Goal: Task Accomplishment & Management: Use online tool/utility

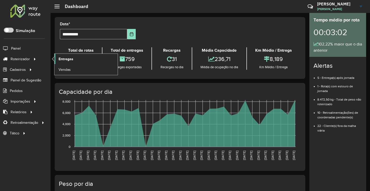
click at [59, 60] on span "Entregas" at bounding box center [66, 58] width 15 height 5
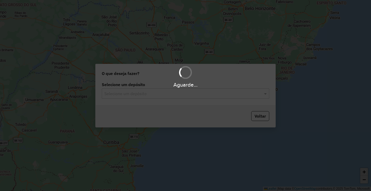
click at [138, 96] on input "text" at bounding box center [180, 94] width 152 height 6
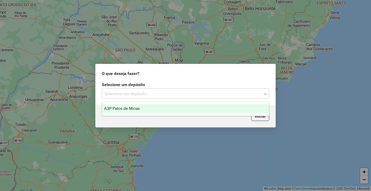
click at [138, 109] on span "A3P Patos de Minas" at bounding box center [122, 108] width 36 height 4
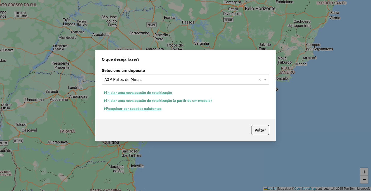
click at [142, 91] on button "Iniciar uma nova sessão de roteirização" at bounding box center [138, 92] width 73 height 8
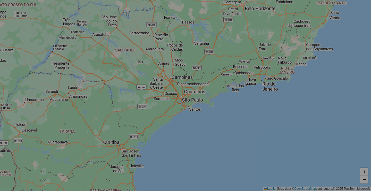
select select "*"
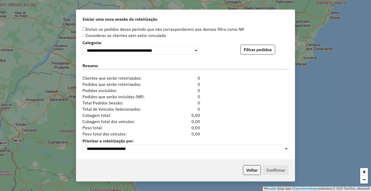
scroll to position [522, 0]
click at [257, 45] on button "Filtrar pedidos" at bounding box center [258, 50] width 35 height 10
drag, startPoint x: 282, startPoint y: 33, endPoint x: 271, endPoint y: 46, distance: 17.3
click at [282, 32] on div "Considerar os clientes sem setor vinculado" at bounding box center [182, 35] width 206 height 6
click at [266, 47] on button "Filtrar pedidos" at bounding box center [258, 50] width 35 height 10
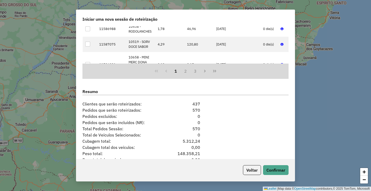
scroll to position [628, 0]
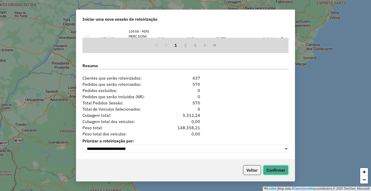
click at [280, 173] on button "Confirmar" at bounding box center [276, 170] width 26 height 10
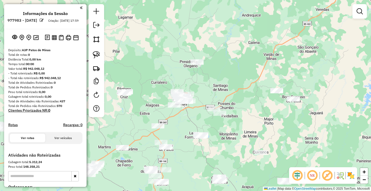
drag, startPoint x: 161, startPoint y: 107, endPoint x: 203, endPoint y: 63, distance: 60.4
click at [198, 69] on div "Janela de atendimento Grade de atendimento Capacidade Transportadoras Veículos …" at bounding box center [185, 95] width 371 height 191
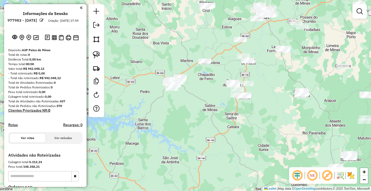
drag, startPoint x: 216, startPoint y: 113, endPoint x: 203, endPoint y: 136, distance: 26.7
click at [219, 126] on div "Janela de atendimento Grade de atendimento Capacidade Transportadoras Veículos …" at bounding box center [185, 95] width 371 height 191
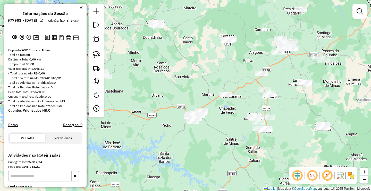
drag, startPoint x: 193, startPoint y: 95, endPoint x: 159, endPoint y: 107, distance: 35.7
click at [176, 102] on div "Janela de atendimento Grade de atendimento Capacidade Transportadoras Veículos …" at bounding box center [185, 95] width 371 height 191
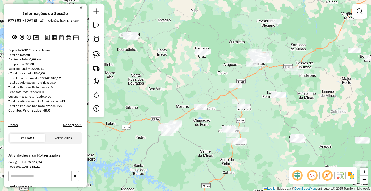
drag, startPoint x: 135, startPoint y: 119, endPoint x: 205, endPoint y: 118, distance: 69.9
click at [205, 124] on div "Janela de atendimento Grade de atendimento Capacidade Transportadoras Veículos …" at bounding box center [185, 95] width 371 height 191
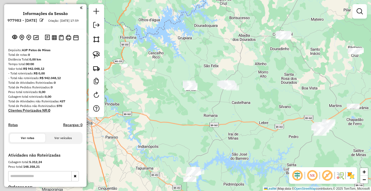
drag, startPoint x: 235, startPoint y: 126, endPoint x: 248, endPoint y: 121, distance: 14.4
click at [248, 123] on div "Janela de atendimento Grade de atendimento Capacidade Transportadoras Veículos …" at bounding box center [185, 95] width 371 height 191
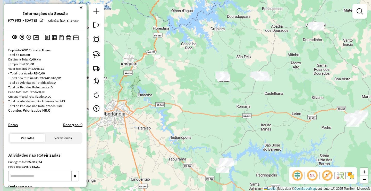
drag, startPoint x: 231, startPoint y: 97, endPoint x: 234, endPoint y: 100, distance: 4.0
click at [229, 92] on div "Janela de atendimento Grade de atendimento Capacidade Transportadoras Veículos …" at bounding box center [185, 95] width 371 height 191
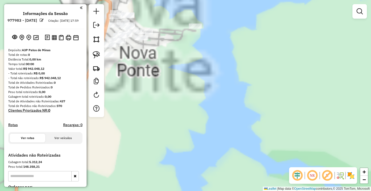
drag, startPoint x: 165, startPoint y: 100, endPoint x: 222, endPoint y: 108, distance: 56.8
click at [209, 108] on div "Janela de atendimento Grade de atendimento Capacidade Transportadoras Veículos …" at bounding box center [185, 95] width 371 height 191
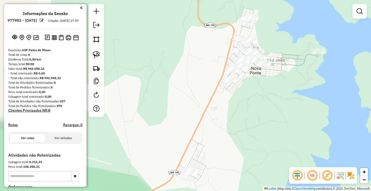
drag, startPoint x: 215, startPoint y: 104, endPoint x: 178, endPoint y: 66, distance: 52.9
click at [183, 64] on div "Janela de atendimento Grade de atendimento Capacidade Transportadoras Veículos …" at bounding box center [185, 95] width 371 height 191
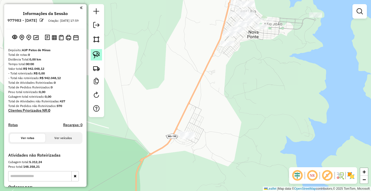
click at [97, 54] on img at bounding box center [96, 54] width 7 height 7
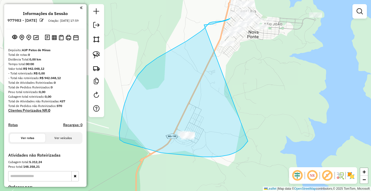
drag, startPoint x: 235, startPoint y: 152, endPoint x: 197, endPoint y: 25, distance: 133.2
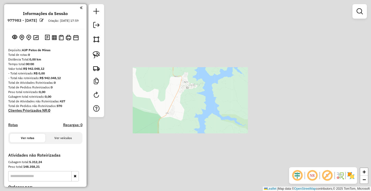
click at [162, 85] on div "Janela de atendimento Grade de atendimento Capacidade Transportadoras Veículos …" at bounding box center [185, 95] width 371 height 191
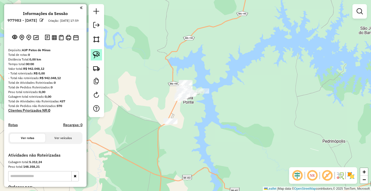
click at [94, 52] on img at bounding box center [96, 54] width 7 height 7
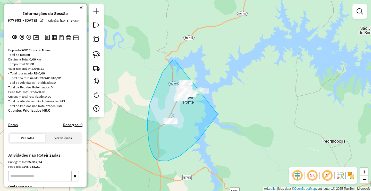
drag, startPoint x: 165, startPoint y: 69, endPoint x: 228, endPoint y: 105, distance: 72.5
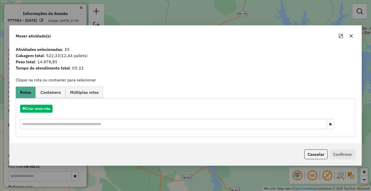
click at [349, 36] on button "button" at bounding box center [351, 36] width 8 height 8
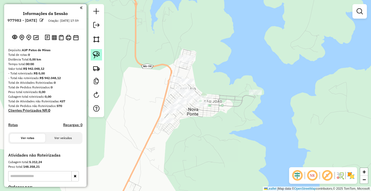
click at [97, 57] on img at bounding box center [96, 54] width 7 height 7
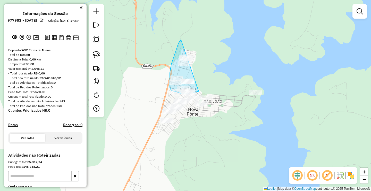
drag, startPoint x: 181, startPoint y: 39, endPoint x: 209, endPoint y: 89, distance: 56.7
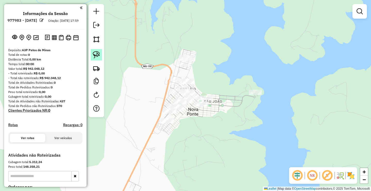
click at [99, 52] on img at bounding box center [96, 54] width 7 height 7
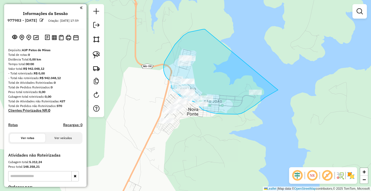
drag, startPoint x: 203, startPoint y: 29, endPoint x: 279, endPoint y: 90, distance: 96.5
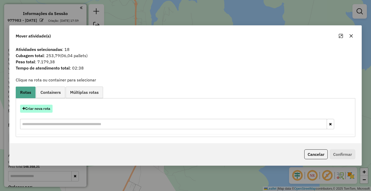
click at [47, 110] on button "Criar nova rota" at bounding box center [36, 108] width 32 height 8
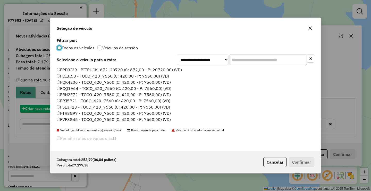
scroll to position [3, 2]
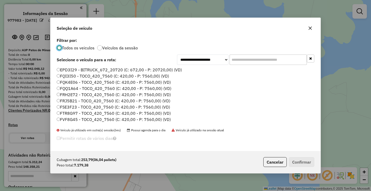
click at [245, 58] on input "text" at bounding box center [268, 59] width 77 height 10
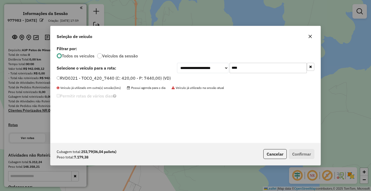
type input "****"
click at [141, 79] on label "RVD0J21 - TOCO_420_7440 (C: 420,00 - P: 7440,00) (VD)" at bounding box center [114, 78] width 114 height 6
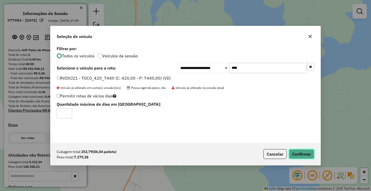
click at [297, 157] on button "Confirmar" at bounding box center [302, 154] width 26 height 10
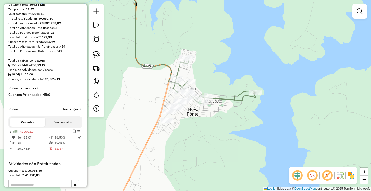
scroll to position [103, 0]
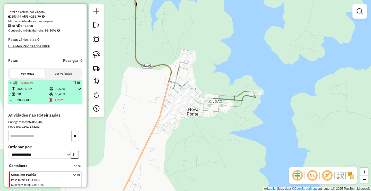
select select "**********"
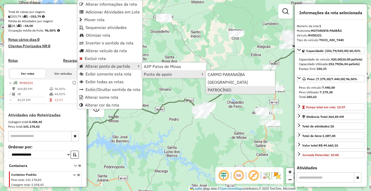
click at [233, 93] on link "PATROCÍNIO" at bounding box center [240, 90] width 69 height 8
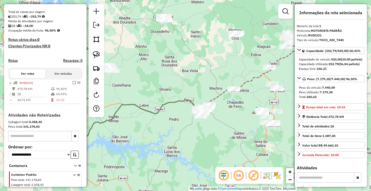
scroll to position [126, 0]
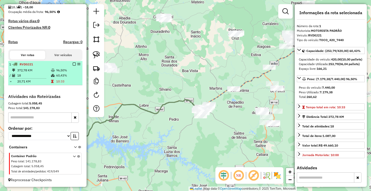
click at [73, 64] on em at bounding box center [74, 63] width 3 height 3
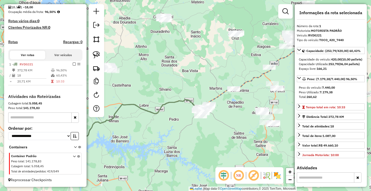
scroll to position [109, 0]
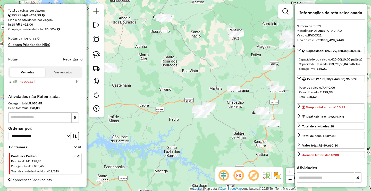
drag, startPoint x: 208, startPoint y: 77, endPoint x: 211, endPoint y: 72, distance: 6.6
click at [218, 71] on div "Janela de atendimento Grade de atendimento Capacidade Transportadoras Veículos …" at bounding box center [185, 95] width 371 height 191
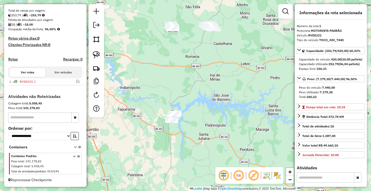
drag, startPoint x: 198, startPoint y: 61, endPoint x: 190, endPoint y: 55, distance: 10.5
click at [200, 54] on div "Janela de atendimento Grade de atendimento Capacidade Transportadoras Veículos …" at bounding box center [185, 95] width 371 height 191
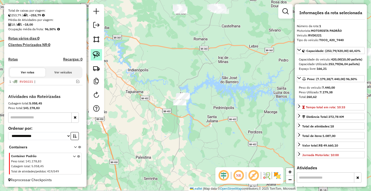
click at [101, 55] on link at bounding box center [96, 54] width 11 height 11
drag, startPoint x: 160, startPoint y: 101, endPoint x: 225, endPoint y: 88, distance: 66.5
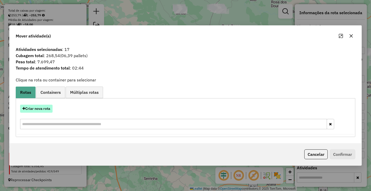
click at [46, 109] on button "Criar nova rota" at bounding box center [36, 108] width 32 height 8
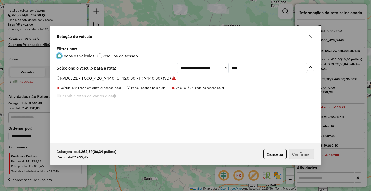
scroll to position [3, 2]
click at [267, 65] on input "****" at bounding box center [268, 68] width 77 height 10
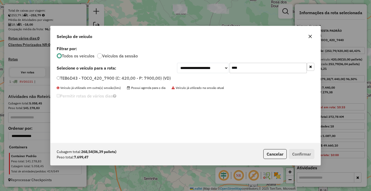
type input "****"
click at [141, 79] on label "TEB6D43 - TOCO_420_7900 (C: 420,00 - P: 7900,00) (VD)" at bounding box center [114, 78] width 114 height 6
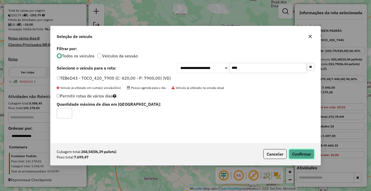
click at [300, 154] on button "Confirmar" at bounding box center [302, 154] width 26 height 10
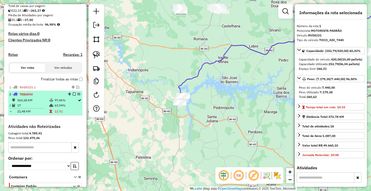
scroll to position [144, 0]
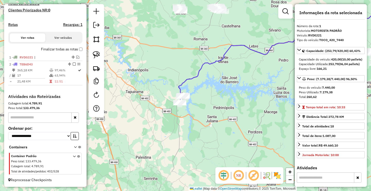
drag, startPoint x: 157, startPoint y: 109, endPoint x: 153, endPoint y: 102, distance: 7.9
click at [155, 103] on div "Janela de atendimento Grade de atendimento Capacidade Transportadoras Veículos …" at bounding box center [185, 95] width 371 height 191
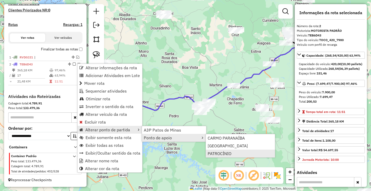
click at [222, 156] on link "PATROCÍNIO" at bounding box center [240, 153] width 69 height 8
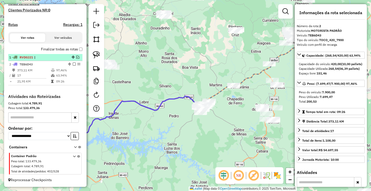
click at [76, 57] on em at bounding box center [77, 56] width 3 height 3
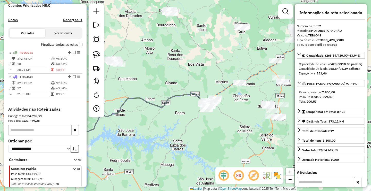
drag, startPoint x: 117, startPoint y: 104, endPoint x: 153, endPoint y: 83, distance: 42.4
click at [149, 86] on div "Janela de atendimento Grade de atendimento Capacidade Transportadoras Veículos …" at bounding box center [185, 95] width 371 height 191
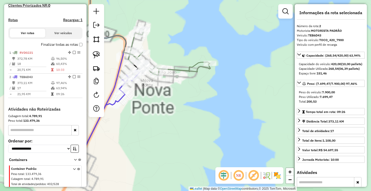
click at [164, 98] on div "Janela de atendimento Grade de atendimento Capacidade Transportadoras Veículos …" at bounding box center [185, 95] width 371 height 191
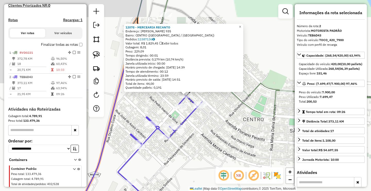
scroll to position [161, 0]
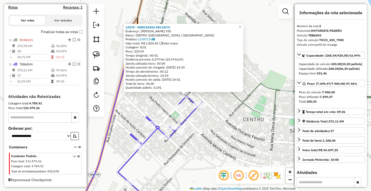
click at [159, 111] on div "12078 - MERCEARIA RECANTO Endereço: OTAVIO VEIGA 935 Bairro: CENTRO (NOVA PONTE…" at bounding box center [185, 95] width 371 height 191
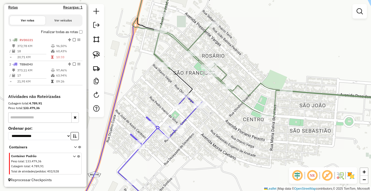
click at [162, 69] on div "Janela de atendimento Grade de atendimento Capacidade Transportadoras Veículos …" at bounding box center [185, 95] width 371 height 191
select select "**********"
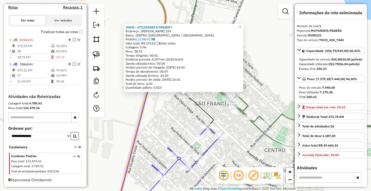
click at [284, 12] on em at bounding box center [286, 11] width 6 height 6
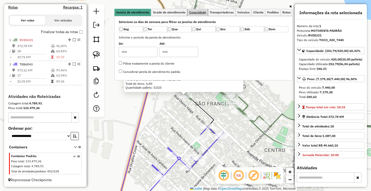
click at [205, 11] on span "Capacidade" at bounding box center [197, 12] width 17 height 3
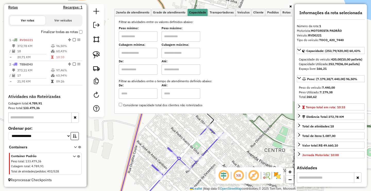
click at [146, 36] on input "text" at bounding box center [138, 36] width 39 height 10
type input "****"
click at [183, 37] on input "text" at bounding box center [181, 36] width 39 height 10
type input "******"
click at [162, 138] on div "30895 - UTILIDADES E PRESENT Endereço: FLORIANO PEIXOTO 239 Bairro: CENTRO (NOV…" at bounding box center [185, 95] width 371 height 191
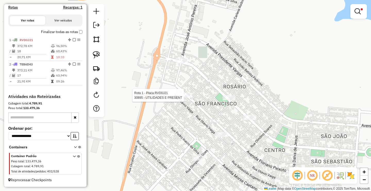
click at [183, 98] on div at bounding box center [185, 95] width 13 height 5
select select "**********"
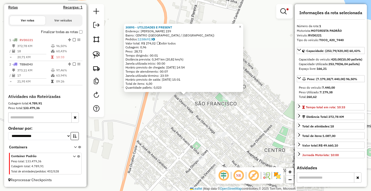
click at [179, 121] on div "30895 - UTILIDADES E PRESENT Endereço: FLORIANO PEIXOTO 239 Bairro: CENTRO (NOV…" at bounding box center [185, 95] width 371 height 191
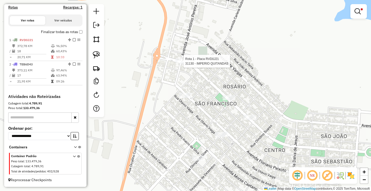
click at [178, 58] on div "Rota 1 - Placa RVD0J21 31130 - IMPERIO QUITANDAS Limpar filtros Janela de atend…" at bounding box center [185, 95] width 371 height 191
click at [183, 66] on div "Limpar filtros Janela de atendimento Grade de atendimento Capacidade Transporta…" at bounding box center [185, 95] width 371 height 191
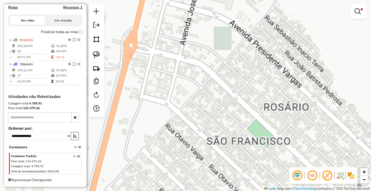
click at [183, 64] on div "Limpar filtros Janela de atendimento Grade de atendimento Capacidade Transporta…" at bounding box center [185, 95] width 371 height 191
click at [184, 60] on div "Limpar filtros Janela de atendimento Grade de atendimento Capacidade Transporta…" at bounding box center [185, 95] width 371 height 191
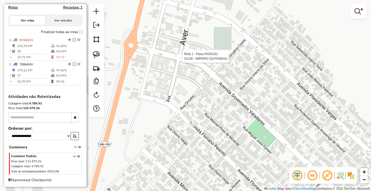
select select "**********"
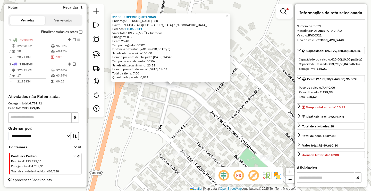
drag, startPoint x: 229, startPoint y: 133, endPoint x: 200, endPoint y: 110, distance: 37.5
click at [200, 110] on div "31130 - IMPERIO QUITANDAS Endereço: JOSE ANTONIO PEREIRA 680 Bairro: INDUSTRIAL…" at bounding box center [185, 95] width 371 height 191
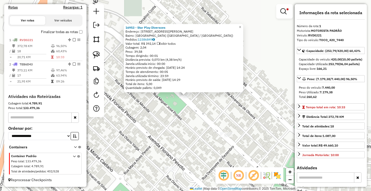
click at [185, 126] on div "16953 - Star Play Diversoes Endereço: AV GOVERNADOR VALADARES, 700 Bairro: SAO …" at bounding box center [185, 95] width 371 height 191
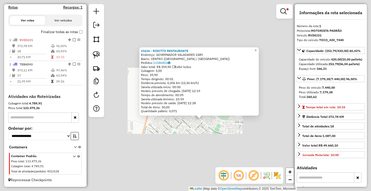
click at [214, 138] on div "31616 - RISOTTO RESTAURANTE Endereço: GOVERNADOR VALADARES 1589 Bairro: CENTRO …" at bounding box center [185, 95] width 371 height 191
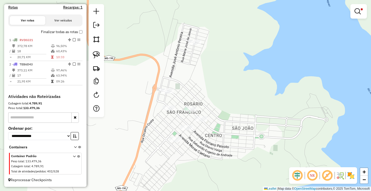
click at [192, 45] on div at bounding box center [195, 42] width 13 height 5
select select "**********"
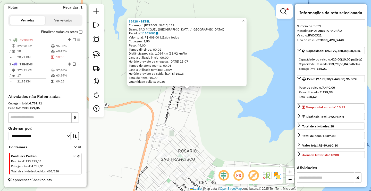
drag, startPoint x: 176, startPoint y: 123, endPoint x: 180, endPoint y: 111, distance: 11.8
click at [180, 111] on div "32428 - BETEL Endereço: ANTONIO FORTUNATO DA SILVA 119 Bairro: SAO MIGUEL (NOVA…" at bounding box center [185, 95] width 371 height 191
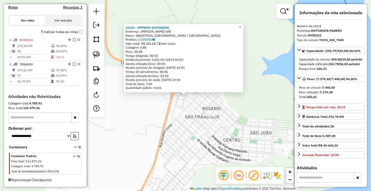
click at [157, 119] on div "31130 - IMPERIO QUITANDAS Endereço: JOSE ANTONIO PEREIRA 680 Bairro: INDUSTRIAL…" at bounding box center [185, 95] width 371 height 191
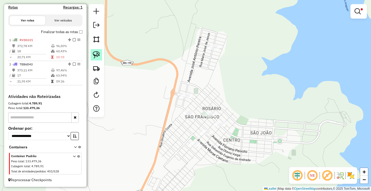
click at [99, 54] on img at bounding box center [96, 54] width 7 height 7
drag, startPoint x: 186, startPoint y: 84, endPoint x: 197, endPoint y: 93, distance: 14.3
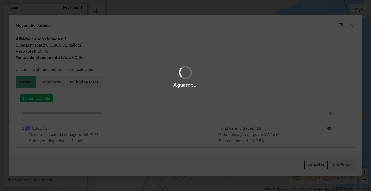
click at [269, 135] on div "Aguarde..." at bounding box center [185, 95] width 371 height 191
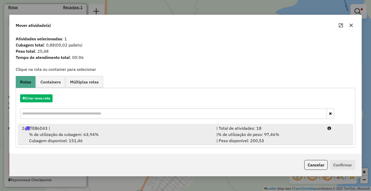
click at [287, 137] on div "| % de utilização do peso: 97,46% | Peso disponível: 200,53" at bounding box center [269, 137] width 111 height 12
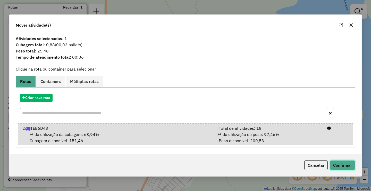
click at [336, 167] on button "Confirmar" at bounding box center [343, 165] width 26 height 10
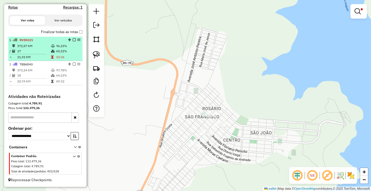
click at [69, 54] on td "10:26" at bounding box center [68, 56] width 25 height 5
select select "**********"
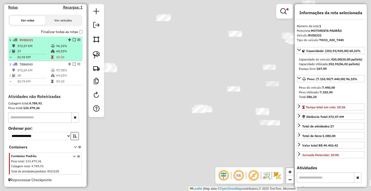
click at [69, 54] on td "10:26" at bounding box center [68, 56] width 25 height 5
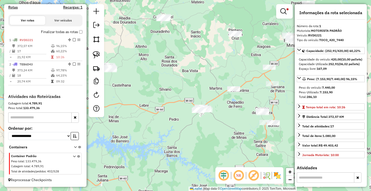
click at [285, 9] on em at bounding box center [284, 11] width 6 height 6
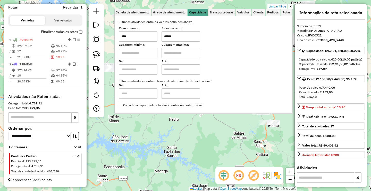
click at [281, 6] on link "Limpar filtros" at bounding box center [278, 7] width 20 height 6
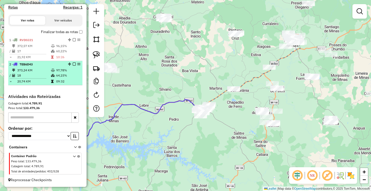
click at [62, 68] on td "97,78%" at bounding box center [68, 70] width 25 height 5
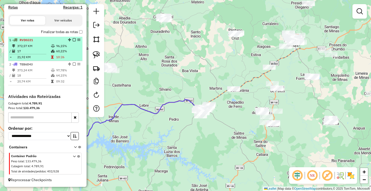
select select "**********"
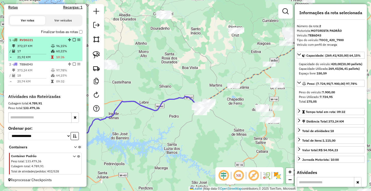
click at [65, 52] on td "60,22%" at bounding box center [68, 50] width 25 height 5
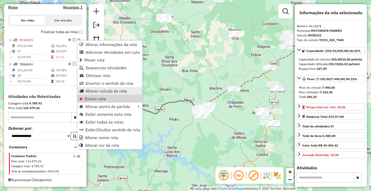
click at [103, 91] on span "Alterar veículo da rota" at bounding box center [107, 91] width 42 height 4
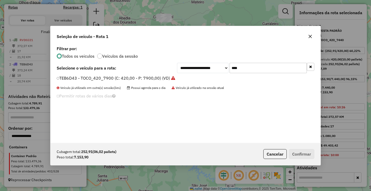
scroll to position [3, 2]
click at [237, 66] on input "****" at bounding box center [268, 68] width 77 height 10
type input "****"
click at [103, 78] on label "RVD0J21 - TOCO_420_7440 (C: 420,00 - P: 7440,00) (VD)" at bounding box center [116, 78] width 119 height 6
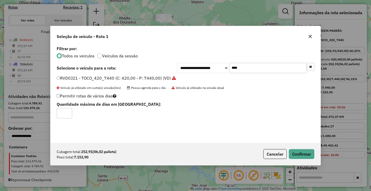
click at [70, 111] on input "*" at bounding box center [64, 113] width 15 height 10
click at [70, 112] on input "*" at bounding box center [64, 113] width 15 height 10
type input "*"
click at [68, 111] on input "*" at bounding box center [64, 113] width 15 height 10
click at [299, 150] on button "Confirmar" at bounding box center [302, 154] width 26 height 10
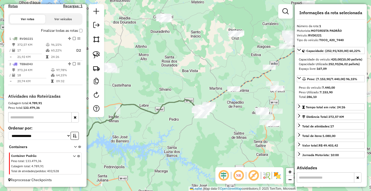
scroll to position [162, 0]
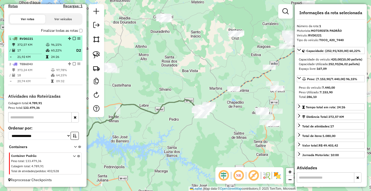
click at [48, 55] on td at bounding box center [48, 56] width 5 height 5
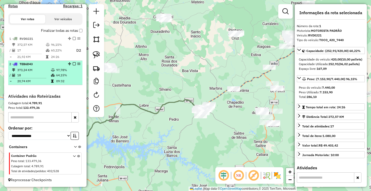
click at [44, 77] on td "18" at bounding box center [34, 74] width 34 height 5
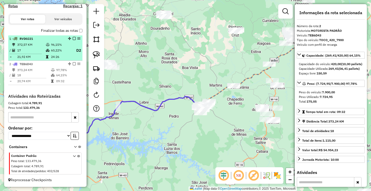
click at [61, 61] on ul "1 - RVD0J21 372,57 KM 96,15% / 17 60,22% D2 = 21,92 KM 24:26 2 - TEB6D43 373,24…" at bounding box center [45, 60] width 74 height 50
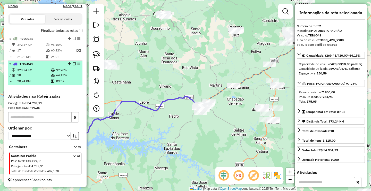
click at [74, 63] on em at bounding box center [74, 63] width 3 height 3
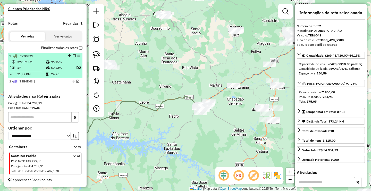
click at [73, 55] on em at bounding box center [74, 55] width 3 height 3
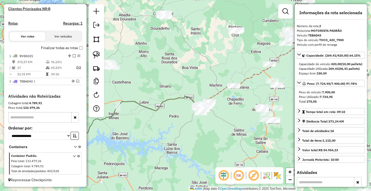
scroll to position [126, 0]
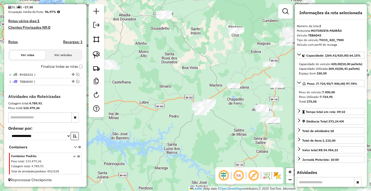
drag, startPoint x: 180, startPoint y: 92, endPoint x: 196, endPoint y: 101, distance: 18.7
click at [194, 97] on div "Janela de atendimento Grade de atendimento Capacidade Transportadoras Veículos …" at bounding box center [185, 95] width 371 height 191
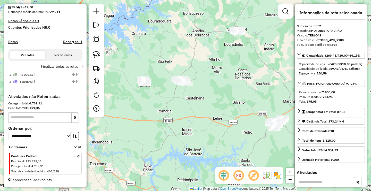
drag, startPoint x: 170, startPoint y: 93, endPoint x: 200, endPoint y: 86, distance: 31.0
click at [211, 91] on div "Janela de atendimento Grade de atendimento Capacidade Transportadoras Veículos …" at bounding box center [185, 95] width 371 height 191
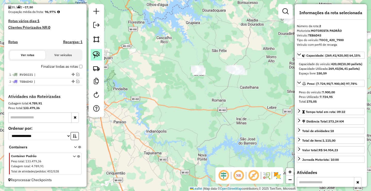
click at [100, 50] on link at bounding box center [96, 54] width 11 height 11
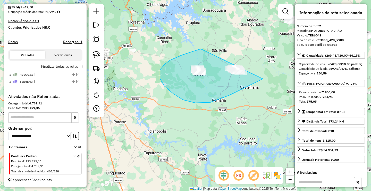
drag, startPoint x: 200, startPoint y: 49, endPoint x: 268, endPoint y: 73, distance: 72.2
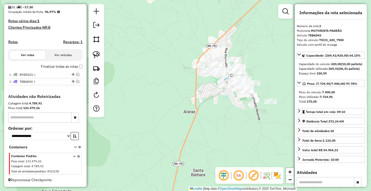
drag, startPoint x: 194, startPoint y: 94, endPoint x: 133, endPoint y: 71, distance: 65.6
click at [165, 82] on div "Janela de atendimento Grade de atendimento Capacidade Transportadoras Veículos …" at bounding box center [185, 95] width 371 height 191
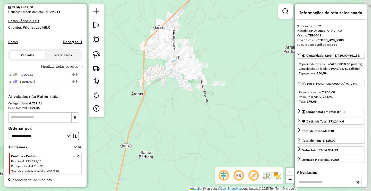
click at [104, 55] on div at bounding box center [96, 60] width 15 height 113
click at [99, 55] on img at bounding box center [96, 54] width 7 height 7
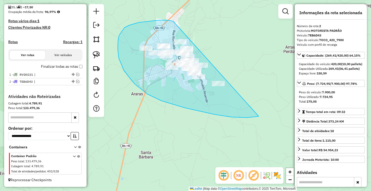
drag, startPoint x: 139, startPoint y: 22, endPoint x: 273, endPoint y: 95, distance: 152.8
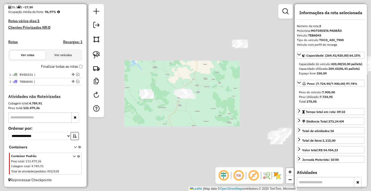
click at [184, 99] on div "Janela de atendimento Grade de atendimento Capacidade Transportadoras Veículos …" at bounding box center [185, 95] width 371 height 191
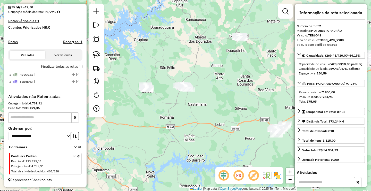
drag, startPoint x: 181, startPoint y: 120, endPoint x: 164, endPoint y: 141, distance: 26.7
click at [166, 141] on div "Janela de atendimento Grade de atendimento Capacidade Transportadoras Veículos …" at bounding box center [185, 95] width 371 height 191
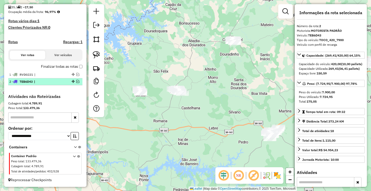
click at [76, 82] on em at bounding box center [77, 81] width 3 height 3
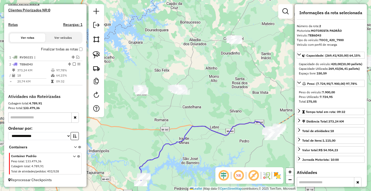
drag, startPoint x: 153, startPoint y: 123, endPoint x: 171, endPoint y: 98, distance: 31.4
click at [170, 99] on div "Janela de atendimento Grade de atendimento Capacidade Transportadoras Veículos …" at bounding box center [185, 95] width 371 height 191
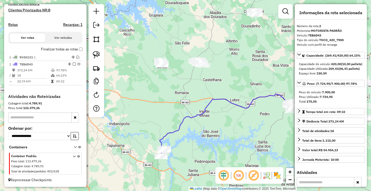
click at [140, 95] on div "Janela de atendimento Grade de atendimento Capacidade Transportadoras Veículos …" at bounding box center [185, 95] width 371 height 191
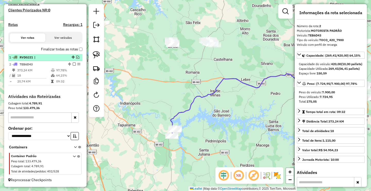
click at [76, 57] on em at bounding box center [77, 56] width 3 height 3
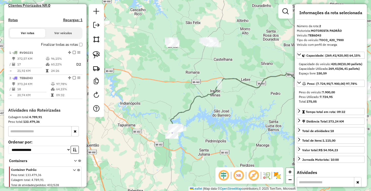
scroll to position [162, 0]
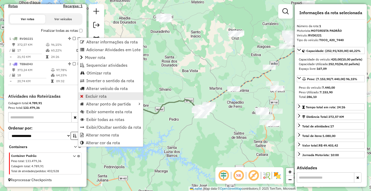
click at [90, 94] on span "Excluir rota" at bounding box center [96, 96] width 21 height 4
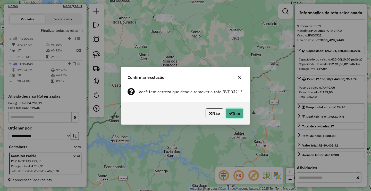
drag, startPoint x: 230, startPoint y: 113, endPoint x: 227, endPoint y: 117, distance: 5.3
click at [230, 113] on icon "button" at bounding box center [231, 113] width 4 height 4
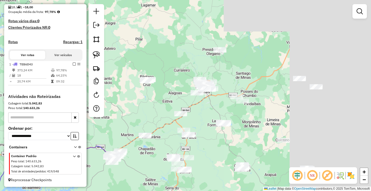
scroll to position [126, 0]
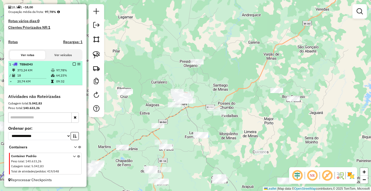
select select "**********"
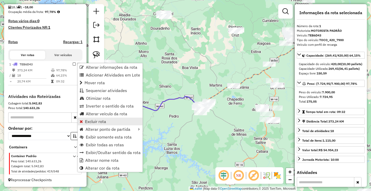
click at [89, 121] on span "Excluir rota" at bounding box center [95, 121] width 21 height 4
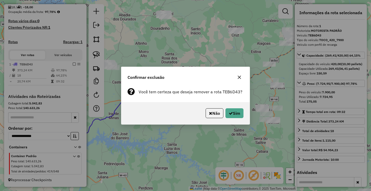
click at [246, 112] on div "Não Sim" at bounding box center [185, 113] width 128 height 22
click at [240, 113] on button "Sim" at bounding box center [235, 113] width 18 height 10
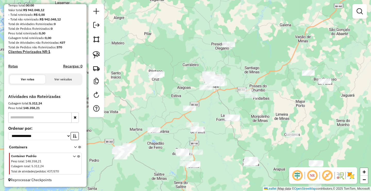
scroll to position [63, 0]
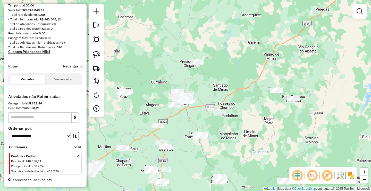
drag, startPoint x: 142, startPoint y: 132, endPoint x: 186, endPoint y: 95, distance: 57.2
click at [178, 101] on div "Janela de atendimento Grade de atendimento Capacidade Transportadoras Veículos …" at bounding box center [185, 95] width 371 height 191
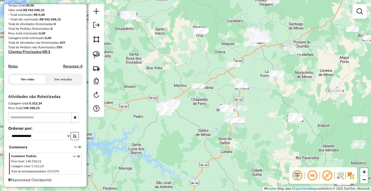
click at [185, 87] on div "Janela de atendimento Grade de atendimento Capacidade Transportadoras Veículos …" at bounding box center [185, 95] width 371 height 191
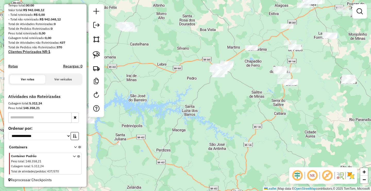
drag, startPoint x: 159, startPoint y: 112, endPoint x: 190, endPoint y: 105, distance: 32.2
click at [194, 104] on div "Janela de atendimento Grade de atendimento Capacidade Transportadoras Veículos …" at bounding box center [185, 95] width 371 height 191
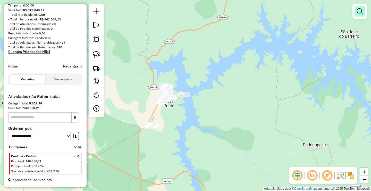
click at [357, 12] on em at bounding box center [360, 11] width 6 height 6
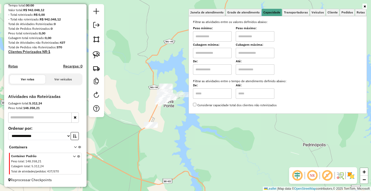
drag, startPoint x: 200, startPoint y: 37, endPoint x: 231, endPoint y: 42, distance: 31.1
click at [200, 36] on input "text" at bounding box center [212, 36] width 39 height 10
type input "*******"
click at [256, 36] on input "text" at bounding box center [255, 36] width 39 height 10
type input "*********"
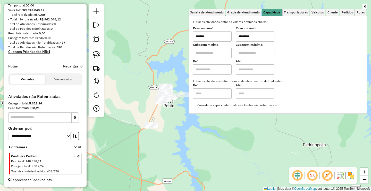
click at [197, 144] on div "Janela de atendimento Grade de atendimento Capacidade Transportadoras Veículos …" at bounding box center [185, 95] width 371 height 191
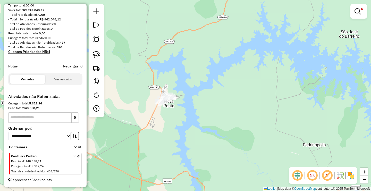
drag, startPoint x: 150, startPoint y: 110, endPoint x: 137, endPoint y: 95, distance: 20.1
click at [156, 102] on div "Limpar filtros Janela de atendimento Grade de atendimento Capacidade Transporta…" at bounding box center [185, 95] width 371 height 191
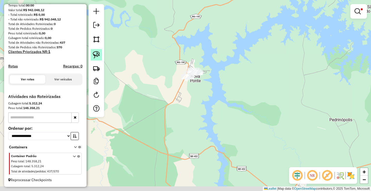
click at [102, 57] on link at bounding box center [96, 54] width 11 height 11
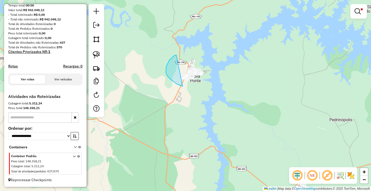
drag, startPoint x: 171, startPoint y: 79, endPoint x: 232, endPoint y: 60, distance: 64.4
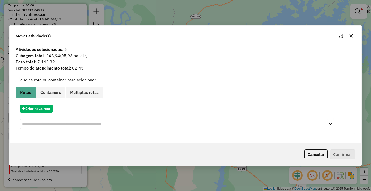
click at [51, 115] on div "Criar nova rota" at bounding box center [185, 118] width 337 height 34
click at [51, 108] on button "Criar nova rota" at bounding box center [36, 108] width 32 height 8
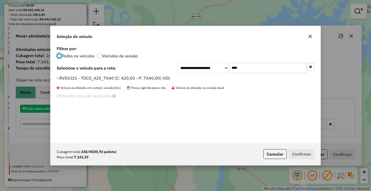
scroll to position [3, 2]
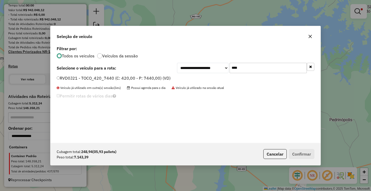
click at [252, 74] on div "**********" at bounding box center [186, 94] width 270 height 98
click at [115, 74] on div "**********" at bounding box center [186, 94] width 270 height 98
click at [119, 79] on label "RVD0J21 - TOCO_420_7440 (C: 420,00 - P: 7440,00) (VD)" at bounding box center [114, 78] width 114 height 6
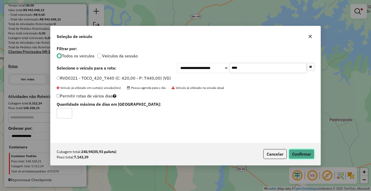
click at [294, 152] on button "Confirmar" at bounding box center [302, 154] width 26 height 10
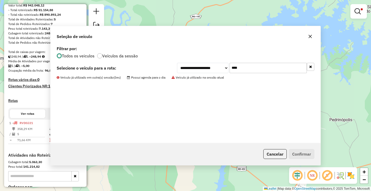
scroll to position [126, 0]
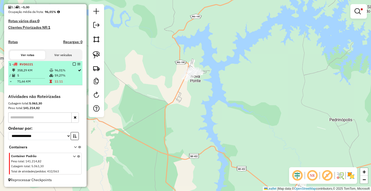
select select "**********"
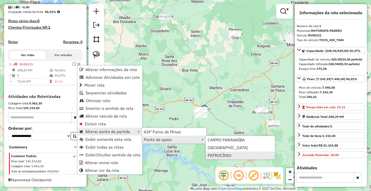
click at [227, 157] on span "PATROCÍNIO" at bounding box center [220, 155] width 24 height 4
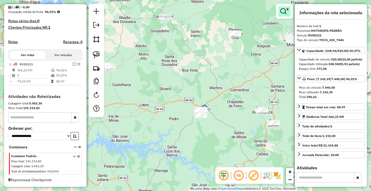
click at [286, 7] on link at bounding box center [285, 11] width 12 height 10
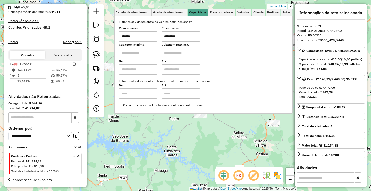
click at [282, 6] on link "Limpar filtros" at bounding box center [278, 7] width 20 height 6
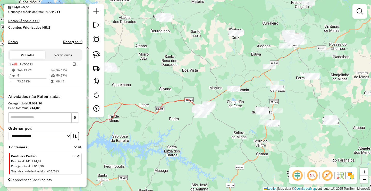
click at [177, 129] on icon at bounding box center [137, 127] width 136 height 56
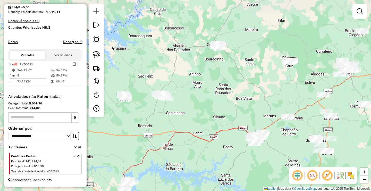
click at [185, 109] on div "Janela de atendimento Grade de atendimento Capacidade Transportadoras Veículos …" at bounding box center [185, 95] width 371 height 191
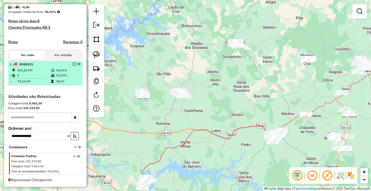
click at [73, 64] on em at bounding box center [74, 63] width 3 height 3
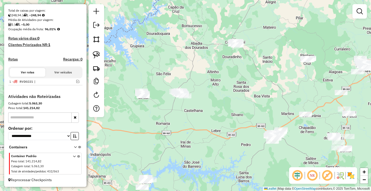
scroll to position [109, 0]
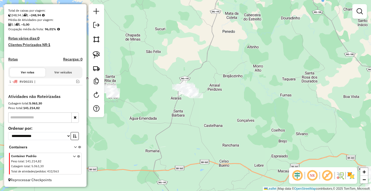
click at [198, 59] on div "Janela de atendimento Grade de atendimento Capacidade Transportadoras Veículos …" at bounding box center [185, 95] width 371 height 191
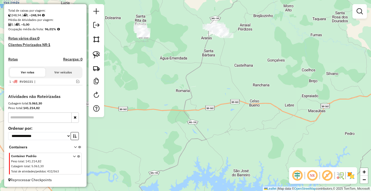
drag, startPoint x: 174, startPoint y: 103, endPoint x: 181, endPoint y: 68, distance: 35.3
click at [181, 69] on div "Janela de atendimento Grade de atendimento Capacidade Transportadoras Veículos …" at bounding box center [185, 95] width 371 height 191
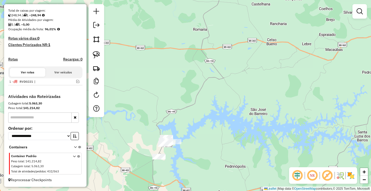
drag, startPoint x: 159, startPoint y: 77, endPoint x: 123, endPoint y: 58, distance: 40.8
click at [161, 61] on div "Janela de atendimento Grade de atendimento Capacidade Transportadoras Veículos …" at bounding box center [185, 95] width 371 height 191
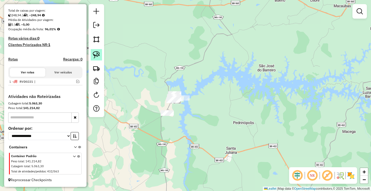
click at [97, 55] on img at bounding box center [96, 54] width 7 height 7
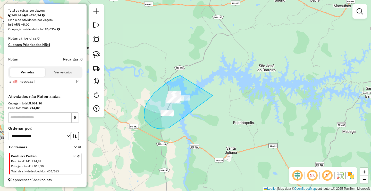
drag, startPoint x: 172, startPoint y: 79, endPoint x: 206, endPoint y: 96, distance: 37.6
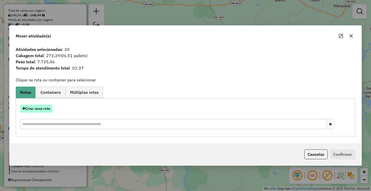
click at [42, 108] on button "Criar nova rota" at bounding box center [36, 108] width 32 height 8
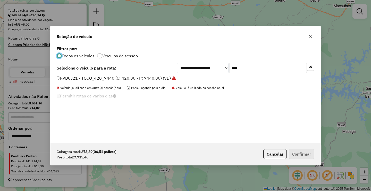
scroll to position [3, 2]
click at [259, 71] on input "****" at bounding box center [268, 68] width 77 height 10
click at [95, 77] on label "TCC5H37 - TRUCK_434_11900 (C: 434,00 - P: 11900,00) (VD)" at bounding box center [118, 78] width 122 height 6
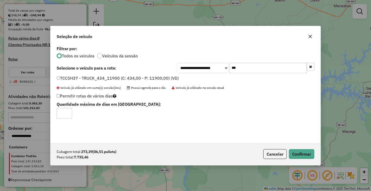
click at [249, 69] on input "***" at bounding box center [268, 68] width 77 height 10
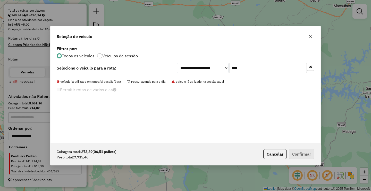
click at [248, 67] on input "****" at bounding box center [268, 68] width 77 height 10
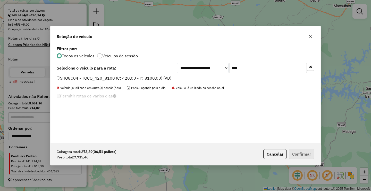
click at [265, 67] on input "****" at bounding box center [268, 68] width 77 height 10
type input "****"
click at [127, 75] on label "TEB6D43 - TOCO_420_7900 (C: 420,00 - P: 7900,00) (VD)" at bounding box center [114, 78] width 114 height 6
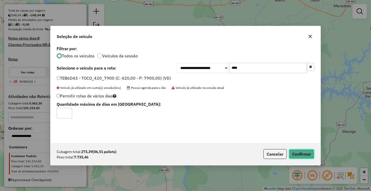
click at [300, 149] on button "Confirmar" at bounding box center [302, 154] width 26 height 10
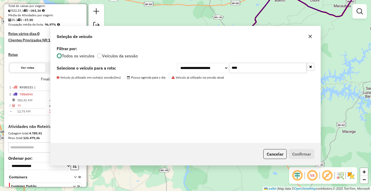
scroll to position [144, 0]
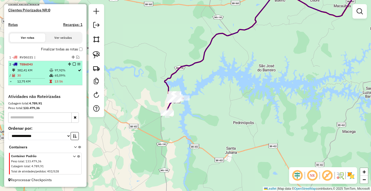
select select "**********"
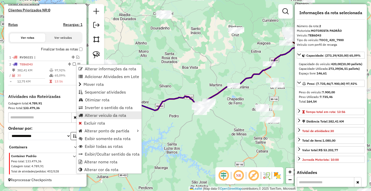
click at [98, 116] on span "Alterar veículo da rota" at bounding box center [106, 115] width 42 height 4
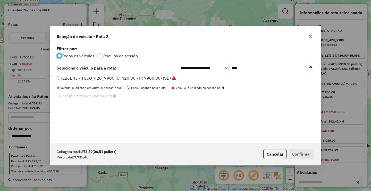
scroll to position [3, 2]
click at [68, 75] on label "TEB6D43 - TOCO_420_7900 (C: 420,00 - P: 7900,00) (VD)" at bounding box center [116, 78] width 119 height 6
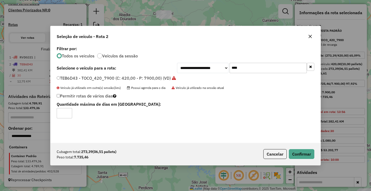
drag, startPoint x: 70, startPoint y: 111, endPoint x: 66, endPoint y: 111, distance: 4.1
click at [70, 111] on input "*" at bounding box center [64, 113] width 15 height 10
type input "*"
click at [66, 111] on input "*" at bounding box center [64, 113] width 15 height 10
click at [297, 153] on button "Confirmar" at bounding box center [302, 154] width 26 height 10
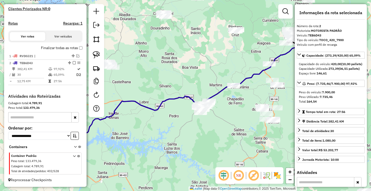
scroll to position [145, 0]
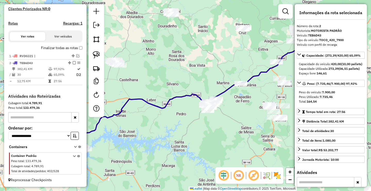
drag, startPoint x: 172, startPoint y: 142, endPoint x: 201, endPoint y: 129, distance: 32.0
click at [195, 133] on div "Janela de atendimento Grade de atendimento Capacidade Transportadoras Veículos …" at bounding box center [185, 95] width 371 height 191
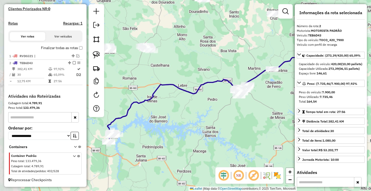
drag, startPoint x: 181, startPoint y: 132, endPoint x: 189, endPoint y: 126, distance: 10.7
click at [187, 127] on div "Janela de atendimento Grade de atendimento Capacidade Transportadoras Veículos …" at bounding box center [185, 95] width 371 height 191
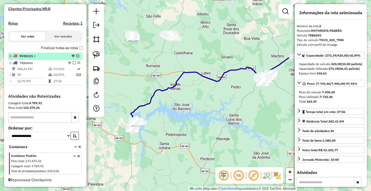
click at [77, 56] on em at bounding box center [77, 55] width 3 height 3
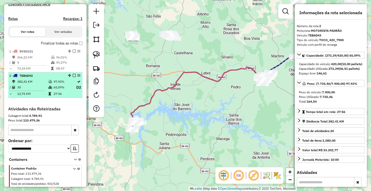
scroll to position [162, 0]
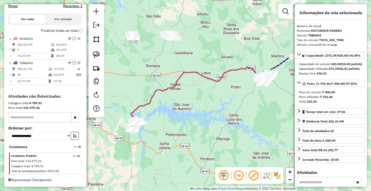
click at [198, 91] on div "Janela de atendimento Grade de atendimento Capacidade Transportadoras Veículos …" at bounding box center [185, 95] width 371 height 191
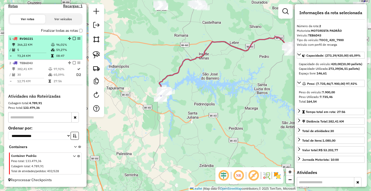
click at [73, 39] on em at bounding box center [74, 38] width 3 height 3
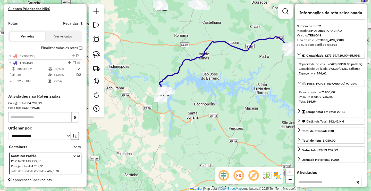
drag, startPoint x: 190, startPoint y: 50, endPoint x: 182, endPoint y: 79, distance: 29.7
click at [196, 78] on div "Janela de atendimento Grade de atendimento Capacidade Transportadoras Veículos …" at bounding box center [185, 95] width 371 height 191
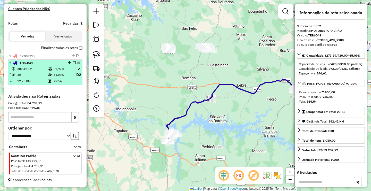
click at [73, 61] on em at bounding box center [74, 62] width 3 height 3
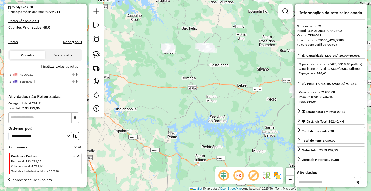
scroll to position [126, 0]
click at [100, 51] on link at bounding box center [96, 54] width 11 height 11
drag, startPoint x: 158, startPoint y: 31, endPoint x: 246, endPoint y: 53, distance: 90.1
click at [76, 81] on em at bounding box center [77, 81] width 3 height 3
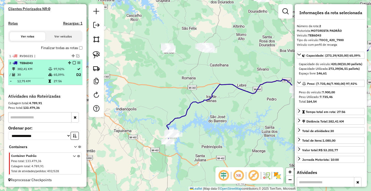
click at [65, 80] on td "27:56" at bounding box center [64, 80] width 23 height 5
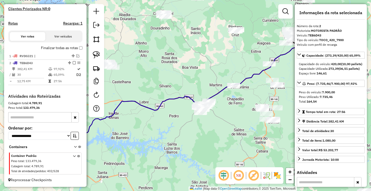
drag, startPoint x: 163, startPoint y: 127, endPoint x: 229, endPoint y: 87, distance: 77.2
click at [212, 97] on div "Janela de atendimento Grade de atendimento Capacidade Transportadoras Veículos …" at bounding box center [185, 95] width 371 height 191
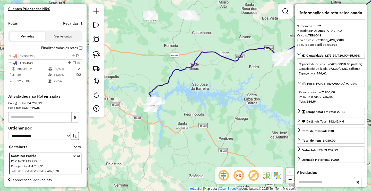
drag, startPoint x: 199, startPoint y: 103, endPoint x: 200, endPoint y: 94, distance: 9.2
click at [206, 98] on div "Janela de atendimento Grade de atendimento Capacidade Transportadoras Veículos …" at bounding box center [185, 95] width 371 height 191
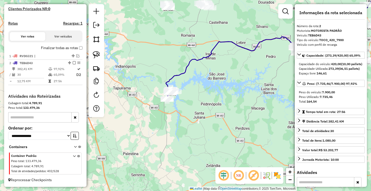
click at [175, 107] on div "Janela de atendimento Grade de atendimento Capacidade Transportadoras Veículos …" at bounding box center [185, 95] width 371 height 191
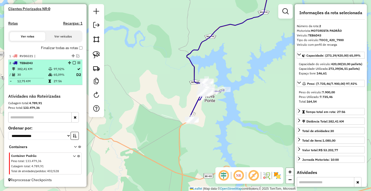
click at [73, 63] on em at bounding box center [74, 62] width 3 height 3
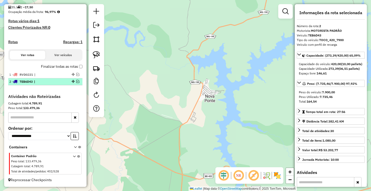
click at [77, 81] on em at bounding box center [77, 81] width 3 height 3
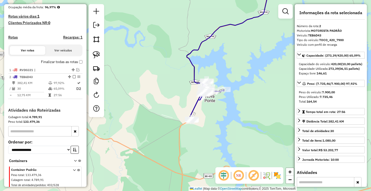
scroll to position [145, 0]
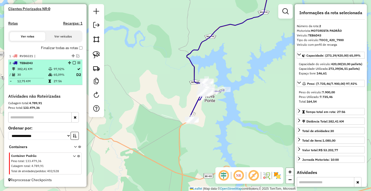
click at [62, 82] on td "27:56" at bounding box center [64, 80] width 23 height 5
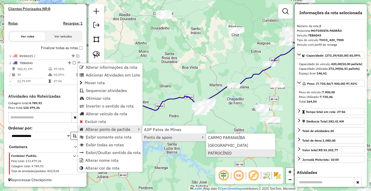
click at [229, 153] on span "PATROCÍNIO" at bounding box center [220, 153] width 24 height 4
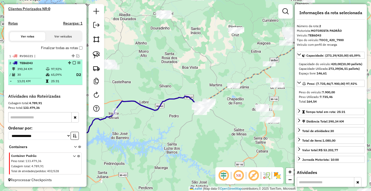
click at [73, 62] on em at bounding box center [74, 62] width 3 height 3
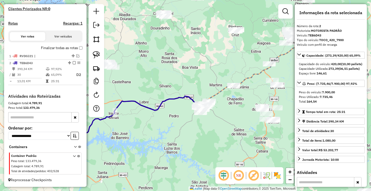
scroll to position [126, 0]
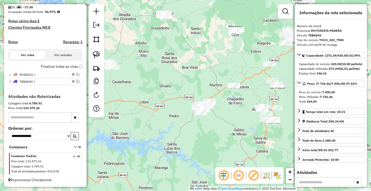
drag, startPoint x: 144, startPoint y: 94, endPoint x: 198, endPoint y: 97, distance: 53.5
click at [196, 97] on div "Janela de atendimento Grade de atendimento Capacidade Transportadoras Veículos …" at bounding box center [185, 95] width 371 height 191
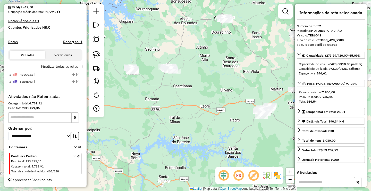
drag, startPoint x: 181, startPoint y: 106, endPoint x: 184, endPoint y: 106, distance: 3.1
click at [184, 106] on div "Janela de atendimento Grade de atendimento Capacidade Transportadoras Veículos …" at bounding box center [185, 95] width 371 height 191
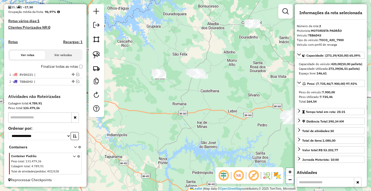
click at [247, 103] on div "Janela de atendimento Grade de atendimento Capacidade Transportadoras Veículos …" at bounding box center [185, 95] width 371 height 191
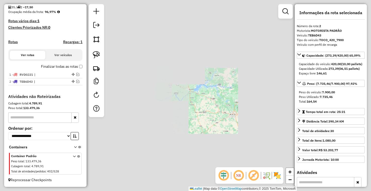
drag, startPoint x: 205, startPoint y: 100, endPoint x: 196, endPoint y: 48, distance: 52.4
click at [200, 68] on div "Janela de atendimento Grade de atendimento Capacidade Transportadoras Veículos …" at bounding box center [185, 95] width 371 height 191
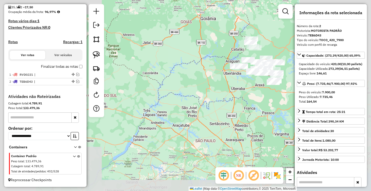
drag, startPoint x: 197, startPoint y: 111, endPoint x: 182, endPoint y: 114, distance: 15.0
click at [184, 113] on div "Janela de atendimento Grade de atendimento Capacidade Transportadoras Veículos …" at bounding box center [185, 95] width 371 height 191
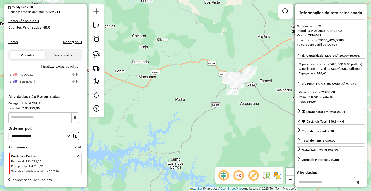
drag, startPoint x: 183, startPoint y: 100, endPoint x: 184, endPoint y: 87, distance: 12.1
click at [195, 93] on div "Janela de atendimento Grade de atendimento Capacidade Transportadoras Veículos …" at bounding box center [185, 95] width 371 height 191
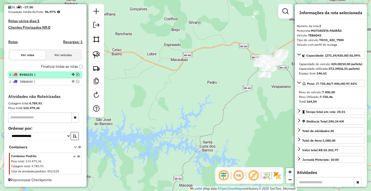
click at [76, 75] on em at bounding box center [77, 74] width 3 height 3
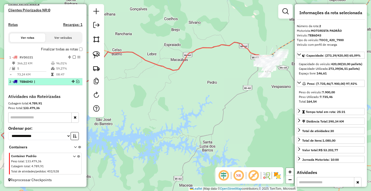
click at [76, 82] on em at bounding box center [77, 81] width 3 height 3
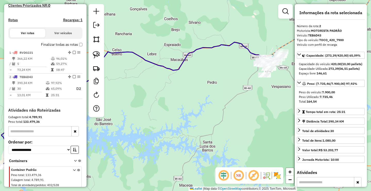
scroll to position [162, 0]
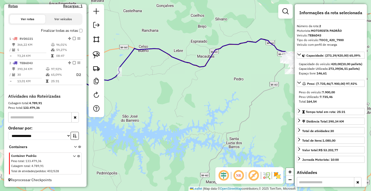
drag, startPoint x: 162, startPoint y: 92, endPoint x: 211, endPoint y: 81, distance: 50.1
click at [203, 83] on div "Janela de atendimento Grade de atendimento Capacidade Transportadoras Veículos …" at bounding box center [185, 95] width 371 height 191
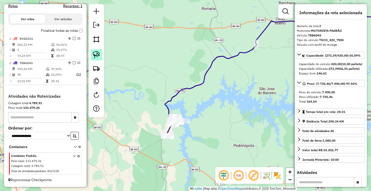
click at [96, 54] on img at bounding box center [96, 54] width 7 height 7
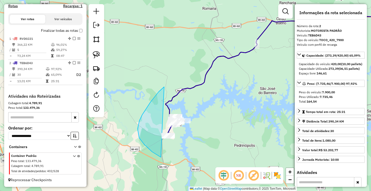
drag, startPoint x: 138, startPoint y: 128, endPoint x: 223, endPoint y: 110, distance: 87.2
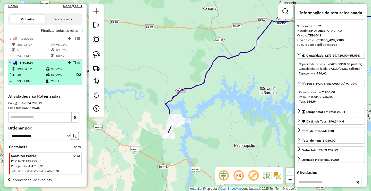
click at [69, 76] on td "65,09%" at bounding box center [61, 74] width 21 height 6
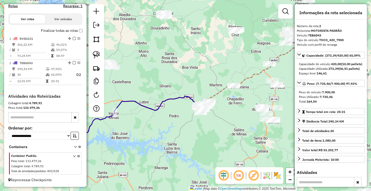
drag, startPoint x: 143, startPoint y: 79, endPoint x: 188, endPoint y: 61, distance: 48.2
click at [186, 62] on div "Janela de atendimento Grade de atendimento Capacidade Transportadoras Veículos …" at bounding box center [185, 95] width 371 height 191
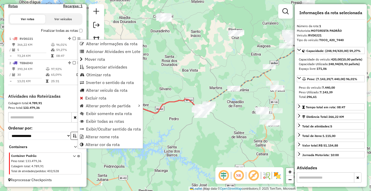
click at [206, 81] on div "Janela de atendimento Grade de atendimento Capacidade Transportadoras Veículos …" at bounding box center [185, 95] width 371 height 191
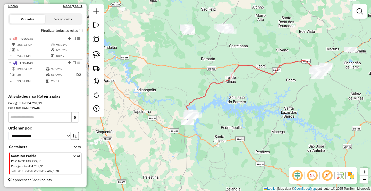
drag, startPoint x: 292, startPoint y: 61, endPoint x: 195, endPoint y: 65, distance: 96.8
click at [298, 60] on icon at bounding box center [254, 88] width 136 height 56
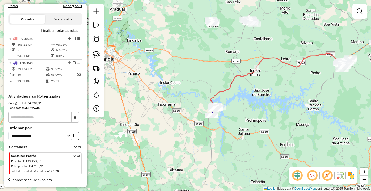
click at [101, 55] on link at bounding box center [96, 54] width 11 height 11
drag, startPoint x: 226, startPoint y: 93, endPoint x: 233, endPoint y: 128, distance: 35.7
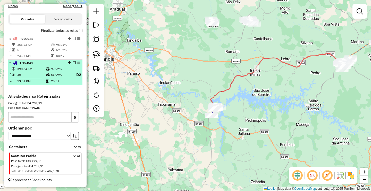
click at [65, 70] on td "97,92%" at bounding box center [61, 68] width 21 height 5
select select "**********"
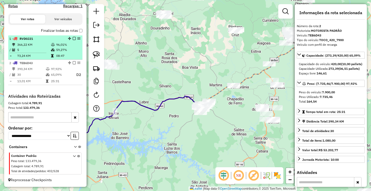
click at [56, 52] on td "59,27%" at bounding box center [68, 49] width 25 height 5
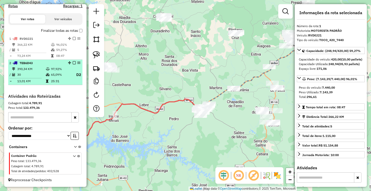
click at [56, 75] on td "65,09%" at bounding box center [61, 74] width 21 height 6
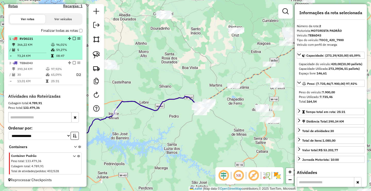
click at [56, 50] on td "59,27%" at bounding box center [68, 49] width 25 height 5
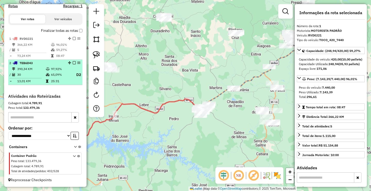
click at [60, 76] on td "65,09%" at bounding box center [61, 74] width 21 height 6
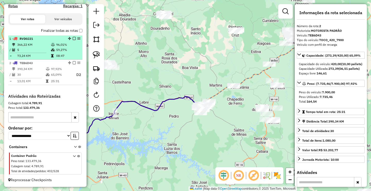
click at [60, 50] on td "59,27%" at bounding box center [68, 49] width 25 height 5
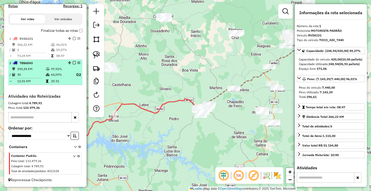
drag, startPoint x: 62, startPoint y: 83, endPoint x: 72, endPoint y: 62, distance: 22.4
click at [63, 83] on td "25:31" at bounding box center [61, 80] width 21 height 5
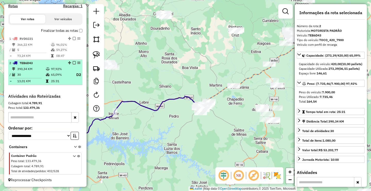
click at [73, 62] on em at bounding box center [74, 62] width 3 height 3
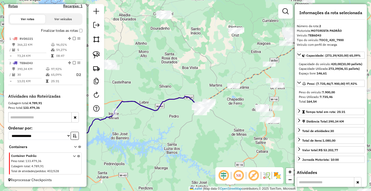
scroll to position [144, 0]
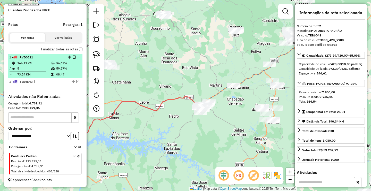
click at [66, 69] on td "59,27%" at bounding box center [68, 68] width 25 height 5
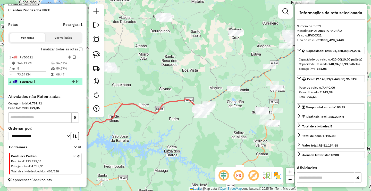
click at [78, 81] on em at bounding box center [77, 81] width 3 height 3
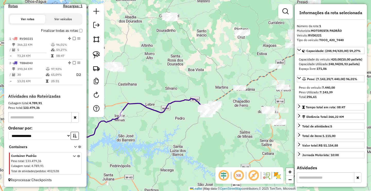
drag, startPoint x: 162, startPoint y: 86, endPoint x: 190, endPoint y: 78, distance: 29.2
click at [189, 79] on div "Janela de atendimento Grade de atendimento Capacidade Transportadoras Veículos …" at bounding box center [185, 95] width 371 height 191
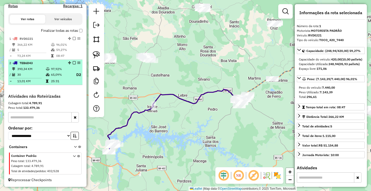
click at [73, 62] on em at bounding box center [74, 62] width 3 height 3
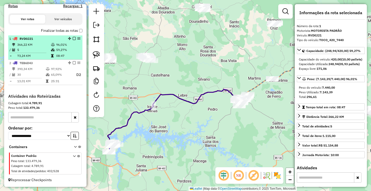
scroll to position [144, 0]
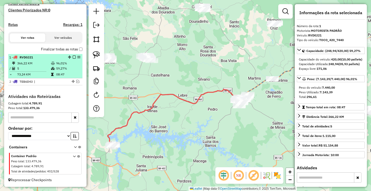
click at [78, 56] on em at bounding box center [78, 56] width 3 height 3
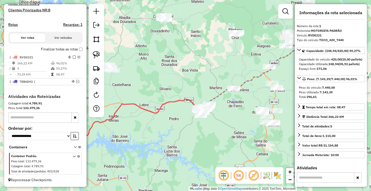
click at [74, 57] on em at bounding box center [74, 56] width 3 height 3
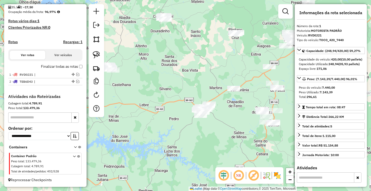
scroll to position [126, 0]
drag, startPoint x: 133, startPoint y: 90, endPoint x: 189, endPoint y: 84, distance: 56.3
click at [187, 85] on div "Janela de atendimento Grade de atendimento Capacidade Transportadoras Veículos …" at bounding box center [185, 95] width 371 height 191
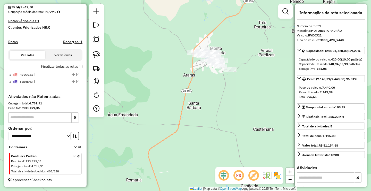
drag, startPoint x: 180, startPoint y: 78, endPoint x: 182, endPoint y: 100, distance: 22.8
click at [182, 99] on div "Janela de atendimento Grade de atendimento Capacidade Transportadoras Veículos …" at bounding box center [185, 95] width 371 height 191
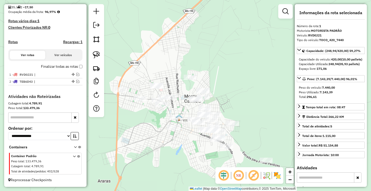
drag, startPoint x: 193, startPoint y: 82, endPoint x: 199, endPoint y: 72, distance: 11.4
click at [197, 74] on div "Janela de atendimento Grade de atendimento Capacidade Transportadoras Veículos …" at bounding box center [185, 95] width 371 height 191
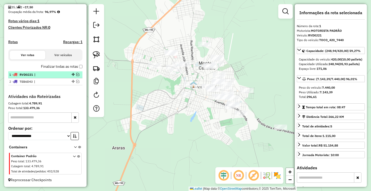
click at [76, 74] on em at bounding box center [77, 74] width 3 height 3
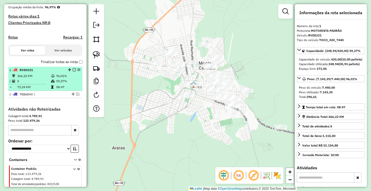
scroll to position [144, 0]
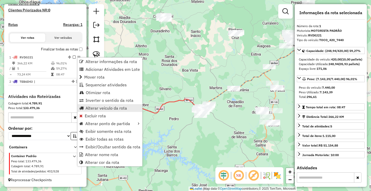
click at [97, 107] on span "Alterar veículo da rota" at bounding box center [107, 108] width 42 height 4
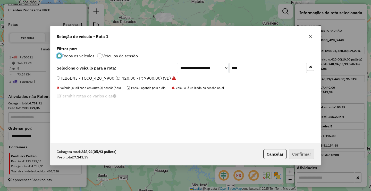
scroll to position [3, 2]
click at [263, 67] on input "****" at bounding box center [268, 68] width 77 height 10
type input "****"
click at [106, 78] on label "TDZ8G19 - TOCO_420_7900 (C: 420,00 - P: 7900,00) (VD)" at bounding box center [114, 78] width 115 height 6
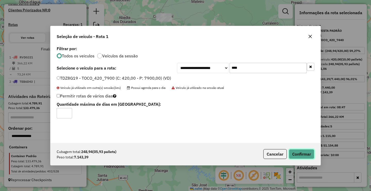
click at [310, 156] on button "Confirmar" at bounding box center [302, 154] width 26 height 10
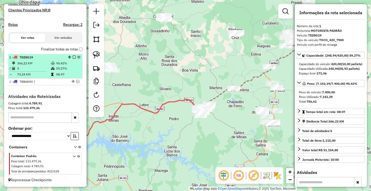
click at [73, 56] on em at bounding box center [74, 56] width 3 height 3
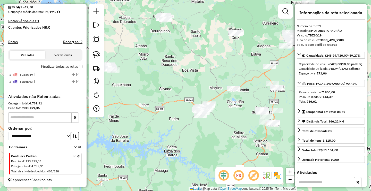
scroll to position [126, 0]
drag, startPoint x: 151, startPoint y: 82, endPoint x: 169, endPoint y: 75, distance: 19.1
click at [168, 79] on div "Janela de atendimento Grade de atendimento Capacidade Transportadoras Veículos …" at bounding box center [185, 95] width 371 height 191
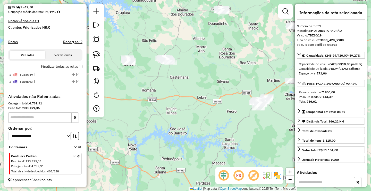
drag, startPoint x: 152, startPoint y: 75, endPoint x: 176, endPoint y: 74, distance: 24.0
click at [169, 76] on div "Janela de atendimento Grade de atendimento Capacidade Transportadoras Veículos …" at bounding box center [185, 95] width 371 height 191
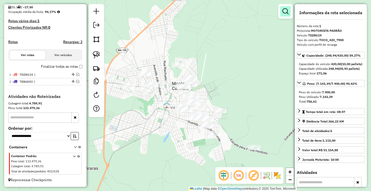
click at [288, 15] on link at bounding box center [286, 11] width 10 height 10
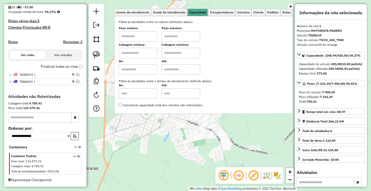
click at [141, 36] on input "text" at bounding box center [138, 36] width 39 height 10
type input "******"
click at [184, 37] on input "text" at bounding box center [181, 36] width 39 height 10
type input "**********"
click at [156, 144] on div "**********" at bounding box center [185, 95] width 371 height 191
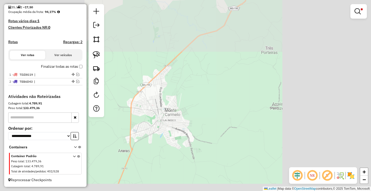
drag, startPoint x: 152, startPoint y: 136, endPoint x: 136, endPoint y: 95, distance: 43.8
click at [158, 128] on div "**********" at bounding box center [185, 95] width 371 height 191
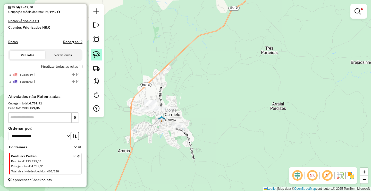
click at [97, 50] on link at bounding box center [96, 54] width 11 height 11
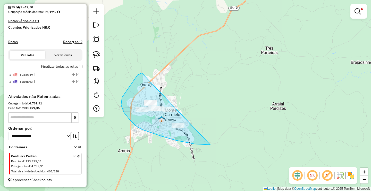
drag, startPoint x: 142, startPoint y: 73, endPoint x: 222, endPoint y: 133, distance: 100.1
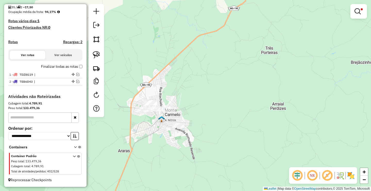
click at [96, 51] on link at bounding box center [96, 54] width 11 height 11
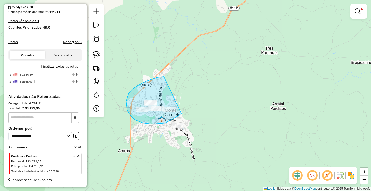
drag, startPoint x: 132, startPoint y: 89, endPoint x: 185, endPoint y: 111, distance: 56.9
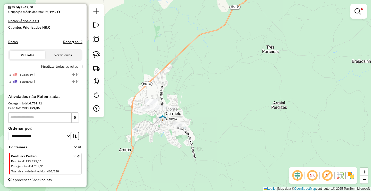
drag, startPoint x: 146, startPoint y: 116, endPoint x: 135, endPoint y: 93, distance: 26.1
click at [145, 100] on div "**********" at bounding box center [185, 95] width 371 height 191
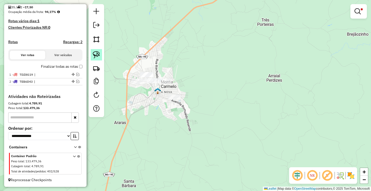
click at [99, 54] on img at bounding box center [96, 54] width 7 height 7
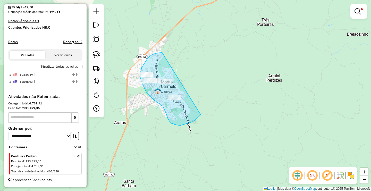
drag, startPoint x: 162, startPoint y: 52, endPoint x: 207, endPoint y: 107, distance: 70.9
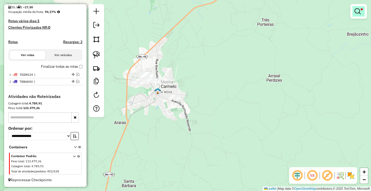
click at [362, 11] on link at bounding box center [359, 11] width 12 height 10
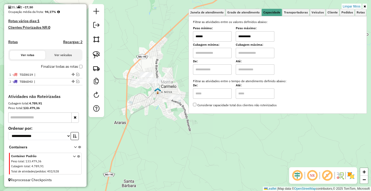
click at [216, 38] on input "******" at bounding box center [212, 36] width 39 height 10
click at [129, 120] on div "**********" at bounding box center [185, 95] width 371 height 191
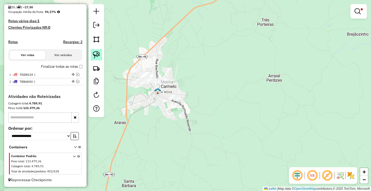
click at [99, 60] on link at bounding box center [96, 54] width 11 height 11
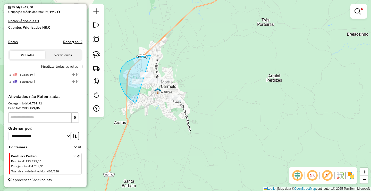
drag, startPoint x: 120, startPoint y: 71, endPoint x: 203, endPoint y: 96, distance: 86.1
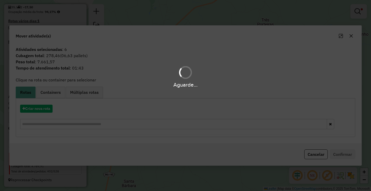
click at [35, 108] on div "Aguarde..." at bounding box center [185, 95] width 371 height 191
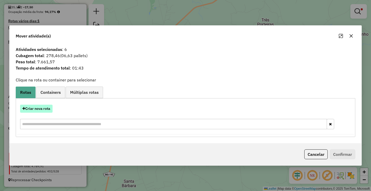
click at [37, 107] on button "Criar nova rota" at bounding box center [36, 108] width 32 height 8
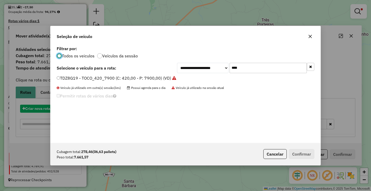
scroll to position [3, 2]
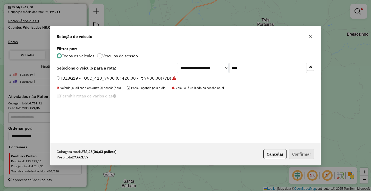
click at [271, 63] on input "****" at bounding box center [268, 68] width 77 height 10
type input "****"
click at [309, 35] on icon "button" at bounding box center [310, 36] width 3 height 3
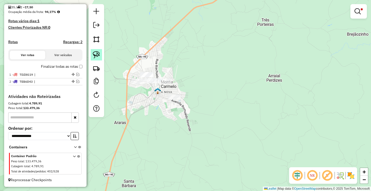
click at [94, 53] on img at bounding box center [96, 54] width 7 height 7
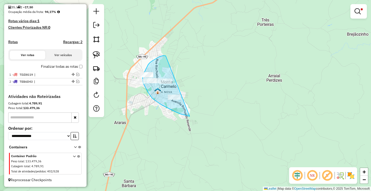
drag, startPoint x: 155, startPoint y: 59, endPoint x: 195, endPoint y: 116, distance: 69.1
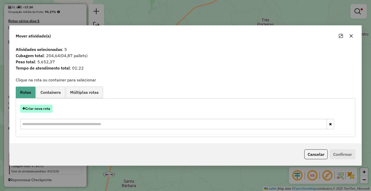
click at [45, 109] on button "Criar nova rota" at bounding box center [36, 108] width 32 height 8
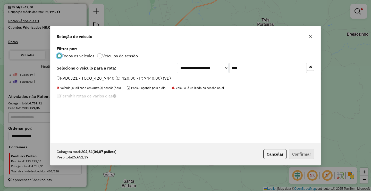
click at [258, 60] on div "**********" at bounding box center [186, 94] width 270 height 98
drag, startPoint x: 258, startPoint y: 60, endPoint x: 260, endPoint y: 64, distance: 4.9
click at [258, 60] on div "**********" at bounding box center [186, 94] width 270 height 98
click at [260, 64] on input "****" at bounding box center [268, 68] width 77 height 10
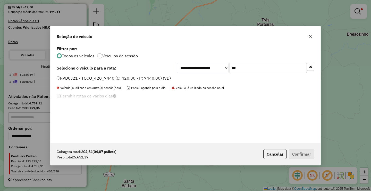
type input "****"
click at [112, 79] on label "RVD0J21 - TOCO_420_7440 (C: 420,00 - P: 7440,00) (VD)" at bounding box center [114, 78] width 114 height 6
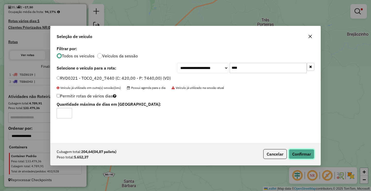
click at [301, 157] on button "Confirmar" at bounding box center [302, 154] width 26 height 10
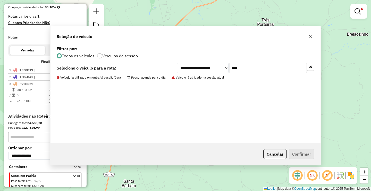
scroll to position [151, 0]
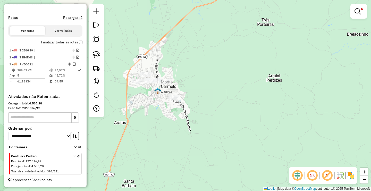
drag, startPoint x: 190, startPoint y: 118, endPoint x: 206, endPoint y: 75, distance: 46.1
click at [201, 89] on div "**********" at bounding box center [185, 95] width 371 height 191
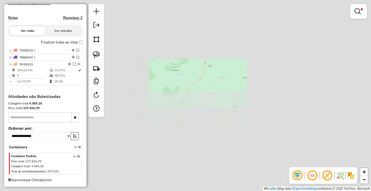
drag, startPoint x: 212, startPoint y: 101, endPoint x: 210, endPoint y: 117, distance: 15.6
click at [210, 117] on div "**********" at bounding box center [185, 95] width 371 height 191
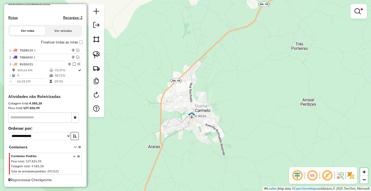
drag, startPoint x: 354, startPoint y: 15, endPoint x: 303, endPoint y: 16, distance: 51.3
click at [355, 15] on link at bounding box center [359, 11] width 12 height 10
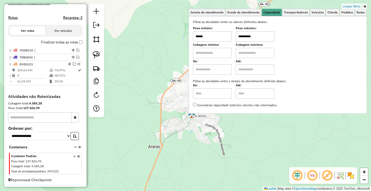
click at [226, 38] on input "******" at bounding box center [212, 36] width 39 height 10
type input "******"
click at [193, 145] on div "**********" at bounding box center [185, 95] width 371 height 191
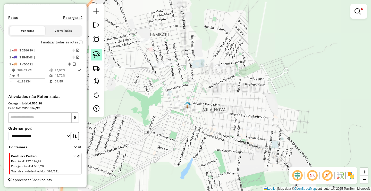
click at [97, 57] on img at bounding box center [96, 54] width 7 height 7
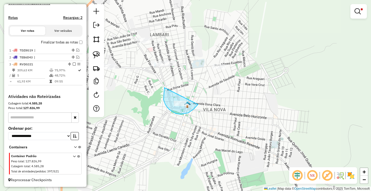
drag, startPoint x: 165, startPoint y: 87, endPoint x: 197, endPoint y: 107, distance: 37.9
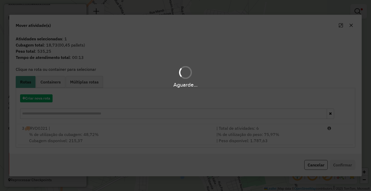
click at [260, 141] on div "| % de utilização do peso: 75,97% | Peso disponível: 1.787,63" at bounding box center [269, 137] width 111 height 12
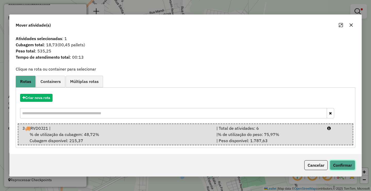
click at [343, 164] on button "Confirmar" at bounding box center [343, 165] width 26 height 10
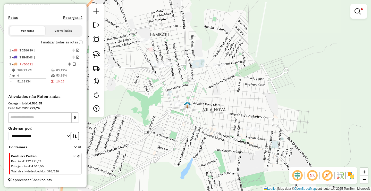
drag, startPoint x: 171, startPoint y: 112, endPoint x: 202, endPoint y: 78, distance: 46.9
click at [181, 105] on div "**********" at bounding box center [185, 95] width 371 height 191
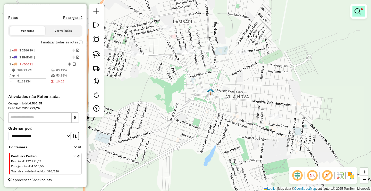
click at [358, 11] on em at bounding box center [358, 11] width 6 height 6
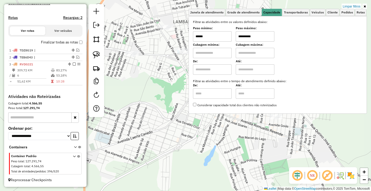
click at [223, 36] on input "******" at bounding box center [212, 36] width 39 height 10
type input "******"
click at [178, 136] on div "**********" at bounding box center [185, 95] width 371 height 191
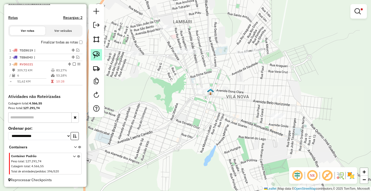
click at [94, 53] on img at bounding box center [96, 54] width 7 height 7
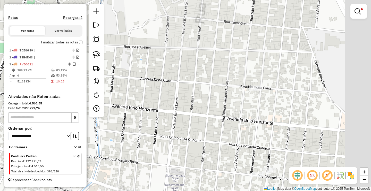
drag, startPoint x: 204, startPoint y: 99, endPoint x: 166, endPoint y: 90, distance: 38.7
click at [181, 96] on div "**********" at bounding box center [185, 95] width 371 height 191
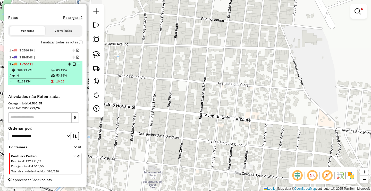
select select "**********"
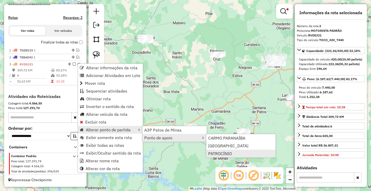
click at [223, 153] on span "PATROCÍNIO" at bounding box center [220, 153] width 24 height 4
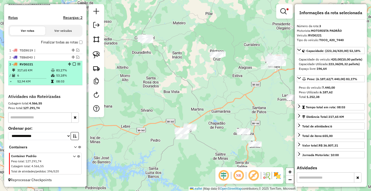
click at [73, 64] on em at bounding box center [74, 63] width 3 height 3
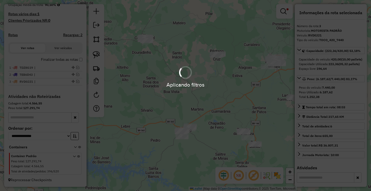
scroll to position [133, 0]
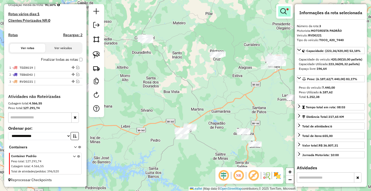
click at [286, 7] on link at bounding box center [285, 11] width 12 height 10
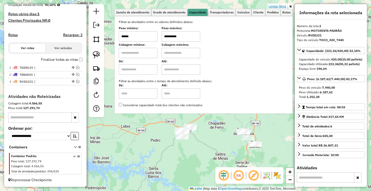
click at [284, 5] on link "Limpar filtros" at bounding box center [278, 7] width 20 height 6
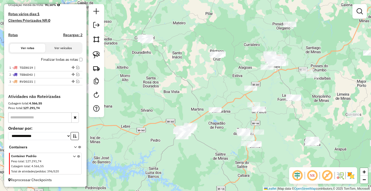
drag, startPoint x: 133, startPoint y: 118, endPoint x: 184, endPoint y: 87, distance: 59.9
click at [198, 89] on div "Janela de atendimento Grade de atendimento Capacidade Transportadoras Veículos …" at bounding box center [185, 95] width 371 height 191
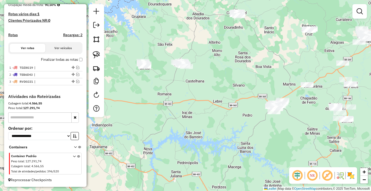
drag, startPoint x: 182, startPoint y: 99, endPoint x: 137, endPoint y: 86, distance: 46.6
click at [188, 98] on div "Janela de atendimento Grade de atendimento Capacidade Transportadoras Veículos …" at bounding box center [185, 95] width 371 height 191
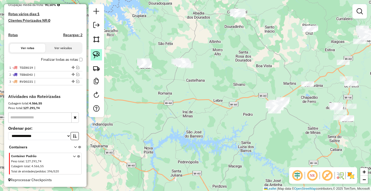
click at [99, 55] on img at bounding box center [96, 54] width 7 height 7
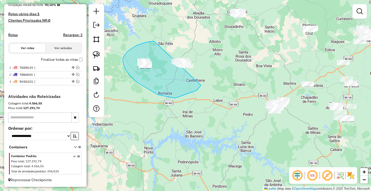
drag, startPoint x: 153, startPoint y: 41, endPoint x: 211, endPoint y: 67, distance: 62.9
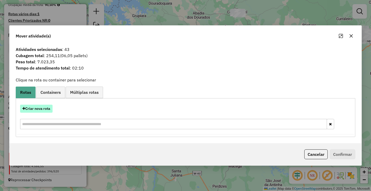
click at [45, 109] on button "Criar nova rota" at bounding box center [36, 108] width 32 height 8
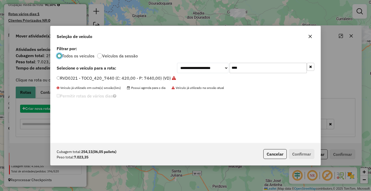
scroll to position [3, 2]
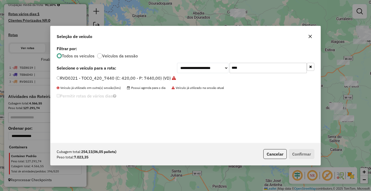
click at [252, 67] on input "****" at bounding box center [268, 68] width 77 height 10
type input "****"
click at [116, 76] on label "SHO8C04 - TOCO_420_8100 (C: 420,00 - P: 8100,00) (VD)" at bounding box center [114, 78] width 115 height 6
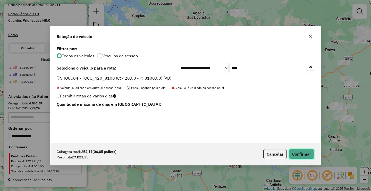
click at [307, 153] on button "Confirmar" at bounding box center [302, 154] width 26 height 10
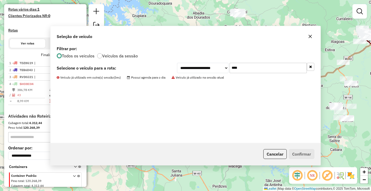
scroll to position [158, 0]
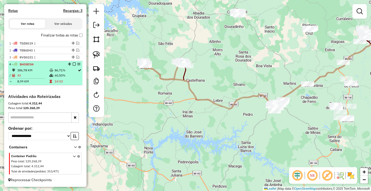
select select "**********"
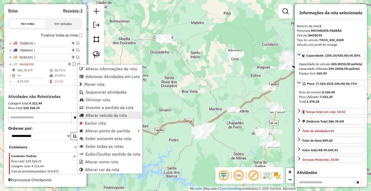
click at [91, 116] on span "Alterar veículo da rota" at bounding box center [107, 115] width 42 height 4
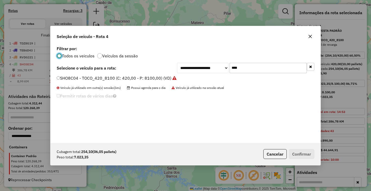
scroll to position [3, 2]
click at [69, 75] on label "SHO8C04 - TOCO_420_8100 (C: 420,00 - P: 8100,00) (VD)" at bounding box center [117, 78] width 120 height 6
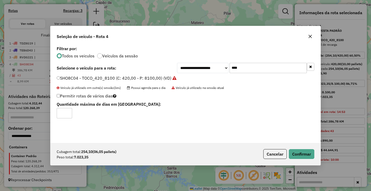
type input "*"
click at [68, 112] on input "*" at bounding box center [64, 113] width 15 height 10
click at [299, 155] on button "Confirmar" at bounding box center [302, 154] width 26 height 10
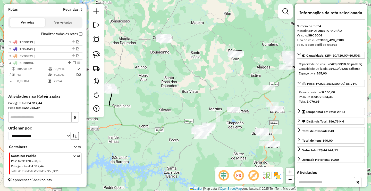
scroll to position [159, 0]
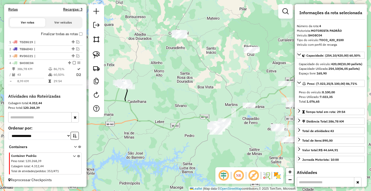
drag, startPoint x: 162, startPoint y: 109, endPoint x: 188, endPoint y: 102, distance: 26.7
click at [190, 102] on div "Janela de atendimento Grade de atendimento Capacidade Transportadoras Veículos …" at bounding box center [185, 95] width 371 height 191
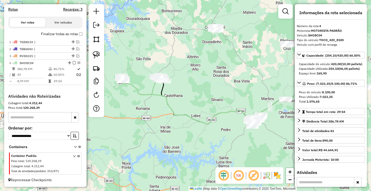
drag, startPoint x: 177, startPoint y: 100, endPoint x: 212, endPoint y: 93, distance: 35.0
click at [211, 93] on div "Janela de atendimento Grade de atendimento Capacidade Transportadoras Veículos …" at bounding box center [185, 95] width 371 height 191
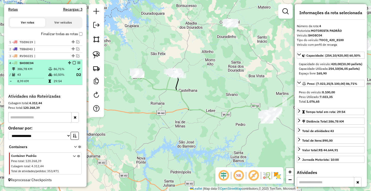
click at [74, 62] on div at bounding box center [72, 62] width 15 height 3
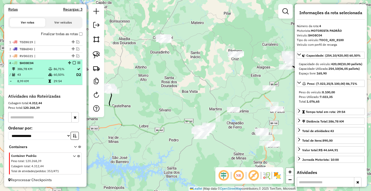
click at [73, 63] on em at bounding box center [74, 62] width 3 height 3
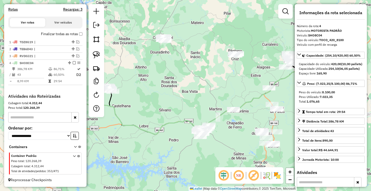
scroll to position [140, 0]
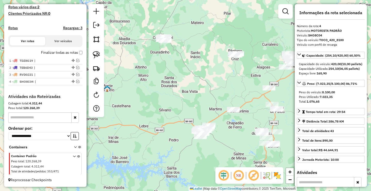
click at [154, 77] on div "Janela de atendimento Grade de atendimento Capacidade Transportadoras Veículos …" at bounding box center [185, 95] width 371 height 191
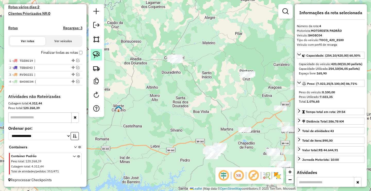
click at [94, 53] on img at bounding box center [96, 54] width 7 height 7
drag, startPoint x: 169, startPoint y: 46, endPoint x: 196, endPoint y: 59, distance: 29.4
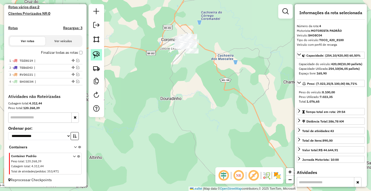
click at [97, 55] on img at bounding box center [96, 54] width 7 height 7
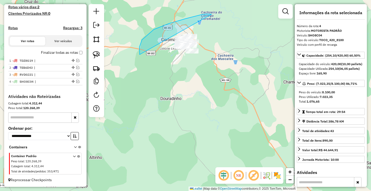
drag, startPoint x: 192, startPoint y: 17, endPoint x: 245, endPoint y: 92, distance: 92.0
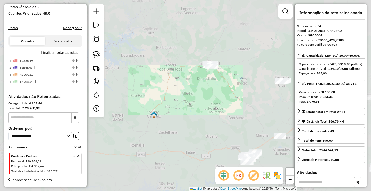
drag, startPoint x: 217, startPoint y: 104, endPoint x: 202, endPoint y: 77, distance: 30.5
click at [206, 85] on div "Janela de atendimento Grade de atendimento Capacidade Transportadoras Veículos …" at bounding box center [185, 95] width 371 height 191
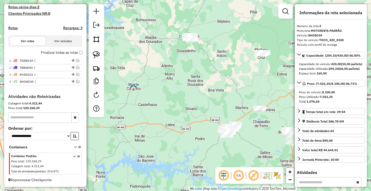
drag, startPoint x: 202, startPoint y: 90, endPoint x: 158, endPoint y: 79, distance: 45.4
click at [160, 80] on div "Janela de atendimento Grade de atendimento Capacidade Transportadoras Veículos …" at bounding box center [185, 95] width 371 height 191
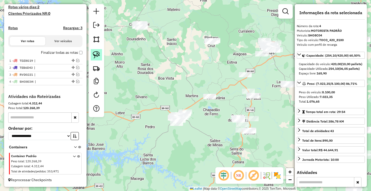
click at [96, 53] on img at bounding box center [96, 54] width 7 height 7
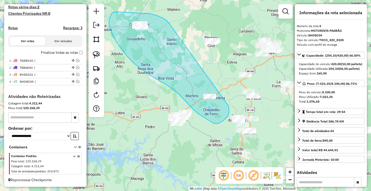
drag, startPoint x: 153, startPoint y: 14, endPoint x: 229, endPoint y: 106, distance: 118.8
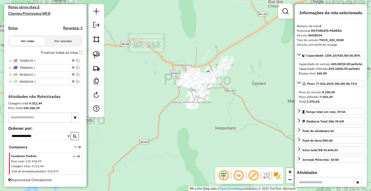
drag, startPoint x: 168, startPoint y: 120, endPoint x: 144, endPoint y: 126, distance: 23.9
click at [151, 133] on div "Janela de atendimento Grade de atendimento Capacidade Transportadoras Veículos …" at bounding box center [185, 95] width 371 height 191
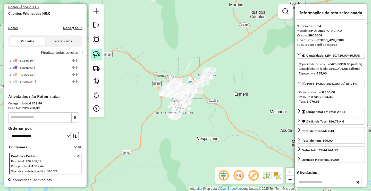
click at [98, 54] on img at bounding box center [96, 54] width 7 height 7
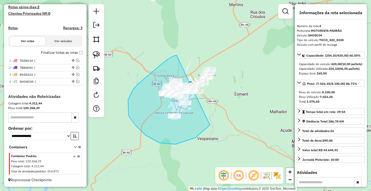
drag, startPoint x: 133, startPoint y: 89, endPoint x: 250, endPoint y: 59, distance: 120.1
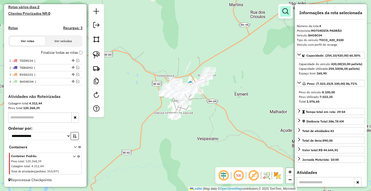
click at [286, 13] on em at bounding box center [286, 11] width 6 height 6
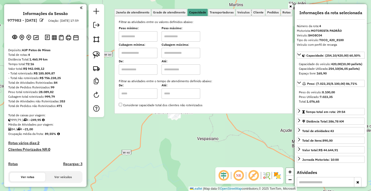
select select "**********"
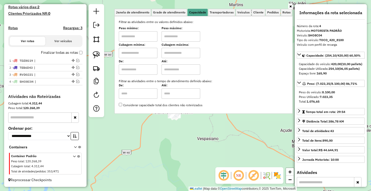
click at [177, 138] on div "Janela de atendimento Grade de atendimento Capacidade Transportadoras Veículos …" at bounding box center [185, 95] width 371 height 191
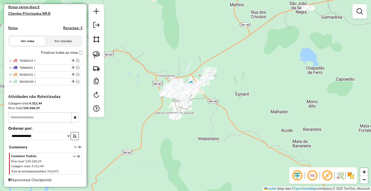
drag, startPoint x: 142, startPoint y: 131, endPoint x: 155, endPoint y: 135, distance: 13.8
click at [152, 134] on div "Janela de atendimento Grade de atendimento Capacidade Transportadoras Veículos …" at bounding box center [185, 95] width 371 height 191
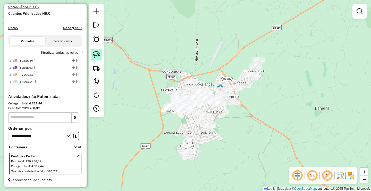
click at [99, 53] on img at bounding box center [96, 54] width 7 height 7
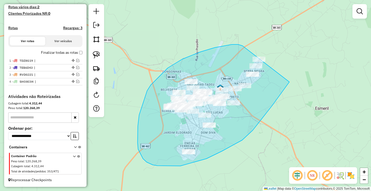
drag, startPoint x: 227, startPoint y: 45, endPoint x: 306, endPoint y: 45, distance: 79.4
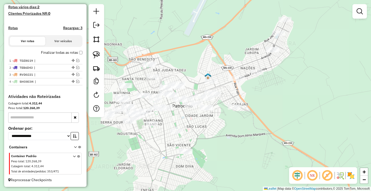
drag, startPoint x: 233, startPoint y: 87, endPoint x: 234, endPoint y: 82, distance: 5.0
click at [234, 83] on div "Janela de atendimento Grade de atendimento Capacidade Transportadoras Veículos …" at bounding box center [185, 95] width 371 height 191
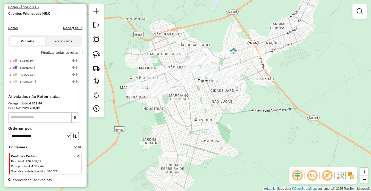
drag, startPoint x: 121, startPoint y: 56, endPoint x: 154, endPoint y: 44, distance: 34.5
click at [153, 44] on div "Janela de atendimento Grade de atendimento Capacidade Transportadoras Veículos …" at bounding box center [185, 95] width 371 height 191
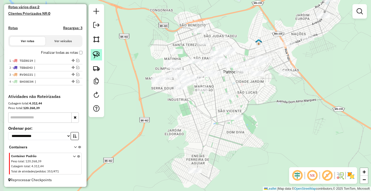
click at [99, 52] on img at bounding box center [96, 54] width 7 height 7
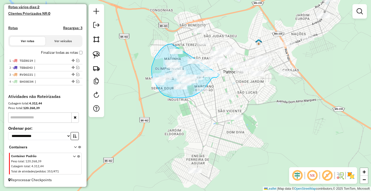
click at [223, 71] on div "Janela de atendimento Grade de atendimento Capacidade Transportadoras Veículos …" at bounding box center [185, 95] width 371 height 191
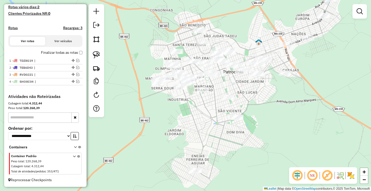
click at [100, 47] on div at bounding box center [96, 60] width 15 height 113
click at [97, 51] on link at bounding box center [96, 54] width 11 height 11
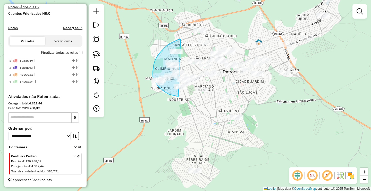
drag, startPoint x: 169, startPoint y: 44, endPoint x: 199, endPoint y: 82, distance: 48.5
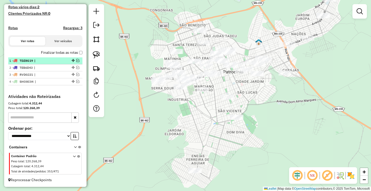
click at [76, 60] on em at bounding box center [77, 60] width 3 height 3
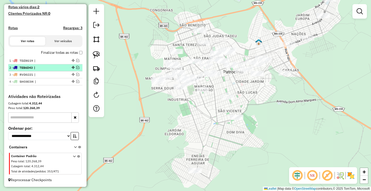
scroll to position [158, 0]
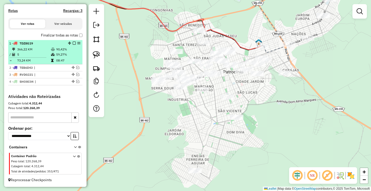
click at [44, 57] on hr at bounding box center [28, 57] width 37 height 0
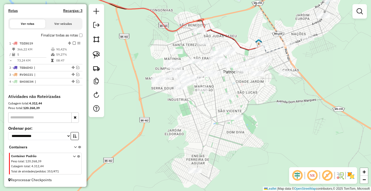
select select "**********"
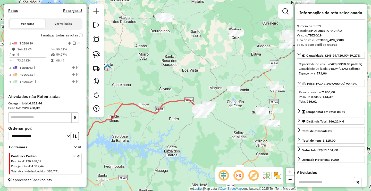
drag, startPoint x: 127, startPoint y: 80, endPoint x: 225, endPoint y: 61, distance: 99.7
click at [231, 60] on div "Janela de atendimento Grade de atendimento Capacidade Transportadoras Veículos …" at bounding box center [185, 95] width 371 height 191
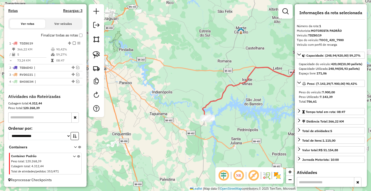
drag, startPoint x: 186, startPoint y: 69, endPoint x: 183, endPoint y: 48, distance: 21.1
click at [188, 50] on div "Janela de atendimento Grade de atendimento Capacidade Transportadoras Veículos …" at bounding box center [185, 95] width 371 height 191
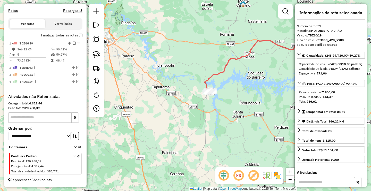
drag, startPoint x: 186, startPoint y: 93, endPoint x: 182, endPoint y: 77, distance: 16.3
click at [183, 80] on div "Janela de atendimento Grade de atendimento Capacidade Transportadoras Veículos …" at bounding box center [185, 95] width 371 height 191
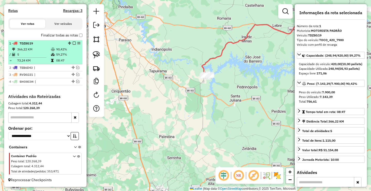
click at [73, 44] on em at bounding box center [74, 43] width 3 height 3
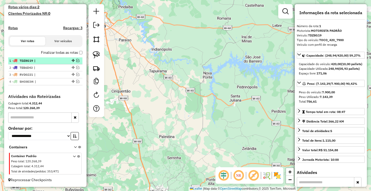
scroll to position [140, 0]
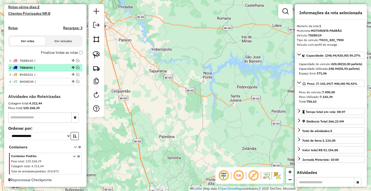
click at [76, 67] on em at bounding box center [77, 67] width 3 height 3
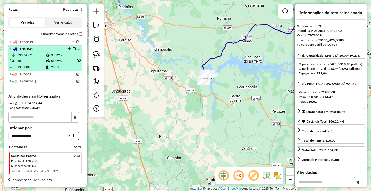
click at [59, 65] on td "25:31" at bounding box center [61, 66] width 21 height 5
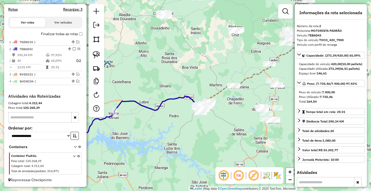
drag, startPoint x: 157, startPoint y: 57, endPoint x: 163, endPoint y: 53, distance: 7.4
click at [163, 53] on div "Janela de atendimento Grade de atendimento Capacidade Transportadoras Veículos …" at bounding box center [185, 95] width 371 height 191
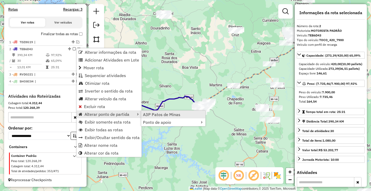
click at [167, 116] on span "A3P Patos de Minas" at bounding box center [161, 114] width 37 height 4
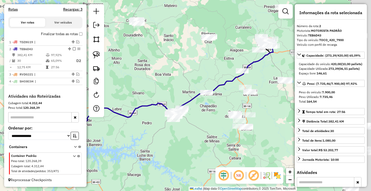
drag, startPoint x: 175, startPoint y: 71, endPoint x: 150, endPoint y: 76, distance: 25.0
click at [150, 77] on div "Janela de atendimento Grade de atendimento Capacidade Transportadoras Veículos …" at bounding box center [185, 95] width 371 height 191
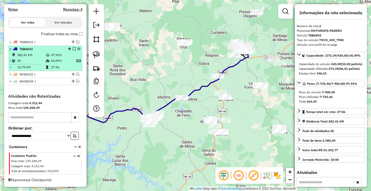
click at [73, 48] on em at bounding box center [74, 48] width 3 height 3
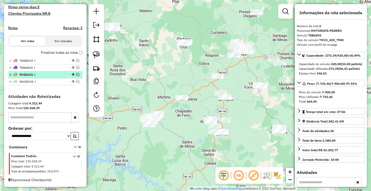
click at [76, 73] on em at bounding box center [77, 74] width 3 height 3
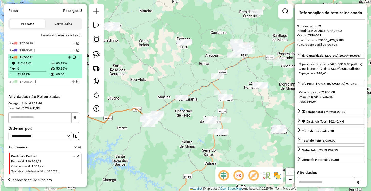
click at [58, 74] on td "08:03" at bounding box center [68, 74] width 25 height 5
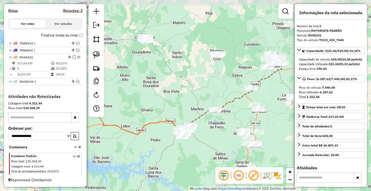
drag, startPoint x: 195, startPoint y: 71, endPoint x: 202, endPoint y: 67, distance: 7.4
click at [201, 67] on div "Janela de atendimento Grade de atendimento Capacidade Transportadoras Veículos …" at bounding box center [185, 95] width 371 height 191
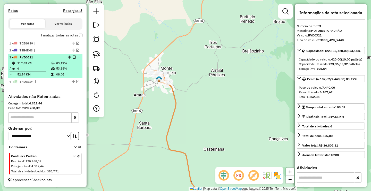
click at [73, 56] on em at bounding box center [74, 56] width 3 height 3
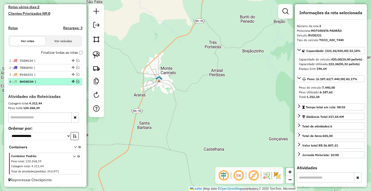
click at [77, 80] on em at bounding box center [77, 81] width 3 height 3
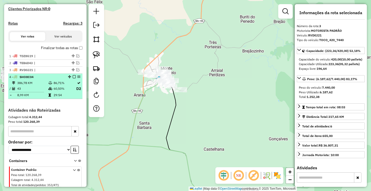
scroll to position [159, 0]
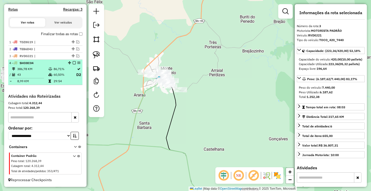
click at [60, 81] on td "29:54" at bounding box center [64, 80] width 23 height 5
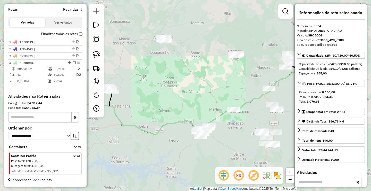
drag, startPoint x: 173, startPoint y: 56, endPoint x: 202, endPoint y: 36, distance: 35.7
click at [202, 36] on div "Janela de atendimento Grade de atendimento Capacidade Transportadoras Veículos …" at bounding box center [185, 95] width 371 height 191
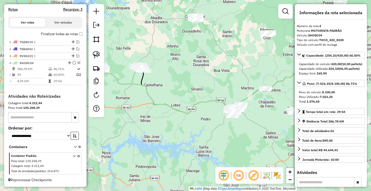
drag, startPoint x: 160, startPoint y: 49, endPoint x: 199, endPoint y: 57, distance: 39.7
click at [197, 55] on div "Janela de atendimento Grade de atendimento Capacidade Transportadoras Veículos …" at bounding box center [185, 95] width 371 height 191
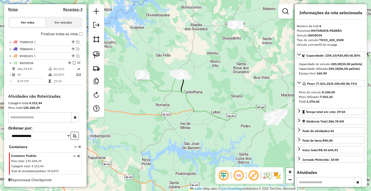
click at [160, 92] on div "Janela de atendimento Grade de atendimento Capacidade Transportadoras Veículos …" at bounding box center [185, 95] width 371 height 191
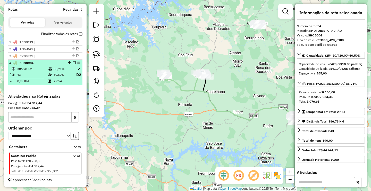
click at [73, 63] on em at bounding box center [74, 62] width 3 height 3
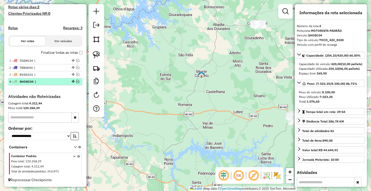
scroll to position [140, 0]
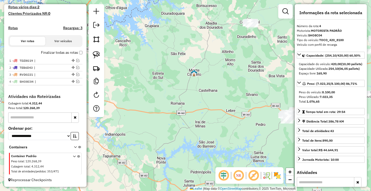
drag, startPoint x: 193, startPoint y: 91, endPoint x: 157, endPoint y: 83, distance: 36.9
click at [161, 84] on div "Janela de atendimento Grade de atendimento Capacidade Transportadoras Veículos …" at bounding box center [185, 95] width 371 height 191
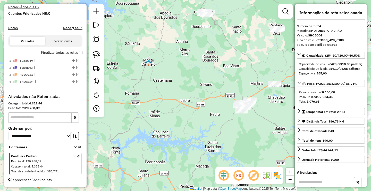
drag, startPoint x: 197, startPoint y: 78, endPoint x: 170, endPoint y: 87, distance: 28.3
click at [171, 86] on div "Janela de atendimento Grade de atendimento Capacidade Transportadoras Veículos …" at bounding box center [185, 95] width 371 height 191
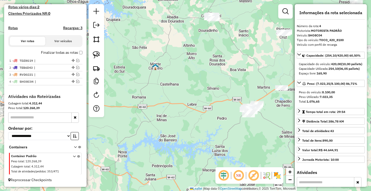
drag, startPoint x: 180, startPoint y: 81, endPoint x: 218, endPoint y: 72, distance: 39.1
click at [214, 73] on div "Janela de atendimento Grade de atendimento Capacidade Transportadoras Veículos …" at bounding box center [185, 95] width 371 height 191
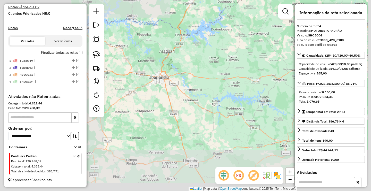
click at [171, 93] on div "Janela de atendimento Grade de atendimento Capacidade Transportadoras Veículos …" at bounding box center [185, 95] width 371 height 191
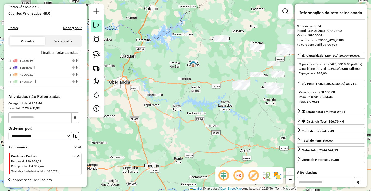
click at [96, 24] on em at bounding box center [96, 25] width 6 height 6
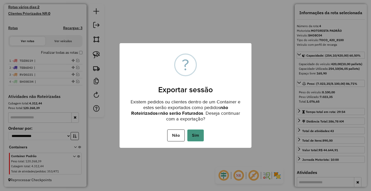
click at [195, 132] on button "Sim" at bounding box center [195, 135] width 17 height 12
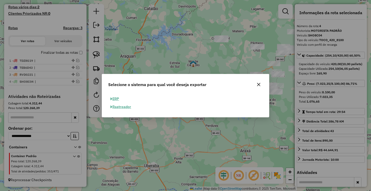
click at [115, 99] on button "ERP" at bounding box center [114, 99] width 13 height 8
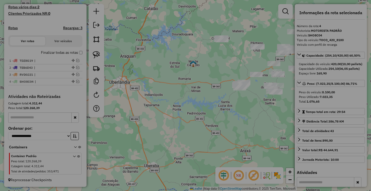
select select "**"
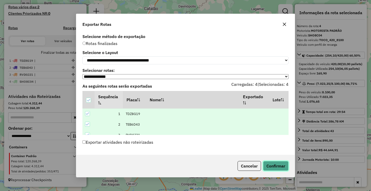
click at [278, 170] on button "Confirmar" at bounding box center [276, 166] width 26 height 10
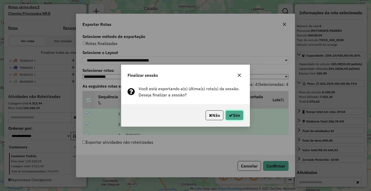
click at [236, 115] on button "Sim" at bounding box center [235, 115] width 18 height 10
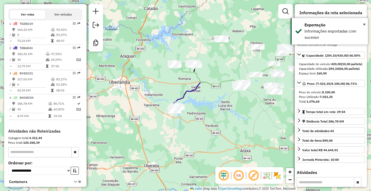
scroll to position [204, 0]
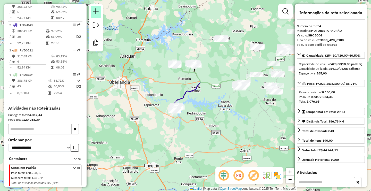
click at [97, 9] on em at bounding box center [96, 11] width 6 height 6
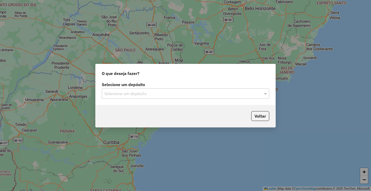
click at [160, 92] on input "text" at bounding box center [180, 94] width 152 height 6
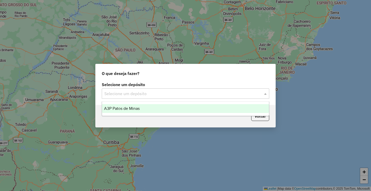
click at [143, 104] on div "A3P Patos de Minas" at bounding box center [185, 108] width 167 height 9
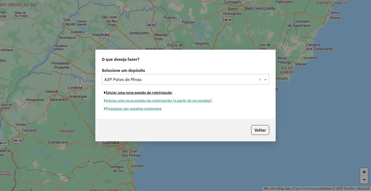
click at [129, 94] on button "Iniciar uma nova sessão de roteirização" at bounding box center [138, 92] width 73 height 8
select select "*"
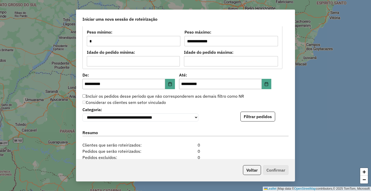
scroll to position [490, 0]
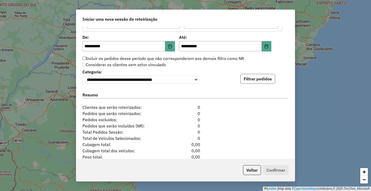
click at [256, 81] on button "Filtrar pedidos" at bounding box center [258, 79] width 35 height 10
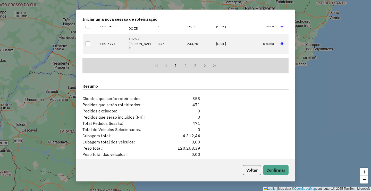
scroll to position [619, 0]
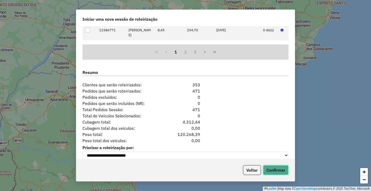
click at [276, 172] on button "Confirmar" at bounding box center [276, 170] width 26 height 10
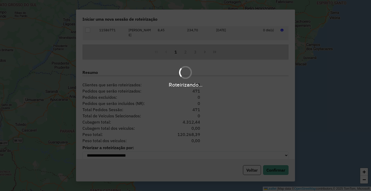
click at [126, 166] on div "Roteirizando..." at bounding box center [185, 95] width 371 height 191
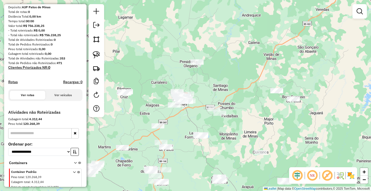
scroll to position [63, 0]
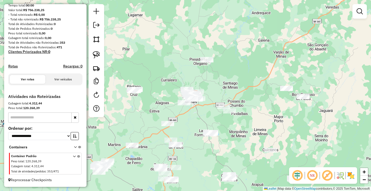
drag, startPoint x: 190, startPoint y: 116, endPoint x: 227, endPoint y: 77, distance: 54.0
click at [226, 81] on div "Janela de atendimento Grade de atendimento Capacidade Transportadoras Veículos …" at bounding box center [185, 95] width 371 height 191
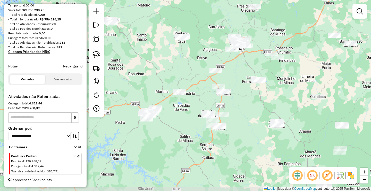
drag, startPoint x: 171, startPoint y: 129, endPoint x: 189, endPoint y: 123, distance: 19.2
click at [189, 123] on div "Janela de atendimento Grade de atendimento Capacidade Transportadoras Veículos …" at bounding box center [185, 95] width 371 height 191
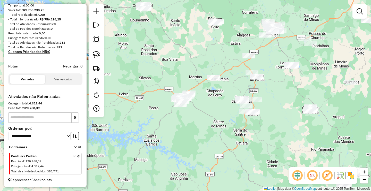
drag, startPoint x: 248, startPoint y: 165, endPoint x: 139, endPoint y: 108, distance: 123.0
click at [162, 123] on div "Janela de atendimento Grade de atendimento Capacidade Transportadoras Veículos …" at bounding box center [185, 95] width 371 height 191
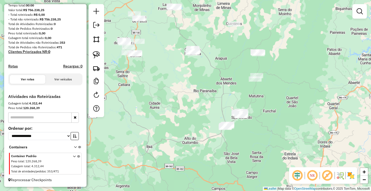
drag, startPoint x: 177, startPoint y: 132, endPoint x: 169, endPoint y: 134, distance: 7.8
click at [176, 145] on div "Janela de atendimento Grade de atendimento Capacidade Transportadoras Veículos …" at bounding box center [185, 95] width 371 height 191
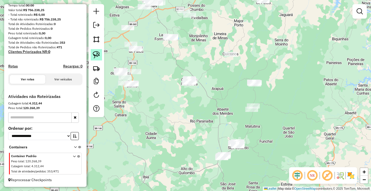
click at [97, 54] on img at bounding box center [96, 54] width 7 height 7
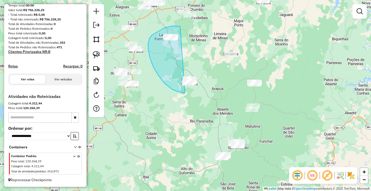
drag, startPoint x: 180, startPoint y: 26, endPoint x: 209, endPoint y: 85, distance: 65.6
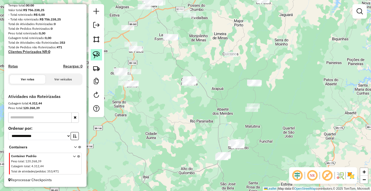
click at [97, 55] on img at bounding box center [96, 54] width 7 height 7
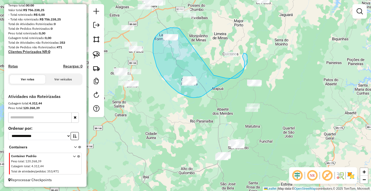
drag, startPoint x: 180, startPoint y: 29, endPoint x: 196, endPoint y: 69, distance: 43.8
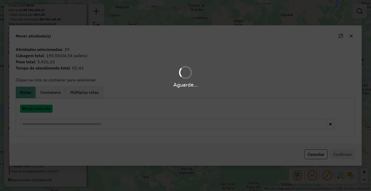
click at [49, 109] on button "Criar nova rota" at bounding box center [36, 108] width 32 height 8
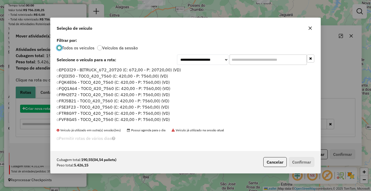
scroll to position [3, 2]
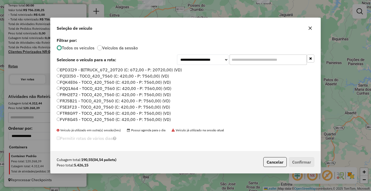
drag, startPoint x: 46, startPoint y: 109, endPoint x: 230, endPoint y: 66, distance: 188.7
click at [47, 109] on div "**********" at bounding box center [185, 95] width 371 height 191
click at [268, 59] on input "text" at bounding box center [268, 59] width 77 height 10
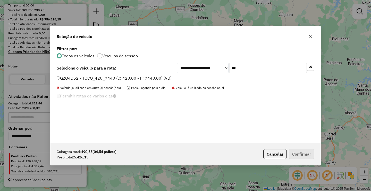
type input "***"
drag, startPoint x: 96, startPoint y: 78, endPoint x: 104, endPoint y: 80, distance: 9.0
click at [96, 78] on label "GZQ4D52 - TOCO_420_7440 (C: 420,00 - P: 7440,00) (VD)" at bounding box center [114, 78] width 115 height 6
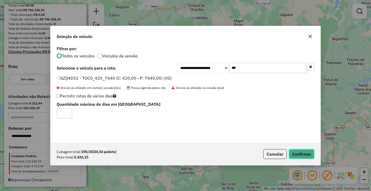
click at [303, 154] on button "Confirmar" at bounding box center [302, 154] width 26 height 10
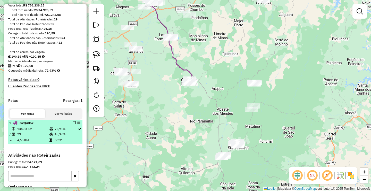
click at [73, 124] on em at bounding box center [74, 122] width 3 height 3
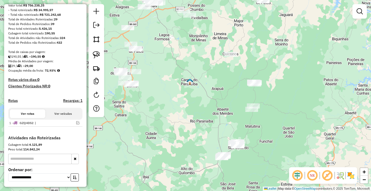
drag, startPoint x: 166, startPoint y: 95, endPoint x: 132, endPoint y: 97, distance: 34.2
click at [133, 99] on div "Janela de atendimento Grade de atendimento Capacidade Transportadoras Veículos …" at bounding box center [185, 95] width 371 height 191
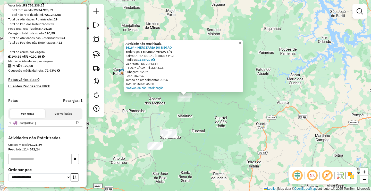
click at [185, 116] on div "Atividade não roteirizada 16164 - MERCEARIA DO NEGAO Endereço: TERCEIRA VENDA S…" at bounding box center [185, 95] width 371 height 191
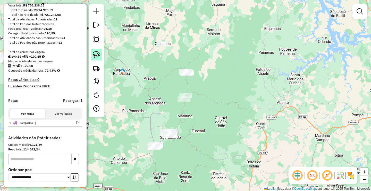
click at [94, 57] on img at bounding box center [96, 54] width 7 height 7
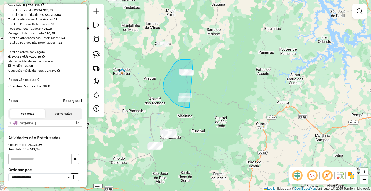
drag, startPoint x: 188, startPoint y: 59, endPoint x: 209, endPoint y: 93, distance: 39.5
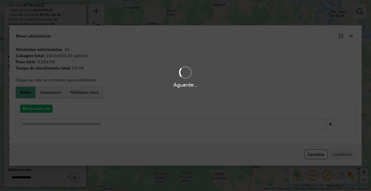
click at [44, 107] on div "Aguarde..." at bounding box center [185, 95] width 371 height 191
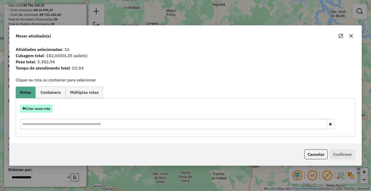
click at [43, 107] on button "Criar nova rota" at bounding box center [36, 108] width 32 height 8
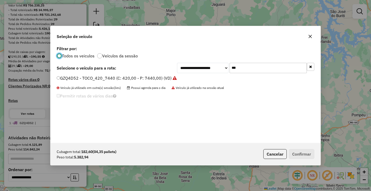
click at [233, 69] on input "***" at bounding box center [268, 68] width 77 height 10
type input "****"
click at [85, 78] on label "TEE6J58 - TOCO_420_7900 (C: 420,00 - P: 7900,00) (VD)" at bounding box center [113, 78] width 113 height 6
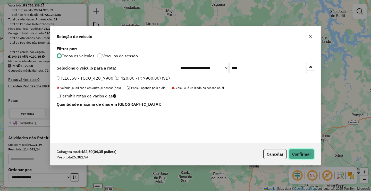
click at [300, 153] on button "Confirmar" at bounding box center [302, 154] width 26 height 10
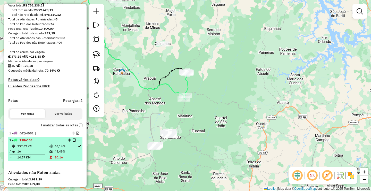
select select "**********"
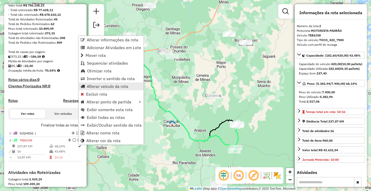
click at [106, 87] on span "Alterar veículo da rota" at bounding box center [108, 86] width 42 height 4
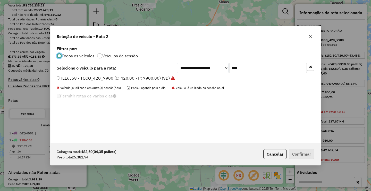
click at [70, 78] on label "TEE6J58 - TOCO_420_7900 (C: 420,00 - P: 7900,00) (VD)" at bounding box center [116, 78] width 118 height 6
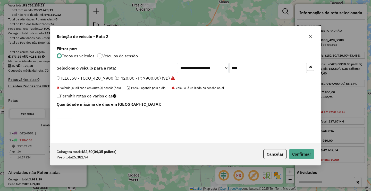
drag, startPoint x: 69, startPoint y: 112, endPoint x: 143, endPoint y: 127, distance: 75.5
type input "*"
click at [69, 112] on input "*" at bounding box center [64, 113] width 15 height 10
drag, startPoint x: 303, startPoint y: 152, endPoint x: 286, endPoint y: 150, distance: 16.6
click at [300, 152] on button "Confirmar" at bounding box center [302, 154] width 26 height 10
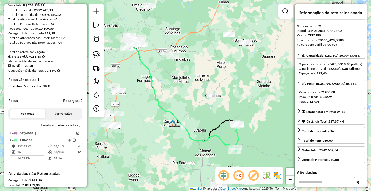
scroll to position [145, 0]
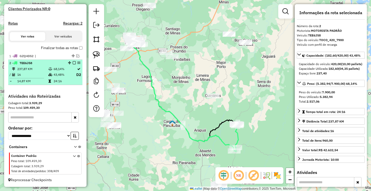
click at [74, 63] on em at bounding box center [74, 62] width 3 height 3
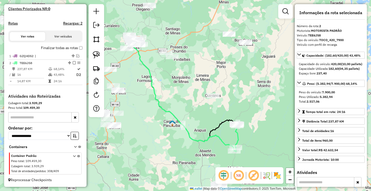
scroll to position [126, 0]
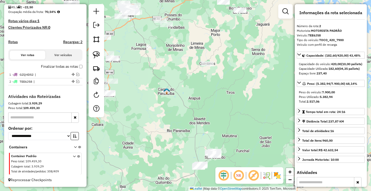
drag, startPoint x: 167, startPoint y: 122, endPoint x: 161, endPoint y: 94, distance: 28.5
click at [162, 96] on div "Janela de atendimento Grade de atendimento Capacidade Transportadoras Veículos …" at bounding box center [185, 95] width 371 height 191
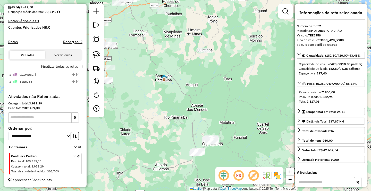
drag, startPoint x: 161, startPoint y: 98, endPoint x: 154, endPoint y: 81, distance: 18.1
click at [161, 83] on div "Janela de atendimento Grade de atendimento Capacidade Transportadoras Veículos …" at bounding box center [185, 95] width 371 height 191
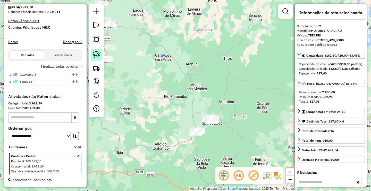
click at [92, 53] on link at bounding box center [96, 54] width 11 height 11
click at [99, 54] on img at bounding box center [96, 54] width 7 height 7
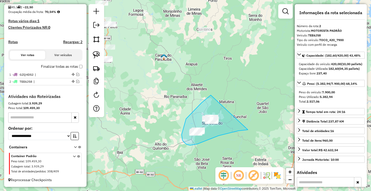
drag, startPoint x: 196, startPoint y: 108, endPoint x: 246, endPoint y: 128, distance: 53.7
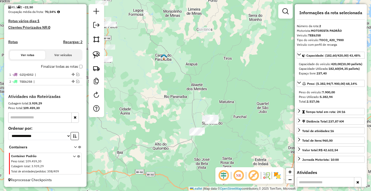
click at [225, 113] on div "Janela de atendimento Grade de atendimento Capacidade Transportadoras Veículos …" at bounding box center [185, 95] width 371 height 191
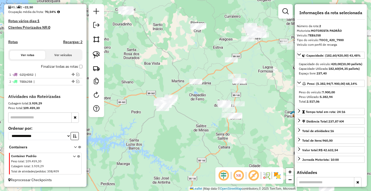
drag, startPoint x: 168, startPoint y: 88, endPoint x: 119, endPoint y: 67, distance: 53.8
click at [119, 67] on div "Janela de atendimento Grade de atendimento Capacidade Transportadoras Veículos …" at bounding box center [185, 95] width 371 height 191
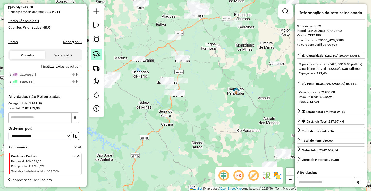
click at [100, 52] on img at bounding box center [96, 54] width 7 height 7
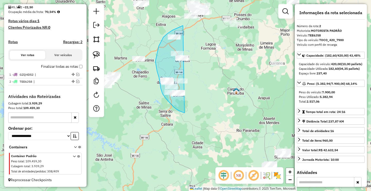
drag, startPoint x: 183, startPoint y: 26, endPoint x: 195, endPoint y: 102, distance: 77.2
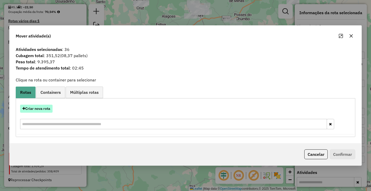
click at [50, 108] on button "Criar nova rota" at bounding box center [36, 108] width 32 height 8
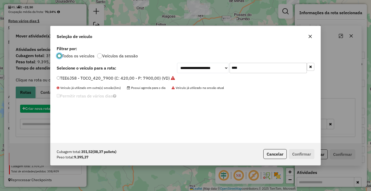
scroll to position [3, 2]
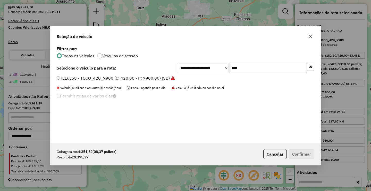
click at [243, 74] on div "**********" at bounding box center [186, 94] width 270 height 98
click at [246, 68] on input "****" at bounding box center [268, 68] width 77 height 10
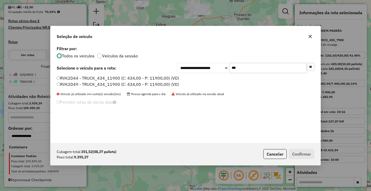
type input "***"
click at [121, 77] on label "RVK2D44 - TRUCK_434_11900 (C: 434,00 - P: 11900,00) (VD)" at bounding box center [118, 78] width 123 height 6
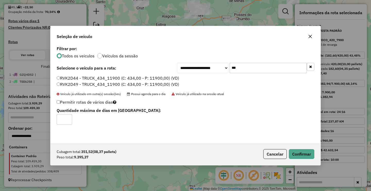
click at [116, 84] on label "RVK2D49 - TRUCK_434_11900 (C: 434,00 - P: 11900,00) (VD)" at bounding box center [118, 84] width 123 height 6
click at [313, 154] on button "Confirmar" at bounding box center [302, 154] width 26 height 10
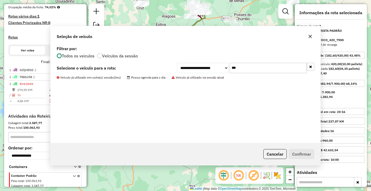
scroll to position [151, 0]
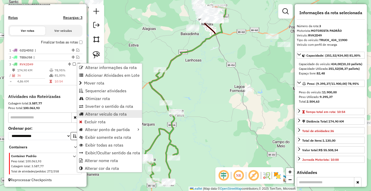
click at [98, 113] on span "Alterar veículo da rota" at bounding box center [106, 114] width 42 height 4
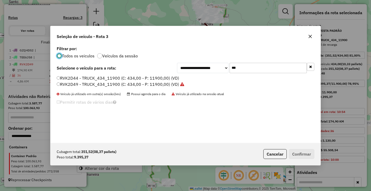
scroll to position [3, 2]
click at [78, 84] on label "RVK2D49 - TRUCK_434_11900 (C: 434,00 - P: 11900,00) (VD)" at bounding box center [121, 84] width 128 height 6
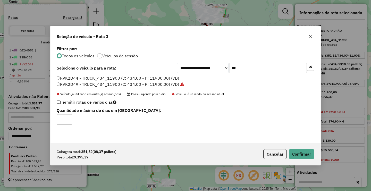
type input "*"
click at [68, 119] on input "*" at bounding box center [64, 119] width 15 height 10
click at [293, 155] on button "Confirmar" at bounding box center [302, 154] width 26 height 10
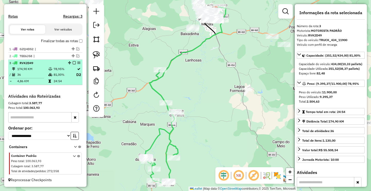
click at [73, 62] on em at bounding box center [74, 62] width 3 height 3
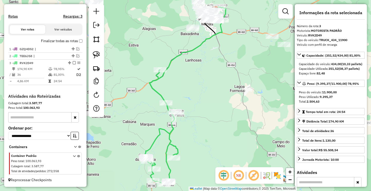
scroll to position [133, 0]
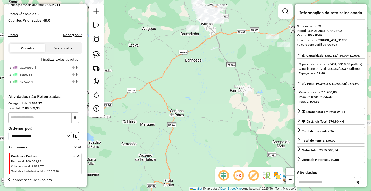
drag, startPoint x: 151, startPoint y: 66, endPoint x: 191, endPoint y: 77, distance: 41.6
click at [191, 78] on div "Janela de atendimento Grade de atendimento Capacidade Transportadoras Veículos …" at bounding box center [185, 95] width 371 height 191
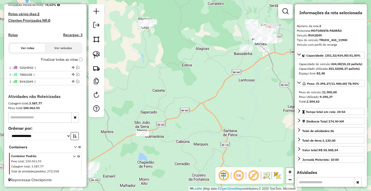
drag, startPoint x: 156, startPoint y: 81, endPoint x: 177, endPoint y: 70, distance: 23.7
click at [182, 73] on div "Janela de atendimento Grade de atendimento Capacidade Transportadoras Veículos …" at bounding box center [185, 95] width 371 height 191
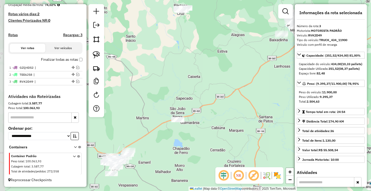
drag, startPoint x: 158, startPoint y: 91, endPoint x: 186, endPoint y: 75, distance: 32.3
click at [183, 77] on div "Janela de atendimento Grade de atendimento Capacidade Transportadoras Veículos …" at bounding box center [185, 95] width 371 height 191
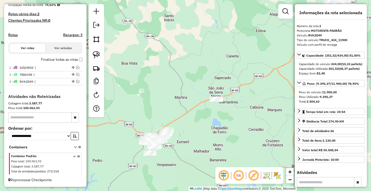
drag, startPoint x: 168, startPoint y: 92, endPoint x: 218, endPoint y: 128, distance: 61.9
click at [219, 116] on div "Janela de atendimento Grade de atendimento Capacidade Transportadoras Veículos …" at bounding box center [185, 95] width 371 height 191
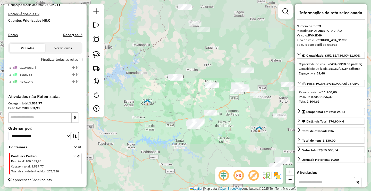
click at [179, 96] on div "Janela de atendimento Grade de atendimento Capacidade Transportadoras Veículos …" at bounding box center [185, 95] width 371 height 191
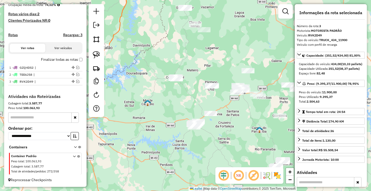
drag, startPoint x: 177, startPoint y: 95, endPoint x: 135, endPoint y: 78, distance: 44.5
click at [162, 84] on div "Janela de atendimento Grade de atendimento Capacidade Transportadoras Veículos …" at bounding box center [185, 95] width 371 height 191
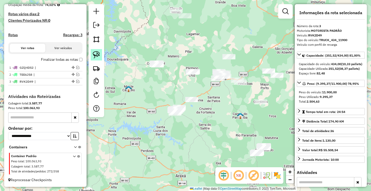
click at [99, 53] on img at bounding box center [96, 54] width 7 height 7
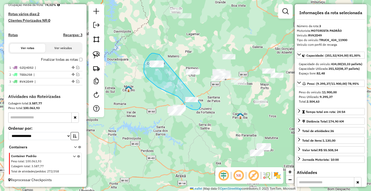
drag, startPoint x: 160, startPoint y: 54, endPoint x: 201, endPoint y: 104, distance: 64.4
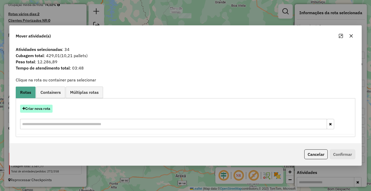
click at [48, 109] on button "Criar nova rota" at bounding box center [36, 108] width 32 height 8
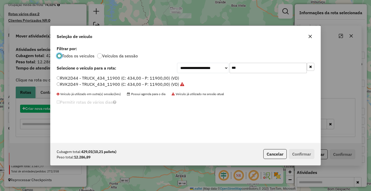
scroll to position [3, 2]
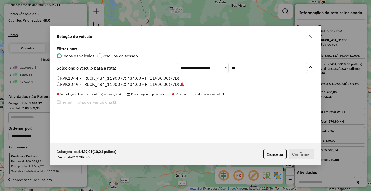
click at [244, 69] on input "***" at bounding box center [268, 68] width 77 height 10
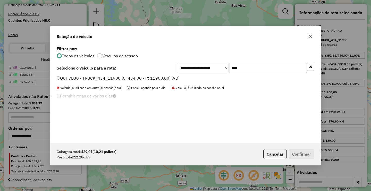
type input "****"
click at [103, 78] on label "QUH7B30 - TRUCK_434_11900 (C: 434,00 - P: 11900,00) (VD)" at bounding box center [118, 78] width 123 height 6
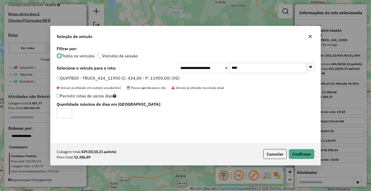
type input "*"
click at [68, 111] on input "*" at bounding box center [64, 113] width 15 height 10
click at [296, 154] on button "Confirmar" at bounding box center [302, 154] width 26 height 10
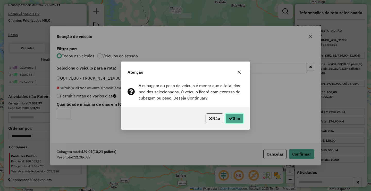
click at [241, 120] on button "Sim" at bounding box center [235, 118] width 18 height 10
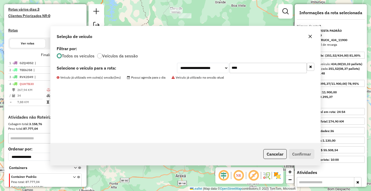
scroll to position [159, 0]
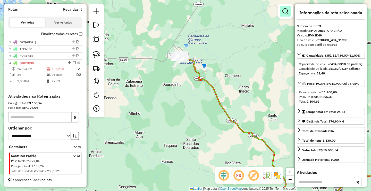
click at [289, 16] on link at bounding box center [286, 11] width 10 height 10
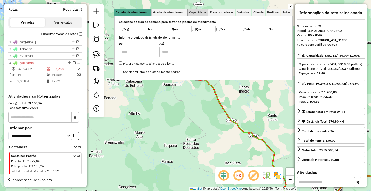
click at [205, 11] on span "Capacidade" at bounding box center [197, 12] width 17 height 3
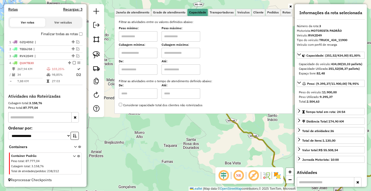
click at [138, 40] on input "text" at bounding box center [138, 36] width 39 height 10
type input "*******"
drag, startPoint x: 187, startPoint y: 34, endPoint x: 186, endPoint y: 42, distance: 7.6
click at [187, 34] on input "text" at bounding box center [181, 36] width 39 height 10
type input "**********"
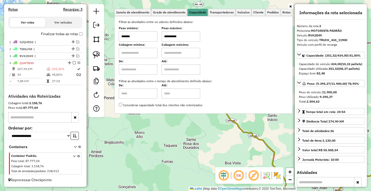
click at [162, 146] on div "**********" at bounding box center [185, 95] width 371 height 191
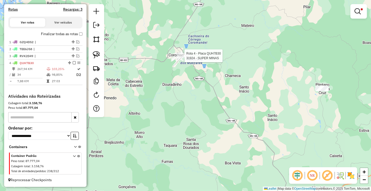
select select "**********"
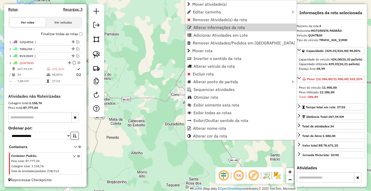
click at [151, 42] on div "**********" at bounding box center [185, 95] width 371 height 191
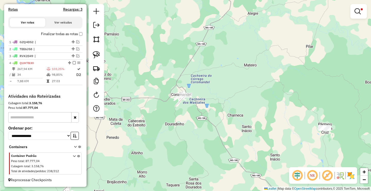
click at [361, 11] on link at bounding box center [359, 11] width 12 height 10
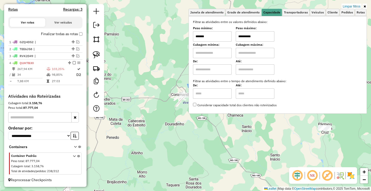
click at [232, 36] on input "*******" at bounding box center [212, 36] width 39 height 10
type input "******"
click at [154, 130] on div "**********" at bounding box center [185, 95] width 371 height 191
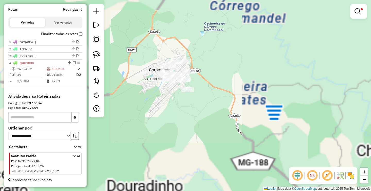
click at [181, 58] on div "**********" at bounding box center [185, 95] width 371 height 191
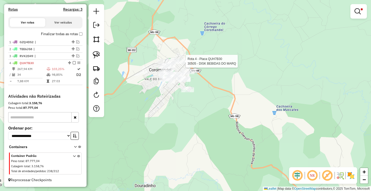
select select "**********"
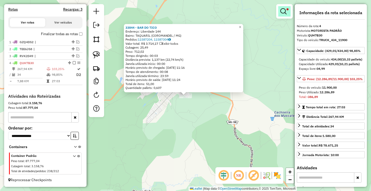
click at [285, 10] on em at bounding box center [284, 11] width 6 height 6
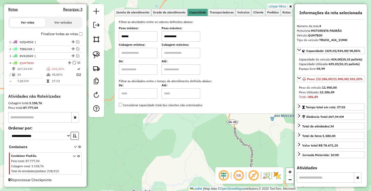
click at [145, 36] on input "******" at bounding box center [138, 36] width 39 height 10
type input "******"
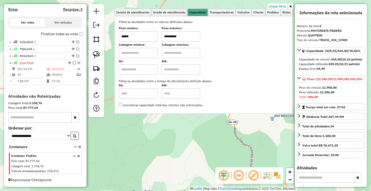
click at [187, 36] on input "**********" at bounding box center [181, 36] width 39 height 10
type input "******"
click at [171, 154] on div "33844 - BAR DO TICO Endereço: Liberdade 144 Bairro: TAQUARIL (COROMANDEL / MG) …" at bounding box center [185, 95] width 371 height 191
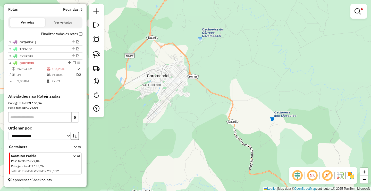
click at [172, 85] on div "Limpar filtros Janela de atendimento Grade de atendimento Capacidade Transporta…" at bounding box center [185, 95] width 371 height 191
select select "**********"
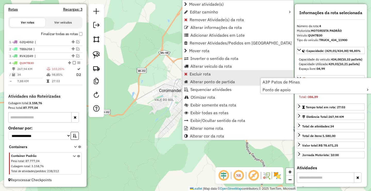
click at [161, 84] on div "Limpar filtros Janela de atendimento Grade de atendimento Capacidade Transporta…" at bounding box center [185, 95] width 371 height 191
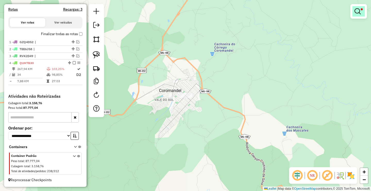
drag, startPoint x: 368, startPoint y: 14, endPoint x: 360, endPoint y: 11, distance: 8.6
click at [364, 13] on div "Limpar filtros Janela de atendimento Grade de atendimento Capacidade Transporta…" at bounding box center [185, 95] width 371 height 191
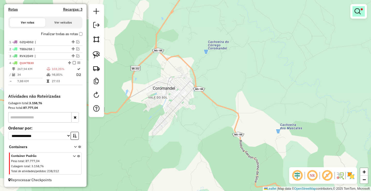
click at [360, 11] on em at bounding box center [358, 11] width 6 height 6
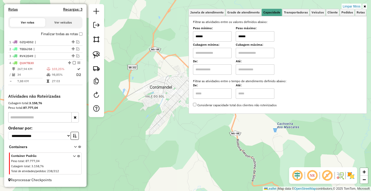
click at [256, 37] on input "******" at bounding box center [255, 36] width 39 height 10
click at [194, 135] on div "Limpar filtros Janela de atendimento Grade de atendimento Capacidade Transporta…" at bounding box center [185, 95] width 371 height 191
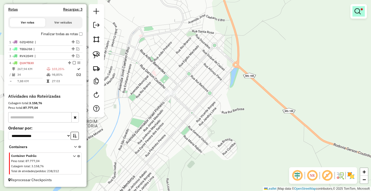
click at [360, 11] on em at bounding box center [358, 11] width 6 height 6
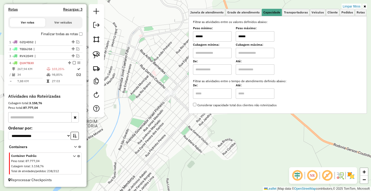
click at [247, 42] on input "******" at bounding box center [255, 36] width 39 height 10
click at [254, 40] on input "******" at bounding box center [255, 36] width 39 height 10
type input "******"
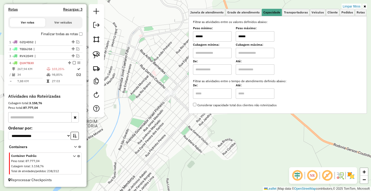
click at [186, 140] on div "Limpar filtros Janela de atendimento Grade de atendimento Capacidade Transporta…" at bounding box center [185, 95] width 371 height 191
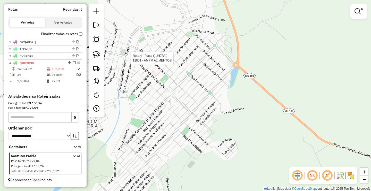
click at [128, 61] on div at bounding box center [129, 57] width 13 height 5
select select "**********"
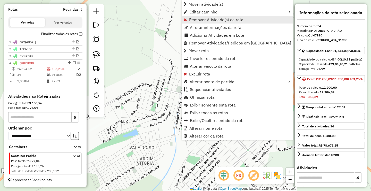
click at [200, 19] on span "Remover Atividade(s) da rota" at bounding box center [216, 20] width 54 height 4
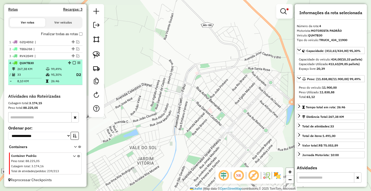
click at [74, 63] on em at bounding box center [74, 62] width 3 height 3
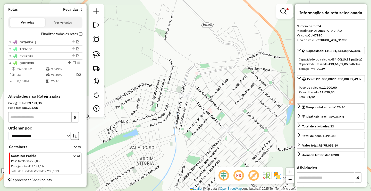
scroll to position [140, 0]
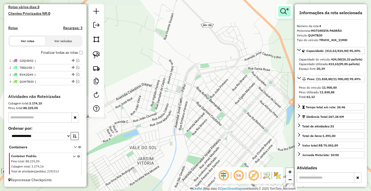
click at [286, 9] on em at bounding box center [284, 11] width 6 height 6
click at [0, 0] on link "Limpar filtros" at bounding box center [0, 0] width 0 height 0
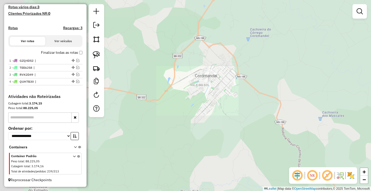
drag, startPoint x: 224, startPoint y: 117, endPoint x: 211, endPoint y: 78, distance: 41.1
click at [212, 79] on div "Janela de atendimento Grade de atendimento Capacidade Transportadoras Veículos …" at bounding box center [185, 95] width 371 height 191
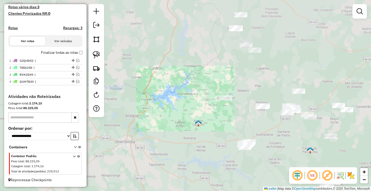
drag, startPoint x: 227, startPoint y: 121, endPoint x: 204, endPoint y: 89, distance: 39.1
click at [206, 93] on div "Janela de atendimento Grade de atendimento Capacidade Transportadoras Veículos …" at bounding box center [185, 95] width 371 height 191
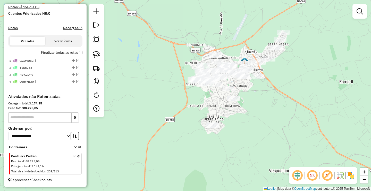
drag, startPoint x: 194, startPoint y: 101, endPoint x: 167, endPoint y: 105, distance: 28.1
click at [173, 108] on div "Janela de atendimento Grade de atendimento Capacidade Transportadoras Veículos …" at bounding box center [185, 95] width 371 height 191
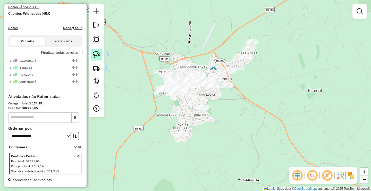
click at [95, 54] on img at bounding box center [96, 54] width 7 height 7
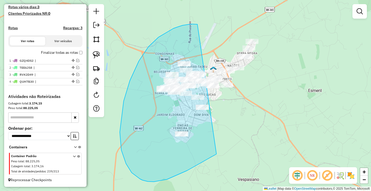
drag, startPoint x: 179, startPoint y: 27, endPoint x: 300, endPoint y: 34, distance: 121.4
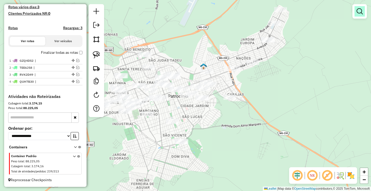
click at [359, 10] on em at bounding box center [360, 11] width 6 height 6
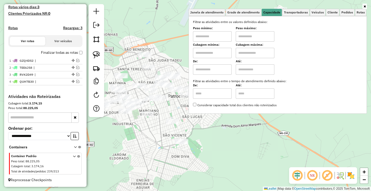
click at [211, 40] on input "text" at bounding box center [212, 36] width 39 height 10
type input "*******"
click at [255, 34] on input "text" at bounding box center [255, 36] width 39 height 10
type input "**********"
click at [205, 144] on div "**********" at bounding box center [185, 95] width 371 height 191
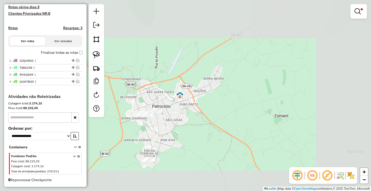
drag, startPoint x: 145, startPoint y: 120, endPoint x: 156, endPoint y: 109, distance: 15.7
click at [150, 115] on div "**********" at bounding box center [185, 95] width 371 height 191
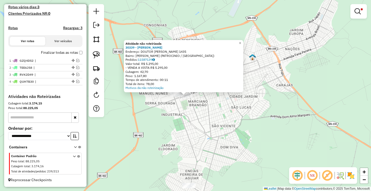
click at [183, 120] on div "Atividade não roteirizada 30339 - MERC OLIVEIRA Endereço: DOUTOR HONORIO DE ABR…" at bounding box center [185, 95] width 371 height 191
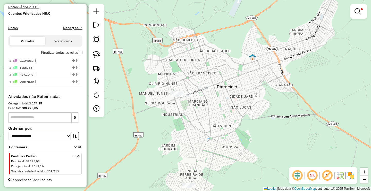
click at [180, 109] on div "Atividade não roteirizada 30339 - MERC OLIVEIRA Endereço: DOUTOR HONORIO DE ABR…" at bounding box center [185, 95] width 371 height 191
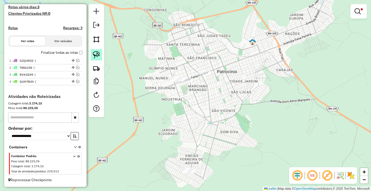
click at [97, 55] on img at bounding box center [96, 54] width 7 height 7
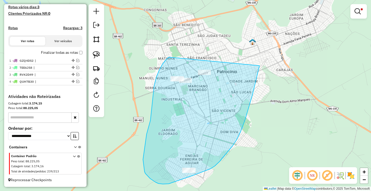
drag, startPoint x: 158, startPoint y: 73, endPoint x: 260, endPoint y: 65, distance: 101.9
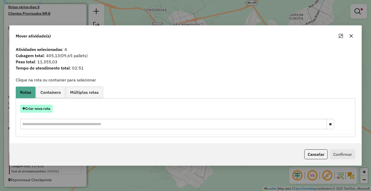
click at [50, 112] on button "Criar nova rota" at bounding box center [36, 108] width 32 height 8
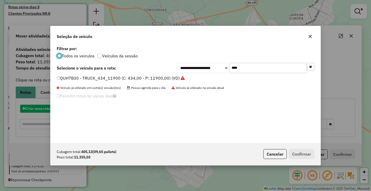
scroll to position [3, 2]
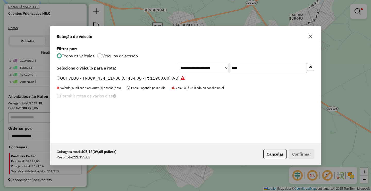
click at [279, 68] on input "****" at bounding box center [268, 68] width 77 height 10
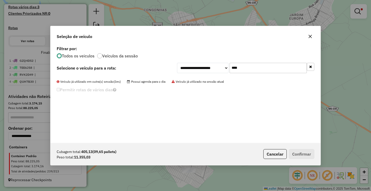
click at [279, 68] on input "****" at bounding box center [268, 68] width 77 height 10
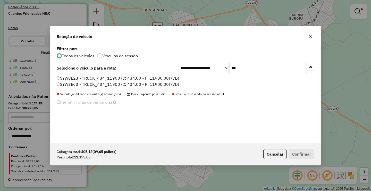
type input "***"
click at [105, 78] on label "SYW8E23 - TRUCK_434_11900 (C: 434,00 - P: 11900,00) (VD)" at bounding box center [118, 78] width 123 height 6
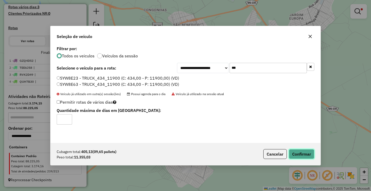
click at [291, 154] on button "Confirmar" at bounding box center [302, 154] width 26 height 10
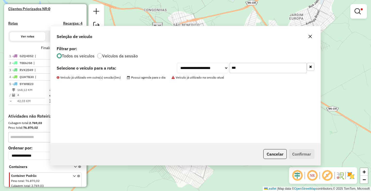
scroll to position [159, 0]
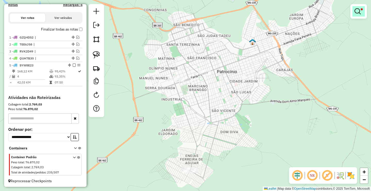
click at [363, 9] on link at bounding box center [359, 11] width 12 height 10
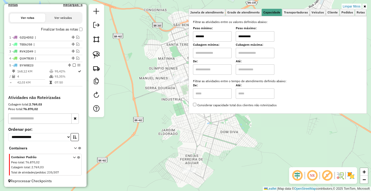
click at [226, 35] on input "*******" at bounding box center [212, 36] width 39 height 10
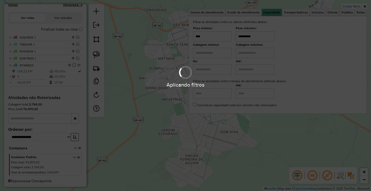
type input "****"
click at [252, 37] on div "Aplicando filtros" at bounding box center [185, 95] width 371 height 191
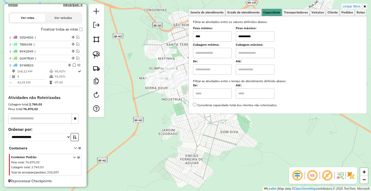
click at [252, 37] on input "**********" at bounding box center [255, 36] width 39 height 10
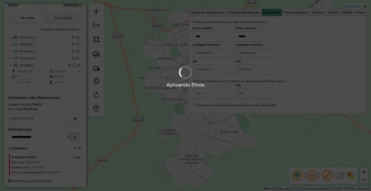
type input "******"
click at [163, 117] on div "Aplicando filtros" at bounding box center [185, 95] width 371 height 191
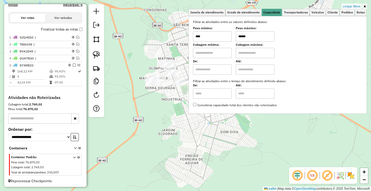
click at [172, 109] on div "Limpar filtros Janela de atendimento Grade de atendimento Capacidade Transporta…" at bounding box center [185, 95] width 371 height 191
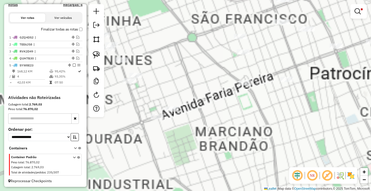
drag, startPoint x: 182, startPoint y: 83, endPoint x: 187, endPoint y: 76, distance: 9.0
click at [201, 76] on div "Limpar filtros Janela de atendimento Grade de atendimento Capacidade Transporta…" at bounding box center [185, 95] width 371 height 191
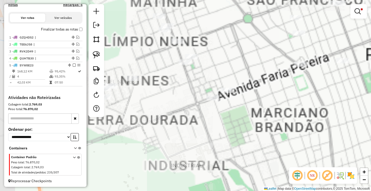
drag, startPoint x: 137, startPoint y: 70, endPoint x: 139, endPoint y: 85, distance: 15.3
click at [142, 87] on div "Limpar filtros Janela de atendimento Grade de atendimento Capacidade Transporta…" at bounding box center [185, 95] width 371 height 191
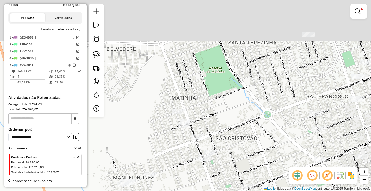
drag, startPoint x: 162, startPoint y: 20, endPoint x: 168, endPoint y: 48, distance: 28.2
click at [170, 48] on div "Limpar filtros Janela de atendimento Grade de atendimento Capacidade Transporta…" at bounding box center [185, 95] width 371 height 191
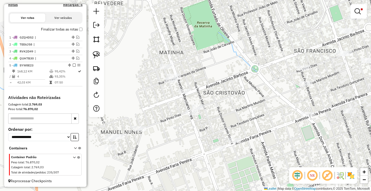
click at [102, 54] on div at bounding box center [96, 60] width 15 height 113
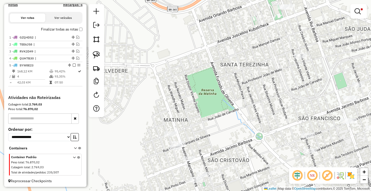
drag, startPoint x: 173, startPoint y: 52, endPoint x: 166, endPoint y: 47, distance: 8.4
click at [166, 47] on div "Limpar filtros Janela de atendimento Grade de atendimento Capacidade Transporta…" at bounding box center [185, 95] width 371 height 191
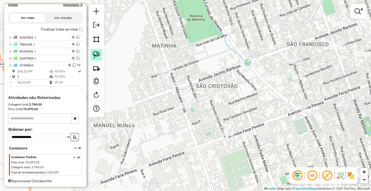
click at [103, 54] on hb-router-mapa "Informações da Sessão 978095 - 12/08/2025 Criação: 11/08/2025 18:20 Depósito: A…" at bounding box center [185, 95] width 371 height 191
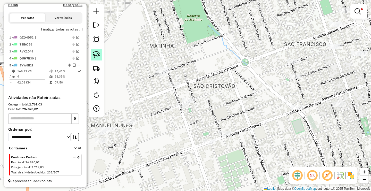
click at [98, 54] on img at bounding box center [96, 54] width 7 height 7
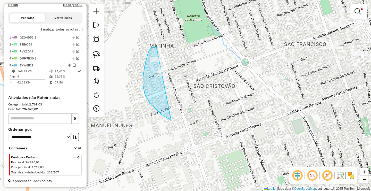
drag, startPoint x: 157, startPoint y: 47, endPoint x: 215, endPoint y: 94, distance: 75.2
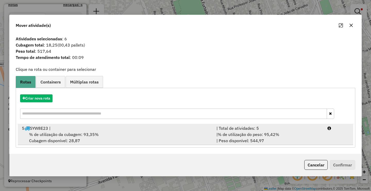
click at [237, 130] on div "| Total de atividades: 5" at bounding box center [269, 128] width 111 height 6
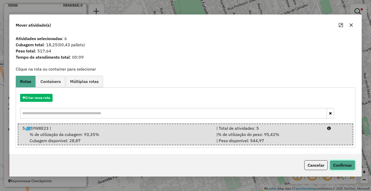
click at [348, 166] on button "Confirmar" at bounding box center [343, 165] width 26 height 10
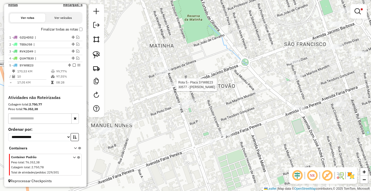
select select "**********"
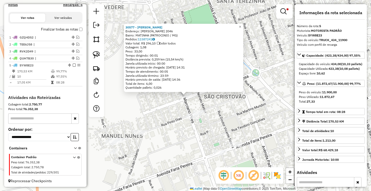
scroll to position [165, 0]
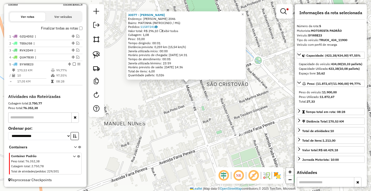
drag, startPoint x: 166, startPoint y: 109, endPoint x: 173, endPoint y: 91, distance: 19.9
click at [169, 96] on div "30577 - LINDOMAR SILVA Endereço: MARCIANO PIRES 2046 Bairro: MATINHA (PATROCINI…" at bounding box center [185, 95] width 371 height 191
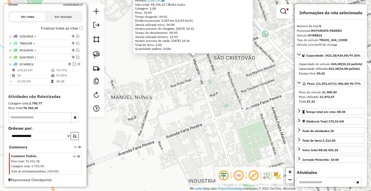
click at [182, 109] on div "30577 - LINDOMAR SILVA Endereço: MARCIANO PIRES 2046 Bairro: MATINHA (PATROCINI…" at bounding box center [185, 95] width 371 height 191
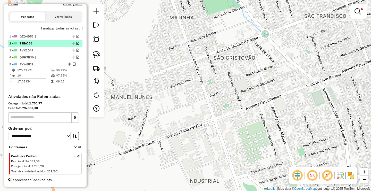
click at [73, 63] on em at bounding box center [74, 63] width 3 height 3
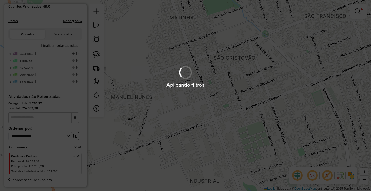
scroll to position [147, 0]
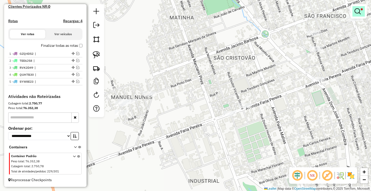
click at [359, 11] on em at bounding box center [358, 11] width 6 height 6
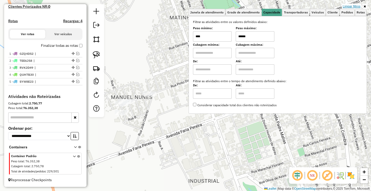
click at [357, 4] on link "Limpar filtros" at bounding box center [352, 7] width 20 height 6
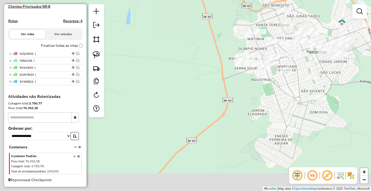
drag, startPoint x: 272, startPoint y: 111, endPoint x: 248, endPoint y: 81, distance: 38.7
click at [251, 86] on div "Janela de atendimento Grade de atendimento Capacidade Transportadoras Veículos …" at bounding box center [185, 95] width 371 height 191
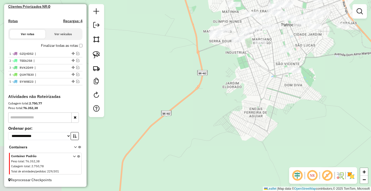
drag, startPoint x: 244, startPoint y: 95, endPoint x: 216, endPoint y: 151, distance: 62.3
click at [216, 150] on div "Janela de atendimento Grade de atendimento Capacidade Transportadoras Veículos …" at bounding box center [185, 95] width 371 height 191
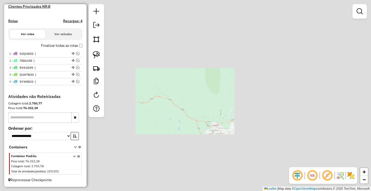
drag, startPoint x: 224, startPoint y: 99, endPoint x: 206, endPoint y: 81, distance: 25.2
click at [219, 86] on div "Janela de atendimento Grade de atendimento Capacidade Transportadoras Veículos …" at bounding box center [185, 95] width 371 height 191
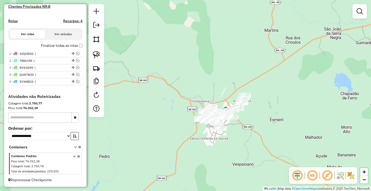
click at [103, 58] on div at bounding box center [96, 60] width 15 height 113
drag, startPoint x: 96, startPoint y: 55, endPoint x: 101, endPoint y: 56, distance: 4.8
click at [96, 54] on img at bounding box center [96, 54] width 7 height 7
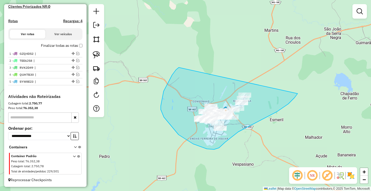
drag, startPoint x: 164, startPoint y: 91, endPoint x: 295, endPoint y: 93, distance: 131.0
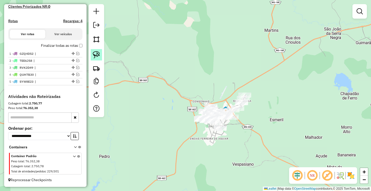
click at [96, 58] on link at bounding box center [96, 54] width 11 height 11
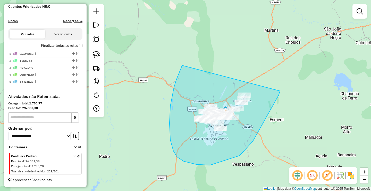
drag, startPoint x: 170, startPoint y: 106, endPoint x: 282, endPoint y: 78, distance: 114.5
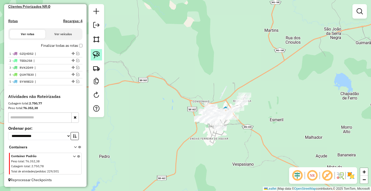
click at [95, 54] on img at bounding box center [96, 54] width 7 height 7
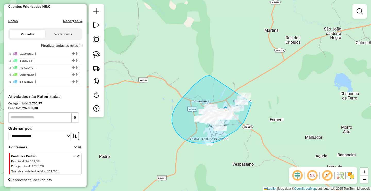
drag, startPoint x: 210, startPoint y: 75, endPoint x: 261, endPoint y: 84, distance: 51.8
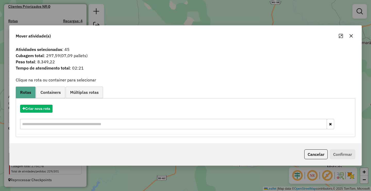
click at [354, 37] on button "button" at bounding box center [351, 36] width 8 height 8
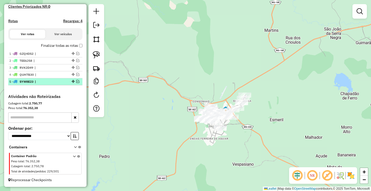
click at [77, 81] on em at bounding box center [77, 81] width 3 height 3
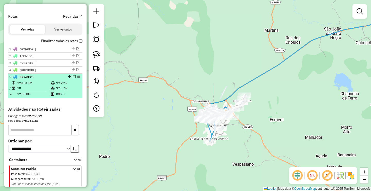
scroll to position [165, 0]
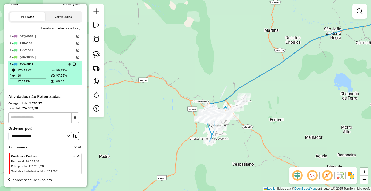
click at [44, 79] on td "17,05 KM" at bounding box center [34, 81] width 34 height 5
select select "**********"
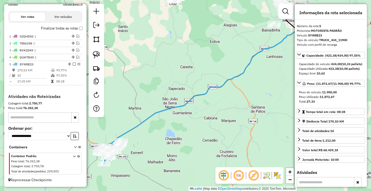
drag, startPoint x: 160, startPoint y: 87, endPoint x: 211, endPoint y: 52, distance: 62.1
click at [211, 54] on div "Janela de atendimento Grade de atendimento Capacidade Transportadoras Veículos …" at bounding box center [185, 95] width 371 height 191
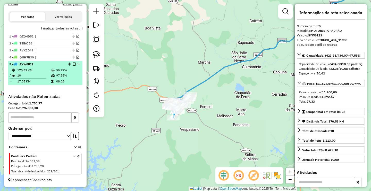
click at [73, 62] on em at bounding box center [74, 63] width 3 height 3
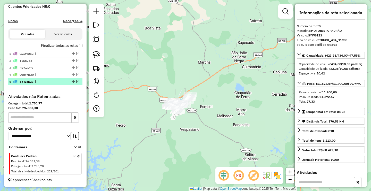
scroll to position [147, 0]
drag, startPoint x: 96, startPoint y: 55, endPoint x: 182, endPoint y: 76, distance: 88.7
click at [96, 56] on img at bounding box center [96, 54] width 7 height 7
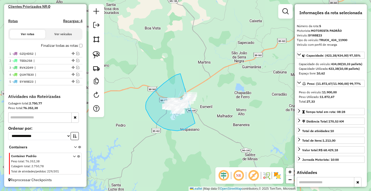
drag, startPoint x: 179, startPoint y: 74, endPoint x: 225, endPoint y: 98, distance: 52.0
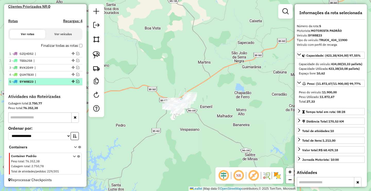
click at [76, 82] on em at bounding box center [77, 81] width 3 height 3
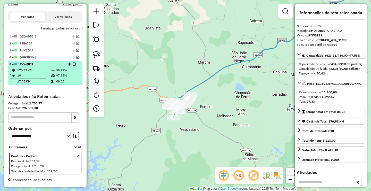
click at [68, 77] on td "97,55%" at bounding box center [68, 75] width 25 height 5
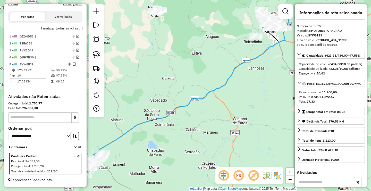
drag, startPoint x: 149, startPoint y: 70, endPoint x: 198, endPoint y: 55, distance: 51.6
click at [201, 56] on div "Janela de atendimento Grade de atendimento Capacidade Transportadoras Veículos …" at bounding box center [185, 95] width 371 height 191
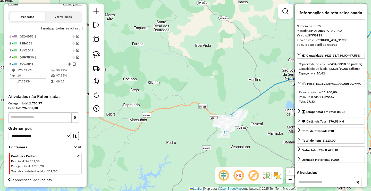
drag, startPoint x: 172, startPoint y: 97, endPoint x: 161, endPoint y: 76, distance: 24.1
click at [161, 77] on div "Janela de atendimento Grade de atendimento Capacidade Transportadoras Veículos …" at bounding box center [185, 95] width 371 height 191
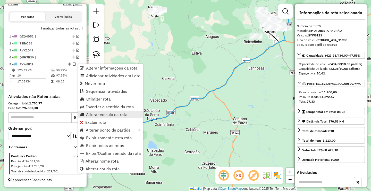
click at [98, 115] on span "Alterar veículo da rota" at bounding box center [107, 114] width 42 height 4
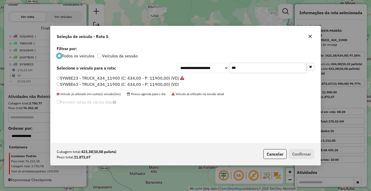
scroll to position [3, 2]
click at [257, 70] on input "***" at bounding box center [268, 68] width 77 height 10
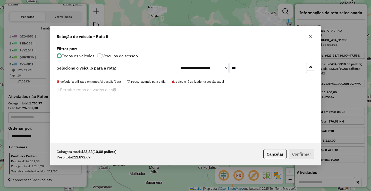
click at [252, 70] on input "***" at bounding box center [268, 68] width 77 height 10
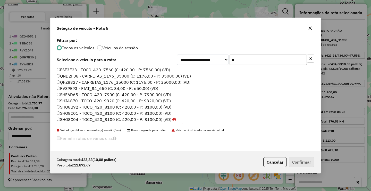
type input "***"
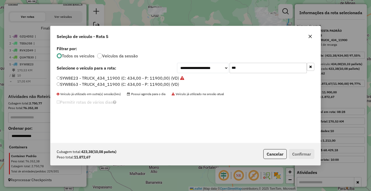
click at [108, 87] on li "SYW8E63 - TRUCK_434_11900 (C: 434,00 - P: 11900,00) (VD)" at bounding box center [186, 84] width 258 height 6
click at [152, 85] on label "SYW8E63 - TRUCK_434_11900 (C: 434,00 - P: 11900,00) (VD)" at bounding box center [118, 84] width 123 height 6
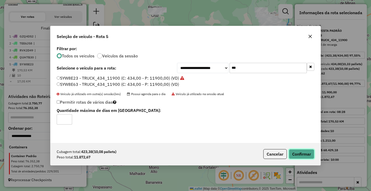
click at [295, 151] on button "Confirmar" at bounding box center [302, 154] width 26 height 10
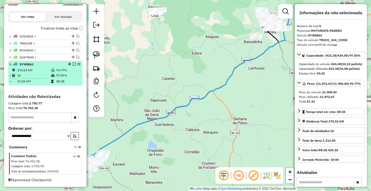
click at [73, 64] on em at bounding box center [74, 63] width 3 height 3
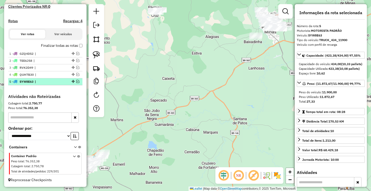
scroll to position [147, 0]
click at [178, 62] on div "Janela de atendimento Grade de atendimento Capacidade Transportadoras Veículos …" at bounding box center [185, 95] width 371 height 191
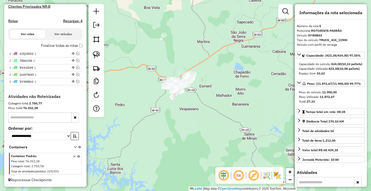
drag, startPoint x: 145, startPoint y: 62, endPoint x: 152, endPoint y: 66, distance: 8.5
click at [154, 59] on div "Janela de atendimento Grade de atendimento Capacidade Transportadoras Veículos …" at bounding box center [185, 95] width 371 height 191
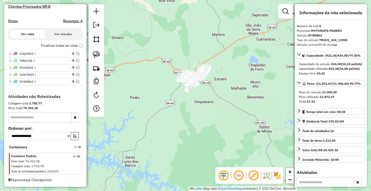
drag, startPoint x: 152, startPoint y: 66, endPoint x: 146, endPoint y: 76, distance: 12.2
click at [146, 77] on div "Janela de atendimento Grade de atendimento Capacidade Transportadoras Veículos …" at bounding box center [185, 95] width 371 height 191
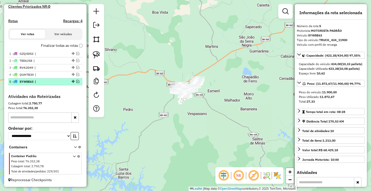
click at [77, 81] on em at bounding box center [77, 81] width 3 height 3
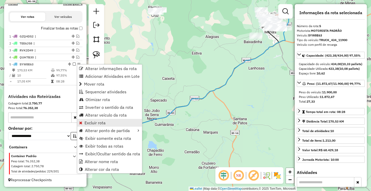
click at [100, 124] on span "Excluir rota" at bounding box center [95, 122] width 21 height 4
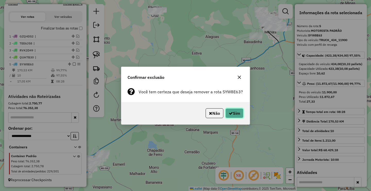
drag, startPoint x: 239, startPoint y: 115, endPoint x: 222, endPoint y: 124, distance: 20.1
click at [239, 114] on button "Sim" at bounding box center [235, 113] width 18 height 10
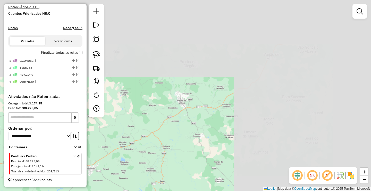
scroll to position [140, 0]
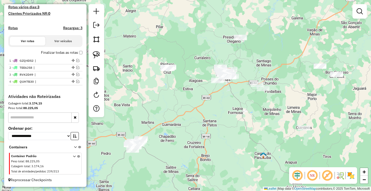
drag, startPoint x: 127, startPoint y: 153, endPoint x: 179, endPoint y: 123, distance: 59.9
click at [176, 125] on div "Janela de atendimento Grade de atendimento Capacidade Transportadoras Veículos …" at bounding box center [185, 95] width 371 height 191
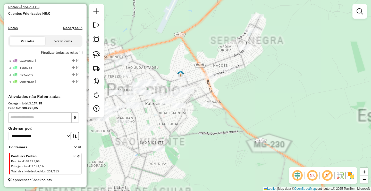
drag, startPoint x: 182, startPoint y: 144, endPoint x: 200, endPoint y: 130, distance: 22.6
click at [193, 134] on div "Janela de atendimento Grade de atendimento Capacidade Transportadoras Veículos …" at bounding box center [185, 95] width 371 height 191
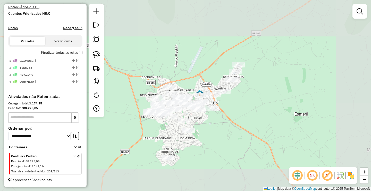
drag, startPoint x: 198, startPoint y: 146, endPoint x: 210, endPoint y: 124, distance: 25.7
click at [207, 127] on div "Janela de atendimento Grade de atendimento Capacidade Transportadoras Veículos …" at bounding box center [185, 95] width 371 height 191
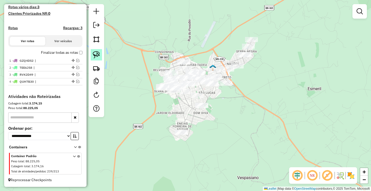
click at [99, 53] on img at bounding box center [96, 54] width 7 height 7
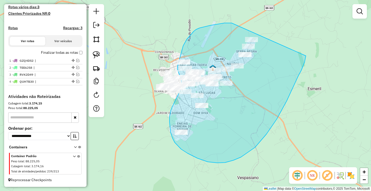
drag, startPoint x: 232, startPoint y: 23, endPoint x: 308, endPoint y: 44, distance: 79.3
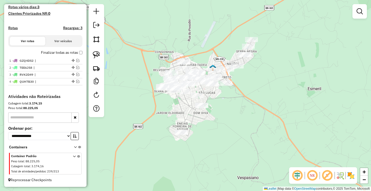
click at [102, 56] on div at bounding box center [96, 60] width 15 height 113
click at [101, 55] on link at bounding box center [96, 54] width 11 height 11
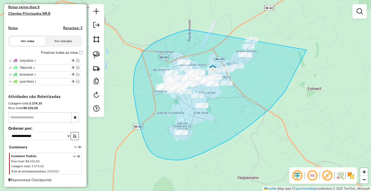
drag, startPoint x: 144, startPoint y: 51, endPoint x: 314, endPoint y: -6, distance: 179.4
click at [314, 0] on html "Aguarde... Pop-up bloqueado! Seu navegador bloqueou automáticamente a abertura …" at bounding box center [185, 95] width 371 height 191
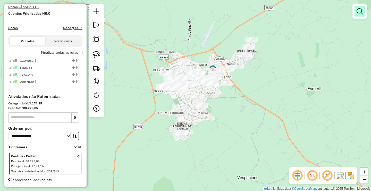
click at [362, 14] on em at bounding box center [360, 11] width 6 height 6
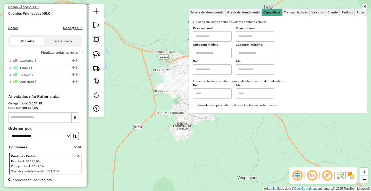
click at [217, 41] on input "text" at bounding box center [212, 36] width 39 height 10
type input "******"
click at [261, 37] on input "text" at bounding box center [255, 36] width 39 height 10
type input "**********"
click at [219, 145] on div "**********" at bounding box center [185, 95] width 371 height 191
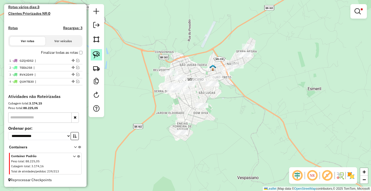
click at [101, 54] on link at bounding box center [96, 54] width 11 height 11
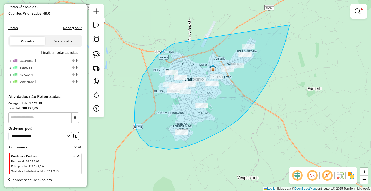
drag, startPoint x: 165, startPoint y: 49, endPoint x: 290, endPoint y: 27, distance: 126.7
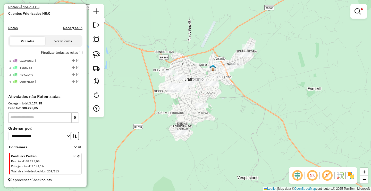
click at [358, 6] on div at bounding box center [359, 11] width 17 height 14
click at [365, 13] on div at bounding box center [359, 11] width 17 height 14
click at [360, 14] on em at bounding box center [358, 11] width 6 height 6
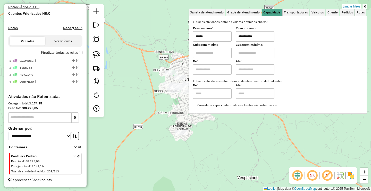
click at [223, 39] on input "******" at bounding box center [212, 36] width 39 height 10
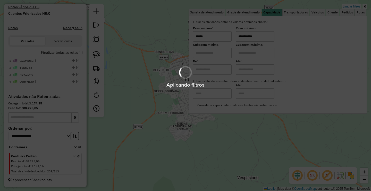
click at [144, 134] on div "Aplicando filtros" at bounding box center [185, 95] width 371 height 191
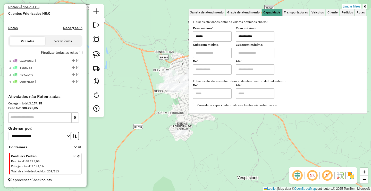
click at [142, 100] on div "**********" at bounding box center [185, 95] width 371 height 191
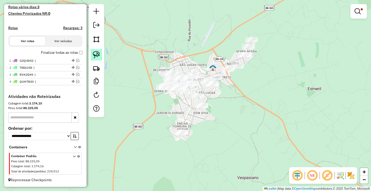
click at [96, 49] on link at bounding box center [96, 54] width 11 height 11
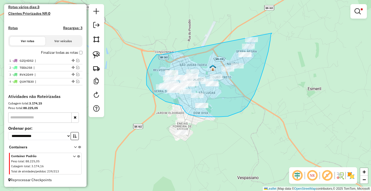
drag, startPoint x: 158, startPoint y: 54, endPoint x: 272, endPoint y: 32, distance: 116.4
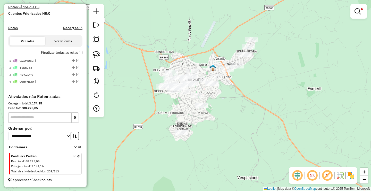
click at [358, 15] on link at bounding box center [359, 11] width 12 height 10
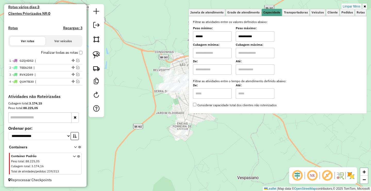
click at [226, 36] on input "******" at bounding box center [212, 36] width 39 height 10
type input "****"
click at [264, 39] on input "**********" at bounding box center [255, 36] width 39 height 10
click at [263, 38] on hb-app "Aplicando filtros Pop-up bloqueado! Seu navegador bloqueou automáticamente a ab…" at bounding box center [185, 95] width 371 height 191
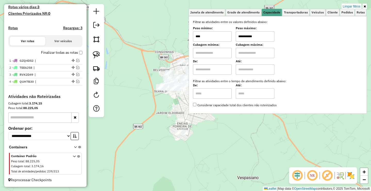
click at [263, 38] on input "**********" at bounding box center [255, 36] width 39 height 10
click at [259, 38] on input "****" at bounding box center [255, 36] width 39 height 10
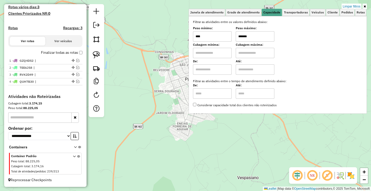
click at [204, 154] on div "Limpar filtros Janela de atendimento Grade de atendimento Capacidade Transporta…" at bounding box center [185, 95] width 371 height 191
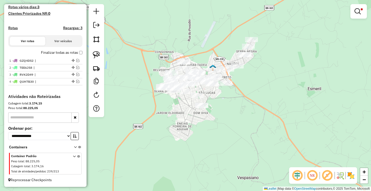
click at [103, 58] on div at bounding box center [96, 60] width 15 height 113
click at [101, 55] on link at bounding box center [96, 54] width 11 height 11
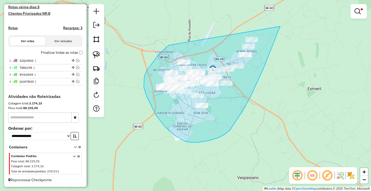
drag, startPoint x: 169, startPoint y: 45, endPoint x: 281, endPoint y: 26, distance: 113.4
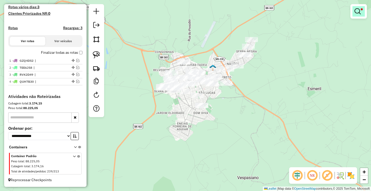
click at [363, 12] on link at bounding box center [359, 11] width 12 height 10
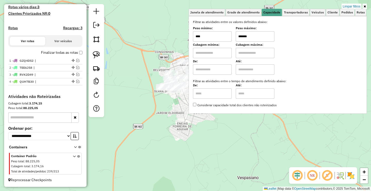
click at [259, 35] on input "*******" at bounding box center [255, 36] width 39 height 10
click at [202, 154] on div "Limpar filtros Janela de atendimento Grade de atendimento Capacidade Transporta…" at bounding box center [185, 95] width 371 height 191
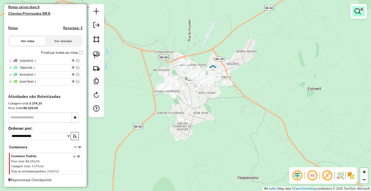
click at [359, 11] on em at bounding box center [358, 11] width 6 height 6
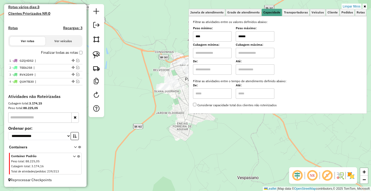
click at [267, 37] on input "******" at bounding box center [255, 36] width 39 height 10
type input "*******"
click at [215, 152] on div "Limpar filtros Janela de atendimento Grade de atendimento Capacidade Transporta…" at bounding box center [185, 95] width 371 height 191
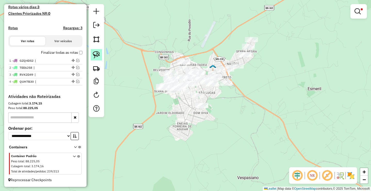
click at [94, 51] on link at bounding box center [96, 54] width 11 height 11
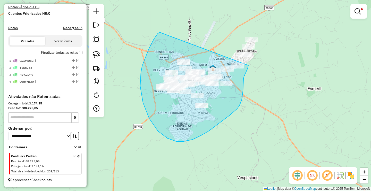
drag, startPoint x: 142, startPoint y: 66, endPoint x: 249, endPoint y: 65, distance: 106.3
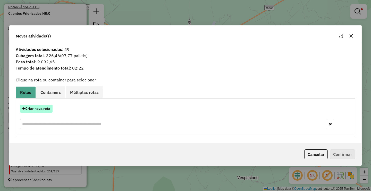
click at [40, 108] on button "Criar nova rota" at bounding box center [36, 108] width 32 height 8
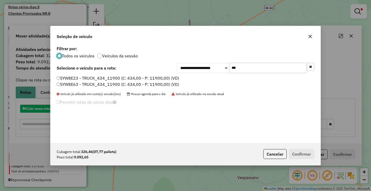
scroll to position [3, 2]
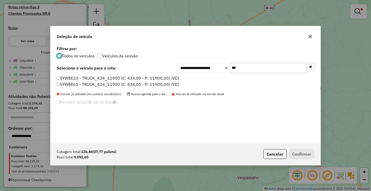
click at [263, 68] on input "***" at bounding box center [268, 68] width 77 height 10
click at [124, 80] on label "SYW8E23 - TRUCK_434_11900 (C: 434,00 - P: 11900,00) (VD)" at bounding box center [118, 78] width 123 height 6
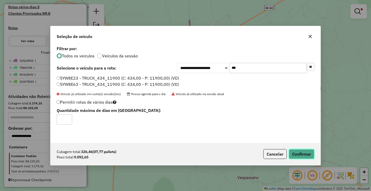
click at [301, 157] on button "Confirmar" at bounding box center [302, 154] width 26 height 10
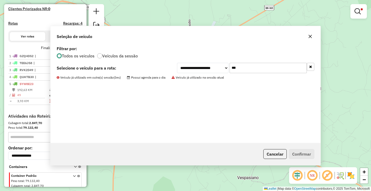
scroll to position [165, 0]
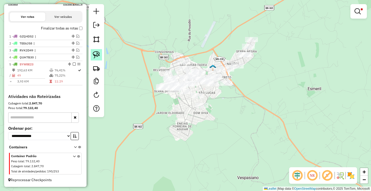
click at [96, 54] on img at bounding box center [96, 54] width 7 height 7
click at [227, 70] on div "Limpar filtros Janela de atendimento Grade de atendimento Capacidade Transporta…" at bounding box center [185, 95] width 371 height 191
select select "**********"
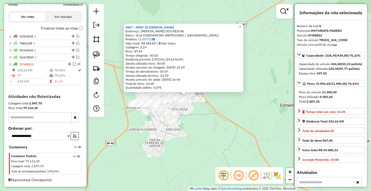
click at [207, 140] on div "4867 - MERC DI PAULO Endereço: RAMIRO G. DOS REIS 86 Bairro: VILA CONSTANTINO (…" at bounding box center [185, 95] width 371 height 191
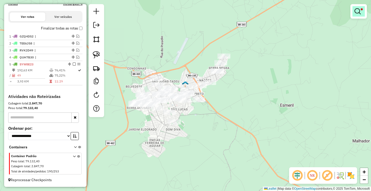
click at [355, 12] on em at bounding box center [358, 11] width 6 height 6
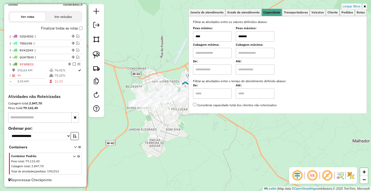
click at [208, 37] on input "****" at bounding box center [212, 36] width 39 height 10
type input "*******"
click at [260, 37] on input "*******" at bounding box center [255, 36] width 39 height 10
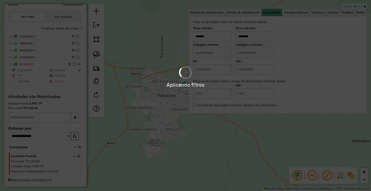
type input "********"
click at [176, 156] on div "Limpar filtros Janela de atendimento Grade de atendimento Capacidade Transporta…" at bounding box center [185, 95] width 371 height 191
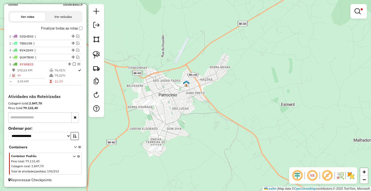
drag, startPoint x: 151, startPoint y: 113, endPoint x: 171, endPoint y: 108, distance: 20.7
click at [169, 109] on div "Limpar filtros Janela de atendimento Grade de atendimento Capacidade Transporta…" at bounding box center [185, 95] width 371 height 191
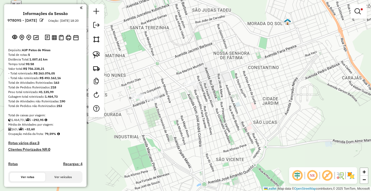
click at [183, 103] on div "Rota 5 - Placa SYW8E23 30339 - MERC OLIVEIRA Limpar filtros Janela de atendimen…" at bounding box center [185, 95] width 371 height 191
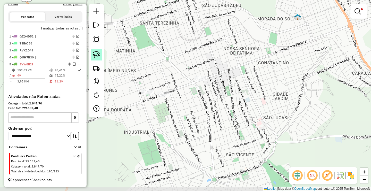
click at [98, 55] on img at bounding box center [96, 54] width 7 height 7
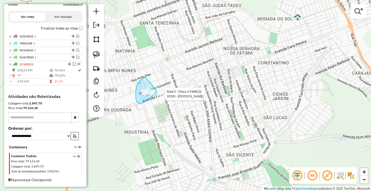
drag, startPoint x: 138, startPoint y: 83, endPoint x: 157, endPoint y: 91, distance: 20.6
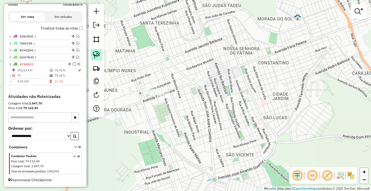
click at [100, 55] on img at bounding box center [96, 54] width 7 height 7
drag, startPoint x: 209, startPoint y: 62, endPoint x: 215, endPoint y: 80, distance: 19.0
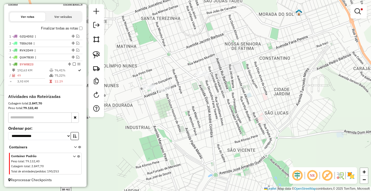
drag, startPoint x: 180, startPoint y: 144, endPoint x: 186, endPoint y: 62, distance: 81.7
click at [189, 70] on div "Limpar filtros Janela de atendimento Grade de atendimento Capacidade Transporta…" at bounding box center [185, 95] width 371 height 191
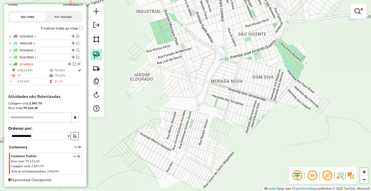
click at [99, 57] on img at bounding box center [96, 54] width 7 height 7
drag, startPoint x: 169, startPoint y: 131, endPoint x: 203, endPoint y: 149, distance: 39.4
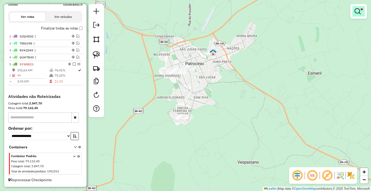
click at [361, 10] on em at bounding box center [358, 11] width 6 height 6
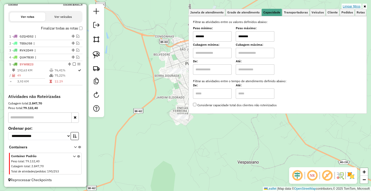
click at [360, 6] on link "Limpar filtros" at bounding box center [352, 7] width 20 height 6
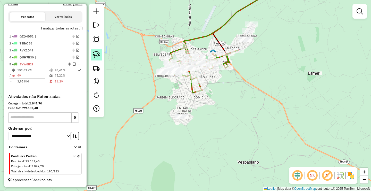
click at [100, 54] on link at bounding box center [96, 54] width 11 height 11
drag, startPoint x: 177, startPoint y: 104, endPoint x: 194, endPoint y: 123, distance: 25.5
click at [195, 99] on div "Janela de atendimento Grade de atendimento Capacidade Transportadoras Veículos …" at bounding box center [185, 95] width 371 height 191
drag, startPoint x: 189, startPoint y: 95, endPoint x: 197, endPoint y: 113, distance: 19.7
click at [197, 114] on div "Janela de atendimento Grade de atendimento Capacidade Transportadoras Veículos …" at bounding box center [185, 95] width 371 height 191
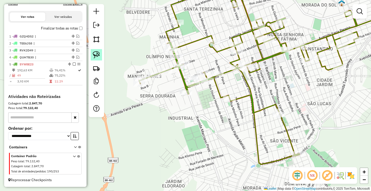
click at [98, 53] on img at bounding box center [96, 54] width 7 height 7
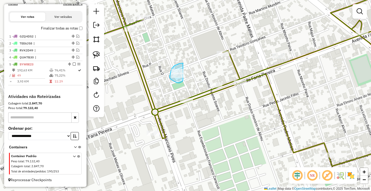
drag, startPoint x: 180, startPoint y: 63, endPoint x: 185, endPoint y: 79, distance: 16.8
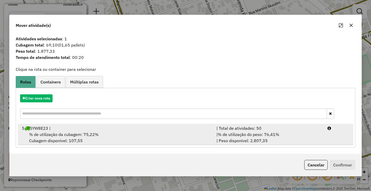
click at [261, 137] on div "| % de utilização do peso: 76,41% | Peso disponível: 2.807,35" at bounding box center [269, 137] width 111 height 12
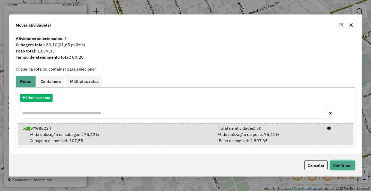
click at [342, 165] on button "Confirmar" at bounding box center [343, 165] width 26 height 10
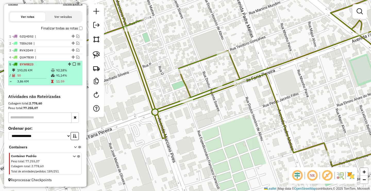
select select "**********"
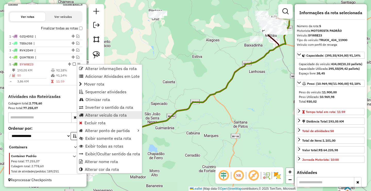
click at [93, 115] on span "Alterar veículo da rota" at bounding box center [106, 115] width 42 height 4
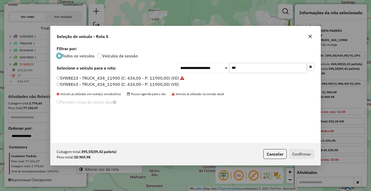
scroll to position [3, 2]
click at [91, 76] on label "SYW8E23 - TRUCK_434_11900 (C: 434,00 - P: 11900,00) (VD)" at bounding box center [121, 78] width 128 height 6
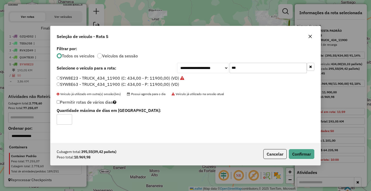
type input "*"
click at [67, 119] on input "*" at bounding box center [64, 119] width 15 height 10
click at [294, 154] on button "Confirmar" at bounding box center [302, 154] width 26 height 10
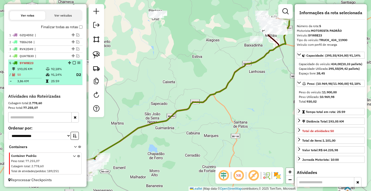
click at [73, 63] on em at bounding box center [74, 62] width 3 height 3
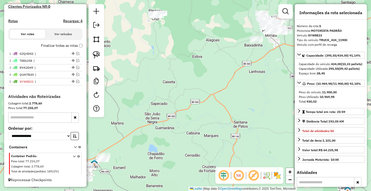
scroll to position [147, 0]
drag, startPoint x: 147, startPoint y: 121, endPoint x: 192, endPoint y: 83, distance: 58.8
click at [188, 87] on div "Janela de atendimento Grade de atendimento Capacidade Transportadoras Veículos …" at bounding box center [185, 95] width 371 height 191
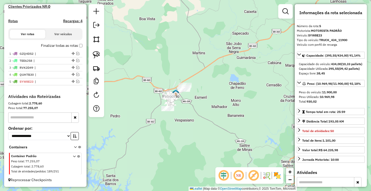
drag, startPoint x: 166, startPoint y: 88, endPoint x: 140, endPoint y: 98, distance: 27.3
click at [145, 102] on div "Janela de atendimento Grade de atendimento Capacidade Transportadoras Veículos …" at bounding box center [185, 95] width 371 height 191
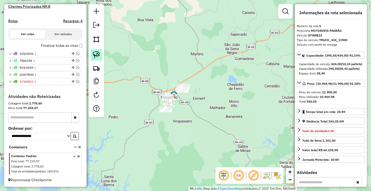
click at [92, 56] on link at bounding box center [96, 54] width 11 height 11
drag, startPoint x: 174, startPoint y: 71, endPoint x: 229, endPoint y: 95, distance: 59.4
click at [76, 81] on em at bounding box center [77, 81] width 3 height 3
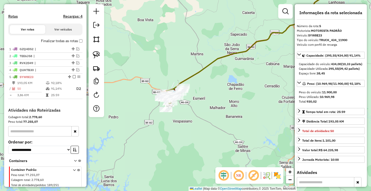
scroll to position [166, 0]
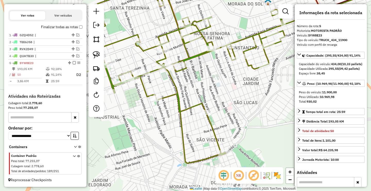
drag, startPoint x: 136, startPoint y: 95, endPoint x: 155, endPoint y: 97, distance: 19.1
click at [153, 98] on div "Janela de atendimento Grade de atendimento Capacidade Transportadoras Veículos …" at bounding box center [185, 95] width 371 height 191
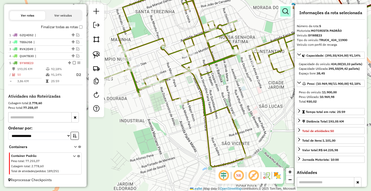
click at [288, 12] on em at bounding box center [286, 11] width 6 height 6
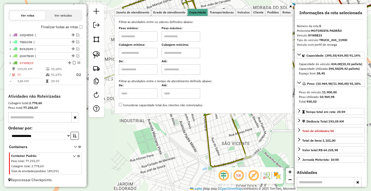
drag, startPoint x: 133, startPoint y: 36, endPoint x: 144, endPoint y: 35, distance: 11.7
click at [133, 36] on input "text" at bounding box center [138, 36] width 39 height 10
type input "*******"
click at [181, 35] on input "text" at bounding box center [181, 36] width 39 height 10
type input "**********"
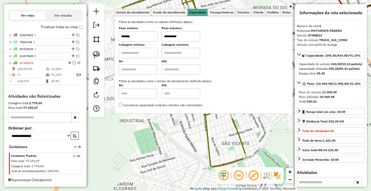
click at [150, 140] on div "**********" at bounding box center [185, 95] width 371 height 191
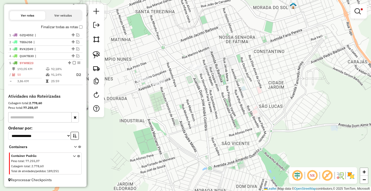
click at [141, 76] on div "**********" at bounding box center [185, 95] width 371 height 191
select select "**********"
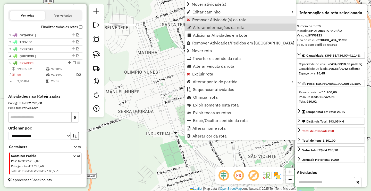
click at [200, 19] on span "Remover Atividade(s) da rota" at bounding box center [219, 20] width 54 height 4
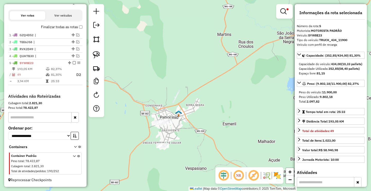
drag, startPoint x: 159, startPoint y: 134, endPoint x: 159, endPoint y: 118, distance: 16.3
click at [159, 125] on div "**********" at bounding box center [185, 95] width 371 height 191
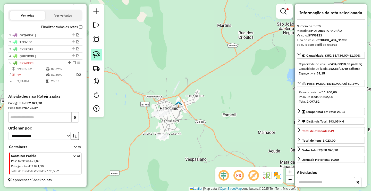
click at [98, 55] on img at bounding box center [96, 54] width 7 height 7
drag, startPoint x: 161, startPoint y: 130, endPoint x: 173, endPoint y: 143, distance: 18.1
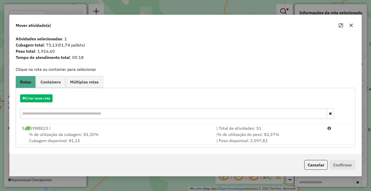
click at [293, 139] on div "| % de utilização do peso: 82,37% | Peso disponível: 2.097,82" at bounding box center [269, 137] width 111 height 12
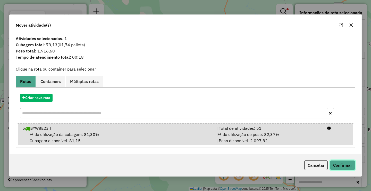
click at [340, 165] on button "Confirmar" at bounding box center [343, 165] width 26 height 10
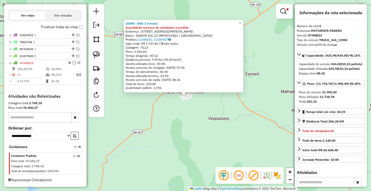
click at [164, 122] on div "16395 - Disk 2 Irmaos Quantidade máxima de atividades excedida Endereço: AV ODI…" at bounding box center [185, 95] width 371 height 191
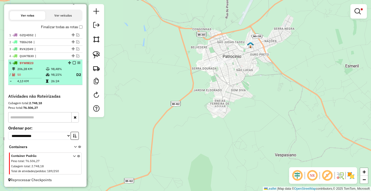
click at [74, 62] on em at bounding box center [74, 62] width 3 height 3
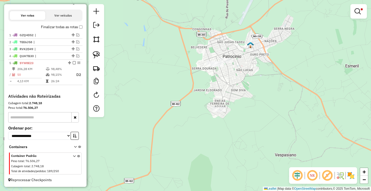
scroll to position [147, 0]
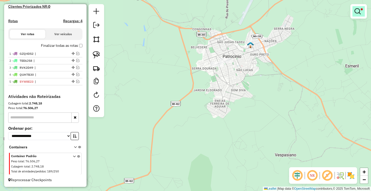
click at [360, 10] on em at bounding box center [358, 11] width 6 height 6
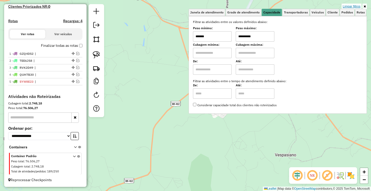
click at [357, 5] on link "Limpar filtros" at bounding box center [352, 7] width 20 height 6
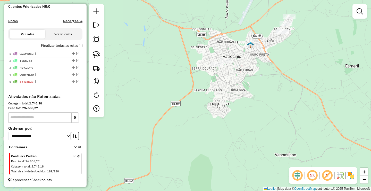
drag, startPoint x: 211, startPoint y: 119, endPoint x: 178, endPoint y: 126, distance: 33.4
click at [189, 126] on div "Janela de atendimento Grade de atendimento Capacidade Transportadoras Veículos …" at bounding box center [185, 95] width 371 height 191
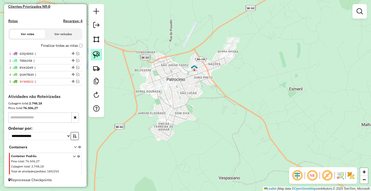
click at [97, 54] on img at bounding box center [96, 54] width 7 height 7
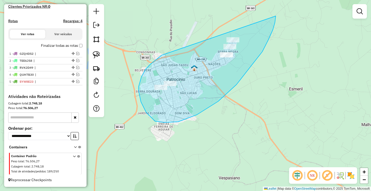
drag, startPoint x: 139, startPoint y: 86, endPoint x: 276, endPoint y: 7, distance: 158.9
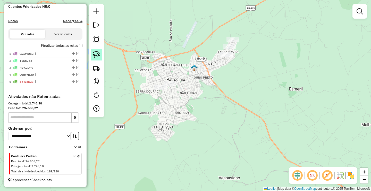
click at [96, 54] on img at bounding box center [96, 54] width 7 height 7
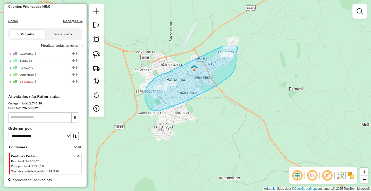
click at [225, 45] on div "Janela de atendimento Grade de atendimento Capacidade Transportadoras Veículos …" at bounding box center [185, 95] width 371 height 191
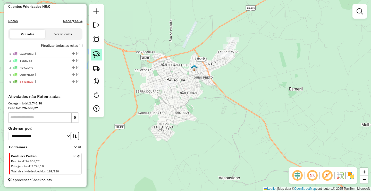
click at [96, 54] on img at bounding box center [96, 54] width 7 height 7
drag, startPoint x: 140, startPoint y: 98, endPoint x: 199, endPoint y: 71, distance: 64.9
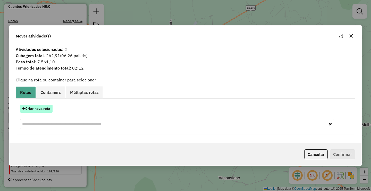
click at [46, 111] on button "Criar nova rota" at bounding box center [36, 108] width 32 height 8
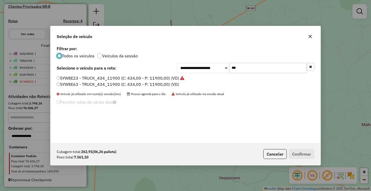
scroll to position [3, 2]
click at [274, 65] on input "***" at bounding box center [268, 68] width 77 height 10
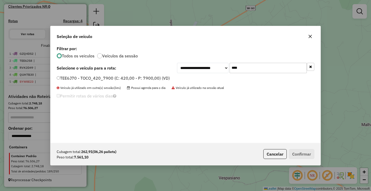
type input "****"
click at [111, 77] on label "TEE6J70 - TOCO_420_7900 (C: 420,00 - P: 7900,00) (VD)" at bounding box center [113, 78] width 113 height 6
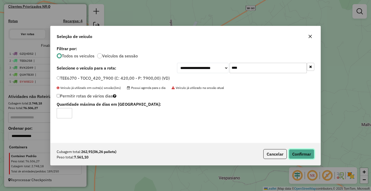
click at [303, 151] on button "Confirmar" at bounding box center [302, 154] width 26 height 10
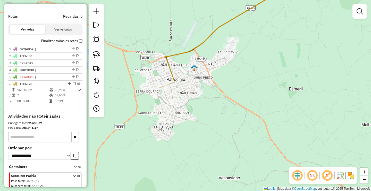
scroll to position [166, 0]
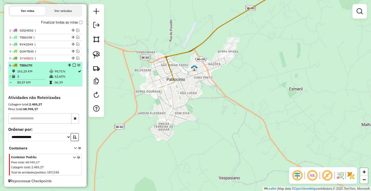
click at [73, 67] on em at bounding box center [74, 64] width 3 height 3
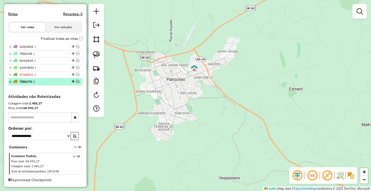
scroll to position [154, 0]
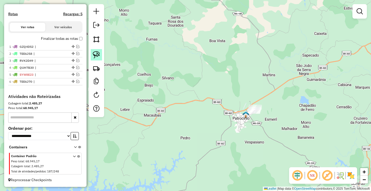
click at [100, 52] on link at bounding box center [96, 54] width 11 height 11
drag, startPoint x: 238, startPoint y: 114, endPoint x: 277, endPoint y: 105, distance: 40.0
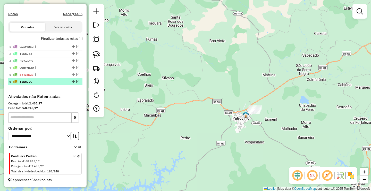
click at [76, 82] on em at bounding box center [77, 81] width 3 height 3
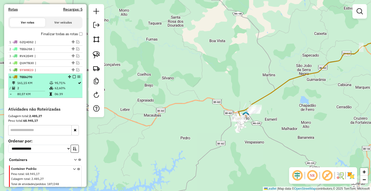
scroll to position [166, 0]
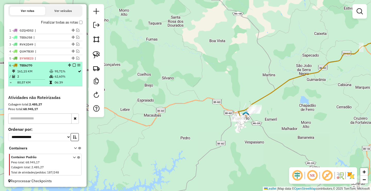
click at [59, 78] on td "62,60%" at bounding box center [65, 76] width 23 height 5
select select "**********"
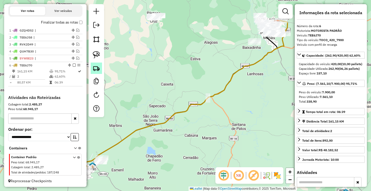
drag, startPoint x: 73, startPoint y: 70, endPoint x: 91, endPoint y: 71, distance: 17.8
click at [73, 67] on em at bounding box center [74, 64] width 3 height 3
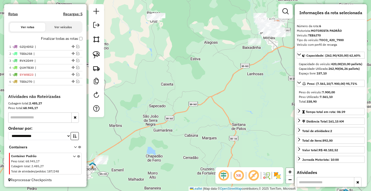
drag, startPoint x: 166, startPoint y: 90, endPoint x: 166, endPoint y: 98, distance: 8.0
click at [166, 96] on div "Janela de atendimento Grade de atendimento Capacidade Transportadoras Veículos …" at bounding box center [185, 95] width 371 height 191
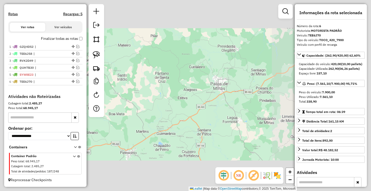
drag, startPoint x: 166, startPoint y: 101, endPoint x: 165, endPoint y: 95, distance: 6.5
click at [165, 96] on div "Janela de atendimento Grade de atendimento Capacidade Transportadoras Veículos …" at bounding box center [185, 95] width 371 height 191
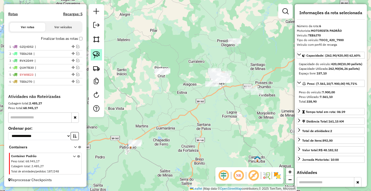
click at [94, 56] on img at bounding box center [96, 54] width 7 height 7
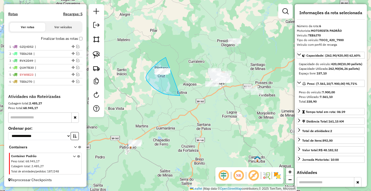
drag, startPoint x: 160, startPoint y: 61, endPoint x: 193, endPoint y: 92, distance: 45.6
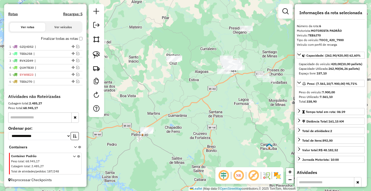
drag, startPoint x: 185, startPoint y: 116, endPoint x: 202, endPoint y: 96, distance: 26.3
click at [202, 97] on div "Janela de atendimento Grade de atendimento Capacidade Transportadoras Veículos …" at bounding box center [185, 95] width 371 height 191
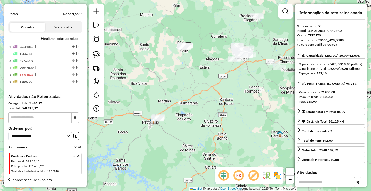
drag, startPoint x: 158, startPoint y: 104, endPoint x: 193, endPoint y: 115, distance: 36.4
click at [192, 115] on div "Janela de atendimento Grade de atendimento Capacidade Transportadoras Veículos …" at bounding box center [185, 95] width 371 height 191
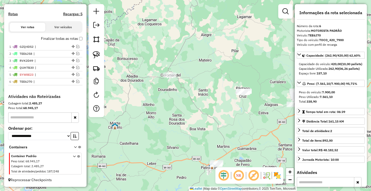
drag, startPoint x: 186, startPoint y: 125, endPoint x: 191, endPoint y: 130, distance: 7.5
click at [190, 131] on div "Janela de atendimento Grade de atendimento Capacidade Transportadoras Veículos …" at bounding box center [185, 95] width 371 height 191
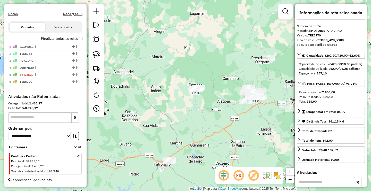
drag, startPoint x: 182, startPoint y: 115, endPoint x: 123, endPoint y: 107, distance: 59.6
click at [123, 107] on div "Janela de atendimento Grade de atendimento Capacidade Transportadoras Veículos …" at bounding box center [185, 95] width 371 height 191
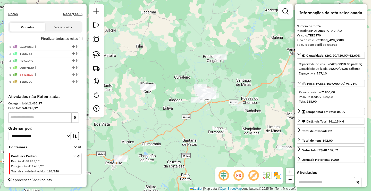
drag, startPoint x: 178, startPoint y: 116, endPoint x: 118, endPoint y: 116, distance: 60.1
click at [94, 113] on hb-router-mapa "Informações da Sessão 978095 - 12/08/2025 Criação: 11/08/2025 18:20 Depósito: A…" at bounding box center [185, 95] width 371 height 191
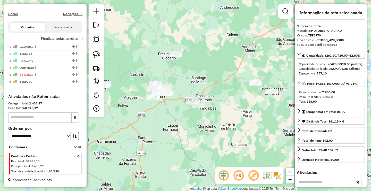
drag, startPoint x: 125, startPoint y: 119, endPoint x: 137, endPoint y: 126, distance: 13.2
click at [130, 122] on div "Janela de atendimento Grade de atendimento Capacidade Transportadoras Veículos …" at bounding box center [185, 95] width 371 height 191
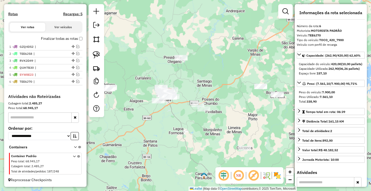
drag, startPoint x: 143, startPoint y: 130, endPoint x: 159, endPoint y: 151, distance: 26.5
click at [160, 154] on div "Janela de atendimento Grade de atendimento Capacidade Transportadoras Veículos …" at bounding box center [185, 95] width 371 height 191
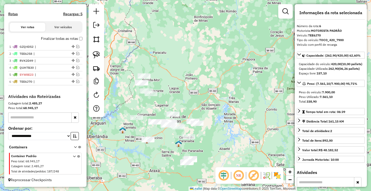
drag, startPoint x: 157, startPoint y: 103, endPoint x: 159, endPoint y: 105, distance: 2.9
click at [159, 105] on div "Janela de atendimento Grade de atendimento Capacidade Transportadoras Veículos …" at bounding box center [185, 95] width 371 height 191
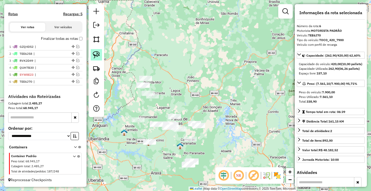
click at [95, 53] on img at bounding box center [96, 54] width 7 height 7
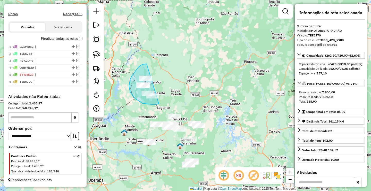
drag, startPoint x: 138, startPoint y: 67, endPoint x: 173, endPoint y: 93, distance: 43.1
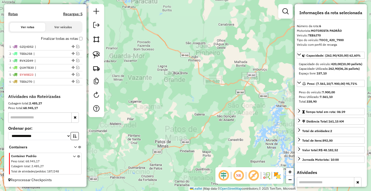
drag, startPoint x: 151, startPoint y: 105, endPoint x: 169, endPoint y: 108, distance: 17.7
click at [169, 108] on div "Janela de atendimento Grade de atendimento Capacidade Transportadoras Veículos …" at bounding box center [185, 95] width 371 height 191
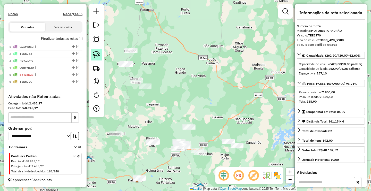
click at [98, 56] on img at bounding box center [96, 54] width 7 height 7
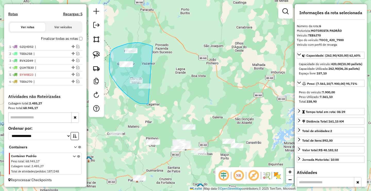
drag, startPoint x: 135, startPoint y: 43, endPoint x: 166, endPoint y: 99, distance: 64.6
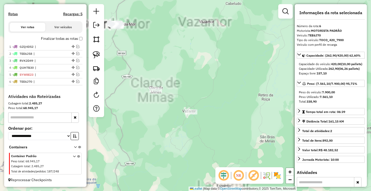
drag, startPoint x: 153, startPoint y: 80, endPoint x: 158, endPoint y: 86, distance: 8.6
click at [167, 93] on div "Janela de atendimento Grade de atendimento Capacidade Transportadoras Veículos …" at bounding box center [185, 95] width 371 height 191
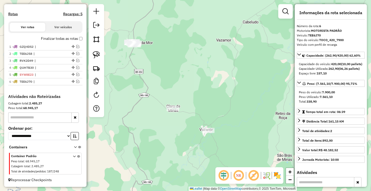
drag, startPoint x: 163, startPoint y: 97, endPoint x: 161, endPoint y: 103, distance: 6.8
click at [167, 104] on div "Janela de atendimento Grade de atendimento Capacidade Transportadoras Veículos …" at bounding box center [185, 95] width 371 height 191
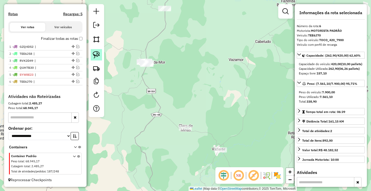
click at [93, 55] on link at bounding box center [96, 54] width 11 height 11
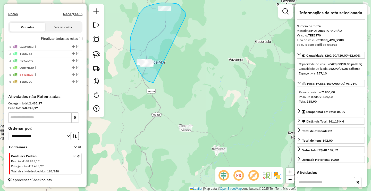
drag, startPoint x: 186, startPoint y: 15, endPoint x: 158, endPoint y: 82, distance: 71.7
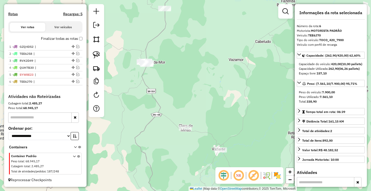
drag, startPoint x: 182, startPoint y: 108, endPoint x: 177, endPoint y: 87, distance: 21.3
click at [177, 87] on div "Janela de atendimento Grade de atendimento Capacidade Transportadoras Veículos …" at bounding box center [185, 95] width 371 height 191
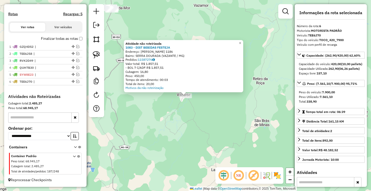
click at [211, 130] on div "Atividade não roteirizada 1083 - DIST BEBIDAS FESTEJA Endereço: TANCREDO DE ALM…" at bounding box center [185, 95] width 371 height 191
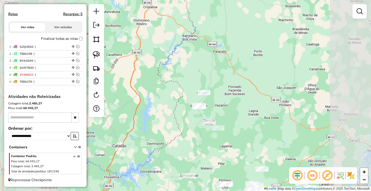
drag, startPoint x: 247, startPoint y: 145, endPoint x: 210, endPoint y: 103, distance: 55.8
click at [211, 104] on div "Janela de atendimento Grade de atendimento Capacidade Transportadoras Veículos …" at bounding box center [185, 95] width 371 height 191
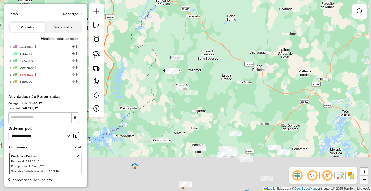
drag, startPoint x: 219, startPoint y: 136, endPoint x: 196, endPoint y: 102, distance: 41.0
click at [204, 115] on div "Janela de atendimento Grade de atendimento Capacidade Transportadoras Veículos …" at bounding box center [185, 95] width 371 height 191
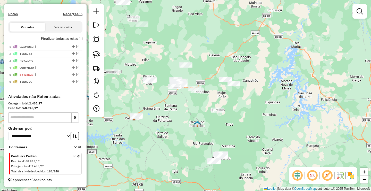
drag, startPoint x: 152, startPoint y: 56, endPoint x: 205, endPoint y: 116, distance: 80.4
click at [205, 116] on div "Janela de atendimento Grade de atendimento Capacidade Transportadoras Veículos …" at bounding box center [185, 95] width 371 height 191
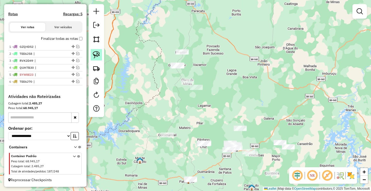
click at [100, 50] on link at bounding box center [96, 54] width 11 height 11
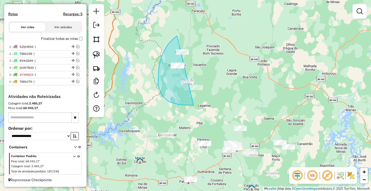
drag, startPoint x: 177, startPoint y: 36, endPoint x: 224, endPoint y: 84, distance: 67.1
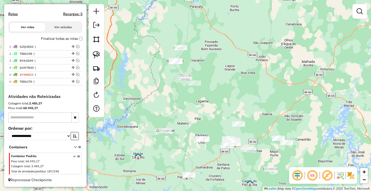
drag, startPoint x: 185, startPoint y: 120, endPoint x: 162, endPoint y: 81, distance: 45.2
click at [167, 88] on div "Janela de atendimento Grade de atendimento Capacidade Transportadoras Veículos …" at bounding box center [185, 95] width 371 height 191
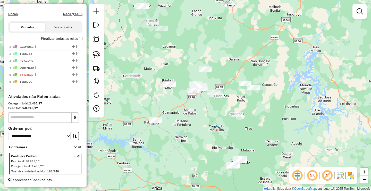
click at [193, 87] on div "Janela de atendimento Grade de atendimento Capacidade Transportadoras Veículos …" at bounding box center [185, 95] width 371 height 191
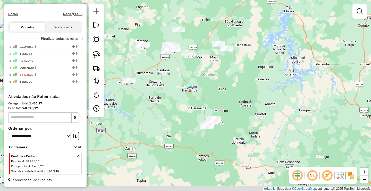
drag, startPoint x: 192, startPoint y: 93, endPoint x: 187, endPoint y: 80, distance: 13.5
click at [188, 85] on img at bounding box center [190, 88] width 7 height 7
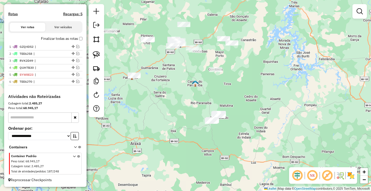
drag, startPoint x: 185, startPoint y: 100, endPoint x: 205, endPoint y: 110, distance: 22.5
click at [205, 110] on div "Janela de atendimento Grade de atendimento Capacidade Transportadoras Veículos …" at bounding box center [185, 95] width 371 height 191
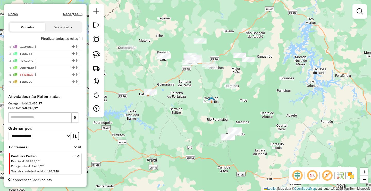
drag, startPoint x: 196, startPoint y: 113, endPoint x: 181, endPoint y: 112, distance: 15.0
click at [175, 113] on div "Janela de atendimento Grade de atendimento Capacidade Transportadoras Veículos …" at bounding box center [185, 95] width 371 height 191
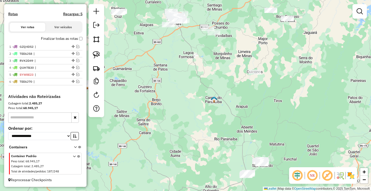
drag, startPoint x: 171, startPoint y: 63, endPoint x: 201, endPoint y: 124, distance: 67.7
click at [199, 123] on div "Janela de atendimento Grade de atendimento Capacidade Transportadoras Veículos …" at bounding box center [185, 95] width 371 height 191
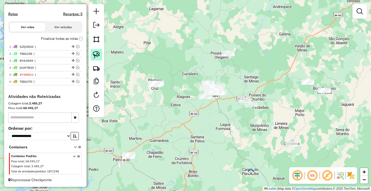
click at [98, 52] on img at bounding box center [96, 54] width 7 height 7
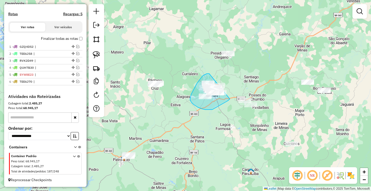
drag, startPoint x: 209, startPoint y: 74, endPoint x: 235, endPoint y: 89, distance: 30.3
click at [217, 125] on div "Janela de atendimento Grade de atendimento Capacidade Transportadoras Veículos …" at bounding box center [185, 95] width 371 height 191
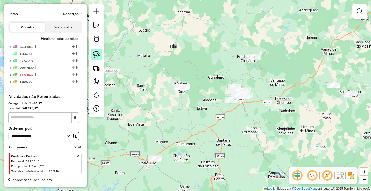
click at [97, 56] on img at bounding box center [96, 54] width 7 height 7
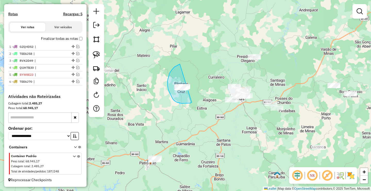
drag, startPoint x: 180, startPoint y: 64, endPoint x: 197, endPoint y: 95, distance: 35.5
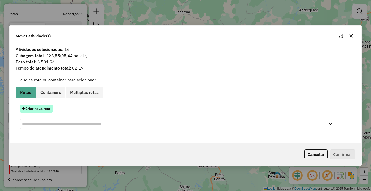
click at [48, 111] on button "Criar nova rota" at bounding box center [36, 108] width 32 height 8
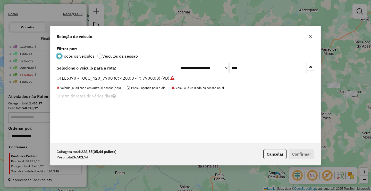
scroll to position [3, 2]
click at [261, 71] on input "****" at bounding box center [268, 68] width 77 height 10
type input "****"
click at [132, 76] on label "SHF6D65 - TOCO_420_7900 (C: 420,00 - P: 7900,00) (VD)" at bounding box center [114, 78] width 115 height 6
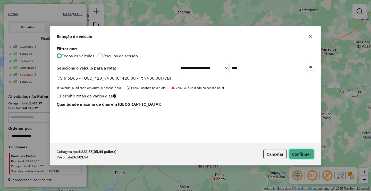
click at [302, 152] on button "Confirmar" at bounding box center [302, 154] width 26 height 10
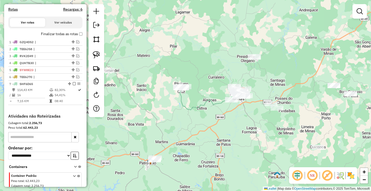
scroll to position [166, 0]
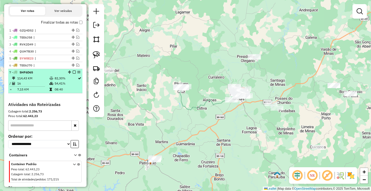
click at [73, 74] on em at bounding box center [74, 71] width 3 height 3
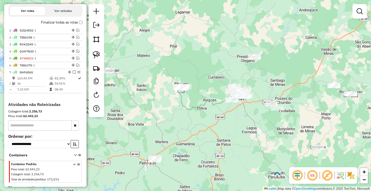
scroll to position [161, 0]
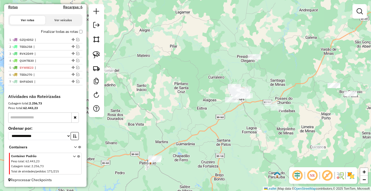
drag, startPoint x: 175, startPoint y: 139, endPoint x: 134, endPoint y: 65, distance: 84.6
click at [135, 66] on div "Janela de atendimento Grade de atendimento Capacidade Transportadoras Veículos …" at bounding box center [185, 95] width 371 height 191
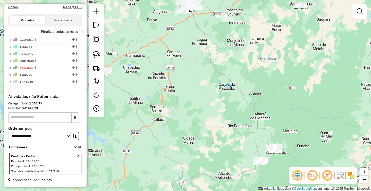
drag, startPoint x: 195, startPoint y: 122, endPoint x: 157, endPoint y: 58, distance: 74.6
click at [159, 63] on div "Janela de atendimento Grade de atendimento Capacidade Transportadoras Veículos …" at bounding box center [185, 95] width 371 height 191
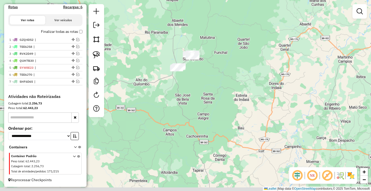
drag, startPoint x: 168, startPoint y: 117, endPoint x: 177, endPoint y: 116, distance: 9.6
click at [171, 124] on div "Janela de atendimento Grade de atendimento Capacidade Transportadoras Veículos …" at bounding box center [185, 95] width 371 height 191
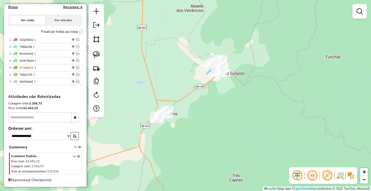
drag, startPoint x: 166, startPoint y: 77, endPoint x: 179, endPoint y: 60, distance: 20.9
click at [178, 60] on div "Janela de atendimento Grade de atendimento Capacidade Transportadoras Veículos …" at bounding box center [185, 95] width 371 height 191
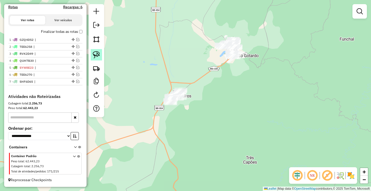
click at [97, 54] on img at bounding box center [96, 54] width 7 height 7
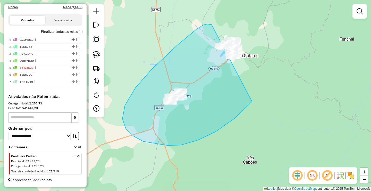
drag, startPoint x: 185, startPoint y: 39, endPoint x: 286, endPoint y: 59, distance: 102.8
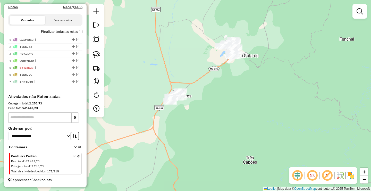
drag, startPoint x: 359, startPoint y: 13, endPoint x: 321, endPoint y: 19, distance: 38.4
click at [359, 12] on em at bounding box center [360, 11] width 6 height 6
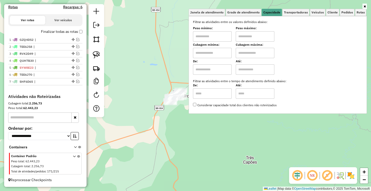
click at [210, 36] on input "text" at bounding box center [212, 36] width 39 height 10
type input "*******"
drag, startPoint x: 259, startPoint y: 34, endPoint x: 254, endPoint y: 38, distance: 6.8
click at [259, 34] on input "text" at bounding box center [255, 36] width 39 height 10
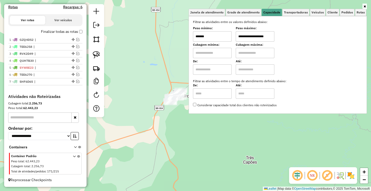
type input "**********"
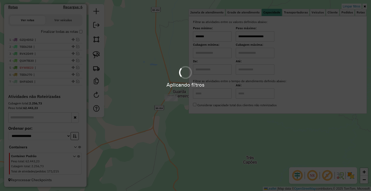
click at [183, 140] on div "Aplicando filtros" at bounding box center [185, 95] width 371 height 191
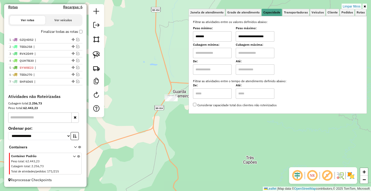
click at [178, 131] on div "**********" at bounding box center [185, 95] width 371 height 191
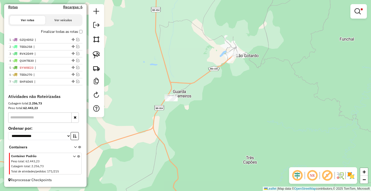
click at [150, 111] on div "**********" at bounding box center [185, 95] width 371 height 191
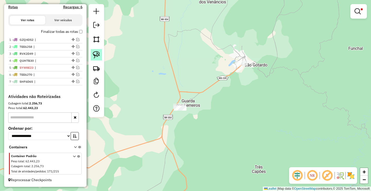
click at [94, 50] on link at bounding box center [96, 54] width 11 height 11
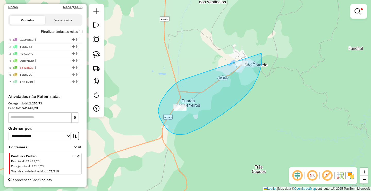
drag, startPoint x: 158, startPoint y: 111, endPoint x: 248, endPoint y: 72, distance: 97.8
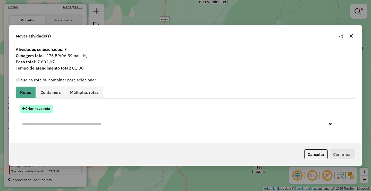
click at [41, 108] on button "Criar nova rota" at bounding box center [36, 108] width 32 height 8
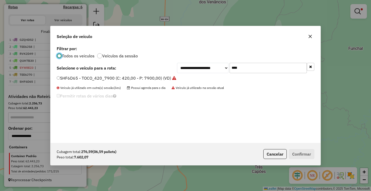
scroll to position [3, 2]
click at [261, 66] on input "****" at bounding box center [268, 68] width 77 height 10
click at [311, 37] on icon "button" at bounding box center [310, 36] width 3 height 3
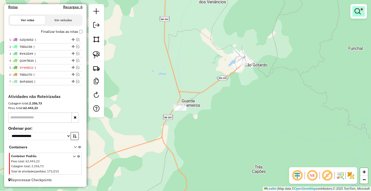
click at [362, 9] on span at bounding box center [362, 9] width 2 height 2
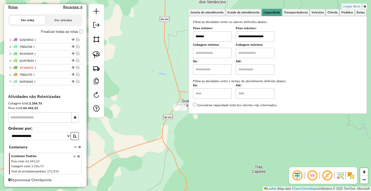
click at [226, 36] on input "*******" at bounding box center [212, 36] width 39 height 10
click at [164, 90] on div "**********" at bounding box center [185, 95] width 371 height 191
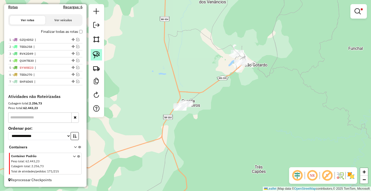
click at [99, 54] on img at bounding box center [96, 54] width 7 height 7
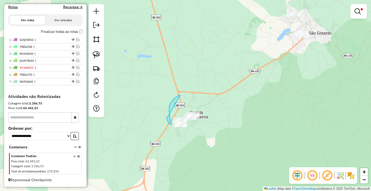
drag, startPoint x: 174, startPoint y: 99, endPoint x: 166, endPoint y: 112, distance: 15.2
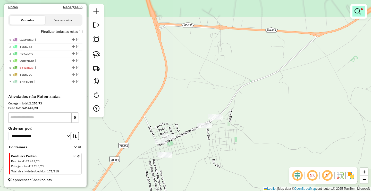
click at [358, 10] on em at bounding box center [358, 11] width 6 height 6
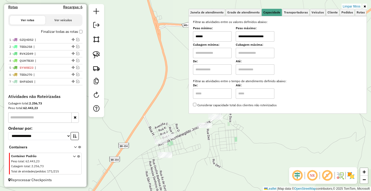
click at [221, 35] on input "******" at bounding box center [212, 36] width 39 height 10
type input "*******"
click at [151, 76] on div "**********" at bounding box center [185, 95] width 371 height 191
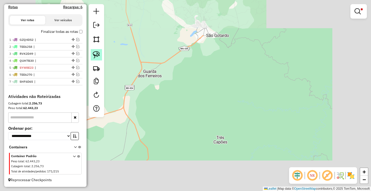
click at [99, 52] on img at bounding box center [96, 54] width 7 height 7
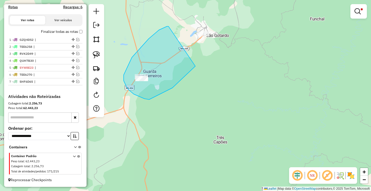
drag, startPoint x: 167, startPoint y: 26, endPoint x: 227, endPoint y: 26, distance: 59.8
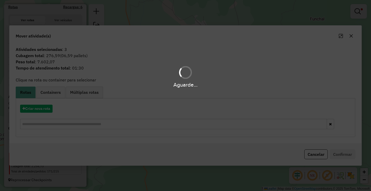
click at [43, 107] on div "Aguarde..." at bounding box center [185, 95] width 371 height 191
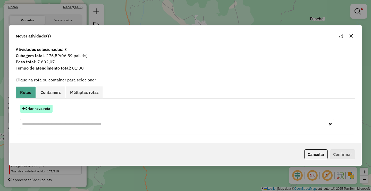
click at [44, 106] on button "Criar nova rota" at bounding box center [36, 108] width 32 height 8
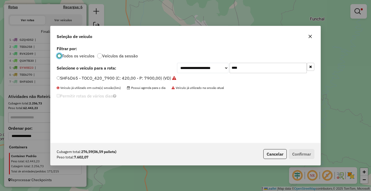
click at [243, 67] on input "****" at bounding box center [268, 68] width 77 height 10
type input "****"
click at [95, 70] on label "Selecione o veículo para a rota:" at bounding box center [87, 68] width 60 height 6
drag, startPoint x: 98, startPoint y: 77, endPoint x: 140, endPoint y: 94, distance: 45.1
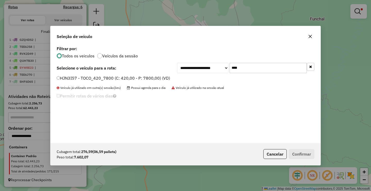
click at [98, 77] on label "HJN3I57 - TOCO_420_7800 (C: 420,00 - P: 7800,00) (VD)" at bounding box center [113, 78] width 113 height 6
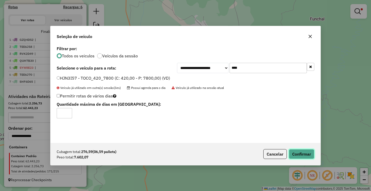
click at [300, 155] on button "Confirmar" at bounding box center [302, 154] width 26 height 10
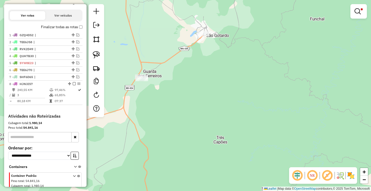
scroll to position [166, 0]
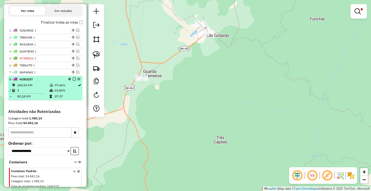
click at [73, 80] on em at bounding box center [74, 78] width 3 height 3
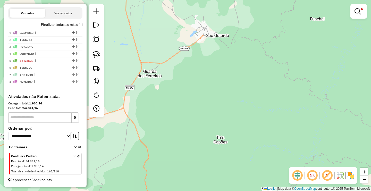
drag, startPoint x: 354, startPoint y: 12, endPoint x: 354, endPoint y: 6, distance: 5.2
click at [354, 11] on link at bounding box center [359, 11] width 12 height 10
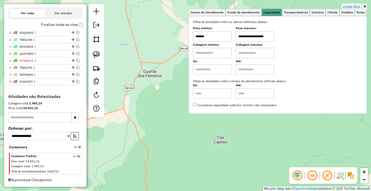
click at [354, 5] on link "Limpar filtros" at bounding box center [352, 7] width 20 height 6
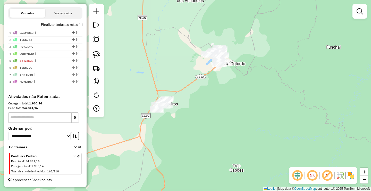
drag, startPoint x: 168, startPoint y: 68, endPoint x: 169, endPoint y: 77, distance: 9.8
click at [178, 85] on div "Janela de atendimento Grade de atendimento Capacidade Transportadoras Veículos …" at bounding box center [185, 95] width 371 height 191
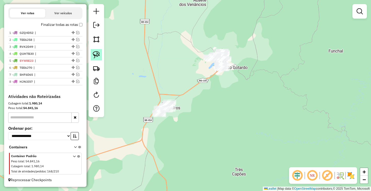
click at [95, 53] on img at bounding box center [96, 54] width 7 height 7
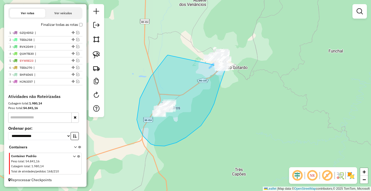
drag, startPoint x: 137, startPoint y: 119, endPoint x: 235, endPoint y: 40, distance: 126.2
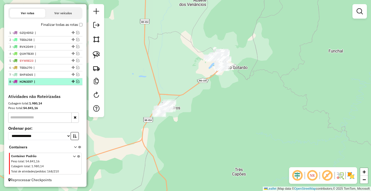
click at [76, 83] on em at bounding box center [77, 81] width 3 height 3
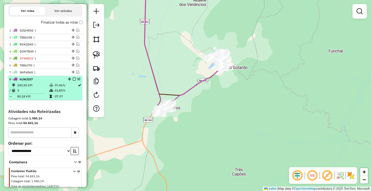
select select "**********"
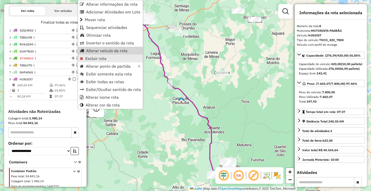
click at [100, 55] on link "Excluir rota" at bounding box center [110, 58] width 65 height 8
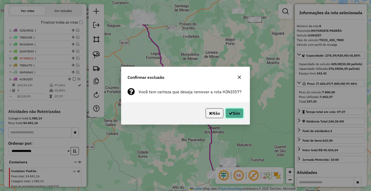
click at [235, 113] on button "Sim" at bounding box center [235, 113] width 18 height 10
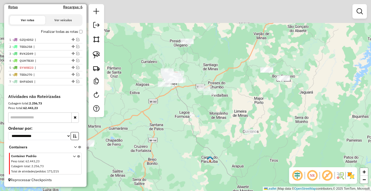
scroll to position [161, 0]
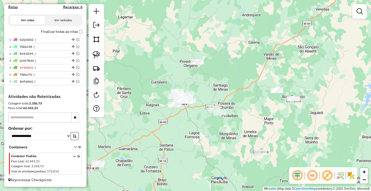
click at [170, 82] on div "Janela de atendimento Grade de atendimento Capacidade Transportadoras Veículos …" at bounding box center [185, 95] width 371 height 191
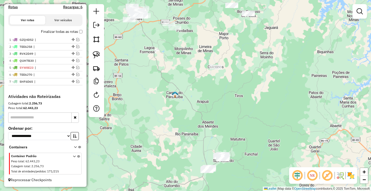
drag, startPoint x: 177, startPoint y: 91, endPoint x: 173, endPoint y: 72, distance: 19.1
click at [173, 74] on div "Janela de atendimento Grade de atendimento Capacidade Transportadoras Veículos …" at bounding box center [185, 95] width 371 height 191
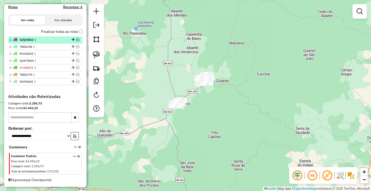
click at [76, 40] on em at bounding box center [77, 39] width 3 height 3
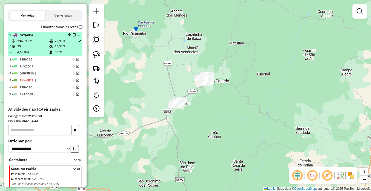
scroll to position [166, 0]
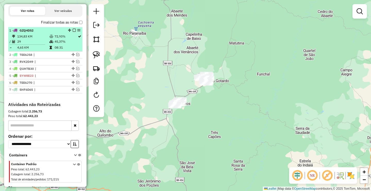
click at [59, 39] on td "72,93%" at bounding box center [65, 36] width 23 height 5
select select "**********"
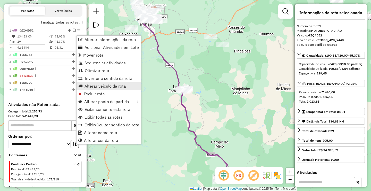
click at [88, 86] on span "Alterar veículo da rota" at bounding box center [106, 86] width 42 height 4
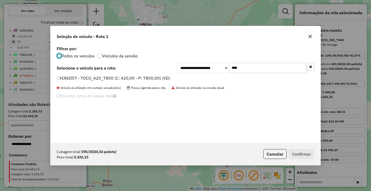
scroll to position [3, 2]
click at [239, 68] on input "****" at bounding box center [268, 68] width 77 height 10
type input "****"
click at [135, 75] on div "**********" at bounding box center [186, 94] width 270 height 98
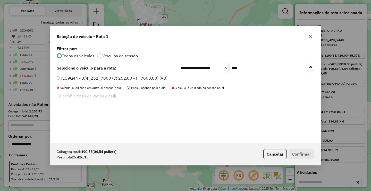
click at [135, 78] on label "TEG9G44 - 3/4_252_7000 (C: 252,00 - P: 7000,00) (VD)" at bounding box center [112, 78] width 111 height 6
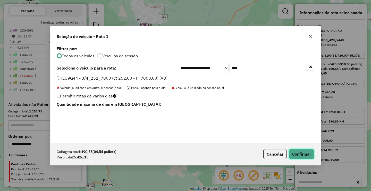
click at [301, 152] on button "Confirmar" at bounding box center [302, 154] width 26 height 10
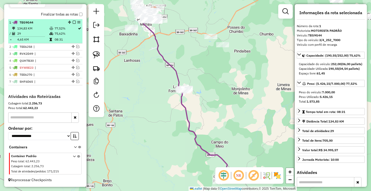
click at [73, 23] on em at bounding box center [74, 22] width 3 height 3
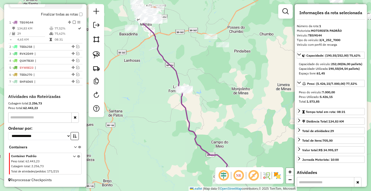
scroll to position [161, 0]
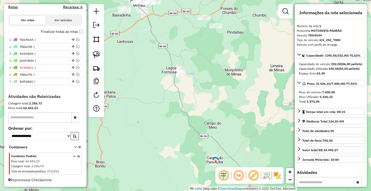
drag, startPoint x: 189, startPoint y: 116, endPoint x: 157, endPoint y: 49, distance: 73.7
click at [170, 69] on div "Janela de atendimento Grade de atendimento Capacidade Transportadoras Veículos …" at bounding box center [185, 95] width 371 height 191
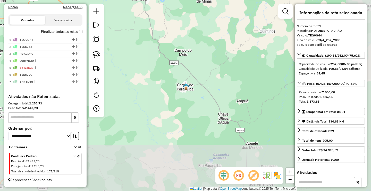
drag, startPoint x: 142, startPoint y: 65, endPoint x: 135, endPoint y: 50, distance: 17.2
click at [136, 53] on div "Janela de atendimento Grade de atendimento Capacidade Transportadoras Veículos …" at bounding box center [185, 95] width 371 height 191
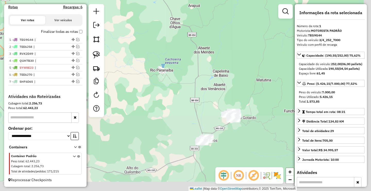
click at [157, 70] on div "Janela de atendimento Grade de atendimento Capacidade Transportadoras Veículos …" at bounding box center [185, 95] width 371 height 191
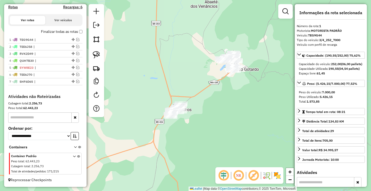
click at [292, 9] on div at bounding box center [286, 11] width 14 height 14
click at [287, 7] on link at bounding box center [286, 11] width 10 height 10
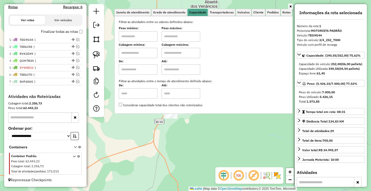
click at [137, 36] on input "text" at bounding box center [138, 36] width 39 height 10
type input "*******"
drag, startPoint x: 180, startPoint y: 37, endPoint x: 174, endPoint y: 54, distance: 18.1
click at [180, 37] on input "text" at bounding box center [181, 36] width 39 height 10
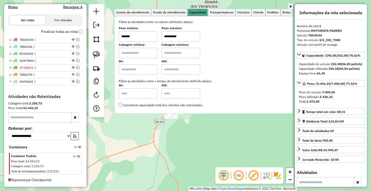
type input "**********"
click at [139, 146] on div "**********" at bounding box center [185, 95] width 371 height 191
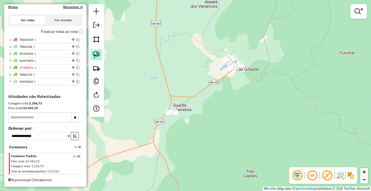
click at [99, 54] on img at bounding box center [96, 54] width 7 height 7
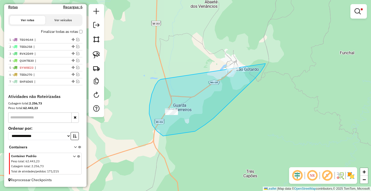
drag, startPoint x: 149, startPoint y: 110, endPoint x: 266, endPoint y: 60, distance: 126.9
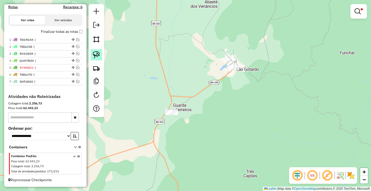
click at [95, 56] on img at bounding box center [96, 54] width 7 height 7
drag, startPoint x: 164, startPoint y: 95, endPoint x: 192, endPoint y: 108, distance: 30.5
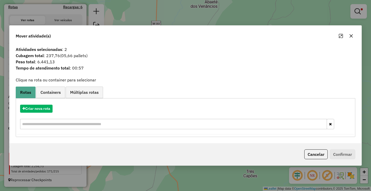
click at [32, 101] on div "Criar nova rota" at bounding box center [185, 118] width 337 height 34
click at [38, 107] on button "Criar nova rota" at bounding box center [36, 108] width 32 height 8
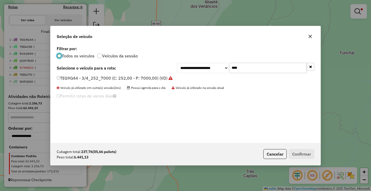
scroll to position [3, 2]
click at [262, 68] on input "****" at bounding box center [268, 68] width 77 height 10
type input "****"
click at [133, 77] on label "TEC7J71 - TOCO_7000 (C: 400,00 - P: 7000,00) (VD)" at bounding box center [108, 78] width 103 height 6
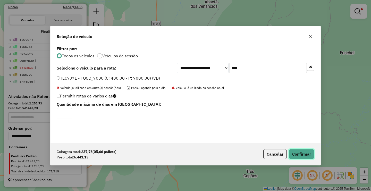
click at [304, 156] on button "Confirmar" at bounding box center [302, 154] width 26 height 10
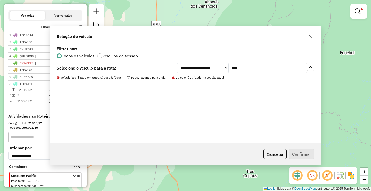
scroll to position [178, 0]
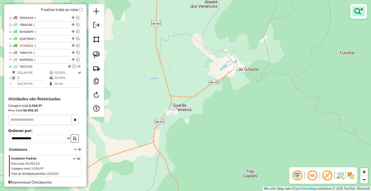
click at [360, 13] on em at bounding box center [358, 11] width 6 height 6
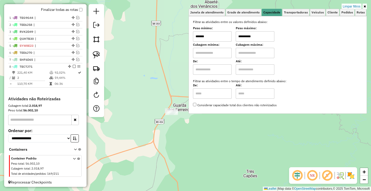
click at [219, 37] on input "*******" at bounding box center [212, 36] width 39 height 10
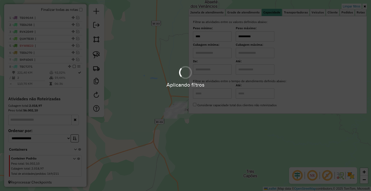
click at [222, 38] on div "Aplicando filtros" at bounding box center [185, 95] width 371 height 191
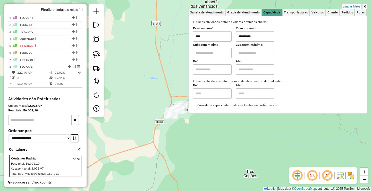
click at [222, 38] on input "****" at bounding box center [212, 36] width 39 height 10
click at [209, 141] on div "**********" at bounding box center [185, 95] width 371 height 191
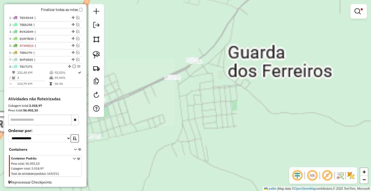
drag, startPoint x: 165, startPoint y: 110, endPoint x: 208, endPoint y: 124, distance: 44.9
click at [205, 123] on div "**********" at bounding box center [185, 95] width 371 height 191
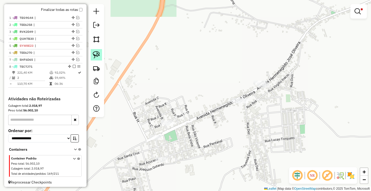
click at [96, 54] on img at bounding box center [96, 54] width 7 height 7
drag, startPoint x: 229, startPoint y: 93, endPoint x: 299, endPoint y: 78, distance: 72.3
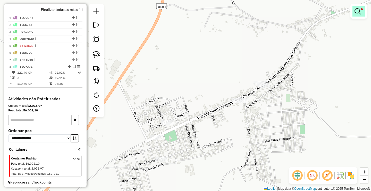
click at [358, 13] on em at bounding box center [358, 11] width 6 height 6
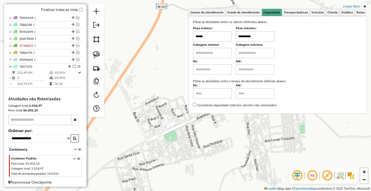
click at [223, 37] on input "******" at bounding box center [212, 36] width 39 height 10
drag, startPoint x: 223, startPoint y: 37, endPoint x: 264, endPoint y: 37, distance: 40.7
click at [223, 37] on input "******" at bounding box center [212, 36] width 39 height 10
type input "****"
click at [269, 37] on input "**********" at bounding box center [255, 36] width 39 height 10
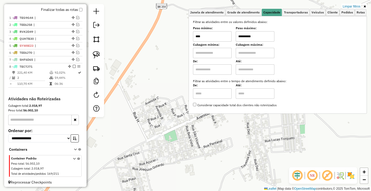
click at [269, 37] on input "**********" at bounding box center [255, 36] width 39 height 10
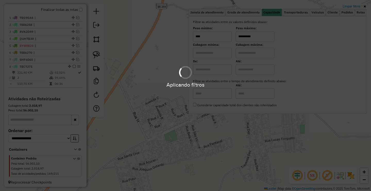
click at [269, 37] on hb-app "Aplicando filtros Pop-up bloqueado! Seu navegador bloqueou automáticamente a ab…" at bounding box center [185, 95] width 371 height 191
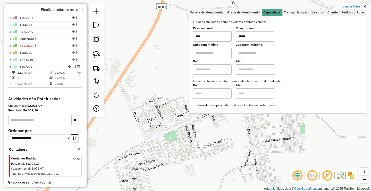
type input "******"
click at [223, 155] on div "Limpar filtros Janela de atendimento Grade de atendimento Capacidade Transporta…" at bounding box center [185, 95] width 371 height 191
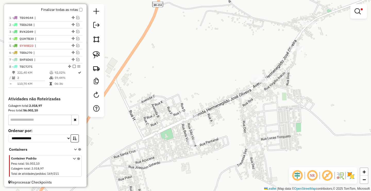
drag, startPoint x: 140, startPoint y: 116, endPoint x: 115, endPoint y: 92, distance: 34.1
click at [135, 110] on div "Limpar filtros Janela de atendimento Grade de atendimento Capacidade Transporta…" at bounding box center [185, 95] width 371 height 191
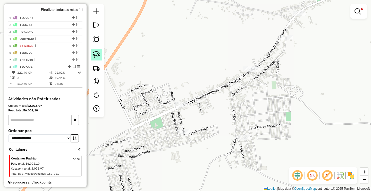
click at [98, 52] on img at bounding box center [96, 54] width 7 height 7
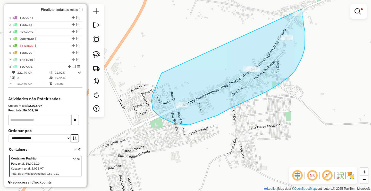
drag, startPoint x: 162, startPoint y: 73, endPoint x: 301, endPoint y: 6, distance: 154.5
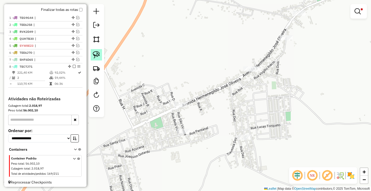
click at [97, 50] on link at bounding box center [96, 54] width 11 height 11
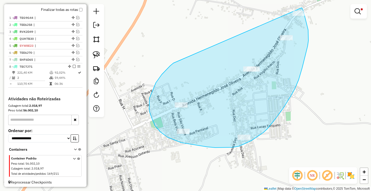
drag, startPoint x: 170, startPoint y: 66, endPoint x: 302, endPoint y: 8, distance: 143.7
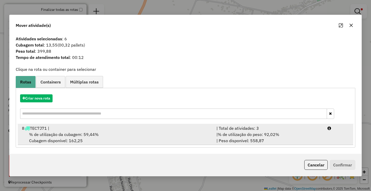
click at [226, 138] on div "| % de utilização do peso: 92,02% | Peso disponível: 558,87" at bounding box center [269, 137] width 111 height 12
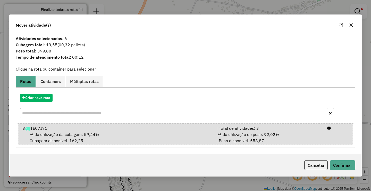
click at [357, 169] on div "Cancelar Confirmar" at bounding box center [186, 165] width 352 height 22
click at [347, 168] on button "Confirmar" at bounding box center [343, 165] width 26 height 10
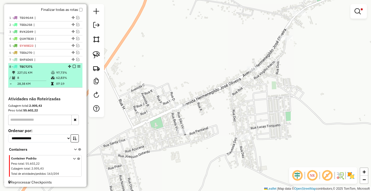
click at [74, 68] on em at bounding box center [74, 66] width 3 height 3
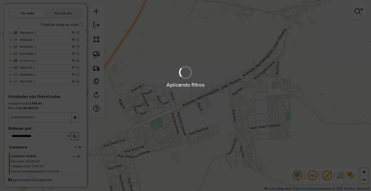
scroll to position [168, 0]
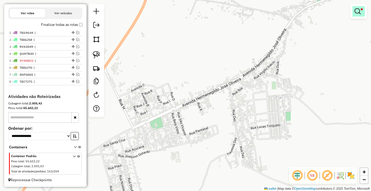
click at [356, 8] on link at bounding box center [359, 11] width 12 height 10
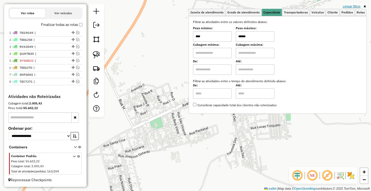
click at [355, 4] on link "Limpar filtros" at bounding box center [352, 7] width 20 height 6
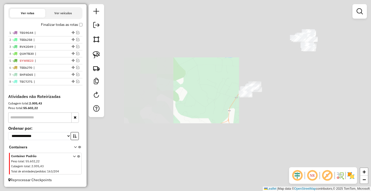
drag, startPoint x: 260, startPoint y: 108, endPoint x: 208, endPoint y: 109, distance: 52.1
click at [208, 109] on div "Janela de atendimento Grade de atendimento Capacidade Transportadoras Veículos …" at bounding box center [185, 95] width 371 height 191
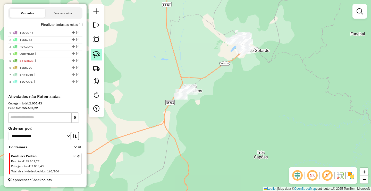
click at [101, 56] on link at bounding box center [96, 54] width 11 height 11
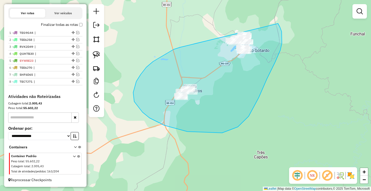
drag, startPoint x: 134, startPoint y: 101, endPoint x: 263, endPoint y: 33, distance: 145.7
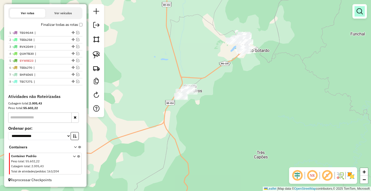
click at [361, 13] on em at bounding box center [360, 11] width 6 height 6
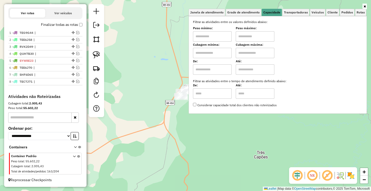
click at [212, 39] on input "text" at bounding box center [212, 36] width 39 height 10
type input "******"
click at [256, 37] on input "text" at bounding box center [255, 36] width 39 height 10
type input "********"
click at [193, 143] on div "Janela de atendimento Grade de atendimento Capacidade Transportadoras Veículos …" at bounding box center [185, 95] width 371 height 191
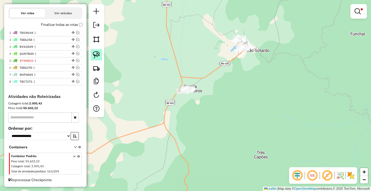
click at [98, 56] on img at bounding box center [96, 54] width 7 height 7
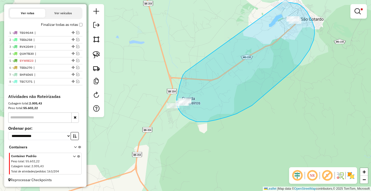
drag, startPoint x: 184, startPoint y: 73, endPoint x: 284, endPoint y: -1, distance: 124.1
click at [284, 0] on html "Aplicando filtros Pop-up bloqueado! Seu navegador bloqueou automáticamente a ab…" at bounding box center [185, 95] width 371 height 191
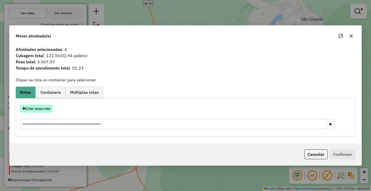
click at [47, 108] on button "Criar nova rota" at bounding box center [36, 108] width 32 height 8
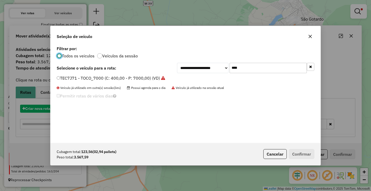
scroll to position [3, 2]
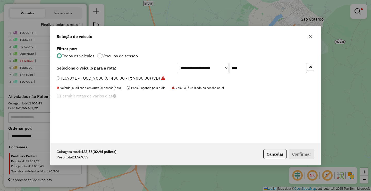
click at [270, 68] on input "****" at bounding box center [268, 68] width 77 height 10
type input "***"
drag, startPoint x: 88, startPoint y: 78, endPoint x: 149, endPoint y: 93, distance: 62.7
click at [88, 78] on label "GZQ4D52 - TOCO_420_7440 (C: 420,00 - P: 7440,00) (VD)" at bounding box center [114, 78] width 115 height 6
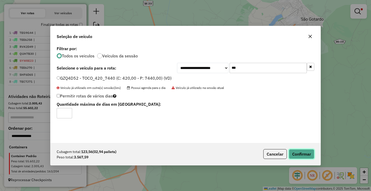
click at [305, 151] on button "Confirmar" at bounding box center [302, 154] width 26 height 10
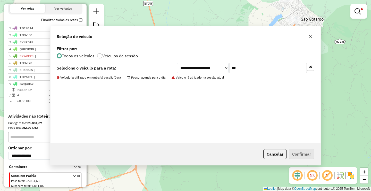
scroll to position [178, 0]
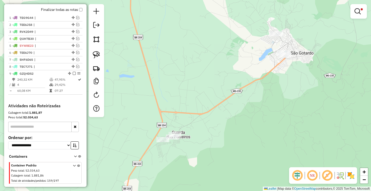
drag, startPoint x: 247, startPoint y: 110, endPoint x: 244, endPoint y: 114, distance: 4.9
click at [246, 112] on div "Limpar filtros Janela de atendimento Grade de atendimento Capacidade Transporta…" at bounding box center [185, 95] width 371 height 191
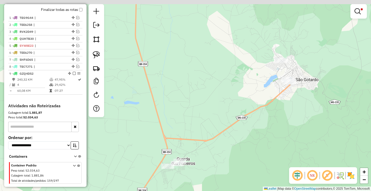
drag, startPoint x: 256, startPoint y: 34, endPoint x: 206, endPoint y: 44, distance: 51.4
click at [259, 37] on div "Limpar filtros Janela de atendimento Grade de atendimento Capacidade Transporta…" at bounding box center [185, 95] width 371 height 191
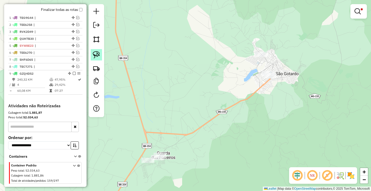
click at [96, 53] on img at bounding box center [96, 54] width 7 height 7
drag, startPoint x: 254, startPoint y: 50, endPoint x: 273, endPoint y: 64, distance: 23.2
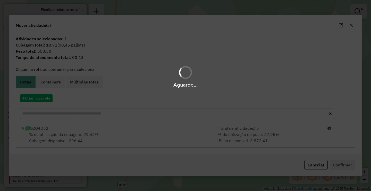
click at [270, 133] on hb-app "Aguarde... Pop-up bloqueado! Seu navegador bloqueou automáticamente a abertura …" at bounding box center [185, 95] width 371 height 191
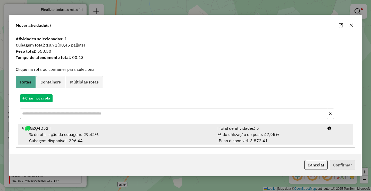
click at [286, 138] on div "| % de utilização do peso: 47,95% | Peso disponível: 3.872,41" at bounding box center [269, 137] width 111 height 12
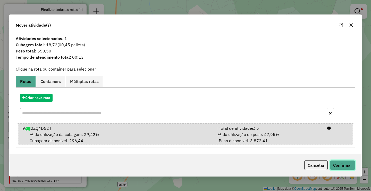
click at [345, 166] on button "Confirmar" at bounding box center [343, 165] width 26 height 10
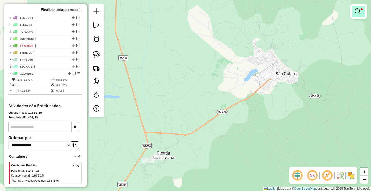
click at [359, 5] on div at bounding box center [359, 11] width 17 height 14
click at [360, 7] on link at bounding box center [359, 11] width 12 height 10
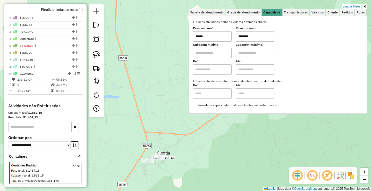
click at [229, 40] on input "******" at bounding box center [212, 36] width 39 height 10
type input "******"
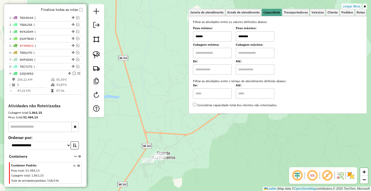
click at [225, 145] on div "Limpar filtros Janela de atendimento Grade de atendimento Capacidade Transporta…" at bounding box center [185, 95] width 371 height 191
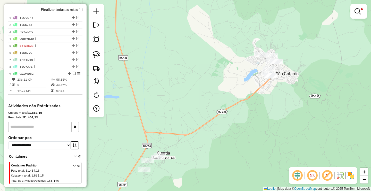
drag, startPoint x: 191, startPoint y: 107, endPoint x: 167, endPoint y: 102, distance: 24.1
click at [193, 101] on div "Limpar filtros Janela de atendimento Grade de atendimento Capacidade Transporta…" at bounding box center [185, 95] width 371 height 191
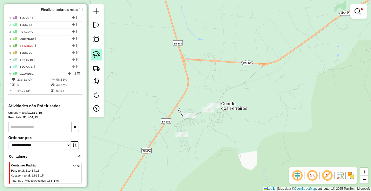
click at [96, 57] on img at bounding box center [96, 54] width 7 height 7
drag, startPoint x: 174, startPoint y: 117, endPoint x: 197, endPoint y: 146, distance: 37.1
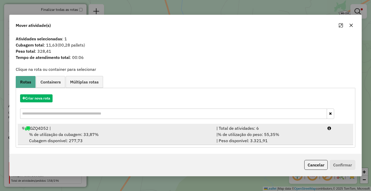
click at [295, 142] on div "| % de utilização do peso: 55,35% | Peso disponível: 3.321,91" at bounding box center [269, 137] width 111 height 12
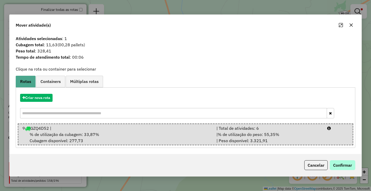
drag, startPoint x: 357, startPoint y: 169, endPoint x: 349, endPoint y: 164, distance: 9.6
click at [356, 168] on div "Cancelar Confirmar" at bounding box center [186, 165] width 352 height 22
click at [349, 164] on button "Confirmar" at bounding box center [343, 165] width 26 height 10
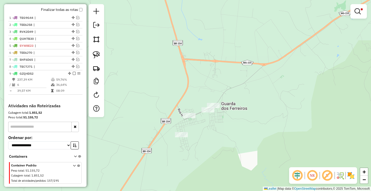
drag, startPoint x: 293, startPoint y: 121, endPoint x: 259, endPoint y: 156, distance: 48.9
click at [258, 156] on div "Limpar filtros Janela de atendimento Grade de atendimento Capacidade Transporta…" at bounding box center [185, 95] width 371 height 191
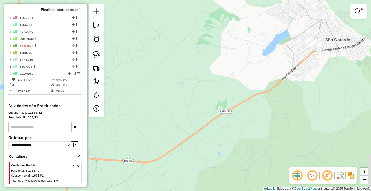
drag, startPoint x: 187, startPoint y: 127, endPoint x: 269, endPoint y: 31, distance: 126.2
click at [265, 43] on div "Limpar filtros Janela de atendimento Grade de atendimento Capacidade Transporta…" at bounding box center [185, 95] width 371 height 191
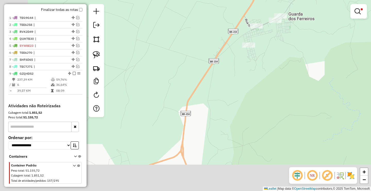
click at [235, 69] on div "Rota 9 - Placa GZQ4D52 16039 - SUPERMERCADO POPULAR Limpar filtros Janela de at…" at bounding box center [185, 95] width 371 height 191
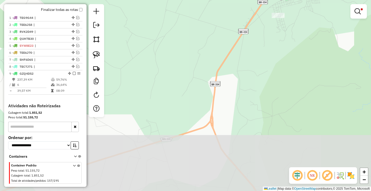
drag, startPoint x: 244, startPoint y: 65, endPoint x: 195, endPoint y: 128, distance: 79.5
click at [190, 127] on div "Limpar filtros Janela de atendimento Grade de atendimento Capacidade Transporta…" at bounding box center [185, 95] width 371 height 191
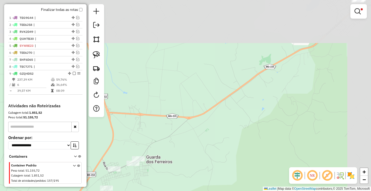
drag, startPoint x: 259, startPoint y: 84, endPoint x: 222, endPoint y: 111, distance: 46.5
click at [222, 111] on div "Limpar filtros Janela de atendimento Grade de atendimento Capacidade Transporta…" at bounding box center [185, 95] width 371 height 191
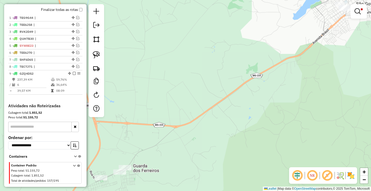
drag, startPoint x: 229, startPoint y: 107, endPoint x: 191, endPoint y: 129, distance: 44.1
click at [189, 131] on div "Limpar filtros Janela de atendimento Grade de atendimento Capacidade Transporta…" at bounding box center [185, 95] width 371 height 191
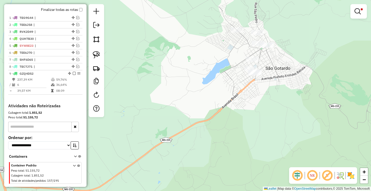
drag, startPoint x: 239, startPoint y: 91, endPoint x: 217, endPoint y: 119, distance: 35.6
click at [205, 126] on div "Limpar filtros Janela de atendimento Grade de atendimento Capacidade Transporta…" at bounding box center [185, 95] width 371 height 191
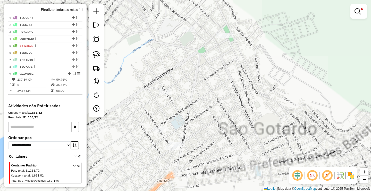
drag, startPoint x: 195, startPoint y: 119, endPoint x: 196, endPoint y: 127, distance: 8.0
click at [198, 129] on div "Limpar filtros Janela de atendimento Grade de atendimento Capacidade Transporta…" at bounding box center [185, 95] width 371 height 191
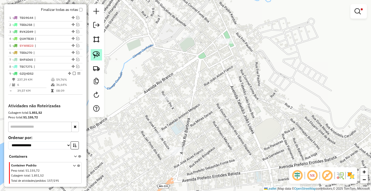
click at [97, 56] on img at bounding box center [96, 54] width 7 height 7
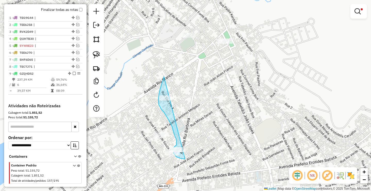
drag, startPoint x: 164, startPoint y: 78, endPoint x: 226, endPoint y: 128, distance: 79.8
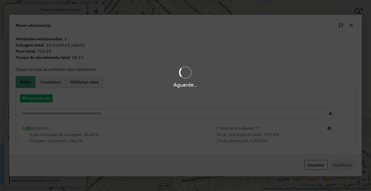
click at [257, 130] on div "Aguarde..." at bounding box center [185, 95] width 371 height 191
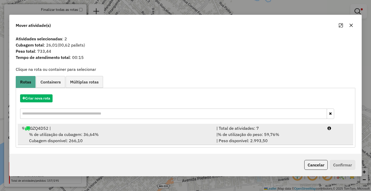
click at [268, 139] on div "| % de utilização do peso: 59,76% | Peso disponível: 2.993,50" at bounding box center [269, 137] width 111 height 12
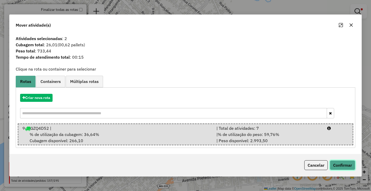
click at [338, 164] on button "Confirmar" at bounding box center [343, 165] width 26 height 10
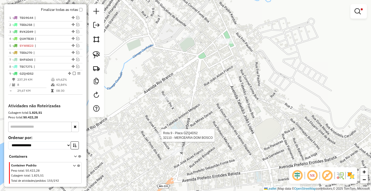
scroll to position [192, 0]
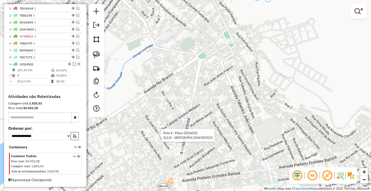
select select "**********"
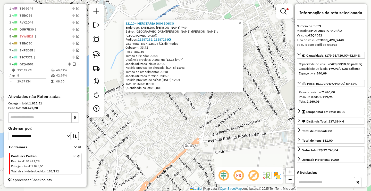
click at [152, 124] on div "Rota 9 - Placa GZQ4D52 32110 - MERCEARIA DOM BOSCO 32110 - MERCEARIA DOM BOSCO …" at bounding box center [185, 95] width 371 height 191
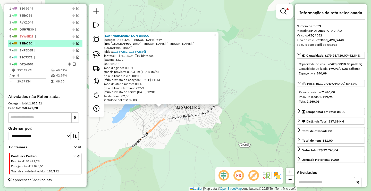
click at [73, 63] on em at bounding box center [74, 63] width 3 height 3
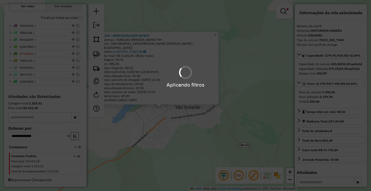
scroll to position [175, 0]
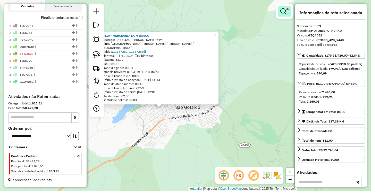
click at [284, 12] on em at bounding box center [284, 11] width 6 height 6
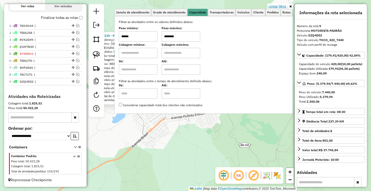
click at [281, 6] on link "Limpar filtros" at bounding box center [278, 7] width 20 height 6
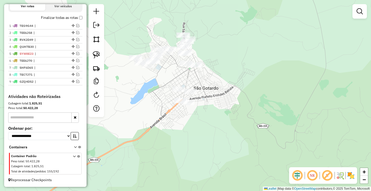
drag, startPoint x: 176, startPoint y: 128, endPoint x: 195, endPoint y: 101, distance: 32.3
click at [195, 104] on div "Janela de atendimento Grade de atendimento Capacidade Transportadoras Veículos …" at bounding box center [185, 95] width 371 height 191
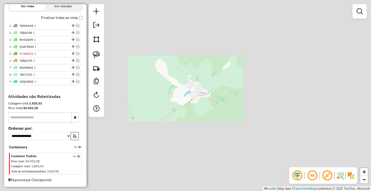
drag, startPoint x: 165, startPoint y: 110, endPoint x: 189, endPoint y: 81, distance: 37.8
click at [187, 87] on div "Janela de atendimento Grade de atendimento Capacidade Transportadoras Veículos …" at bounding box center [185, 95] width 371 height 191
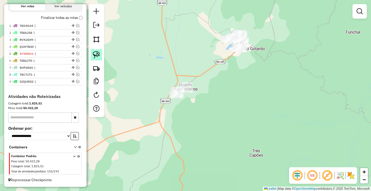
click at [94, 53] on img at bounding box center [96, 54] width 7 height 7
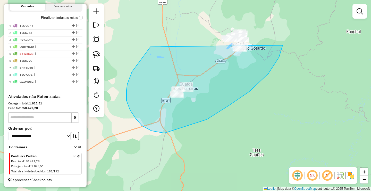
drag, startPoint x: 132, startPoint y: 72, endPoint x: 273, endPoint y: 17, distance: 151.6
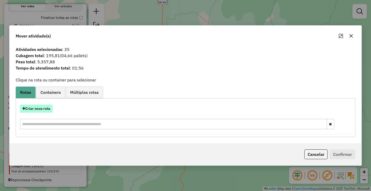
click at [43, 107] on button "Criar nova rota" at bounding box center [36, 108] width 32 height 8
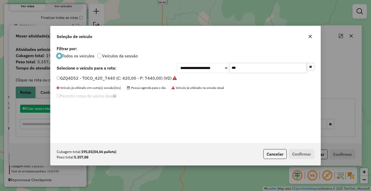
scroll to position [3, 2]
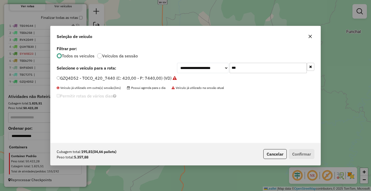
click at [255, 69] on input "***" at bounding box center [268, 68] width 77 height 10
type input "****"
click at [88, 80] on label "TDZ8G31 - TOCO_420_7900 (C: 420,00 - P: 7900,00) (VD)" at bounding box center [114, 78] width 115 height 6
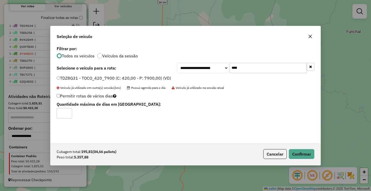
click at [301, 147] on div "Cubagem total: 195,81 (04,66 pallets) Peso total: 5.357,88 Cancelar Confirmar" at bounding box center [186, 154] width 270 height 22
type input "*"
click at [68, 112] on input "*" at bounding box center [64, 113] width 15 height 10
click at [313, 154] on button "Confirmar" at bounding box center [302, 154] width 26 height 10
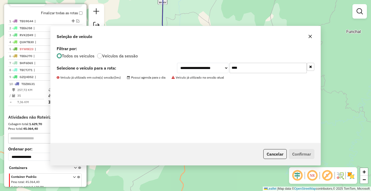
scroll to position [192, 0]
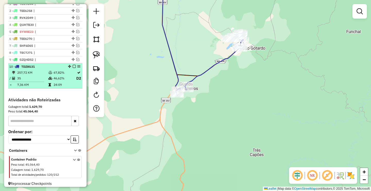
click at [73, 68] on em at bounding box center [74, 66] width 3 height 3
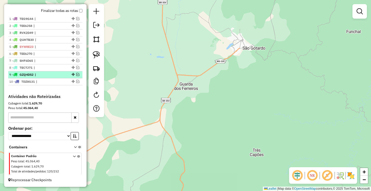
click at [76, 75] on em at bounding box center [77, 74] width 3 height 3
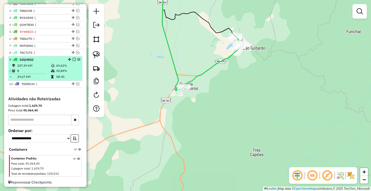
click at [67, 68] on td "69,62%" at bounding box center [68, 65] width 25 height 5
select select "**********"
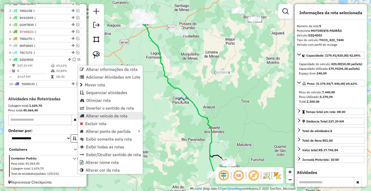
click at [93, 118] on link "Alterar veículo da rota" at bounding box center [110, 116] width 65 height 8
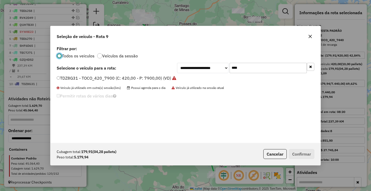
scroll to position [3, 2]
click at [254, 68] on input "****" at bounding box center [268, 68] width 77 height 10
type input "****"
click at [83, 78] on label "HJN3I57 - TOCO_420_7800 (C: 420,00 - P: 7800,00) (VD)" at bounding box center [113, 78] width 113 height 6
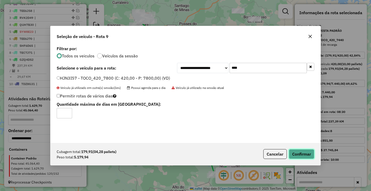
click at [307, 156] on button "Confirmar" at bounding box center [302, 154] width 26 height 10
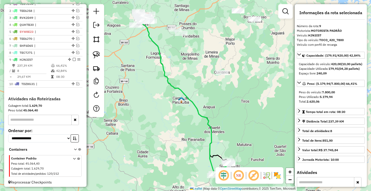
scroll to position [199, 0]
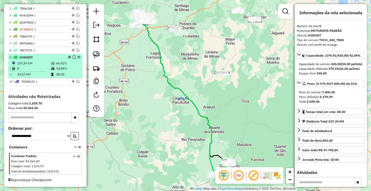
click at [73, 58] on em at bounding box center [74, 56] width 3 height 3
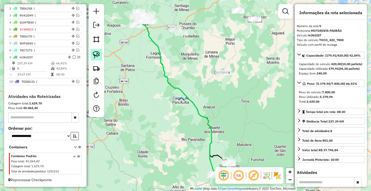
scroll to position [182, 0]
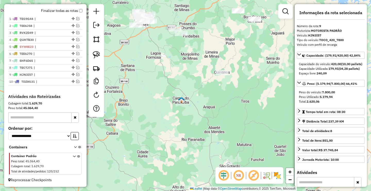
drag, startPoint x: 153, startPoint y: 90, endPoint x: 134, endPoint y: 45, distance: 49.0
click at [134, 45] on div "Janela de atendimento Grade de atendimento Capacidade Transportadoras Veículos …" at bounding box center [185, 95] width 371 height 191
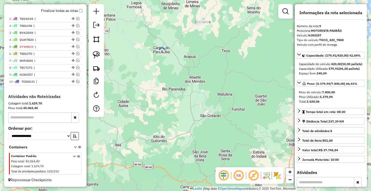
drag, startPoint x: 148, startPoint y: 73, endPoint x: 178, endPoint y: 139, distance: 72.8
click at [177, 140] on div "Janela de atendimento Grade de atendimento Capacidade Transportadoras Veículos …" at bounding box center [185, 95] width 371 height 191
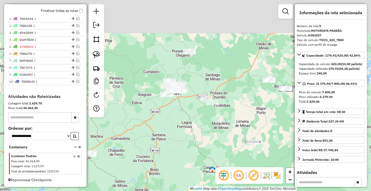
drag, startPoint x: 160, startPoint y: 73, endPoint x: 182, endPoint y: 126, distance: 58.2
click at [182, 126] on div "Janela de atendimento Grade de atendimento Capacidade Transportadoras Veículos …" at bounding box center [185, 95] width 371 height 191
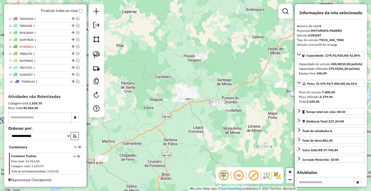
drag, startPoint x: 186, startPoint y: 120, endPoint x: 197, endPoint y: 120, distance: 11.1
click at [201, 118] on div "Janela de atendimento Grade de atendimento Capacidade Transportadoras Veículos …" at bounding box center [185, 95] width 371 height 191
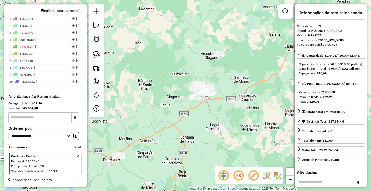
drag, startPoint x: 182, startPoint y: 124, endPoint x: 201, endPoint y: 120, distance: 19.3
click at [201, 121] on div "Janela de atendimento Grade de atendimento Capacidade Transportadoras Veículos …" at bounding box center [185, 95] width 371 height 191
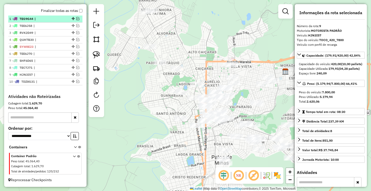
click at [77, 17] on em at bounding box center [77, 18] width 3 height 3
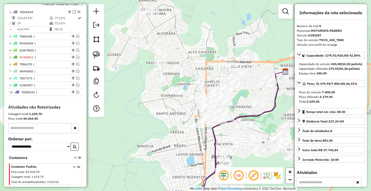
scroll to position [148, 0]
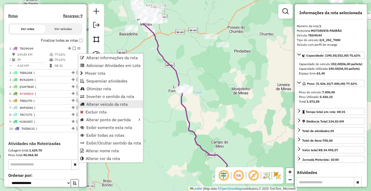
click at [102, 103] on span "Alterar veículo da rota" at bounding box center [107, 104] width 42 height 4
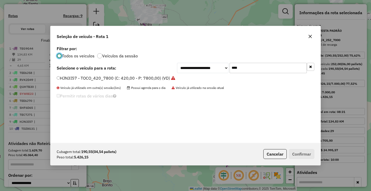
scroll to position [3, 2]
click at [255, 66] on input "****" at bounding box center [268, 68] width 77 height 10
type input "***"
click at [87, 76] on label "GZQ4D52 - TOCO_420_7440 (C: 420,00 - P: 7440,00) (VD)" at bounding box center [114, 78] width 115 height 6
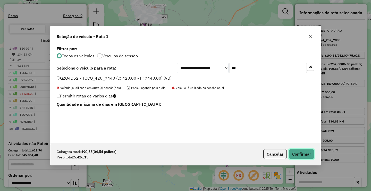
click at [305, 154] on button "Confirmar" at bounding box center [302, 154] width 26 height 10
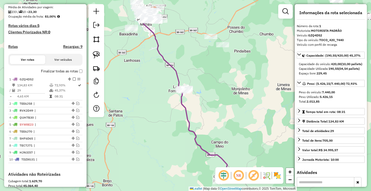
scroll to position [116, 0]
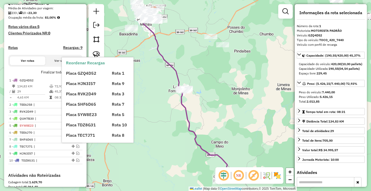
click at [72, 86] on div "Placa HJN3I57" at bounding box center [86, 83] width 46 height 6
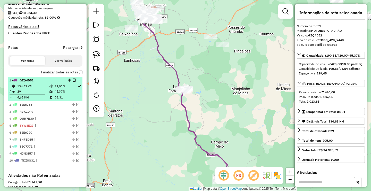
drag, startPoint x: 73, startPoint y: 85, endPoint x: 79, endPoint y: 86, distance: 6.5
click at [73, 81] on em at bounding box center [74, 79] width 3 height 3
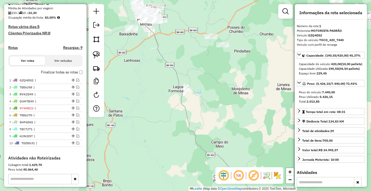
drag, startPoint x: 156, startPoint y: 72, endPoint x: 160, endPoint y: 83, distance: 11.1
click at [160, 82] on div "Janela de atendimento Grade de atendimento Capacidade Transportadoras Veículos …" at bounding box center [185, 95] width 371 height 191
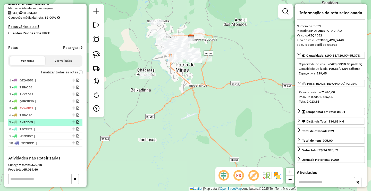
click at [76, 123] on em at bounding box center [77, 121] width 3 height 3
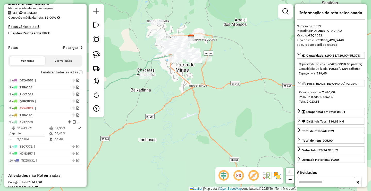
drag, startPoint x: 151, startPoint y: 102, endPoint x: 184, endPoint y: 110, distance: 34.1
click at [186, 112] on div "Janela de atendimento Grade de atendimento Capacidade Transportadoras Veículos …" at bounding box center [185, 95] width 371 height 191
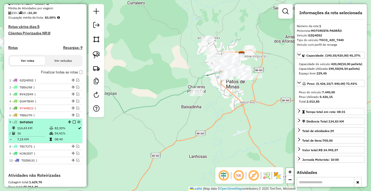
click at [73, 123] on em at bounding box center [74, 121] width 3 height 3
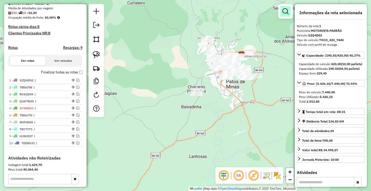
click at [284, 12] on em at bounding box center [286, 11] width 6 height 6
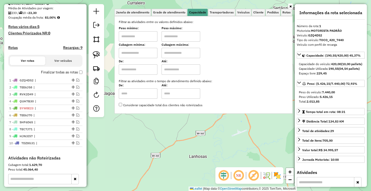
drag, startPoint x: 143, startPoint y: 34, endPoint x: 171, endPoint y: 37, distance: 28.3
click at [143, 34] on input "text" at bounding box center [138, 36] width 39 height 10
type input "****"
click at [187, 35] on input "text" at bounding box center [181, 36] width 39 height 10
type input "*****"
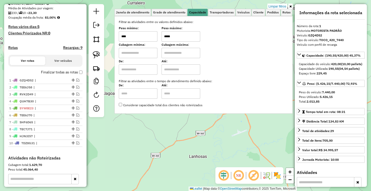
click at [181, 144] on div "Limpar filtros Janela de atendimento Grade de atendimento Capacidade Transporta…" at bounding box center [185, 95] width 371 height 191
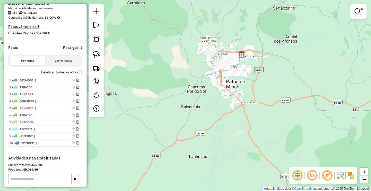
click at [172, 129] on div "Limpar filtros Janela de atendimento Grade de atendimento Capacidade Transporta…" at bounding box center [185, 95] width 371 height 191
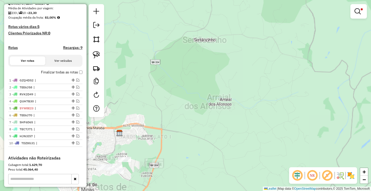
click at [182, 108] on div "Limpar filtros Janela de atendimento Grade de atendimento Capacidade Transporta…" at bounding box center [185, 95] width 371 height 191
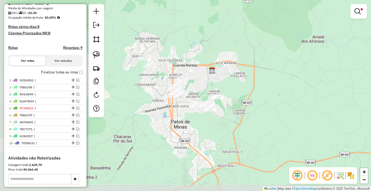
click at [157, 140] on div "Limpar filtros Janela de atendimento Grade de atendimento Capacidade Transporta…" at bounding box center [185, 95] width 371 height 191
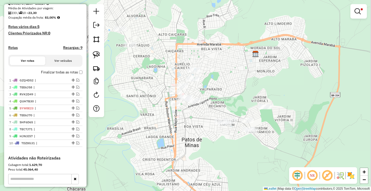
click at [182, 116] on div "Limpar filtros Janela de atendimento Grade de atendimento Capacidade Transporta…" at bounding box center [185, 95] width 371 height 191
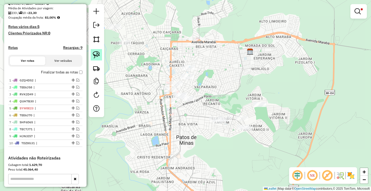
click at [96, 54] on img at bounding box center [96, 54] width 7 height 7
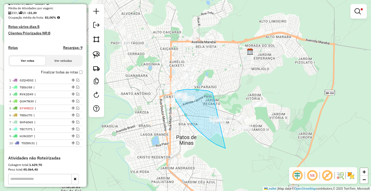
drag, startPoint x: 200, startPoint y: 90, endPoint x: 288, endPoint y: 97, distance: 88.2
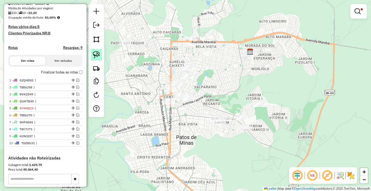
click at [95, 54] on img at bounding box center [96, 54] width 7 height 7
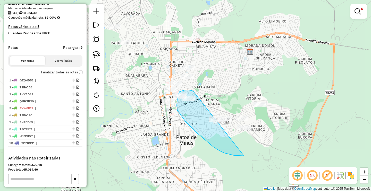
drag, startPoint x: 189, startPoint y: 90, endPoint x: 300, endPoint y: 102, distance: 111.6
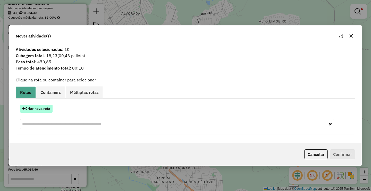
click at [34, 109] on button "Criar nova rota" at bounding box center [36, 108] width 32 height 8
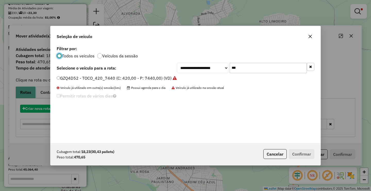
scroll to position [3, 2]
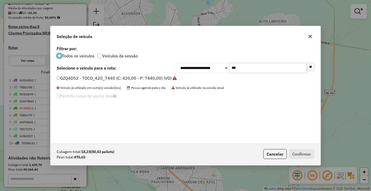
click at [259, 66] on input "***" at bounding box center [268, 68] width 77 height 10
type input "***"
click at [90, 75] on label "RTC6I09 - FIAT_84_650 (C: 84,00 - P: 650,00) (VD)" at bounding box center [107, 78] width 101 height 6
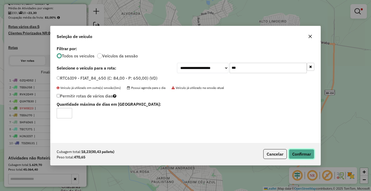
click at [300, 155] on button "Confirmar" at bounding box center [302, 154] width 26 height 10
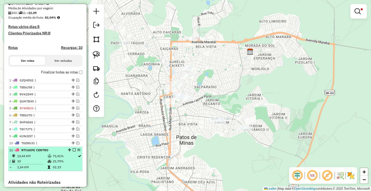
click at [73, 151] on em at bounding box center [74, 149] width 3 height 3
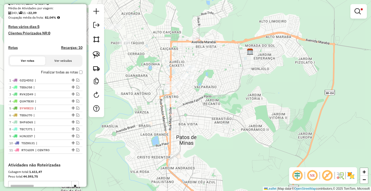
click at [160, 105] on div "Limpar filtros Janela de atendimento Grade de atendimento Capacidade Transporta…" at bounding box center [185, 95] width 371 height 191
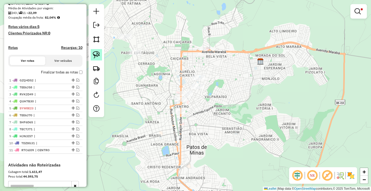
click at [100, 57] on img at bounding box center [96, 54] width 7 height 7
click at [363, 15] on link at bounding box center [359, 11] width 12 height 10
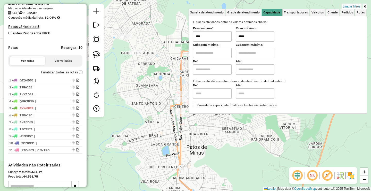
click at [270, 38] on input "*****" at bounding box center [255, 36] width 39 height 10
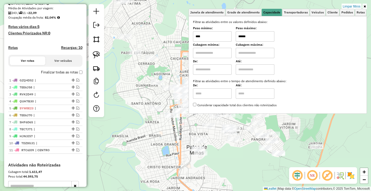
click at [265, 35] on hb-app "Aplicando filtros Pop-up bloqueado! Seu navegador bloqueou automáticamente a ab…" at bounding box center [185, 95] width 371 height 191
click at [265, 35] on input "******" at bounding box center [255, 36] width 39 height 10
click at [0, 0] on div "Aplicando filtros" at bounding box center [0, 0] width 0 height 0
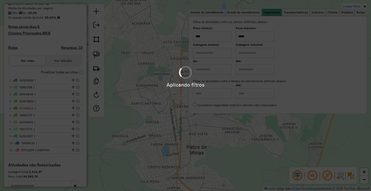
click at [148, 130] on div "Limpar filtros Janela de atendimento Grade de atendimento Capacidade Transporta…" at bounding box center [185, 95] width 371 height 191
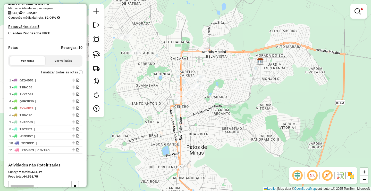
drag, startPoint x: 145, startPoint y: 117, endPoint x: 154, endPoint y: 122, distance: 9.9
click at [150, 121] on div "Limpar filtros Janela de atendimento Grade de atendimento Capacidade Transporta…" at bounding box center [185, 95] width 371 height 191
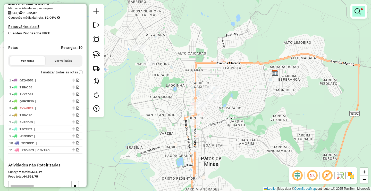
click at [357, 9] on em at bounding box center [358, 11] width 6 height 6
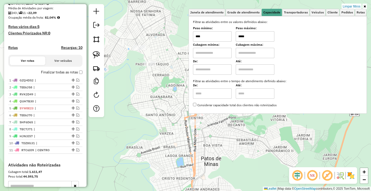
click at [247, 42] on div "Filtrar as atividades entre os valores definidos abaixo: Peso mínimo: **** Peso…" at bounding box center [278, 64] width 170 height 88
click at [248, 40] on input "*****" at bounding box center [255, 36] width 39 height 10
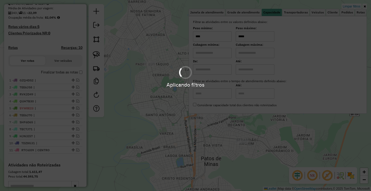
type input "*****"
click at [148, 109] on hb-app "Aplicando filtros Pop-up bloqueado! Seu navegador bloqueou automáticamente a ab…" at bounding box center [185, 95] width 371 height 191
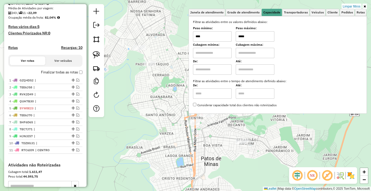
click at [147, 110] on div "Limpar filtros Janela de atendimento Grade de atendimento Capacidade Transporta…" at bounding box center [185, 95] width 371 height 191
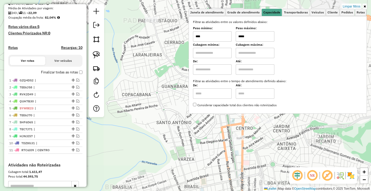
click at [146, 104] on div "Limpar filtros Janela de atendimento Grade de atendimento Capacidade Transporta…" at bounding box center [185, 95] width 371 height 191
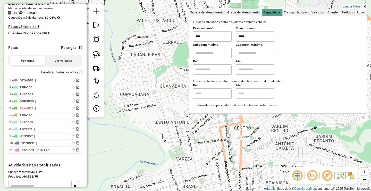
drag, startPoint x: 145, startPoint y: 104, endPoint x: 145, endPoint y: 108, distance: 4.4
click at [145, 108] on div "Limpar filtros Janela de atendimento Grade de atendimento Capacidade Transporta…" at bounding box center [185, 95] width 371 height 191
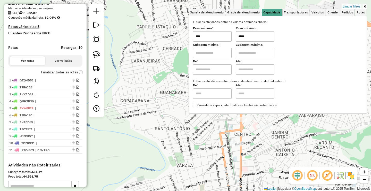
click at [146, 107] on div "Limpar filtros Janela de atendimento Grade de atendimento Capacidade Transporta…" at bounding box center [185, 95] width 371 height 191
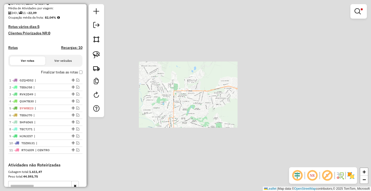
drag, startPoint x: 147, startPoint y: 108, endPoint x: 139, endPoint y: 97, distance: 13.4
click at [146, 101] on div "Limpar filtros Janela de atendimento Grade de atendimento Capacidade Transporta…" at bounding box center [185, 95] width 371 height 191
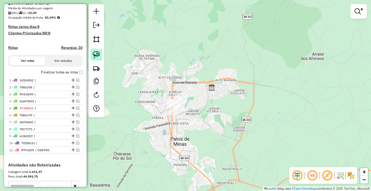
click at [98, 57] on img at bounding box center [96, 54] width 7 height 7
click at [183, 106] on div "Limpar filtros Janela de atendimento Grade de atendimento Capacidade Transporta…" at bounding box center [185, 95] width 371 height 191
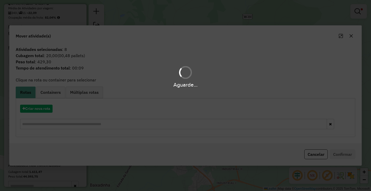
click at [48, 105] on div "Aguarde..." at bounding box center [185, 95] width 371 height 191
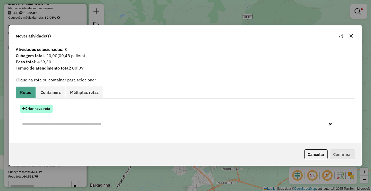
click at [45, 106] on button "Criar nova rota" at bounding box center [36, 108] width 32 height 8
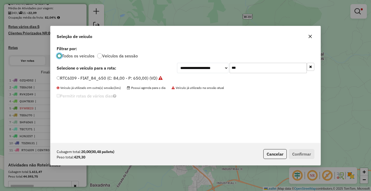
click at [255, 66] on input "***" at bounding box center [268, 68] width 77 height 10
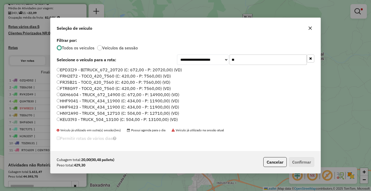
type input "***"
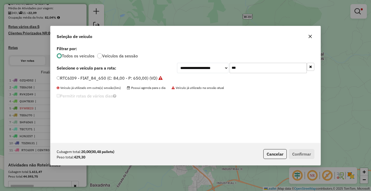
click at [99, 79] on label "RTC6I09 - FIAT_84_650 (C: 84,00 - P: 650,00) (VD)" at bounding box center [110, 78] width 106 height 6
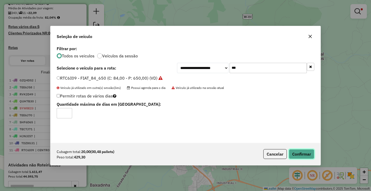
click at [296, 155] on button "Confirmar" at bounding box center [302, 154] width 26 height 10
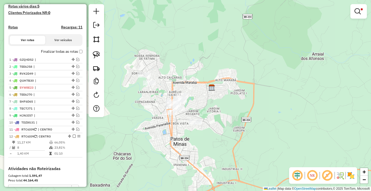
scroll to position [168, 0]
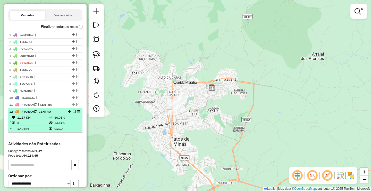
click at [73, 113] on em at bounding box center [74, 111] width 3 height 3
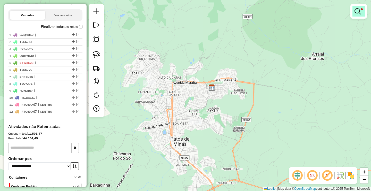
click at [361, 7] on link at bounding box center [359, 11] width 12 height 10
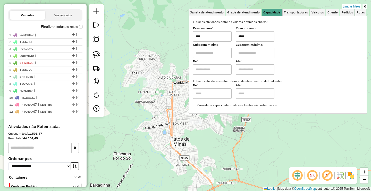
drag, startPoint x: 361, startPoint y: 7, endPoint x: 256, endPoint y: 38, distance: 109.7
click at [256, 38] on input "*****" at bounding box center [255, 36] width 39 height 10
click at [145, 126] on div "Limpar filtros Janela de atendimento Grade de atendimento Capacidade Transporta…" at bounding box center [185, 95] width 371 height 191
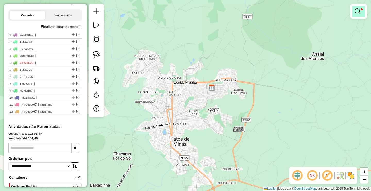
click at [360, 11] on em at bounding box center [358, 11] width 6 height 6
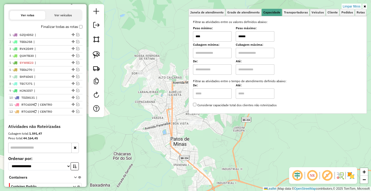
click at [259, 36] on input "******" at bounding box center [255, 36] width 39 height 10
click at [153, 106] on hb-app "Aplicando filtros Pop-up bloqueado! Seu navegador bloqueou automáticamente a ab…" at bounding box center [185, 95] width 371 height 191
click at [156, 113] on div "Limpar filtros Janela de atendimento Grade de atendimento Capacidade Transporta…" at bounding box center [185, 95] width 371 height 191
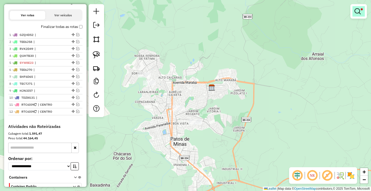
click at [361, 11] on em at bounding box center [358, 11] width 6 height 6
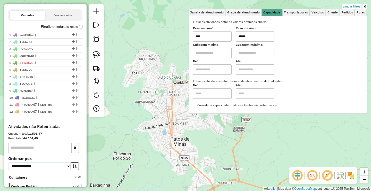
click at [262, 37] on input "******" at bounding box center [255, 36] width 39 height 10
click at [257, 36] on input "*****" at bounding box center [255, 36] width 39 height 10
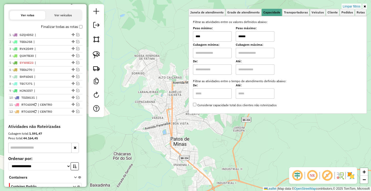
click at [137, 135] on div "Limpar filtros Janela de atendimento Grade de atendimento Capacidade Transporta…" at bounding box center [185, 95] width 371 height 191
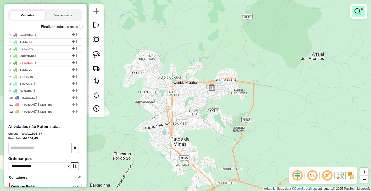
click at [357, 10] on em at bounding box center [358, 11] width 6 height 6
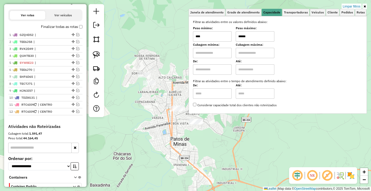
click at [268, 33] on input "******" at bounding box center [255, 36] width 39 height 10
type input "******"
click at [160, 141] on div "Limpar filtros Janela de atendimento Grade de atendimento Capacidade Transporta…" at bounding box center [185, 95] width 371 height 191
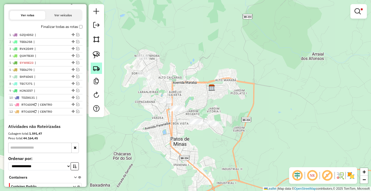
click at [91, 63] on link at bounding box center [96, 67] width 11 height 11
click at [94, 55] on img at bounding box center [96, 54] width 7 height 7
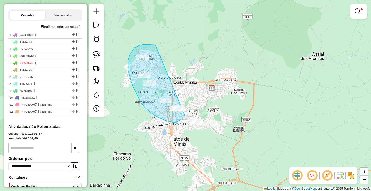
drag, startPoint x: 156, startPoint y: 45, endPoint x: 185, endPoint y: 113, distance: 73.8
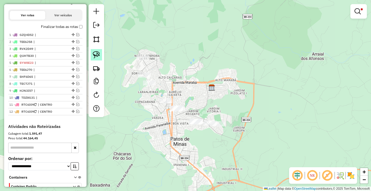
click at [97, 51] on link at bounding box center [96, 54] width 11 height 11
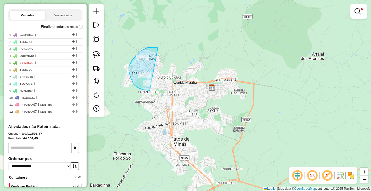
drag, startPoint x: 158, startPoint y: 47, endPoint x: 153, endPoint y: 91, distance: 44.3
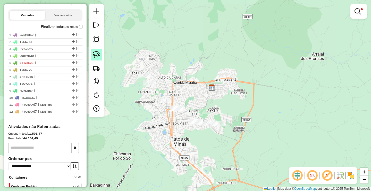
click at [97, 51] on link at bounding box center [96, 54] width 11 height 11
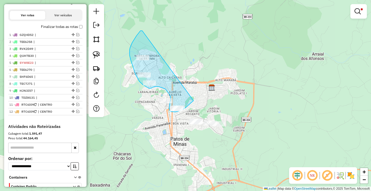
drag, startPoint x: 142, startPoint y: 31, endPoint x: 194, endPoint y: 100, distance: 86.6
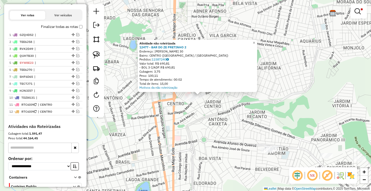
drag, startPoint x: 177, startPoint y: 128, endPoint x: 195, endPoint y: 127, distance: 18.4
click at [197, 128] on div "Atividade não roteirizada 12477 - BAR DO ZE PRETINHO 2 Endereço: SANTANA 30 Bai…" at bounding box center [185, 95] width 371 height 191
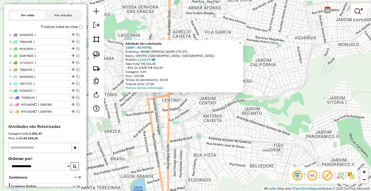
click at [185, 98] on div at bounding box center [185, 95] width 13 height 5
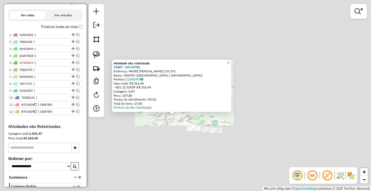
click at [166, 126] on div "Atividade não roteirizada 11087 - HZ HOTEL Endereço: PADRE CALDEIRA 175 371 Bai…" at bounding box center [185, 95] width 371 height 191
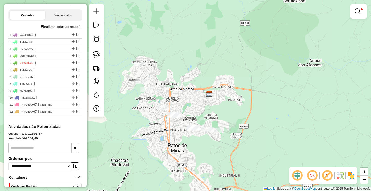
drag, startPoint x: 163, startPoint y: 117, endPoint x: 163, endPoint y: 108, distance: 9.8
click at [163, 110] on div "Limpar filtros Janela de atendimento Grade de atendimento Capacidade Transporta…" at bounding box center [185, 95] width 371 height 191
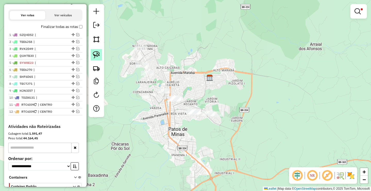
click at [102, 54] on link at bounding box center [96, 54] width 11 height 11
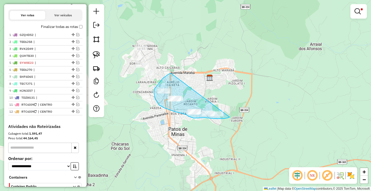
drag, startPoint x: 171, startPoint y: 73, endPoint x: 232, endPoint y: 116, distance: 73.8
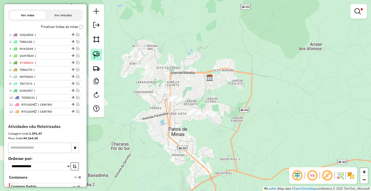
click at [96, 51] on img at bounding box center [96, 54] width 7 height 7
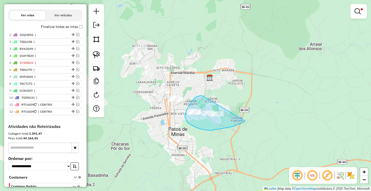
drag, startPoint x: 198, startPoint y: 96, endPoint x: 244, endPoint y: 120, distance: 52.1
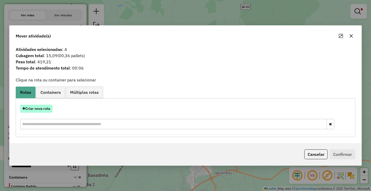
click at [46, 106] on button "Criar nova rota" at bounding box center [36, 108] width 32 height 8
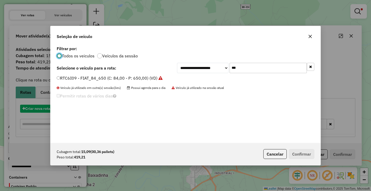
scroll to position [3, 2]
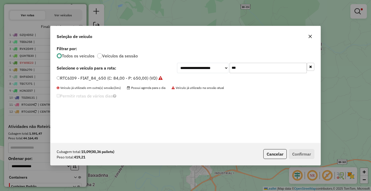
click at [89, 74] on div "**********" at bounding box center [186, 94] width 270 height 98
click at [91, 75] on label "RTC6I09 - FIAT_84_650 (C: 84,00 - P: 650,00) (VD)" at bounding box center [110, 78] width 106 height 6
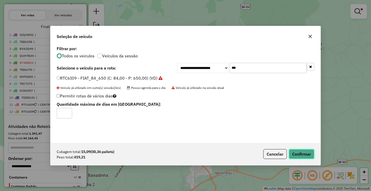
click at [304, 155] on button "Confirmar" at bounding box center [302, 154] width 26 height 10
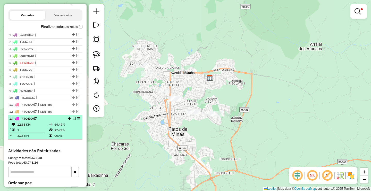
click at [73, 120] on em at bounding box center [74, 118] width 3 height 3
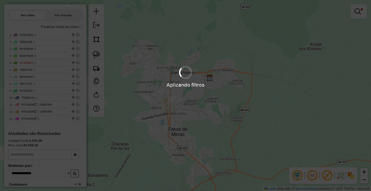
click at [352, 12] on div at bounding box center [359, 11] width 17 height 14
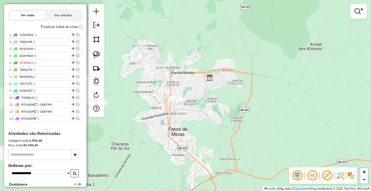
click at [355, 8] on em at bounding box center [358, 11] width 6 height 6
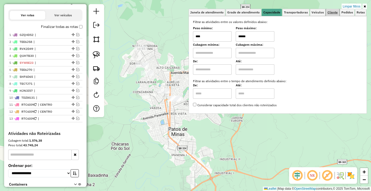
click at [330, 11] on span "Cliente" at bounding box center [333, 12] width 10 height 3
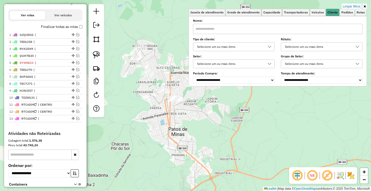
click at [231, 48] on div "Selecione um ou mais itens" at bounding box center [229, 47] width 69 height 8
type input "******"
click at [350, 8] on link "Limpar filtros" at bounding box center [352, 7] width 20 height 6
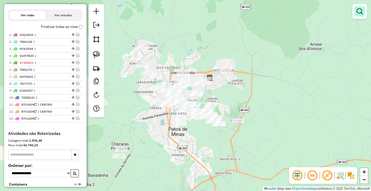
drag, startPoint x: 350, startPoint y: 8, endPoint x: 361, endPoint y: 10, distance: 10.1
click at [353, 7] on div at bounding box center [360, 11] width 14 height 14
click at [361, 10] on em at bounding box center [360, 11] width 6 height 6
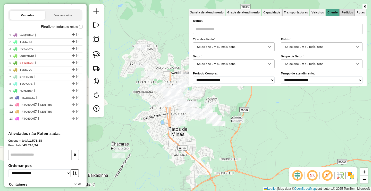
click at [347, 13] on span "Pedidos" at bounding box center [348, 12] width 12 height 3
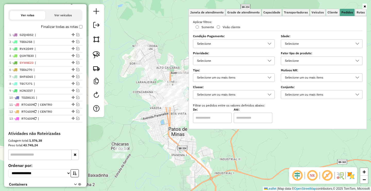
click at [235, 38] on label "Condição Pagamento:" at bounding box center [234, 36] width 82 height 5
click at [238, 45] on div "Selecione" at bounding box center [229, 43] width 69 height 8
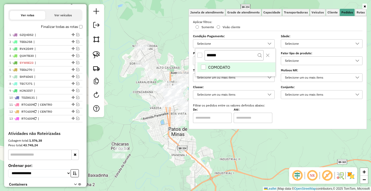
type input "******"
click at [218, 70] on span "COMODATO" at bounding box center [219, 67] width 22 height 6
click at [137, 114] on div "Janela de atendimento Grade de atendimento Capacidade Transportadoras Veículos …" at bounding box center [185, 95] width 371 height 191
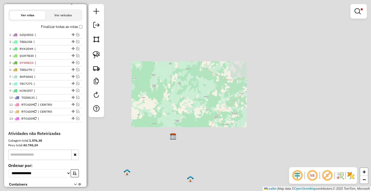
drag, startPoint x: 177, startPoint y: 140, endPoint x: 183, endPoint y: 101, distance: 39.5
click at [183, 101] on div "Limpar filtros Janela de atendimento Grade de atendimento Capacidade Transporta…" at bounding box center [185, 95] width 371 height 191
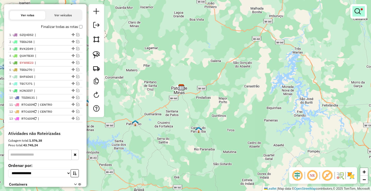
click at [358, 7] on link at bounding box center [359, 11] width 12 height 10
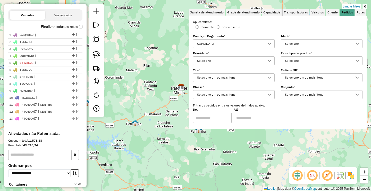
click at [356, 5] on link "Limpar filtros" at bounding box center [352, 7] width 20 height 6
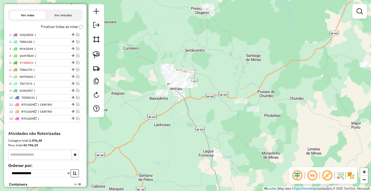
drag, startPoint x: 194, startPoint y: 115, endPoint x: 203, endPoint y: 126, distance: 13.8
click at [202, 125] on div "Janela de atendimento Grade de atendimento Capacidade Transportadoras Veículos …" at bounding box center [185, 95] width 371 height 191
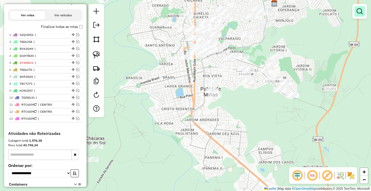
click at [358, 11] on em at bounding box center [360, 11] width 6 height 6
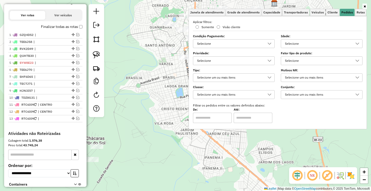
click at [201, 41] on div "Selecione" at bounding box center [229, 43] width 69 height 8
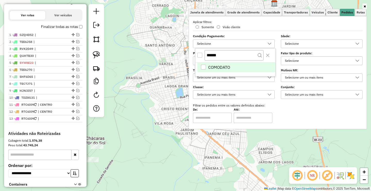
click at [280, 17] on div "Selecione os dias de semana para filtrar as janelas de atendimento Seg Ter Qua …" at bounding box center [278, 72] width 178 height 113
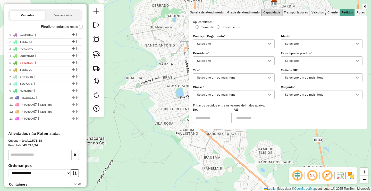
click at [274, 12] on span "Capacidade" at bounding box center [272, 12] width 17 height 3
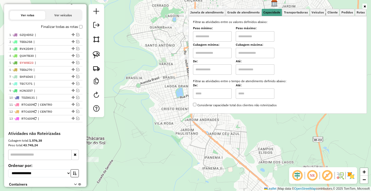
click at [216, 38] on input "text" at bounding box center [212, 36] width 39 height 10
click at [256, 35] on input "text" at bounding box center [255, 36] width 39 height 10
drag, startPoint x: 223, startPoint y: 35, endPoint x: 261, endPoint y: 36, distance: 37.7
click at [223, 35] on input "******" at bounding box center [212, 36] width 39 height 10
type input "*******"
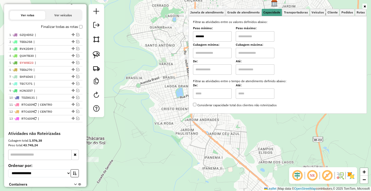
click at [261, 36] on input "text" at bounding box center [255, 36] width 39 height 10
type input "*********"
click at [170, 129] on div "Janela de atendimento Grade de atendimento Capacidade Transportadoras Veículos …" at bounding box center [185, 95] width 371 height 191
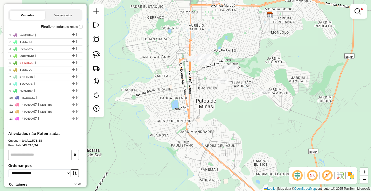
drag, startPoint x: 192, startPoint y: 96, endPoint x: 189, endPoint y: 113, distance: 17.4
click at [189, 111] on div "Limpar filtros Janela de atendimento Grade de atendimento Capacidade Transporta…" at bounding box center [185, 95] width 371 height 191
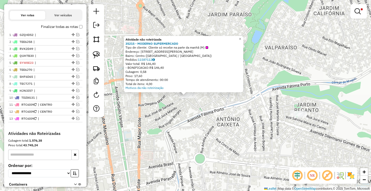
click at [161, 103] on div "Atividade não roteirizada 35215 - MODERNO SUPERMERCADO Tipo de cliente: Cliente…" at bounding box center [185, 95] width 371 height 191
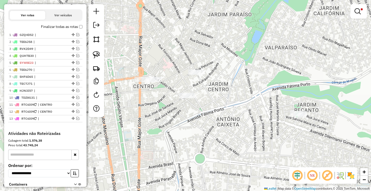
drag, startPoint x: 159, startPoint y: 105, endPoint x: 143, endPoint y: 78, distance: 32.2
click at [174, 101] on div "Atividade não roteirizada 35215 - MODERNO SUPERMERCADO Tipo de cliente: Cliente…" at bounding box center [185, 95] width 371 height 191
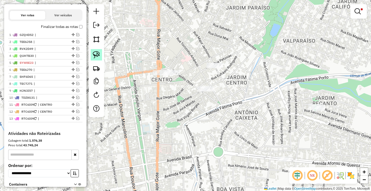
click at [91, 50] on link at bounding box center [96, 54] width 11 height 11
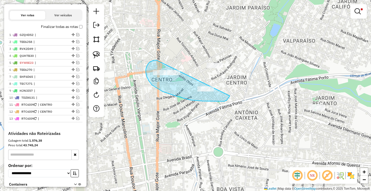
drag, startPoint x: 155, startPoint y: 60, endPoint x: 232, endPoint y: 93, distance: 83.0
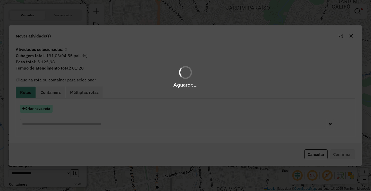
click at [47, 107] on button "Criar nova rota" at bounding box center [36, 108] width 32 height 8
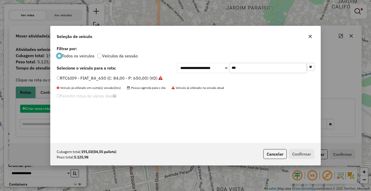
scroll to position [3, 2]
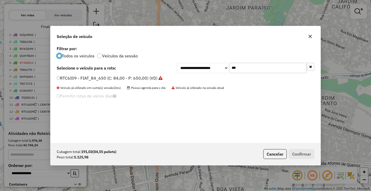
click at [273, 68] on input "***" at bounding box center [268, 68] width 77 height 10
click at [273, 68] on div "**********" at bounding box center [186, 94] width 270 height 98
type input "**"
click at [116, 76] on label "OWO6D62 - 3/4_210_5300 (C: 210,00 - P: 5300,00) (VD)" at bounding box center [113, 78] width 113 height 6
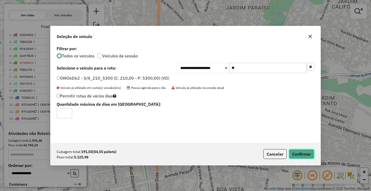
click at [301, 154] on button "Confirmar" at bounding box center [302, 154] width 26 height 10
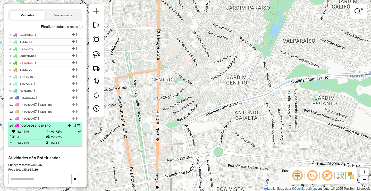
click at [73, 127] on em at bounding box center [74, 125] width 3 height 3
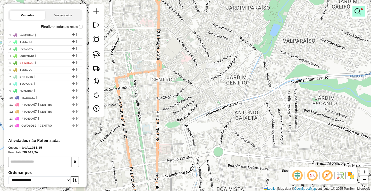
click at [357, 11] on em at bounding box center [358, 11] width 6 height 6
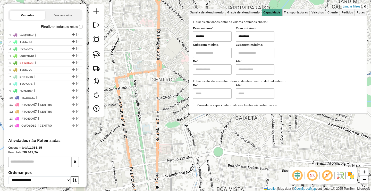
click at [356, 6] on link "Limpar filtros" at bounding box center [352, 7] width 20 height 6
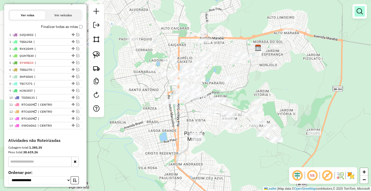
click at [365, 11] on link at bounding box center [360, 11] width 10 height 10
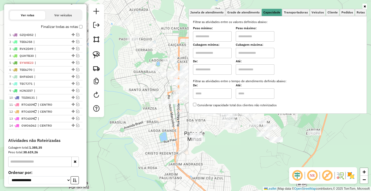
drag, startPoint x: 218, startPoint y: 36, endPoint x: 248, endPoint y: 36, distance: 29.7
click at [218, 36] on input "text" at bounding box center [212, 36] width 39 height 10
type input "****"
click at [256, 37] on input "text" at bounding box center [255, 36] width 39 height 10
type input "******"
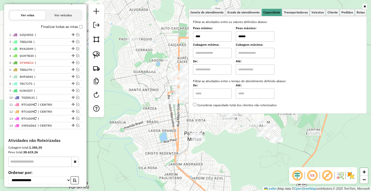
click at [158, 137] on div "Janela de atendimento Grade de atendimento Capacidade Transportadoras Veículos …" at bounding box center [185, 95] width 371 height 191
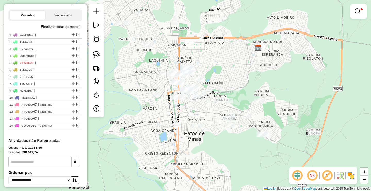
drag, startPoint x: 203, startPoint y: 115, endPoint x: 189, endPoint y: 89, distance: 29.9
click at [189, 90] on div "Limpar filtros Janela de atendimento Grade de atendimento Capacidade Transporta…" at bounding box center [185, 95] width 371 height 191
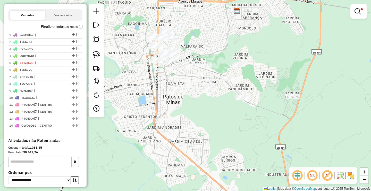
click at [147, 95] on div "Limpar filtros Janela de atendimento Grade de atendimento Capacidade Transporta…" at bounding box center [185, 95] width 371 height 191
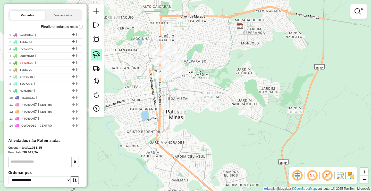
click at [98, 56] on img at bounding box center [96, 54] width 7 height 7
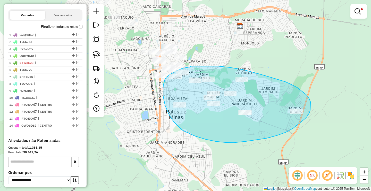
drag, startPoint x: 196, startPoint y: 66, endPoint x: 219, endPoint y: 66, distance: 23.2
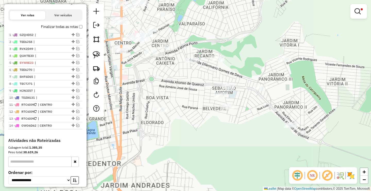
drag, startPoint x: 163, startPoint y: 96, endPoint x: 139, endPoint y: 97, distance: 24.2
click at [139, 97] on div "Limpar filtros Janela de atendimento Grade de atendimento Capacidade Transporta…" at bounding box center [185, 95] width 371 height 191
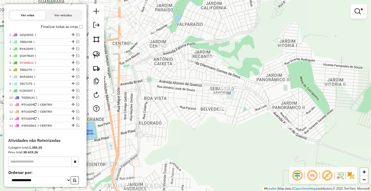
click at [127, 101] on div "Limpar filtros Janela de atendimento Grade de atendimento Capacidade Transporta…" at bounding box center [185, 95] width 371 height 191
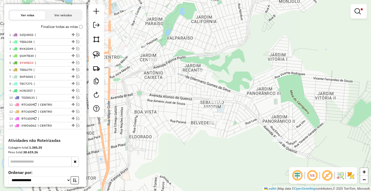
drag, startPoint x: 126, startPoint y: 107, endPoint x: 123, endPoint y: 108, distance: 3.2
click at [126, 110] on div "Limpar filtros Janela de atendimento Grade de atendimento Capacidade Transporta…" at bounding box center [185, 95] width 371 height 191
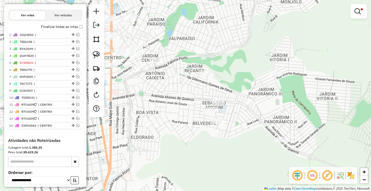
drag, startPoint x: 124, startPoint y: 107, endPoint x: 128, endPoint y: 108, distance: 4.5
click at [127, 108] on div "Limpar filtros Janela de atendimento Grade de atendimento Capacidade Transporta…" at bounding box center [185, 95] width 371 height 191
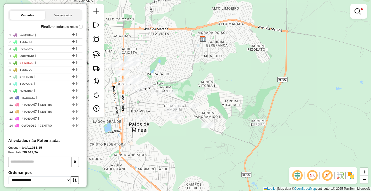
drag, startPoint x: 126, startPoint y: 102, endPoint x: 117, endPoint y: 91, distance: 13.9
click at [137, 103] on div "Limpar filtros Janela de atendimento Grade de atendimento Capacidade Transporta…" at bounding box center [185, 95] width 371 height 191
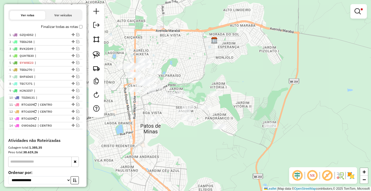
click at [95, 52] on img at bounding box center [96, 54] width 7 height 7
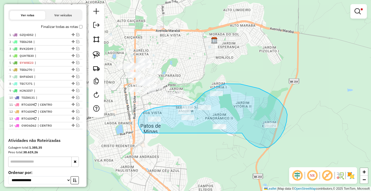
drag, startPoint x: 250, startPoint y: 142, endPoint x: 199, endPoint y: 144, distance: 50.6
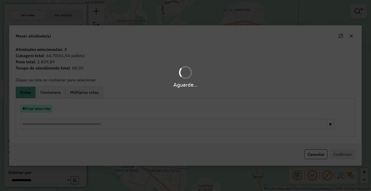
click at [40, 109] on hb-app "Aguarde... Pop-up bloqueado! Seu navegador bloqueou automáticamente a abertura …" at bounding box center [185, 95] width 371 height 191
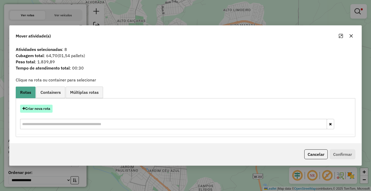
click at [40, 108] on button "Criar nova rota" at bounding box center [36, 108] width 32 height 8
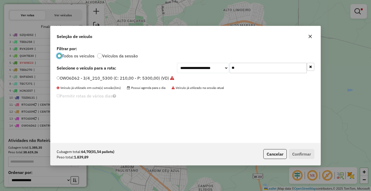
click at [238, 70] on input "**" at bounding box center [268, 68] width 77 height 10
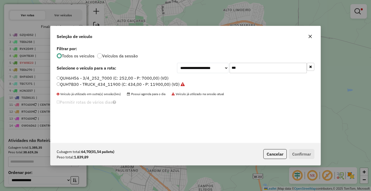
type input "***"
click at [139, 79] on label "QUH6H56 - 3/4_252_7000 (C: 252,00 - P: 7000,00) (VD)" at bounding box center [113, 78] width 112 height 6
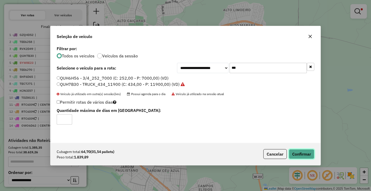
click at [298, 152] on button "Confirmar" at bounding box center [302, 154] width 26 height 10
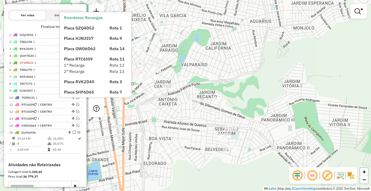
drag, startPoint x: 173, startPoint y: 119, endPoint x: 183, endPoint y: 117, distance: 10.8
click at [197, 121] on div "Limpar filtros Janela de atendimento Grade de atendimento Capacidade Transporta…" at bounding box center [185, 95] width 371 height 191
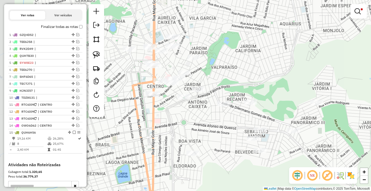
click at [181, 117] on div "Limpar filtros Janela de atendimento Grade de atendimento Capacidade Transporta…" at bounding box center [185, 95] width 371 height 191
click at [93, 53] on img at bounding box center [96, 54] width 7 height 7
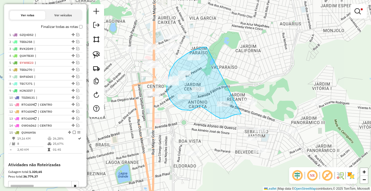
drag, startPoint x: 205, startPoint y: 47, endPoint x: 274, endPoint y: 104, distance: 90.0
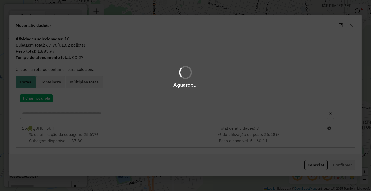
click at [228, 138] on div "Aguarde..." at bounding box center [185, 95] width 371 height 191
click at [250, 141] on hb-app "Aguarde... Pop-up bloqueado! Seu navegador bloqueou automáticamente a abertura …" at bounding box center [185, 95] width 371 height 191
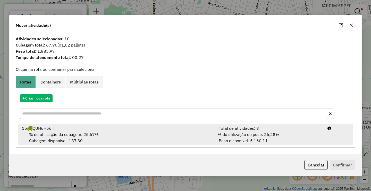
click at [287, 144] on li "15 QUH6H56 | | Total de atividades: 8 % de utilização da cubagem: 25,67% Cubage…" at bounding box center [186, 134] width 336 height 21
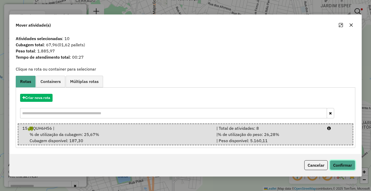
click at [342, 165] on button "Confirmar" at bounding box center [343, 165] width 26 height 10
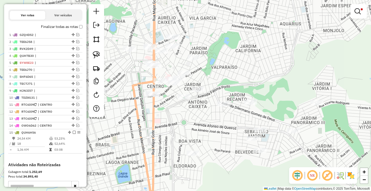
click at [222, 109] on div "Limpar filtros Janela de atendimento Grade de atendimento Capacidade Transporta…" at bounding box center [185, 95] width 371 height 191
select select "**********"
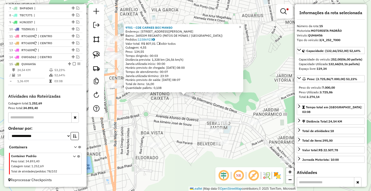
scroll to position [241, 0]
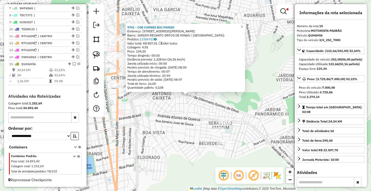
drag, startPoint x: 194, startPoint y: 131, endPoint x: 217, endPoint y: 120, distance: 25.7
click at [211, 123] on div "9701 - CDE CARNES BOI MANSO Endereço: R JOSE MARTINS DA COSTA, 280 Bairro: JARD…" at bounding box center [185, 95] width 371 height 191
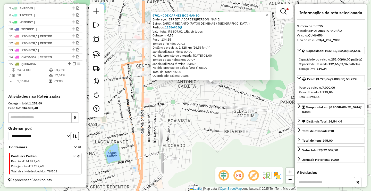
click at [167, 105] on div "9701 - CDE CARNES BOI MANSO Endereço: R JOSE MARTINS DA COSTA, 280 Bairro: JARD…" at bounding box center [185, 95] width 371 height 191
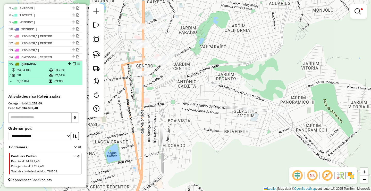
click at [73, 64] on em at bounding box center [74, 63] width 3 height 3
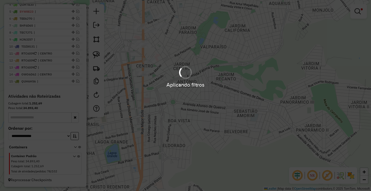
scroll to position [223, 0]
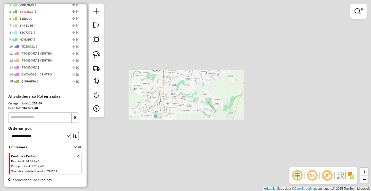
drag, startPoint x: 178, startPoint y: 113, endPoint x: 185, endPoint y: 111, distance: 6.9
click at [185, 112] on div "Limpar filtros Janela de atendimento Grade de atendimento Capacidade Transporta…" at bounding box center [185, 95] width 371 height 191
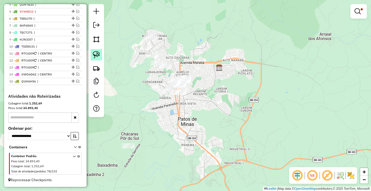
click at [95, 55] on img at bounding box center [96, 54] width 7 height 7
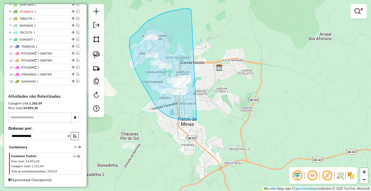
drag, startPoint x: 179, startPoint y: 10, endPoint x: 205, endPoint y: 116, distance: 109.6
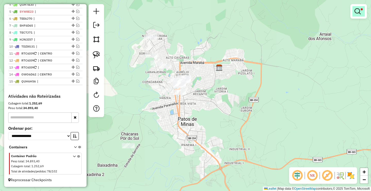
click at [356, 9] on em at bounding box center [358, 11] width 6 height 6
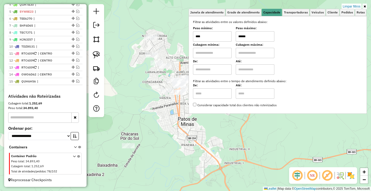
click at [256, 37] on input "******" at bounding box center [255, 36] width 39 height 10
type input "******"
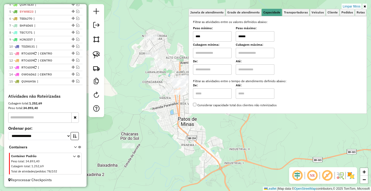
click at [192, 149] on div "Limpar filtros Janela de atendimento Grade de atendimento Capacidade Transporta…" at bounding box center [185, 95] width 371 height 191
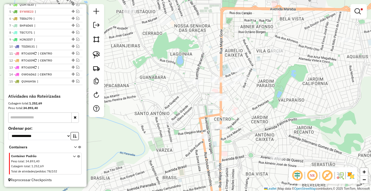
drag, startPoint x: 150, startPoint y: 94, endPoint x: 171, endPoint y: 125, distance: 37.6
click at [171, 125] on div "Limpar filtros Janela de atendimento Grade de atendimento Capacidade Transporta…" at bounding box center [185, 95] width 371 height 191
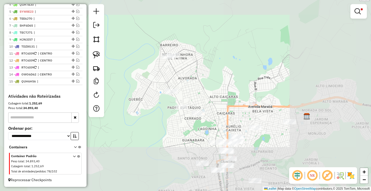
drag, startPoint x: 173, startPoint y: 122, endPoint x: 161, endPoint y: 92, distance: 32.3
click at [161, 93] on div "Limpar filtros Janela de atendimento Grade de atendimento Capacidade Transporta…" at bounding box center [185, 95] width 371 height 191
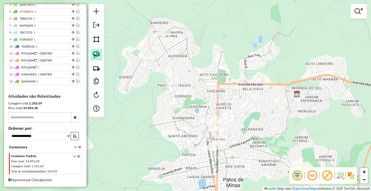
click at [98, 53] on img at bounding box center [96, 54] width 7 height 7
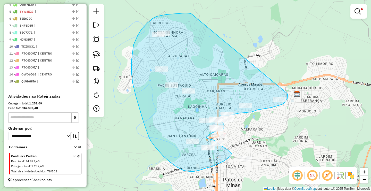
drag, startPoint x: 167, startPoint y: 14, endPoint x: 287, endPoint y: 93, distance: 144.1
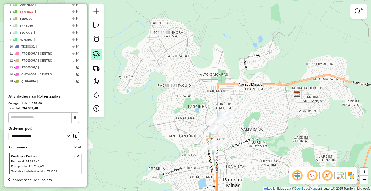
click at [94, 51] on img at bounding box center [96, 54] width 7 height 7
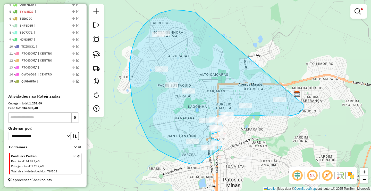
drag, startPoint x: 187, startPoint y: 11, endPoint x: 304, endPoint y: 103, distance: 148.5
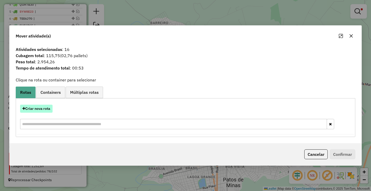
click at [40, 108] on button "Criar nova rota" at bounding box center [36, 108] width 32 height 8
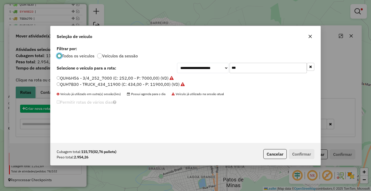
scroll to position [3, 2]
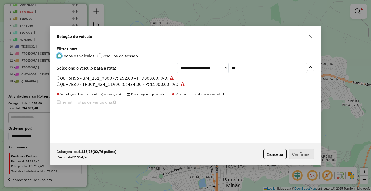
click at [294, 70] on input "***" at bounding box center [268, 68] width 77 height 10
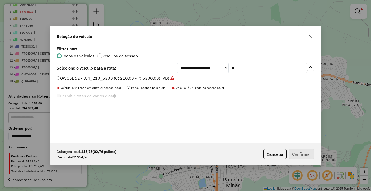
type input "**"
click at [101, 80] on label "OWO6D62 - 3/4_210_5300 (C: 210,00 - P: 5300,00) (VD)" at bounding box center [116, 78] width 118 height 6
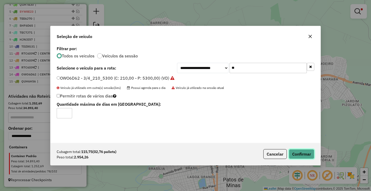
click at [304, 155] on button "Confirmar" at bounding box center [302, 154] width 26 height 10
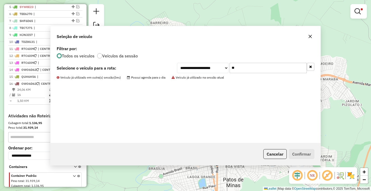
scroll to position [241, 0]
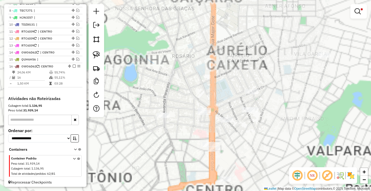
click at [95, 53] on img at bounding box center [96, 54] width 7 height 7
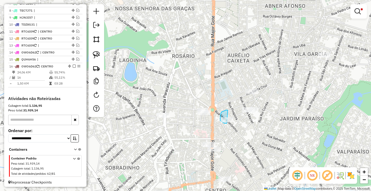
drag, startPoint x: 221, startPoint y: 115, endPoint x: 234, endPoint y: 122, distance: 15.8
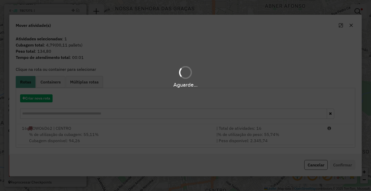
click at [284, 140] on div "Aguarde..." at bounding box center [185, 95] width 371 height 191
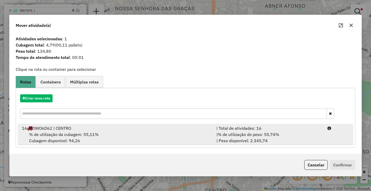
click at [297, 136] on div "| % de utilização do peso: 55,74% | Peso disponível: 2.345,74" at bounding box center [269, 137] width 111 height 12
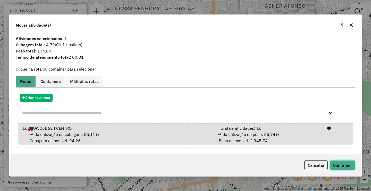
click at [340, 163] on button "Confirmar" at bounding box center [343, 165] width 26 height 10
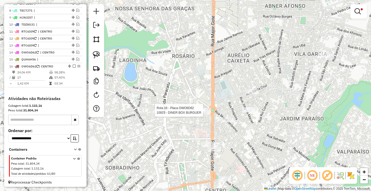
select select "**********"
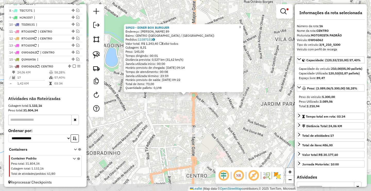
scroll to position [248, 0]
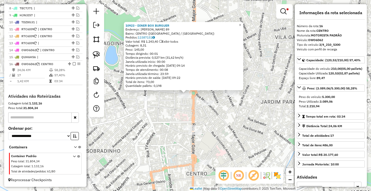
drag, startPoint x: 180, startPoint y: 136, endPoint x: 177, endPoint y: 119, distance: 17.2
click at [177, 120] on div "Rota 16 - Placa OWO6D62 30514 - CAFE MINEIRO BAR E R 10923 - DINER BOX BURGUER …" at bounding box center [185, 95] width 371 height 191
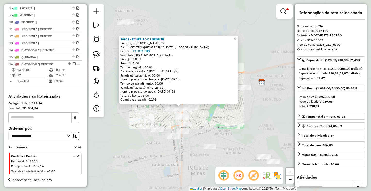
click at [161, 122] on div "10923 - DINER BOX BURGUER Endereço: JOAO DA ROCHA FILGUEIRA 89 Bairro: CENTRO (…" at bounding box center [185, 95] width 371 height 191
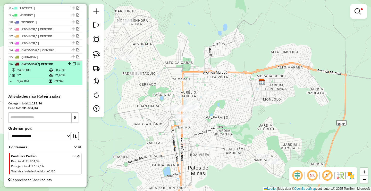
click at [73, 64] on em at bounding box center [74, 63] width 3 height 3
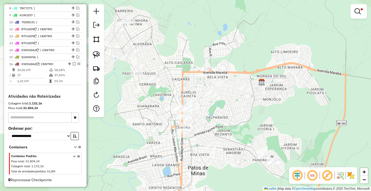
scroll to position [230, 0]
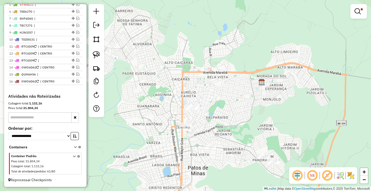
drag, startPoint x: 357, startPoint y: 10, endPoint x: 356, endPoint y: 7, distance: 3.3
click at [357, 10] on em at bounding box center [358, 11] width 6 height 6
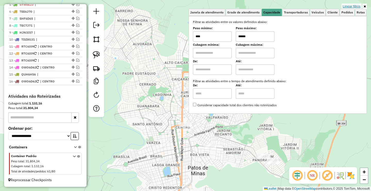
click at [355, 6] on link "Limpar filtros" at bounding box center [352, 7] width 20 height 6
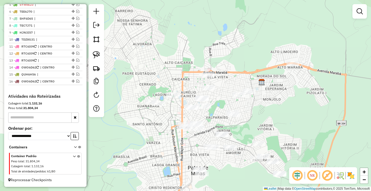
click at [225, 62] on div "Janela de atendimento Grade de atendimento Capacidade Transportadoras Veículos …" at bounding box center [185, 95] width 371 height 191
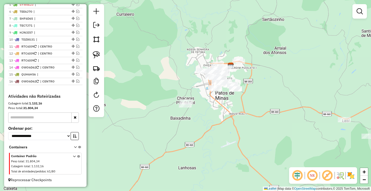
click at [94, 48] on div at bounding box center [96, 60] width 15 height 113
click at [102, 51] on link at bounding box center [96, 54] width 11 height 11
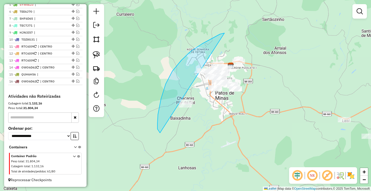
drag, startPoint x: 182, startPoint y: 60, endPoint x: 297, endPoint y: 85, distance: 117.7
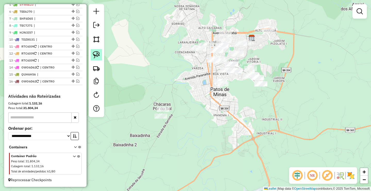
click at [102, 55] on link at bounding box center [96, 54] width 11 height 11
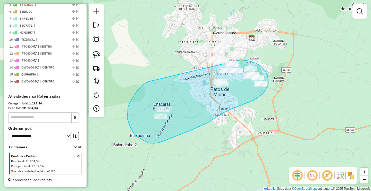
drag, startPoint x: 137, startPoint y: 91, endPoint x: 241, endPoint y: 60, distance: 109.1
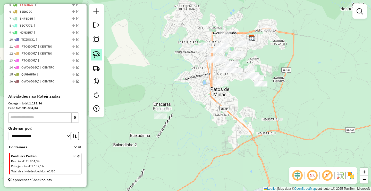
click at [95, 58] on img at bounding box center [96, 54] width 7 height 7
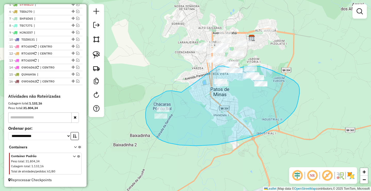
drag, startPoint x: 166, startPoint y: 91, endPoint x: 218, endPoint y: 66, distance: 57.8
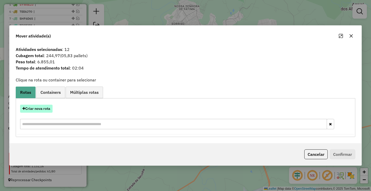
click at [36, 106] on button "Criar nova rota" at bounding box center [36, 108] width 32 height 8
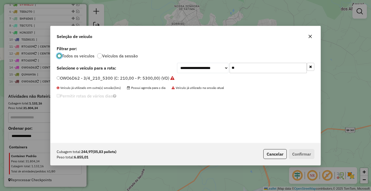
scroll to position [3, 2]
click at [242, 63] on input "**" at bounding box center [268, 68] width 77 height 10
type input "****"
click at [100, 79] on label "TEG9G44 - 3/4_252_7000 (C: 252,00 - P: 7000,00) (VD)" at bounding box center [112, 78] width 111 height 6
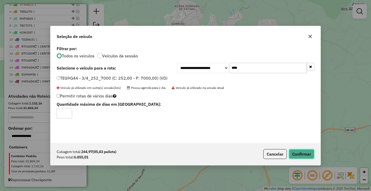
click at [301, 153] on button "Confirmar" at bounding box center [302, 154] width 26 height 10
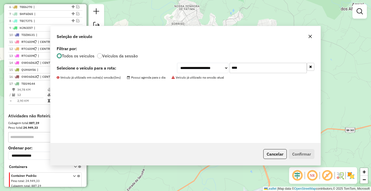
scroll to position [248, 0]
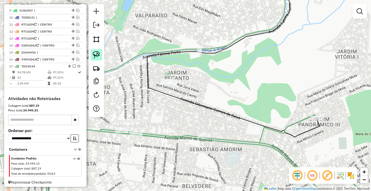
drag, startPoint x: 100, startPoint y: 52, endPoint x: 151, endPoint y: 67, distance: 53.3
click at [100, 52] on link at bounding box center [96, 54] width 11 height 11
drag, startPoint x: 154, startPoint y: 67, endPoint x: 182, endPoint y: 81, distance: 31.6
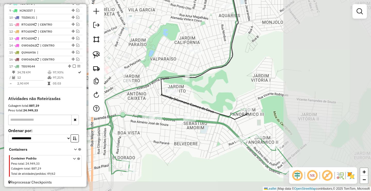
click at [238, 87] on div "Janela de atendimento Grade de atendimento Capacidade Transportadoras Veículos …" at bounding box center [185, 95] width 371 height 191
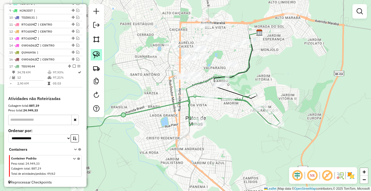
click at [93, 53] on img at bounding box center [96, 54] width 7 height 7
drag, startPoint x: 243, startPoint y: 30, endPoint x: 260, endPoint y: 44, distance: 21.3
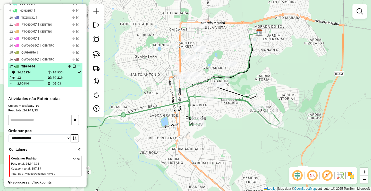
click at [73, 68] on em at bounding box center [74, 65] width 3 height 3
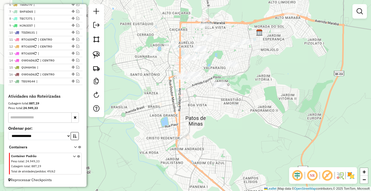
scroll to position [237, 0]
drag, startPoint x: 135, startPoint y: 81, endPoint x: 144, endPoint y: 93, distance: 14.0
click at [144, 93] on div "Janela de atendimento Grade de atendimento Capacidade Transportadoras Veículos …" at bounding box center [185, 95] width 371 height 191
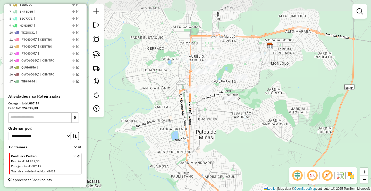
click at [142, 94] on div "Janela de atendimento Grade de atendimento Capacidade Transportadoras Veículos …" at bounding box center [185, 95] width 371 height 191
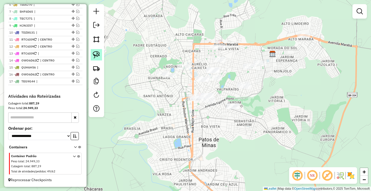
click at [94, 53] on img at bounding box center [96, 54] width 7 height 7
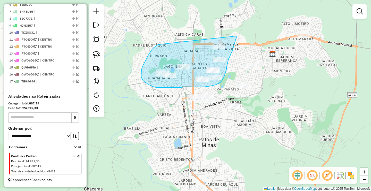
drag, startPoint x: 154, startPoint y: 47, endPoint x: 237, endPoint y: 36, distance: 83.5
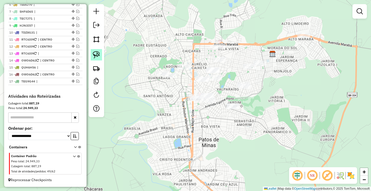
click at [100, 52] on link at bounding box center [96, 54] width 11 height 11
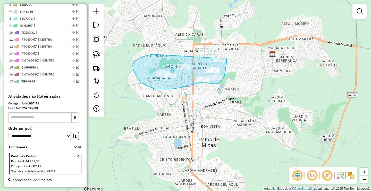
drag, startPoint x: 153, startPoint y: 54, endPoint x: 227, endPoint y: 58, distance: 74.1
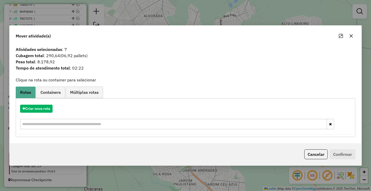
click at [352, 40] on button "button" at bounding box center [351, 36] width 8 height 8
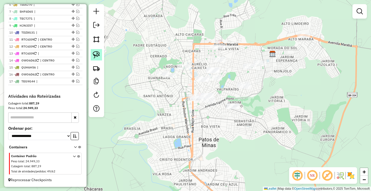
click at [94, 51] on link at bounding box center [96, 54] width 11 height 11
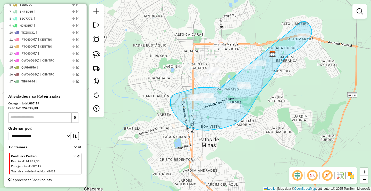
drag, startPoint x: 216, startPoint y: 88, endPoint x: 298, endPoint y: 23, distance: 104.6
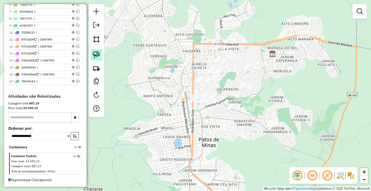
click at [97, 54] on img at bounding box center [96, 54] width 7 height 7
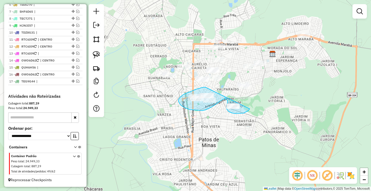
drag, startPoint x: 205, startPoint y: 87, endPoint x: 251, endPoint y: 99, distance: 47.5
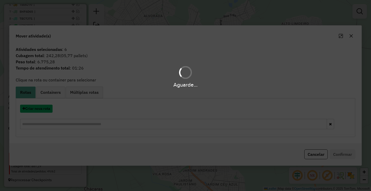
click at [41, 109] on button "Criar nova rota" at bounding box center [36, 108] width 32 height 8
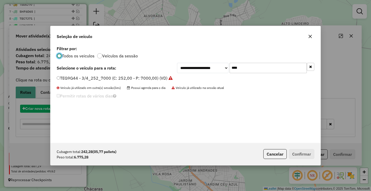
scroll to position [3, 2]
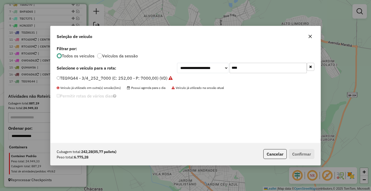
drag, startPoint x: 251, startPoint y: 74, endPoint x: 254, endPoint y: 69, distance: 5.6
click at [251, 74] on div "**********" at bounding box center [186, 94] width 270 height 98
click at [254, 69] on input "****" at bounding box center [268, 68] width 77 height 10
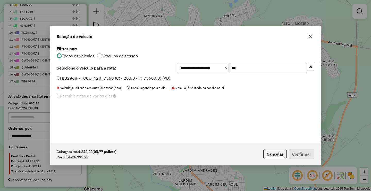
type input "***"
click at [92, 79] on label "HIB2968 - TOCO_420_7560 (C: 420,00 - P: 7560,00) (VD)" at bounding box center [114, 78] width 114 height 6
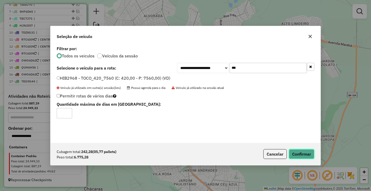
click at [305, 154] on button "Confirmar" at bounding box center [302, 154] width 26 height 10
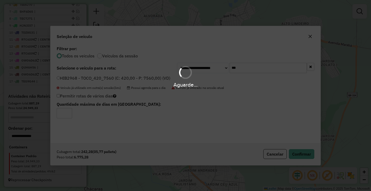
scroll to position [248, 0]
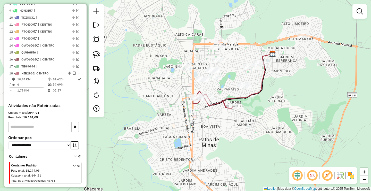
drag, startPoint x: 264, startPoint y: 79, endPoint x: 235, endPoint y: 89, distance: 30.0
click at [233, 91] on icon at bounding box center [247, 81] width 51 height 55
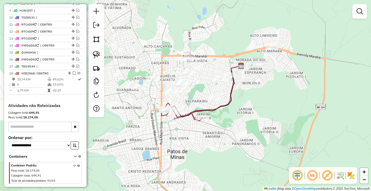
click at [232, 87] on icon at bounding box center [216, 93] width 51 height 55
select select "**********"
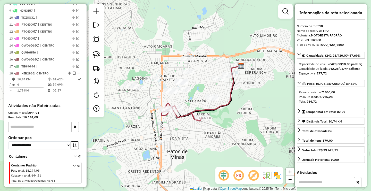
scroll to position [262, 0]
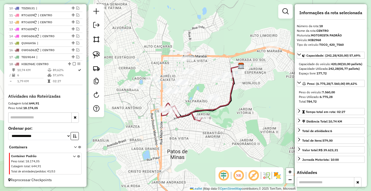
click at [226, 122] on div "Janela de atendimento Grade de atendimento Capacidade Transportadoras Veículos …" at bounding box center [185, 95] width 371 height 191
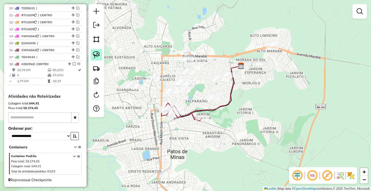
click at [97, 55] on img at bounding box center [96, 54] width 7 height 7
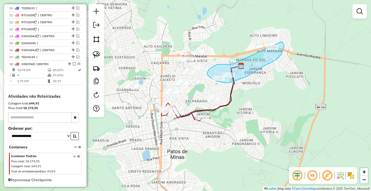
drag, startPoint x: 232, startPoint y: 64, endPoint x: 281, endPoint y: 41, distance: 54.6
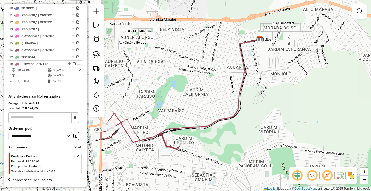
click at [216, 97] on div "Janela de atendimento Grade de atendimento Capacidade Transportadoras Veículos …" at bounding box center [185, 95] width 371 height 191
click at [103, 53] on div at bounding box center [96, 60] width 15 height 113
drag, startPoint x: 98, startPoint y: 56, endPoint x: 172, endPoint y: 82, distance: 78.6
click at [98, 56] on img at bounding box center [96, 54] width 7 height 7
drag, startPoint x: 193, startPoint y: 83, endPoint x: 217, endPoint y: 104, distance: 32.0
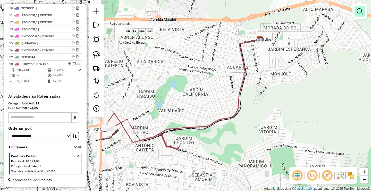
click at [359, 14] on em at bounding box center [360, 11] width 6 height 6
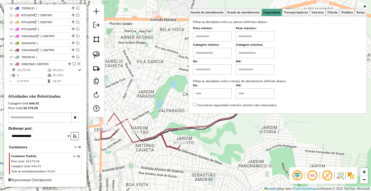
drag, startPoint x: 218, startPoint y: 39, endPoint x: 243, endPoint y: 39, distance: 24.8
click at [218, 39] on input "text" at bounding box center [212, 36] width 39 height 10
type input "****"
click at [260, 36] on input "text" at bounding box center [255, 36] width 39 height 10
type input "******"
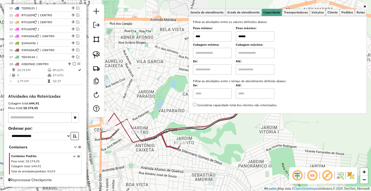
click at [238, 142] on div "Janela de atendimento Grade de atendimento Capacidade Transportadoras Veículos …" at bounding box center [185, 95] width 371 height 191
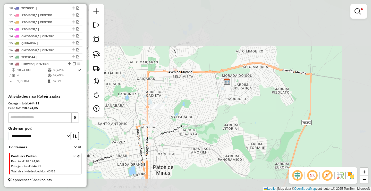
drag, startPoint x: 169, startPoint y: 128, endPoint x: 184, endPoint y: 117, distance: 18.6
click at [183, 120] on div "Limpar filtros Janela de atendimento Grade de atendimento Capacidade Transporta…" at bounding box center [185, 95] width 371 height 191
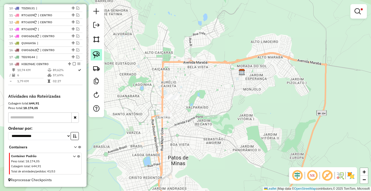
click at [93, 53] on img at bounding box center [96, 54] width 7 height 7
drag, startPoint x: 159, startPoint y: 85, endPoint x: 190, endPoint y: 94, distance: 32.2
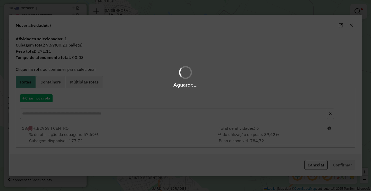
click at [274, 134] on hb-app "Aguarde... Pop-up bloqueado! Seu navegador bloqueou automáticamente a abertura …" at bounding box center [185, 95] width 371 height 191
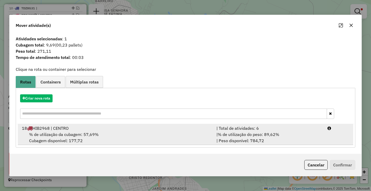
click at [291, 135] on div "| % de utilização do peso: 89,62% | Peso disponível: 784,72" at bounding box center [269, 137] width 111 height 12
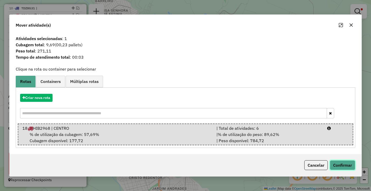
click at [345, 160] on button "Confirmar" at bounding box center [343, 165] width 26 height 10
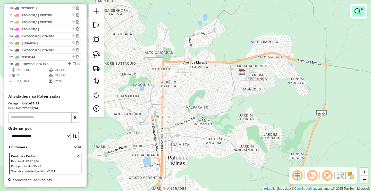
click at [359, 8] on link at bounding box center [359, 11] width 12 height 10
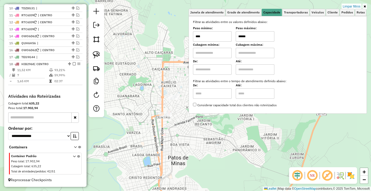
click at [266, 37] on input "******" at bounding box center [255, 36] width 39 height 10
type input "******"
click at [219, 140] on div "Limpar filtros Janela de atendimento Grade de atendimento Capacidade Transporta…" at bounding box center [185, 95] width 371 height 191
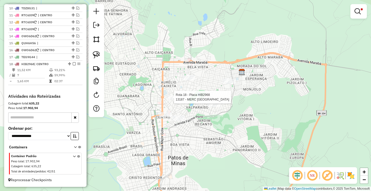
select select "**********"
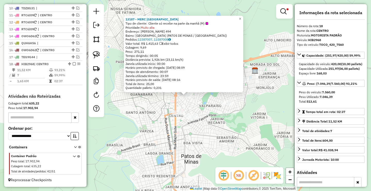
click at [207, 138] on div "13187 - MERC SAO FRANCISCO Tipo de cliente: Cliente só recebe na parte da manhã…" at bounding box center [185, 95] width 371 height 191
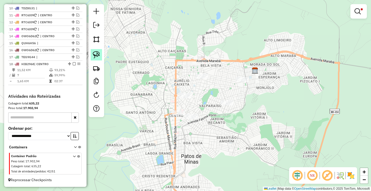
drag, startPoint x: 101, startPoint y: 56, endPoint x: 200, endPoint y: 92, distance: 105.1
click at [101, 57] on link at bounding box center [96, 54] width 11 height 11
drag, startPoint x: 212, startPoint y: 106, endPoint x: 263, endPoint y: 101, distance: 50.6
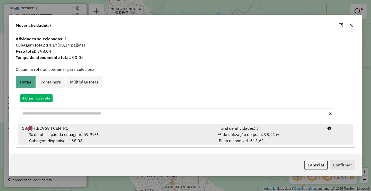
click at [289, 138] on div "| % de utilização do peso: 93,21% | Peso disponível: 513,61" at bounding box center [269, 137] width 111 height 12
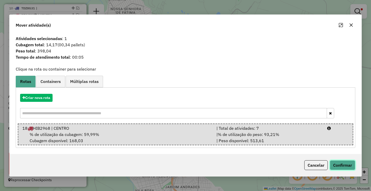
click at [339, 160] on button "Confirmar" at bounding box center [343, 165] width 26 height 10
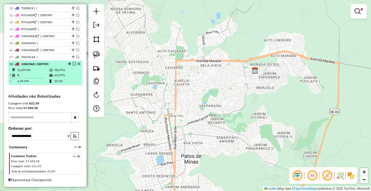
click at [73, 63] on em at bounding box center [74, 63] width 3 height 3
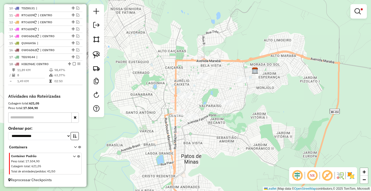
scroll to position [244, 0]
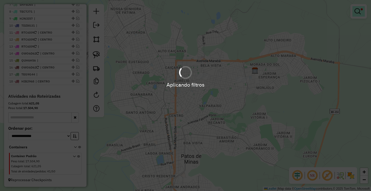
click at [364, 10] on link at bounding box center [359, 11] width 12 height 10
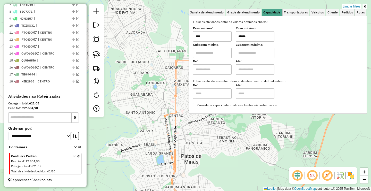
click at [360, 7] on link "Limpar filtros" at bounding box center [352, 7] width 20 height 6
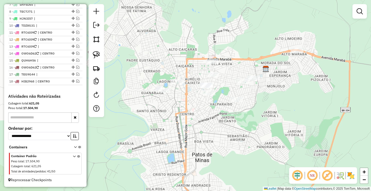
drag, startPoint x: 159, startPoint y: 64, endPoint x: 110, endPoint y: 50, distance: 50.3
click at [165, 62] on div "Janela de atendimento Grade de atendimento Capacidade Transportadoras Veículos …" at bounding box center [185, 95] width 371 height 191
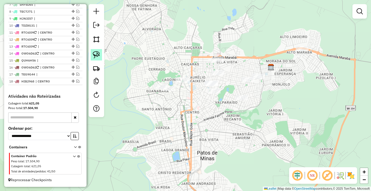
click at [101, 51] on link at bounding box center [96, 54] width 11 height 11
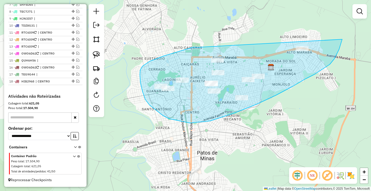
drag, startPoint x: 191, startPoint y: 48, endPoint x: 338, endPoint y: 37, distance: 147.4
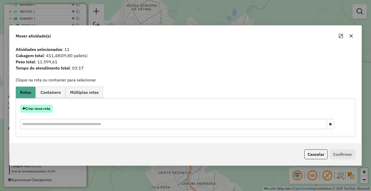
click at [48, 110] on button "Criar nova rota" at bounding box center [36, 108] width 32 height 8
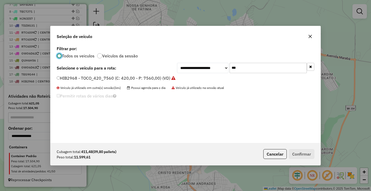
scroll to position [3, 2]
click at [254, 69] on input "***" at bounding box center [268, 68] width 77 height 10
type input "*"
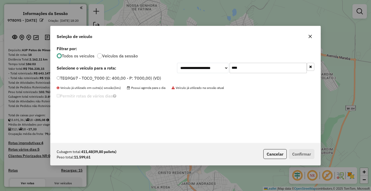
scroll to position [3, 2]
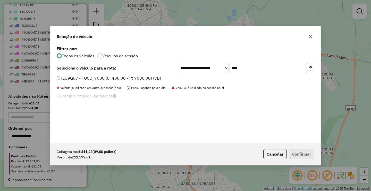
type input "****"
click at [98, 79] on label "TEG9G67 - TOCO_7000 (C: 400,00 - P: 7000,00) (VD)" at bounding box center [109, 78] width 104 height 6
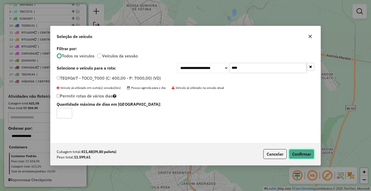
click at [302, 153] on button "Confirmar" at bounding box center [302, 154] width 26 height 10
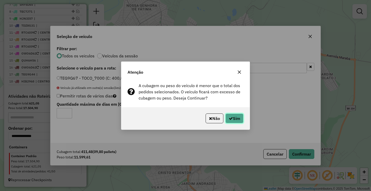
click at [231, 118] on icon "button" at bounding box center [231, 118] width 4 height 4
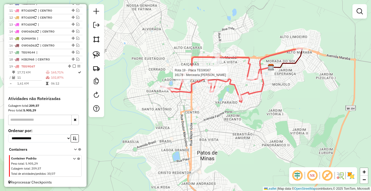
click at [218, 75] on div at bounding box center [218, 72] width 13 height 5
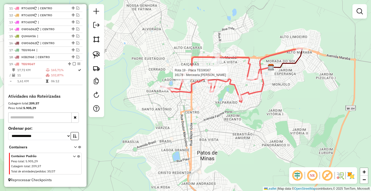
select select "**********"
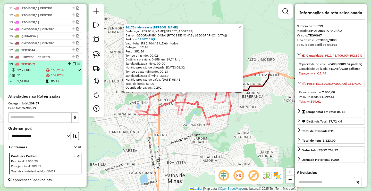
click at [73, 63] on em at bounding box center [74, 63] width 3 height 3
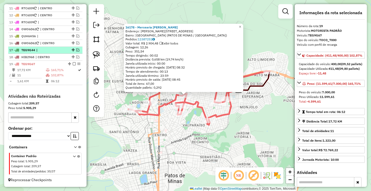
scroll to position [251, 0]
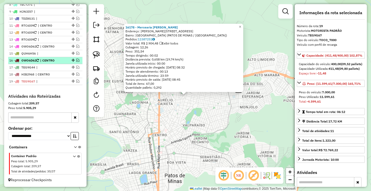
click at [63, 60] on span "| CENTRO" at bounding box center [52, 60] width 24 height 5
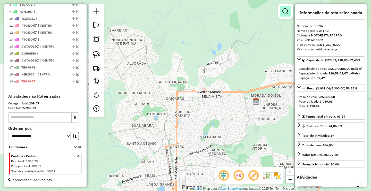
click at [285, 16] on link at bounding box center [286, 11] width 10 height 10
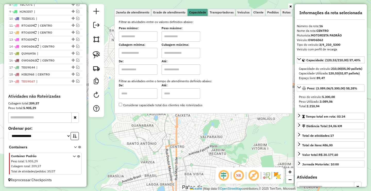
click at [132, 38] on input "text" at bounding box center [138, 36] width 39 height 10
type input "*******"
drag, startPoint x: 183, startPoint y: 34, endPoint x: 161, endPoint y: 73, distance: 44.9
click at [183, 34] on input "text" at bounding box center [181, 36] width 39 height 10
type input "**********"
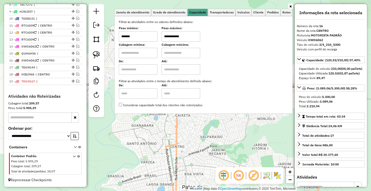
click at [139, 146] on div "**********" at bounding box center [185, 95] width 371 height 191
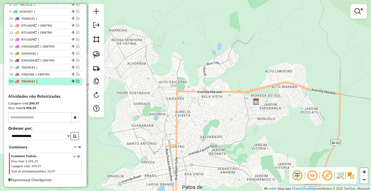
click at [77, 82] on em at bounding box center [77, 80] width 3 height 3
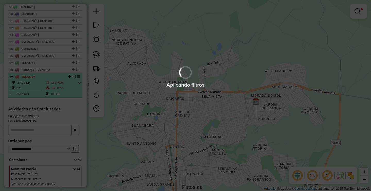
scroll to position [268, 0]
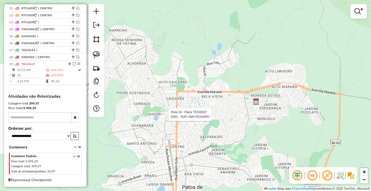
select select "**********"
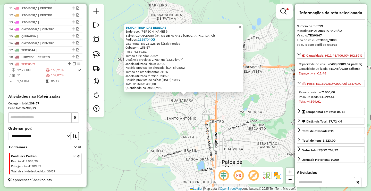
click at [180, 119] on div "16392 - TREM DAS BEBIDAS Endereço: [PERSON_NAME] 9 Bairro: GUANABARA (PATOS DE …" at bounding box center [185, 95] width 371 height 191
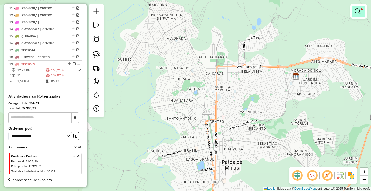
click at [361, 10] on span at bounding box center [362, 9] width 2 height 2
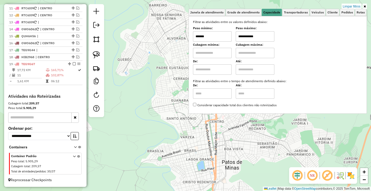
drag, startPoint x: 357, startPoint y: 7, endPoint x: 334, endPoint y: 17, distance: 25.2
click at [357, 6] on link "Limpar filtros" at bounding box center [352, 7] width 20 height 6
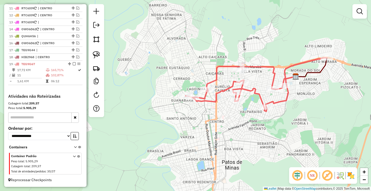
drag, startPoint x: 204, startPoint y: 117, endPoint x: 206, endPoint y: 104, distance: 13.5
click at [206, 108] on div "Rota 19 - Placa TEG9G67 10913 - BR MANIA PATOS Janela de atendimento Grade de a…" at bounding box center [185, 95] width 371 height 191
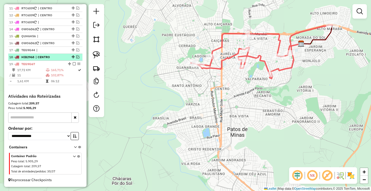
click at [77, 55] on em at bounding box center [77, 56] width 3 height 3
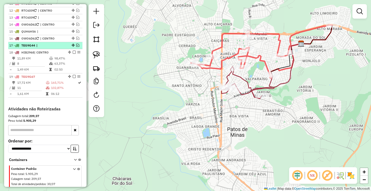
click at [77, 47] on em at bounding box center [77, 45] width 3 height 3
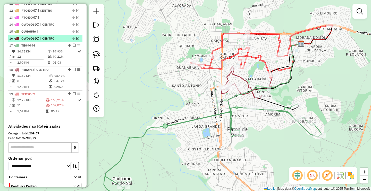
click at [76, 40] on em at bounding box center [77, 38] width 3 height 3
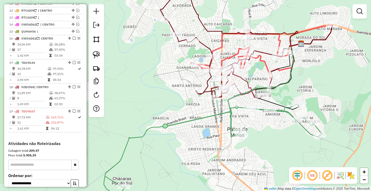
click at [162, 78] on div "Janela de atendimento Grade de atendimento Capacidade Transportadoras Veículos …" at bounding box center [185, 95] width 371 height 191
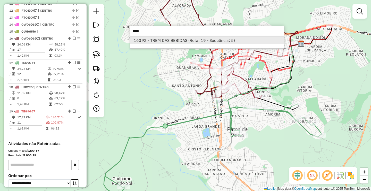
type input "****"
click at [180, 44] on li "16392 - TREM DAS BEBIDAS (Rota: 19 - Sequência: 5)" at bounding box center [207, 40] width 154 height 8
select select "**********"
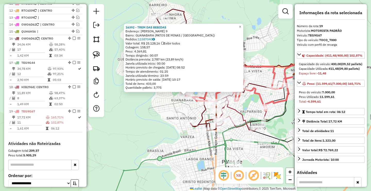
scroll to position [320, 0]
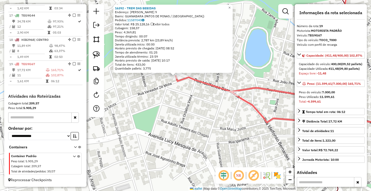
click at [165, 95] on div "16392 - TREM DAS BEBIDAS Endereço: [PERSON_NAME] 9 Bairro: GUANABARA (PATOS DE …" at bounding box center [185, 95] width 371 height 191
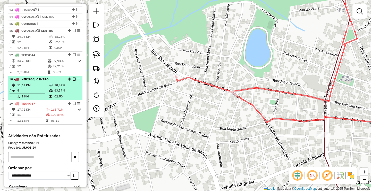
scroll to position [269, 0]
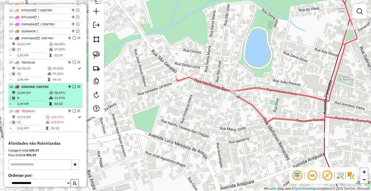
click at [73, 88] on em at bounding box center [74, 86] width 3 height 3
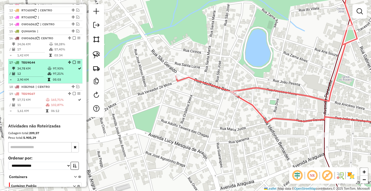
click at [73, 64] on em at bounding box center [74, 62] width 3 height 3
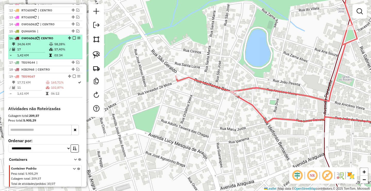
click at [73, 39] on em at bounding box center [74, 37] width 3 height 3
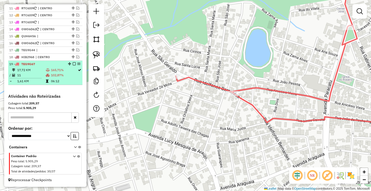
click at [73, 63] on em at bounding box center [74, 63] width 3 height 3
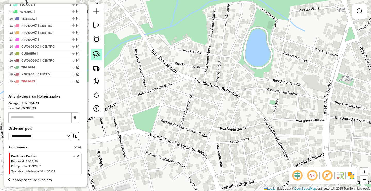
scroll to position [251, 0]
click at [93, 55] on img at bounding box center [96, 54] width 7 height 7
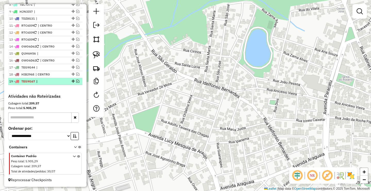
click at [76, 81] on em at bounding box center [77, 80] width 3 height 3
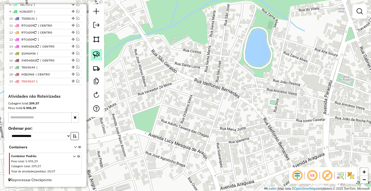
scroll to position [268, 0]
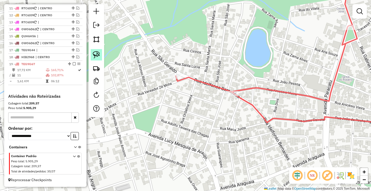
click at [94, 54] on img at bounding box center [96, 54] width 7 height 7
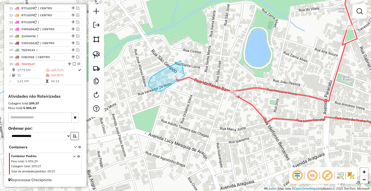
drag, startPoint x: 181, startPoint y: 61, endPoint x: 185, endPoint y: 76, distance: 15.4
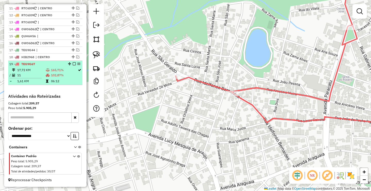
click at [74, 64] on em at bounding box center [74, 63] width 3 height 3
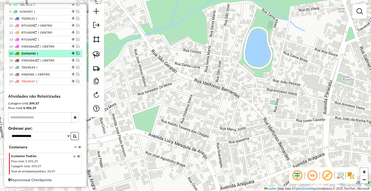
scroll to position [251, 0]
click at [75, 55] on div "15 - QUH6H56 |" at bounding box center [45, 53] width 72 height 5
select select "**********"
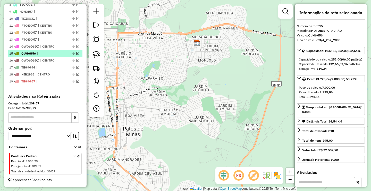
click at [77, 52] on em at bounding box center [77, 53] width 3 height 3
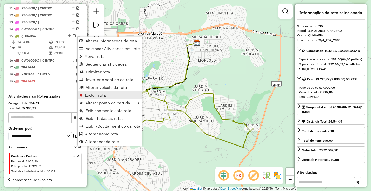
click at [101, 96] on span "Excluir rota" at bounding box center [95, 95] width 21 height 4
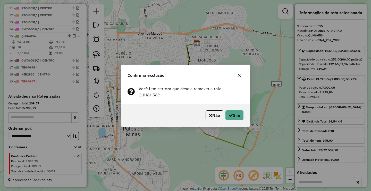
click at [244, 110] on div "Não Sim" at bounding box center [185, 115] width 128 height 22
click at [239, 111] on button "Sim" at bounding box center [235, 115] width 18 height 10
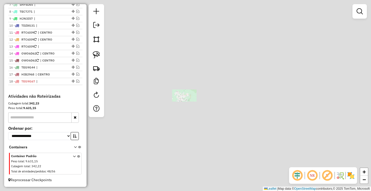
scroll to position [244, 0]
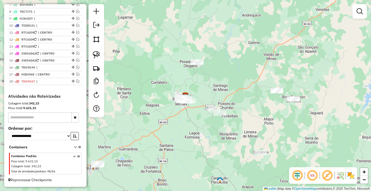
drag, startPoint x: 150, startPoint y: 102, endPoint x: 160, endPoint y: 100, distance: 10.1
click at [156, 101] on div "Janela de atendimento Grade de atendimento Capacidade Transportadoras Veículos …" at bounding box center [185, 95] width 371 height 191
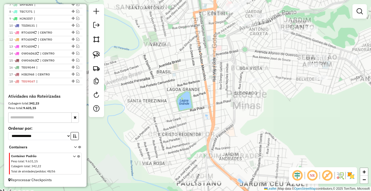
drag, startPoint x: 209, startPoint y: 62, endPoint x: 201, endPoint y: 101, distance: 39.9
click at [203, 101] on div "Janela de atendimento Grade de atendimento Capacidade Transportadoras Veículos …" at bounding box center [185, 95] width 371 height 191
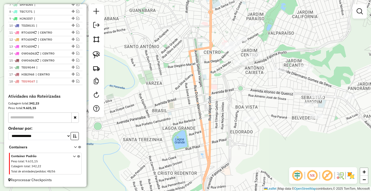
drag, startPoint x: 77, startPoint y: 81, endPoint x: 103, endPoint y: 75, distance: 27.1
click at [77, 80] on em at bounding box center [77, 80] width 3 height 3
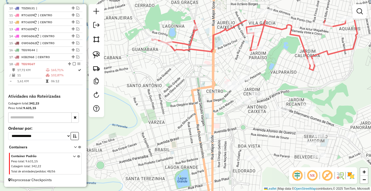
drag, startPoint x: 176, startPoint y: 86, endPoint x: 178, endPoint y: 95, distance: 8.8
click at [178, 94] on div "Janela de atendimento Grade de atendimento Capacidade Transportadoras Veículos …" at bounding box center [185, 95] width 371 height 191
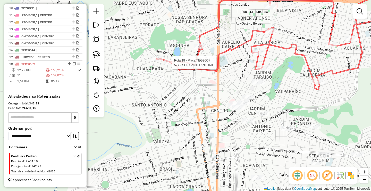
select select "**********"
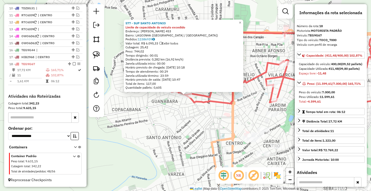
click at [172, 100] on div "577 - SUP SANTO ANTONIO Limite de capacidade do veículo excedido Endereço: ILDE…" at bounding box center [185, 95] width 371 height 191
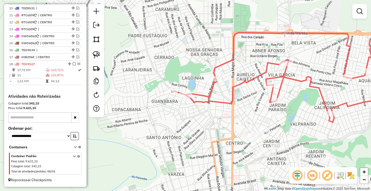
select select "**********"
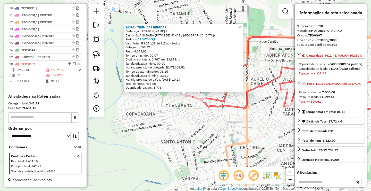
click at [184, 110] on div "16392 - TREM DAS BEBIDAS Endereço: [PERSON_NAME] 9 Bairro: GUANABARA (PATOS DE …" at bounding box center [185, 95] width 371 height 191
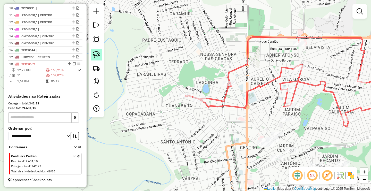
click at [99, 53] on img at bounding box center [96, 54] width 7 height 7
drag, startPoint x: 174, startPoint y: 85, endPoint x: 194, endPoint y: 89, distance: 20.1
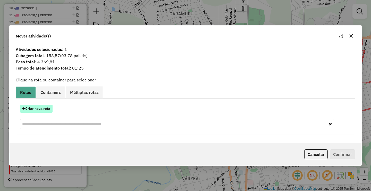
click at [43, 109] on button "Criar nova rota" at bounding box center [36, 108] width 32 height 8
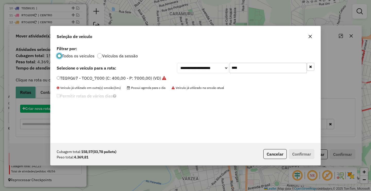
scroll to position [3, 2]
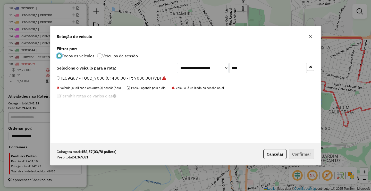
click at [263, 70] on input "****" at bounding box center [268, 68] width 77 height 10
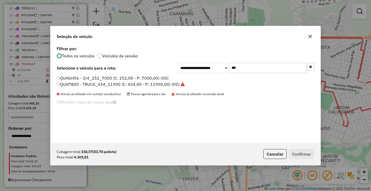
type input "***"
drag, startPoint x: 115, startPoint y: 78, endPoint x: 144, endPoint y: 86, distance: 30.7
click at [115, 78] on label "QUH6H56 - 3/4_252_7000 (C: 252,00 - P: 7000,00) (VD)" at bounding box center [113, 78] width 112 height 6
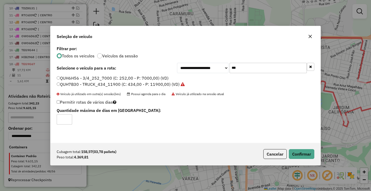
click at [315, 152] on div "Cubagem total: 158,57 (03,78 pallets) Peso total: 4.369,81 Cancelar Confirmar" at bounding box center [186, 154] width 270 height 22
click at [310, 151] on button "Confirmar" at bounding box center [302, 154] width 26 height 10
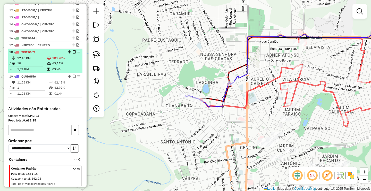
click at [73, 53] on em at bounding box center [74, 51] width 3 height 3
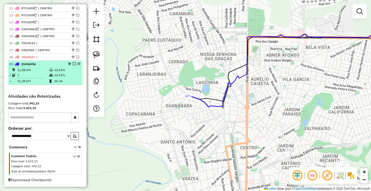
click at [73, 64] on em at bounding box center [74, 63] width 3 height 3
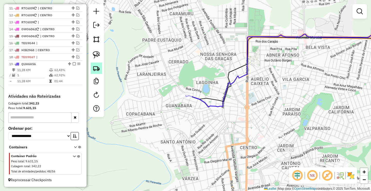
scroll to position [251, 0]
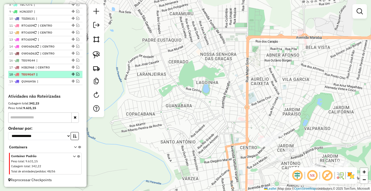
click at [59, 74] on span "|" at bounding box center [48, 74] width 24 height 5
select select "**********"
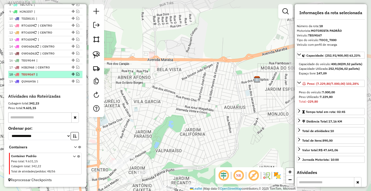
click at [76, 74] on em at bounding box center [77, 73] width 3 height 3
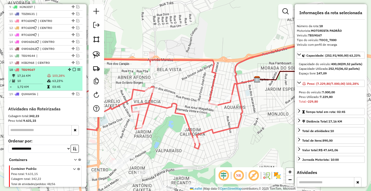
scroll to position [268, 0]
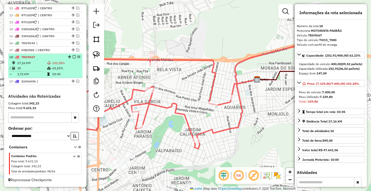
click at [55, 67] on td "63,23%" at bounding box center [66, 68] width 28 height 5
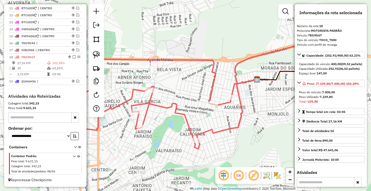
drag, startPoint x: 151, startPoint y: 80, endPoint x: 189, endPoint y: 62, distance: 42.3
click at [183, 67] on icon at bounding box center [186, 95] width 270 height 107
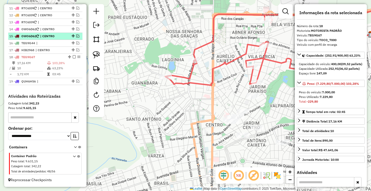
click at [76, 37] on em at bounding box center [77, 35] width 3 height 3
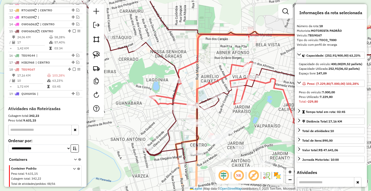
drag, startPoint x: 212, startPoint y: 41, endPoint x: 195, endPoint y: 61, distance: 26.0
click at [195, 61] on icon at bounding box center [271, 73] width 243 height 102
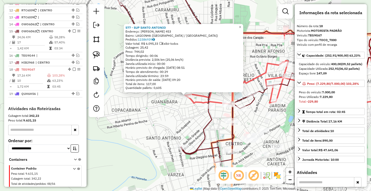
scroll to position [286, 0]
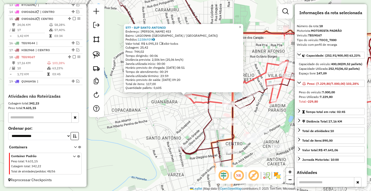
click at [172, 106] on div "577 - SUP [GEOGRAPHIC_DATA] Endereço: ILDEFONSO BERNARDES 453 Bairro: LAGOINHA …" at bounding box center [185, 95] width 371 height 191
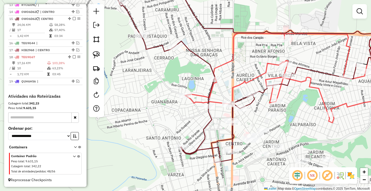
click at [217, 76] on icon at bounding box center [233, 71] width 247 height 181
select select "**********"
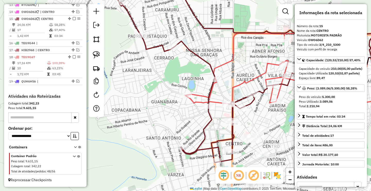
click at [177, 96] on div "Janela de atendimento Grade de atendimento Capacidade Transportadoras Veículos …" at bounding box center [185, 95] width 371 height 191
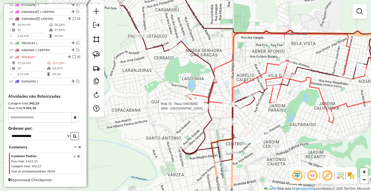
select select "**********"
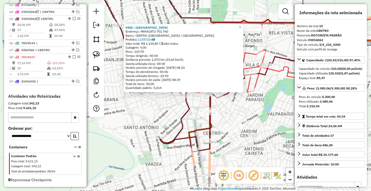
click at [161, 109] on div "9408 - RANCHO DIO [GEOGRAPHIC_DATA][PERSON_NAME]: PARACATU 701 760 Bairro: CENT…" at bounding box center [185, 95] width 371 height 191
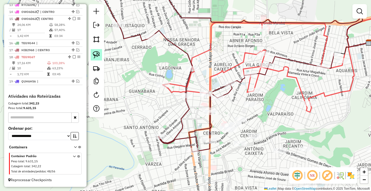
click at [96, 57] on img at bounding box center [96, 54] width 7 height 7
click at [169, 83] on div "Janela de atendimento Grade de atendimento Capacidade Transportadoras Veículos …" at bounding box center [185, 95] width 371 height 191
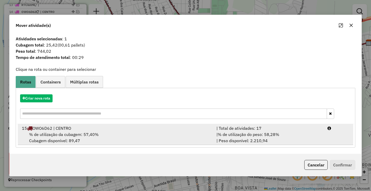
click at [270, 134] on span "% de utilização do peso: 58,28%" at bounding box center [249, 134] width 62 height 5
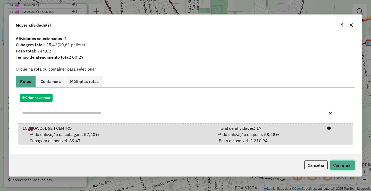
click at [349, 164] on button "Confirmar" at bounding box center [343, 165] width 26 height 10
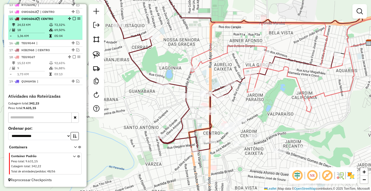
click at [70, 27] on td "69,50%" at bounding box center [67, 29] width 26 height 5
select select "**********"
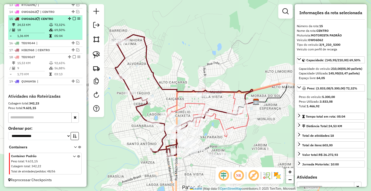
click at [73, 19] on em at bounding box center [74, 18] width 3 height 3
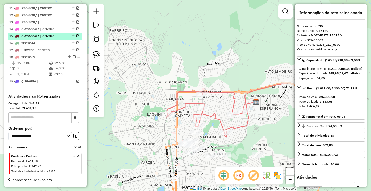
scroll to position [268, 0]
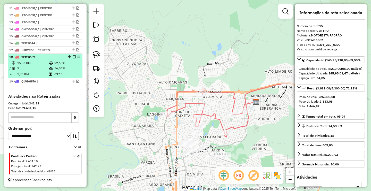
click at [54, 62] on td "92,65%" at bounding box center [67, 62] width 26 height 5
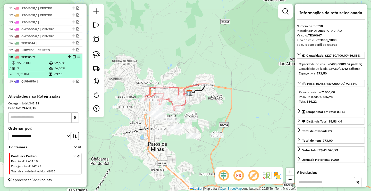
click at [73, 56] on em at bounding box center [74, 56] width 3 height 3
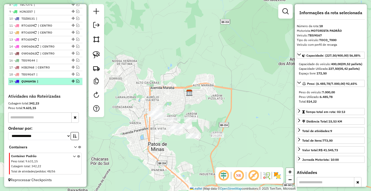
click at [63, 82] on div "19 - QUH6H56 |" at bounding box center [45, 81] width 72 height 5
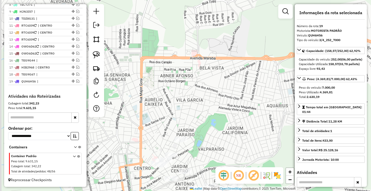
drag, startPoint x: 128, startPoint y: 89, endPoint x: 135, endPoint y: 69, distance: 21.4
click at [135, 79] on div "Janela de atendimento Grade de atendimento Capacidade Transportadoras Veículos …" at bounding box center [185, 95] width 371 height 191
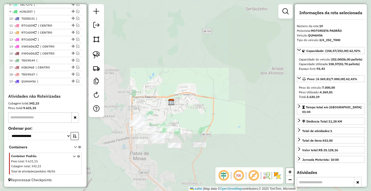
drag, startPoint x: 130, startPoint y: 106, endPoint x: 136, endPoint y: 73, distance: 33.7
click at [143, 76] on div "Janela de atendimento Grade de atendimento Capacidade Transportadoras Veículos …" at bounding box center [185, 95] width 371 height 191
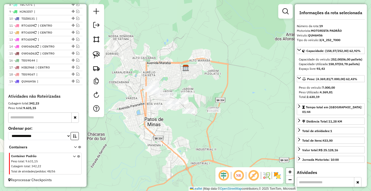
drag, startPoint x: 95, startPoint y: 58, endPoint x: 175, endPoint y: 76, distance: 81.9
click at [95, 57] on img at bounding box center [96, 54] width 7 height 7
drag, startPoint x: 172, startPoint y: 72, endPoint x: 253, endPoint y: 107, distance: 88.3
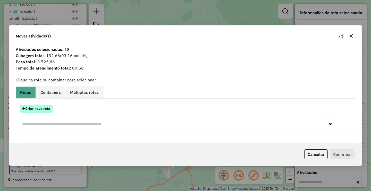
click at [39, 108] on button "Criar nova rota" at bounding box center [36, 108] width 32 height 8
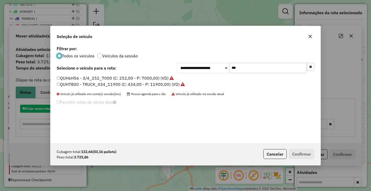
scroll to position [3, 2]
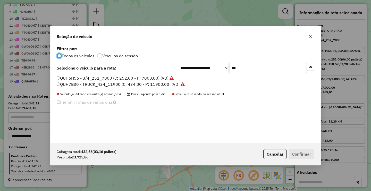
click at [269, 69] on input "***" at bounding box center [268, 68] width 77 height 10
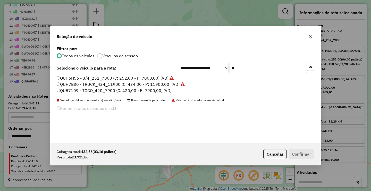
type input "**"
drag, startPoint x: 104, startPoint y: 77, endPoint x: 111, endPoint y: 79, distance: 6.9
click at [104, 77] on label "QUH6H56 - 3/4_252_7000 (C: 252,00 - P: 7000,00) (VD)" at bounding box center [115, 78] width 117 height 6
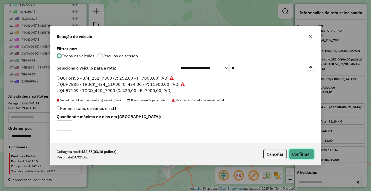
click at [297, 152] on button "Confirmar" at bounding box center [302, 154] width 26 height 10
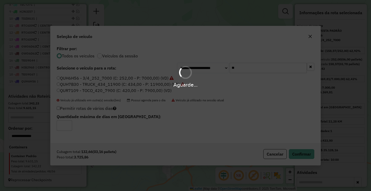
scroll to position [275, 0]
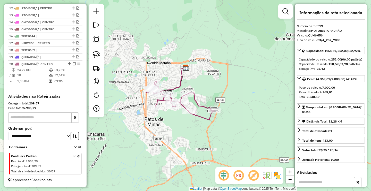
click at [180, 94] on div "Rota 20 - Placa QUH6H56 10253 - BAR [PERSON_NAME] de atendimento Grade de atend…" at bounding box center [185, 95] width 371 height 191
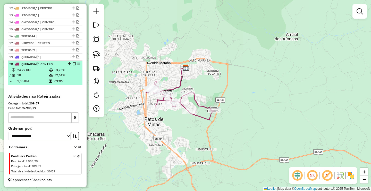
click at [73, 64] on em at bounding box center [74, 63] width 3 height 3
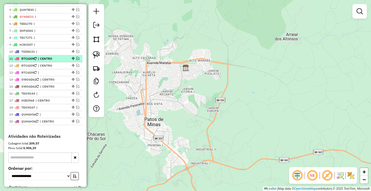
scroll to position [181, 0]
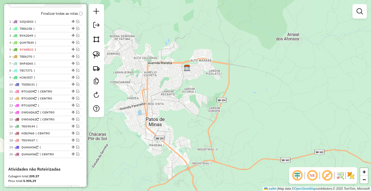
drag, startPoint x: 148, startPoint y: 128, endPoint x: 125, endPoint y: 131, distance: 22.9
click at [164, 120] on div "Janela de atendimento Grade de atendimento Capacidade Transportadoras Veículos …" at bounding box center [185, 95] width 371 height 191
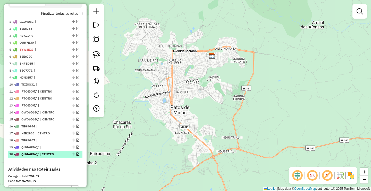
click at [77, 155] on em at bounding box center [77, 153] width 3 height 3
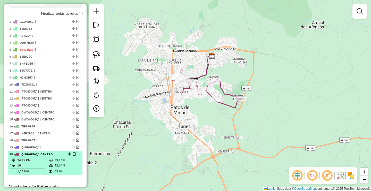
click at [73, 155] on em at bounding box center [74, 153] width 3 height 3
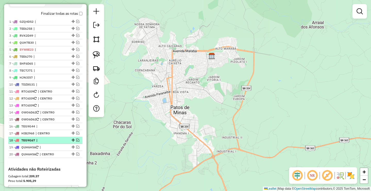
click at [76, 141] on em at bounding box center [77, 139] width 3 height 3
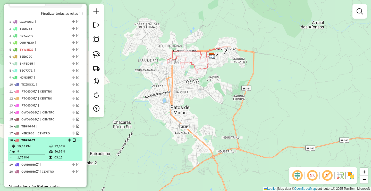
click at [73, 141] on em at bounding box center [74, 139] width 3 height 3
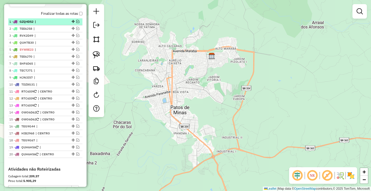
click at [77, 23] on em at bounding box center [77, 21] width 3 height 3
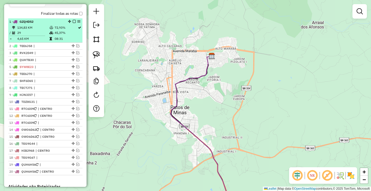
select select "**********"
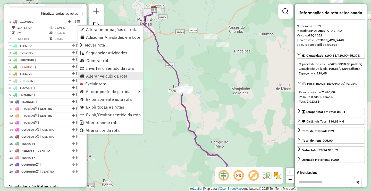
click at [89, 76] on span "Alterar veículo da rota" at bounding box center [107, 76] width 42 height 4
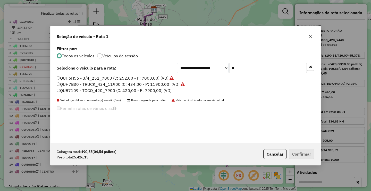
scroll to position [3, 2]
click at [241, 70] on input "**" at bounding box center [268, 68] width 77 height 10
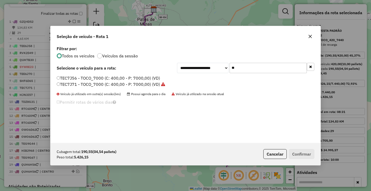
type input "**"
click at [109, 77] on label "TEC7J56 - TOCO_7000 (C: 400,00 - P: 7000,00) (VD)" at bounding box center [108, 78] width 103 height 6
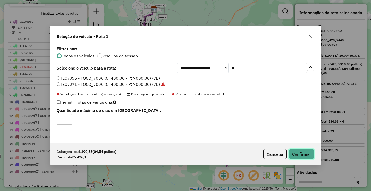
click at [297, 151] on button "Confirmar" at bounding box center [302, 154] width 26 height 10
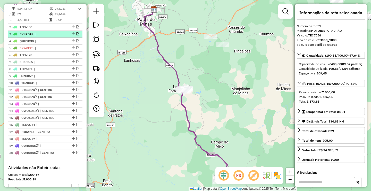
scroll to position [148, 0]
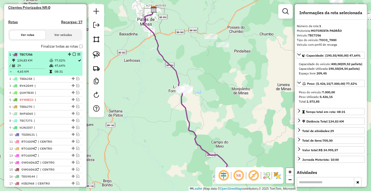
click at [73, 56] on em at bounding box center [74, 54] width 3 height 3
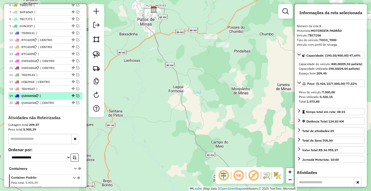
scroll to position [225, 0]
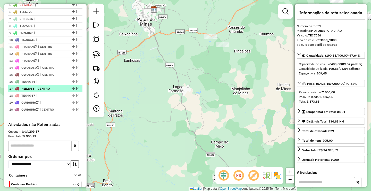
click at [76, 90] on em at bounding box center [77, 88] width 3 height 3
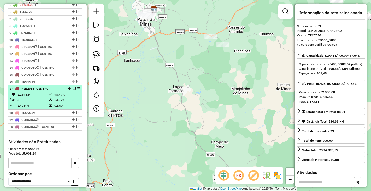
click at [59, 91] on div "17 - HIB2968 | CENTRO" at bounding box center [36, 88] width 55 height 5
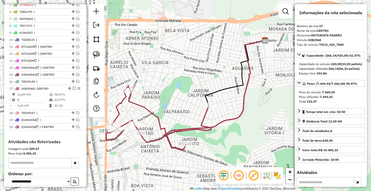
drag, startPoint x: 193, startPoint y: 75, endPoint x: 202, endPoint y: 69, distance: 10.5
click at [196, 73] on div "Janela de atendimento Grade de atendimento Capacidade Transportadoras Veículos …" at bounding box center [185, 95] width 371 height 191
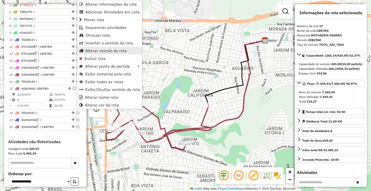
click at [102, 51] on span "Alterar veículo da rota" at bounding box center [106, 50] width 42 height 4
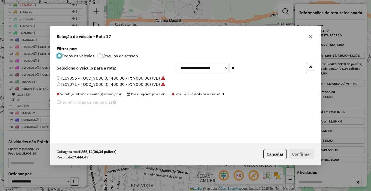
scroll to position [3, 2]
click at [243, 68] on input "**" at bounding box center [268, 68] width 77 height 10
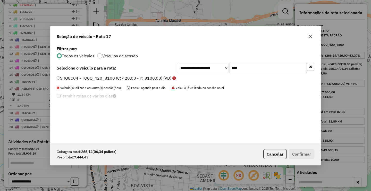
type input "****"
click at [311, 39] on button "button" at bounding box center [310, 36] width 8 height 8
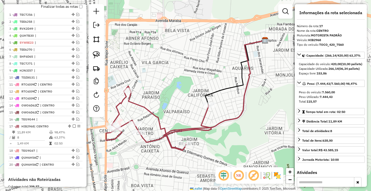
scroll to position [200, 0]
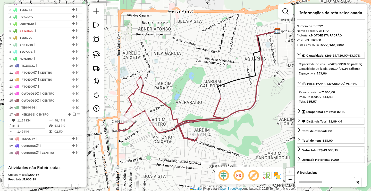
drag, startPoint x: 167, startPoint y: 85, endPoint x: 133, endPoint y: 78, distance: 34.2
click at [177, 79] on div "Janela de atendimento Grade de atendimento Capacidade Transportadoras Veículos …" at bounding box center [185, 95] width 371 height 191
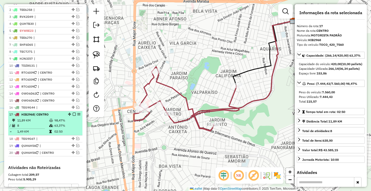
click at [73, 116] on em at bounding box center [74, 113] width 3 height 3
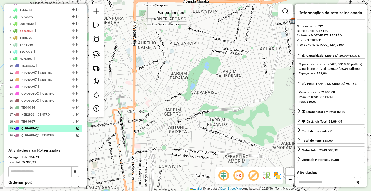
click at [67, 131] on div "19 - QUH6H56 |" at bounding box center [45, 128] width 72 height 5
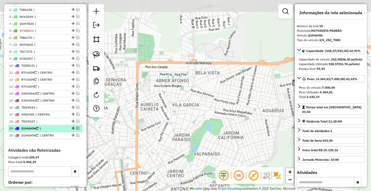
click at [76, 129] on em at bounding box center [77, 127] width 3 height 3
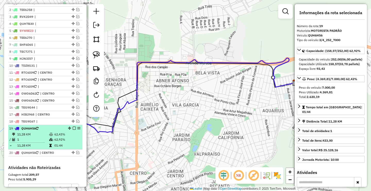
click at [59, 131] on div "19 - QUH6H56" at bounding box center [36, 128] width 55 height 5
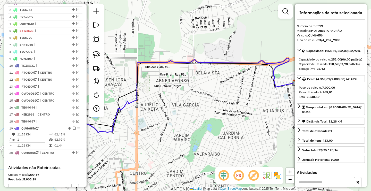
drag, startPoint x: 169, startPoint y: 149, endPoint x: 224, endPoint y: 110, distance: 68.0
click at [221, 112] on div "Janela de atendimento Grade de atendimento Capacidade Transportadoras Veículos …" at bounding box center [185, 95] width 371 height 191
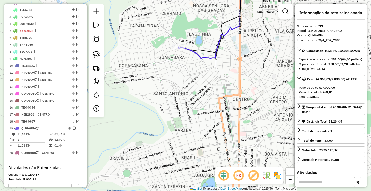
click at [190, 126] on div "Janela de atendimento Grade de atendimento Capacidade Transportadoras Veículos …" at bounding box center [185, 95] width 371 height 191
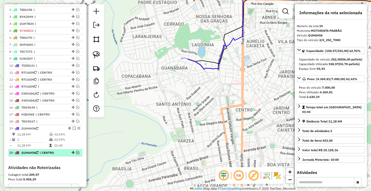
click at [76, 154] on em at bounding box center [77, 152] width 3 height 3
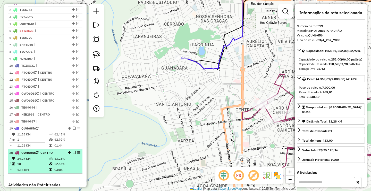
click at [61, 155] on div "20 - QUH6H56 | CENTRO" at bounding box center [36, 152] width 55 height 5
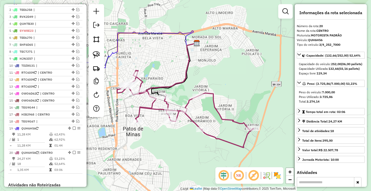
drag, startPoint x: 191, startPoint y: 116, endPoint x: 198, endPoint y: 117, distance: 7.8
click at [197, 117] on div "Janela de atendimento Grade de atendimento Capacidade Transportadoras Veículos …" at bounding box center [185, 95] width 371 height 191
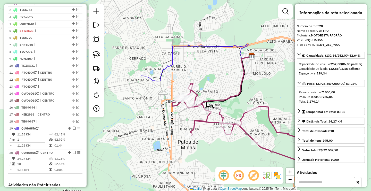
drag, startPoint x: 160, startPoint y: 133, endPoint x: 147, endPoint y: 121, distance: 17.9
click at [147, 122] on div "Janela de atendimento Grade de atendimento Capacidade Transportadoras Veículos …" at bounding box center [185, 95] width 371 height 191
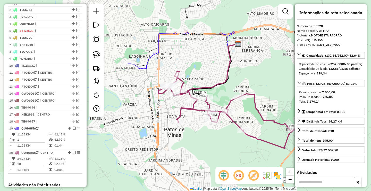
click at [129, 134] on div "Janela de atendimento Grade de atendimento Capacidade Transportadoras Veículos …" at bounding box center [185, 95] width 371 height 191
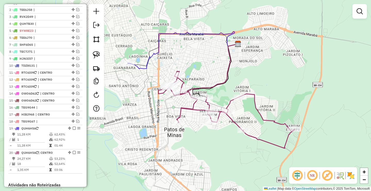
drag, startPoint x: 129, startPoint y: 109, endPoint x: 140, endPoint y: 103, distance: 12.6
click at [140, 103] on div "Janela de atendimento Grade de atendimento Capacidade Transportadoras Veículos …" at bounding box center [185, 95] width 371 height 191
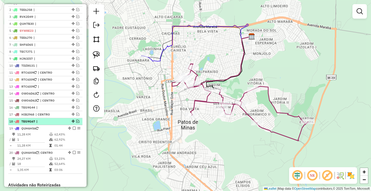
click at [77, 123] on em at bounding box center [77, 120] width 3 height 3
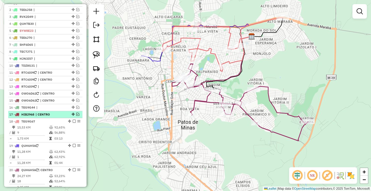
click at [76, 116] on em at bounding box center [77, 113] width 3 height 3
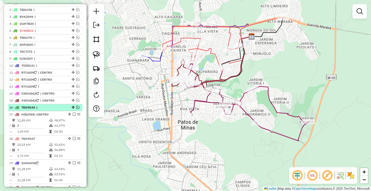
click at [77, 110] on div "16 - TEG9G44 |" at bounding box center [45, 107] width 72 height 5
select select "**********"
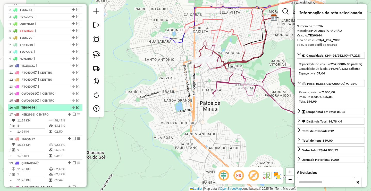
click at [77, 109] on em at bounding box center [77, 106] width 3 height 3
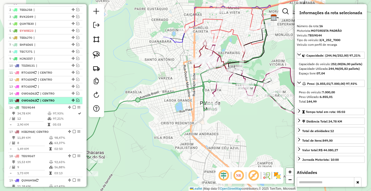
click at [76, 102] on em at bounding box center [77, 100] width 3 height 3
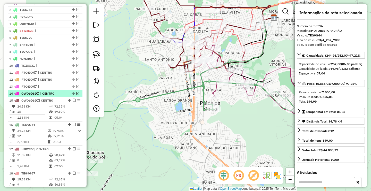
click at [76, 95] on em at bounding box center [77, 93] width 3 height 3
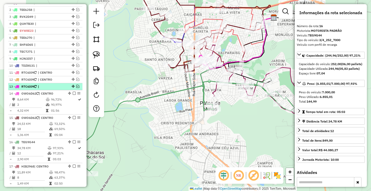
click at [76, 88] on em at bounding box center [77, 86] width 3 height 3
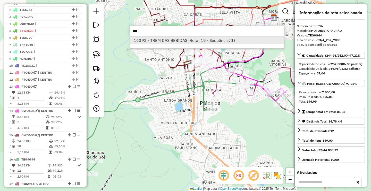
type input "***"
click at [166, 38] on li "16392 - TREM DAS BEBIDAS (Rota: 19 - Sequência: 1)" at bounding box center [207, 40] width 154 height 8
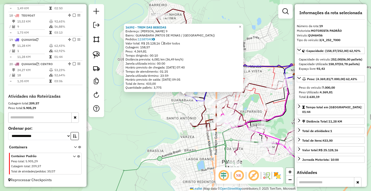
scroll to position [396, 0]
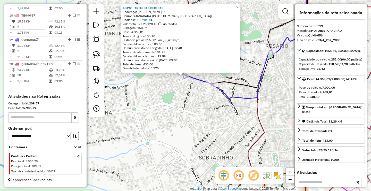
drag, startPoint x: 187, startPoint y: 120, endPoint x: 174, endPoint y: 85, distance: 36.8
click at [174, 85] on div "16392 - TREM DAS BEBIDAS Endereço: [PERSON_NAME] 9 Bairro: GUANABARA (PATOS DE …" at bounding box center [185, 95] width 371 height 191
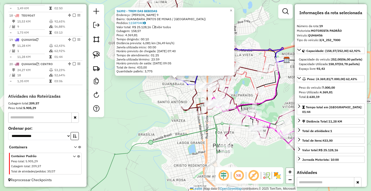
drag, startPoint x: 206, startPoint y: 144, endPoint x: 205, endPoint y: 136, distance: 8.8
click at [206, 138] on div "16392 - TREM DAS BEBIDAS Endereço: [PERSON_NAME] 9 Bairro: GUANABARA (PATOS DE …" at bounding box center [185, 95] width 371 height 191
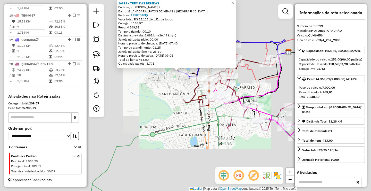
drag, startPoint x: 208, startPoint y: 122, endPoint x: 207, endPoint y: 111, distance: 10.7
click at [207, 112] on icon at bounding box center [200, 160] width 218 height 96
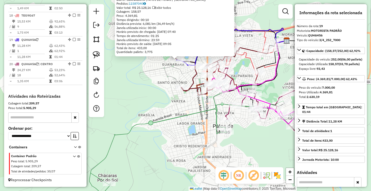
click at [208, 117] on div "16392 - TREM DAS BEBIDAS Endereço: [PERSON_NAME] 9 Bairro: GUANABARA (PATOS DE …" at bounding box center [185, 95] width 371 height 191
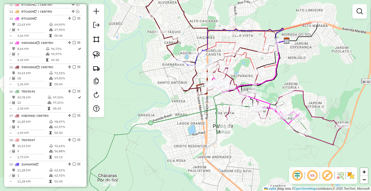
scroll to position [242, 0]
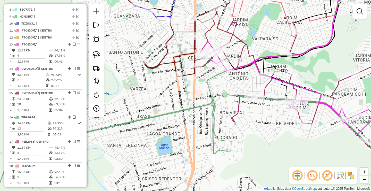
drag, startPoint x: 192, startPoint y: 132, endPoint x: 202, endPoint y: 126, distance: 11.2
click at [201, 127] on div "Janela de atendimento Grade de atendimento Capacidade Transportadoras Veículos …" at bounding box center [185, 95] width 371 height 191
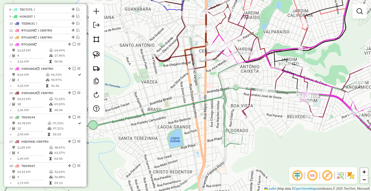
drag, startPoint x: 199, startPoint y: 125, endPoint x: 206, endPoint y: 112, distance: 15.1
click at [204, 115] on div "Janela de atendimento Grade de atendimento Capacidade Transportadoras Veículos …" at bounding box center [185, 95] width 371 height 191
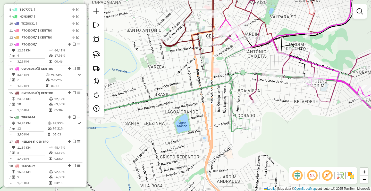
drag, startPoint x: 174, startPoint y: 87, endPoint x: 191, endPoint y: 126, distance: 42.0
click at [191, 125] on div "Janela de atendimento Grade de atendimento Capacidade Transportadoras Veículos …" at bounding box center [185, 95] width 371 height 191
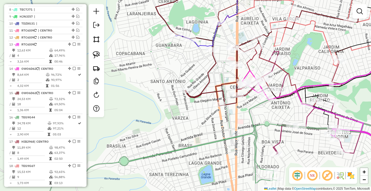
select select "**********"
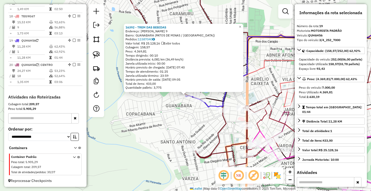
scroll to position [396, 0]
drag, startPoint x: 182, startPoint y: 125, endPoint x: 176, endPoint y: 102, distance: 23.0
click at [176, 102] on div "16392 - TREM DAS BEBIDAS Endereço: [PERSON_NAME] 9 Bairro: GUANABARA (PATOS DE …" at bounding box center [185, 95] width 371 height 191
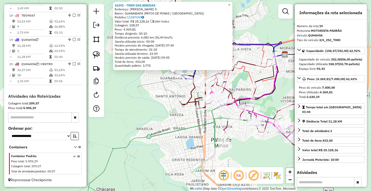
drag, startPoint x: 174, startPoint y: 110, endPoint x: 172, endPoint y: 100, distance: 9.9
click at [172, 100] on div "16392 - TREM DAS BEBIDAS Endereço: [PERSON_NAME] 9 Bairro: GUANABARA (PATOS DE …" at bounding box center [185, 95] width 371 height 191
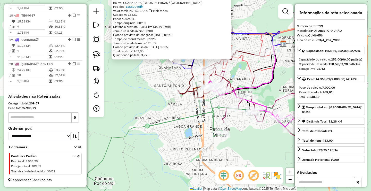
click at [180, 112] on div "16392 - TREM DAS BEBIDAS Endereço: [PERSON_NAME] 9 Bairro: GUANABARA (PATOS DE …" at bounding box center [185, 95] width 371 height 191
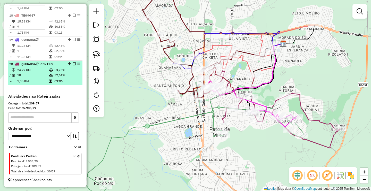
click at [73, 63] on em at bounding box center [74, 63] width 3 height 3
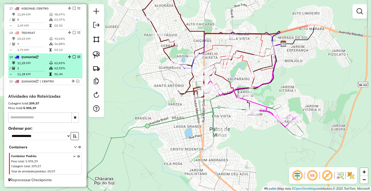
click at [73, 57] on em at bounding box center [74, 56] width 3 height 3
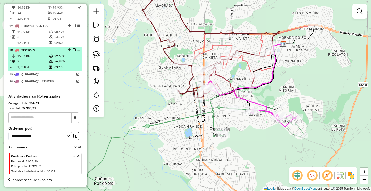
scroll to position [362, 0]
click at [73, 48] on div "18 - TEG9G67" at bounding box center [45, 50] width 72 height 5
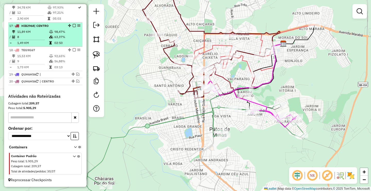
select select "**********"
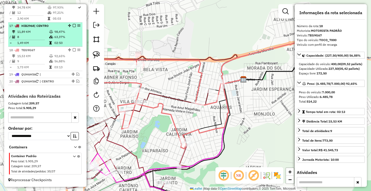
click at [73, 26] on em at bounding box center [74, 25] width 3 height 3
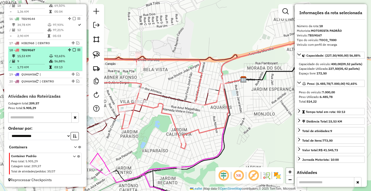
click at [73, 50] on em at bounding box center [74, 49] width 3 height 3
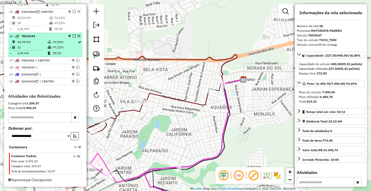
click at [73, 35] on em at bounding box center [74, 35] width 3 height 3
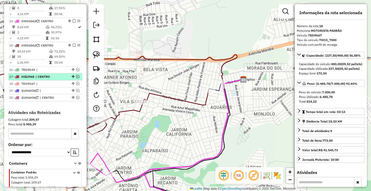
scroll to position [258, 0]
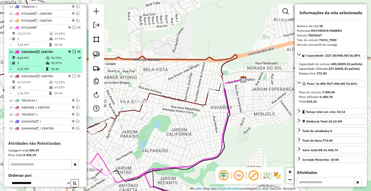
click at [73, 77] on em at bounding box center [74, 75] width 3 height 3
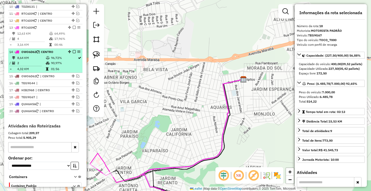
click at [73, 53] on em at bounding box center [74, 51] width 3 height 3
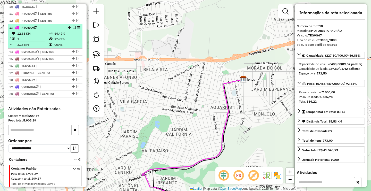
click at [73, 29] on em at bounding box center [74, 27] width 3 height 3
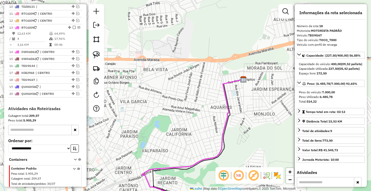
scroll to position [258, 0]
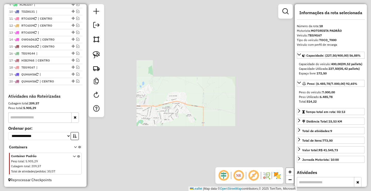
drag, startPoint x: 140, startPoint y: 132, endPoint x: 142, endPoint y: 129, distance: 3.9
click at [141, 130] on div "Janela de atendimento Grade de atendimento Capacidade Transportadoras Veículos …" at bounding box center [185, 95] width 371 height 191
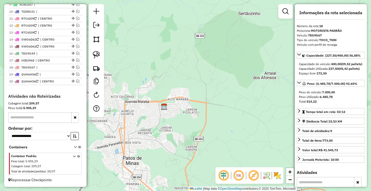
drag, startPoint x: 175, startPoint y: 121, endPoint x: 193, endPoint y: 110, distance: 21.0
click at [189, 113] on div "Janela de atendimento Grade de atendimento Capacidade Transportadoras Veículos …" at bounding box center [185, 95] width 371 height 191
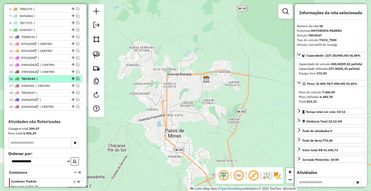
scroll to position [207, 0]
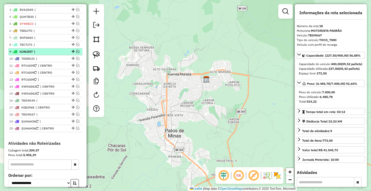
click at [44, 54] on span "|" at bounding box center [46, 51] width 24 height 5
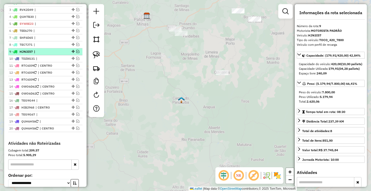
click at [76, 53] on em at bounding box center [77, 51] width 3 height 3
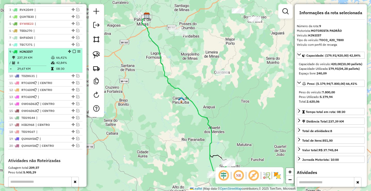
click at [54, 54] on div "9 - HJN3I57" at bounding box center [36, 51] width 55 height 5
click at [73, 53] on em at bounding box center [74, 51] width 3 height 3
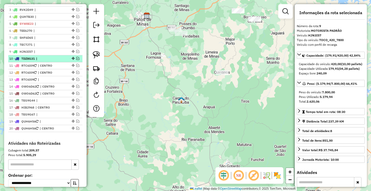
click at [77, 60] on em at bounding box center [77, 58] width 3 height 3
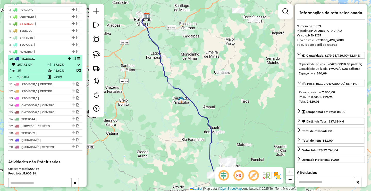
click at [54, 67] on td "67,82%" at bounding box center [64, 64] width 23 height 5
click at [73, 60] on em at bounding box center [74, 58] width 3 height 3
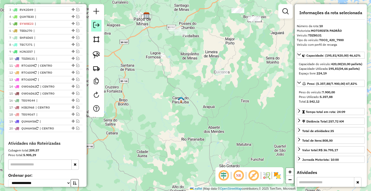
click at [100, 27] on link at bounding box center [96, 26] width 10 height 12
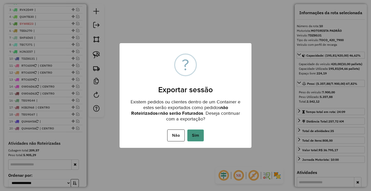
click at [197, 136] on button "Sim" at bounding box center [195, 135] width 17 height 12
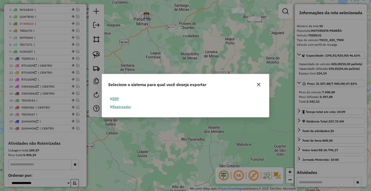
click at [117, 100] on button "ERP" at bounding box center [114, 99] width 13 height 8
select select "**"
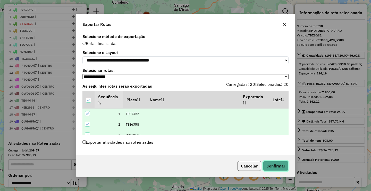
click at [277, 166] on button "Confirmar" at bounding box center [276, 166] width 26 height 10
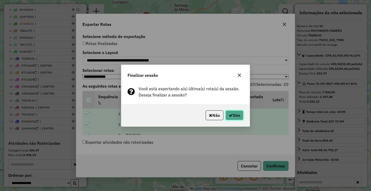
click at [243, 119] on button "Sim" at bounding box center [235, 115] width 18 height 10
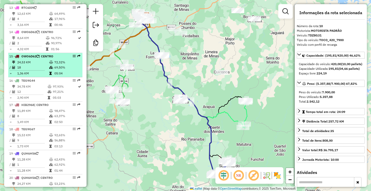
scroll to position [452, 0]
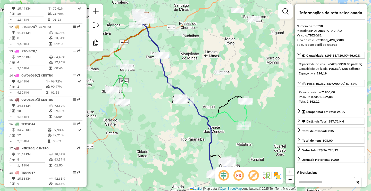
click at [147, 128] on div "Janela de atendimento Grade de atendimento Capacidade Transportadoras Veículos …" at bounding box center [185, 95] width 371 height 191
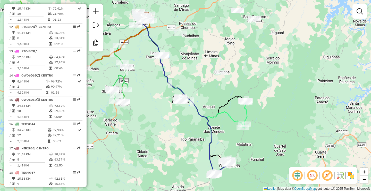
drag, startPoint x: 190, startPoint y: 139, endPoint x: 187, endPoint y: 120, distance: 18.5
click at [185, 130] on div "Janela de atendimento Grade de atendimento Capacidade Transportadoras Veículos …" at bounding box center [185, 95] width 371 height 191
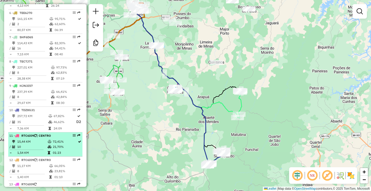
scroll to position [297, 0]
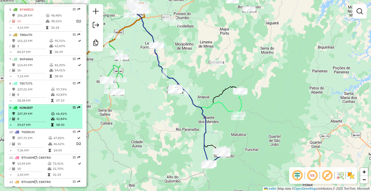
click at [46, 116] on td "237,39 KM" at bounding box center [34, 113] width 34 height 5
select select "**********"
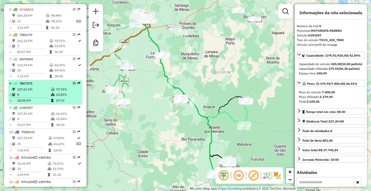
click at [45, 97] on td "8" at bounding box center [34, 94] width 34 height 5
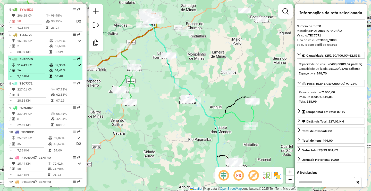
click at [52, 67] on icon at bounding box center [52, 64] width 4 height 3
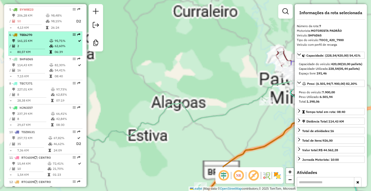
click at [53, 53] on table "161,15 KM 95,71% / 2 62,60% = 80,57 KM 06:39" at bounding box center [45, 46] width 72 height 16
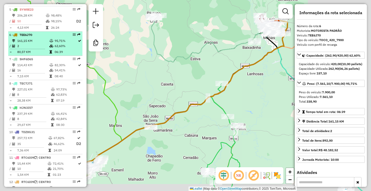
scroll to position [246, 0]
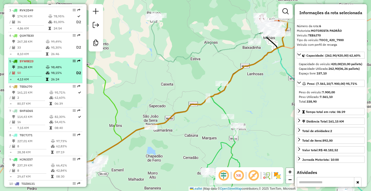
click at [45, 63] on div "5 - SYW8E23" at bounding box center [36, 61] width 55 height 5
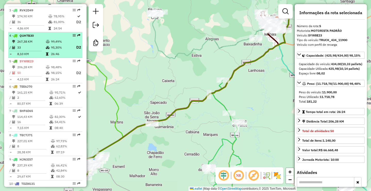
click at [54, 38] on div "4 - QUH7B30" at bounding box center [36, 35] width 55 height 5
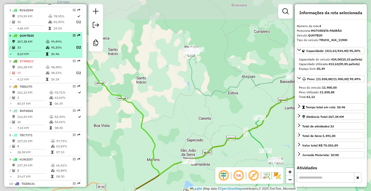
click at [54, 25] on td "81,00%" at bounding box center [64, 22] width 23 height 6
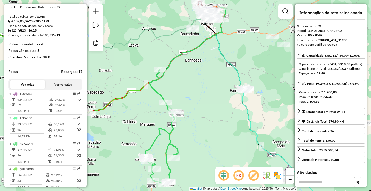
scroll to position [91, 0]
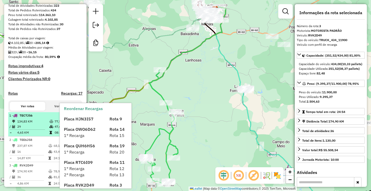
click at [54, 135] on td "08:31" at bounding box center [65, 132] width 23 height 5
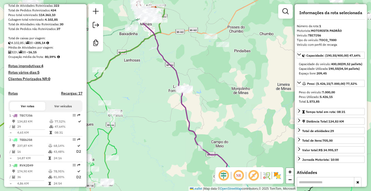
click at [208, 99] on div "Janela de atendimento Grade de atendimento Capacidade Transportadoras Veículos …" at bounding box center [185, 95] width 371 height 191
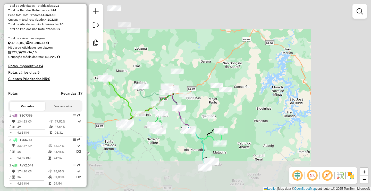
drag, startPoint x: 215, startPoint y: 109, endPoint x: 258, endPoint y: 93, distance: 45.6
click at [254, 95] on div "Janela de atendimento Grade de atendimento Capacidade Transportadoras Veículos …" at bounding box center [185, 95] width 371 height 191
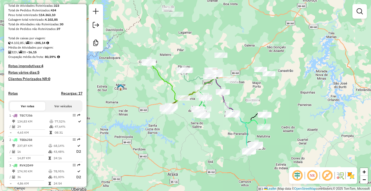
drag, startPoint x: 172, startPoint y: 28, endPoint x: 174, endPoint y: 52, distance: 23.3
click at [174, 51] on div "Janela de atendimento Grade de atendimento Capacidade Transportadoras Veículos …" at bounding box center [185, 95] width 371 height 191
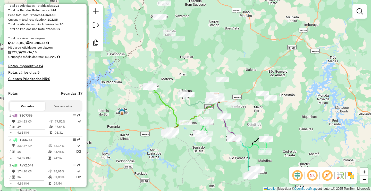
drag, startPoint x: 172, startPoint y: 44, endPoint x: 172, endPoint y: 75, distance: 30.4
click at [172, 75] on div "Janela de atendimento Grade de atendimento Capacidade Transportadoras Veículos …" at bounding box center [185, 95] width 371 height 191
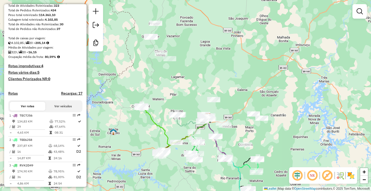
drag, startPoint x: 204, startPoint y: 98, endPoint x: 171, endPoint y: 59, distance: 51.1
click at [171, 59] on div "Janela de atendimento Grade de atendimento Capacidade Transportadoras Veículos …" at bounding box center [185, 95] width 371 height 191
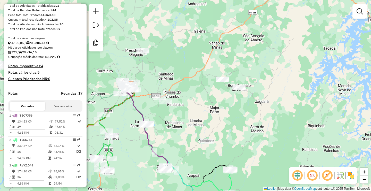
drag, startPoint x: 200, startPoint y: 117, endPoint x: 217, endPoint y: 106, distance: 20.5
click at [217, 106] on div "Janela de atendimento Grade de atendimento Capacidade Transportadoras Veículos …" at bounding box center [185, 95] width 371 height 191
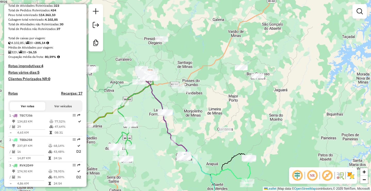
drag, startPoint x: 216, startPoint y: 118, endPoint x: 216, endPoint y: 88, distance: 30.2
click at [216, 90] on div "Janela de atendimento Grade de atendimento Capacidade Transportadoras Veículos …" at bounding box center [185, 95] width 371 height 191
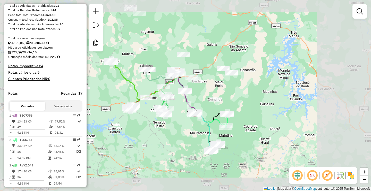
drag, startPoint x: 199, startPoint y: 88, endPoint x: 197, endPoint y: 73, distance: 14.9
click at [197, 73] on div "Janela de atendimento Grade de atendimento Capacidade Transportadoras Veículos …" at bounding box center [185, 95] width 371 height 191
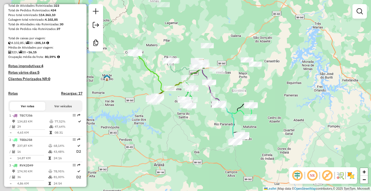
drag, startPoint x: 199, startPoint y: 115, endPoint x: 224, endPoint y: 103, distance: 26.7
click at [222, 107] on div "Rota 10 - Placa TDZ8G31 32477 - EMPORIO DO CHURRASCO Janela de atendimento Grad…" at bounding box center [185, 95] width 371 height 191
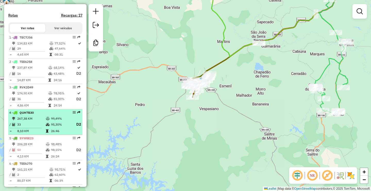
scroll to position [168, 0]
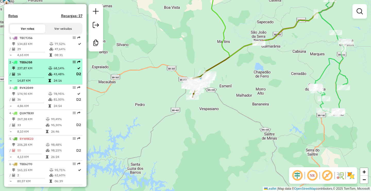
click at [45, 71] on td "237,87 KM" at bounding box center [32, 68] width 31 height 5
select select "**********"
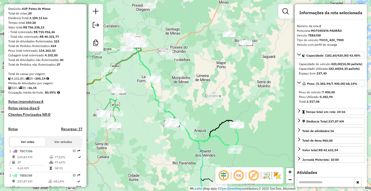
scroll to position [13, 0]
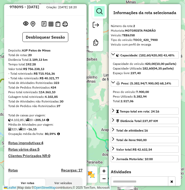
click at [102, 11] on em at bounding box center [99, 11] width 6 height 6
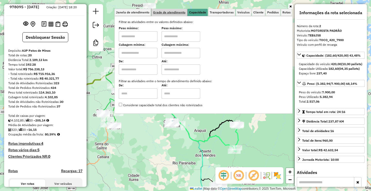
click at [176, 14] on span "Grade de atendimento" at bounding box center [169, 12] width 32 height 3
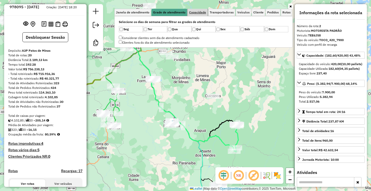
click at [197, 13] on span "Capacidade" at bounding box center [197, 12] width 17 height 3
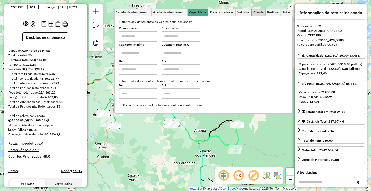
click at [256, 12] on span "Cliente" at bounding box center [259, 12] width 10 height 3
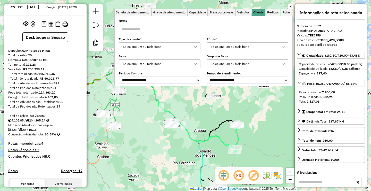
click at [161, 42] on div "Selecione um ou mais itens" at bounding box center [160, 46] width 82 height 9
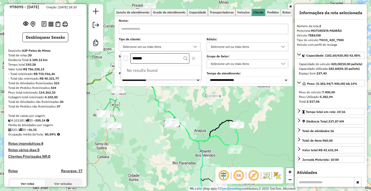
click at [167, 60] on input "******" at bounding box center [160, 58] width 59 height 10
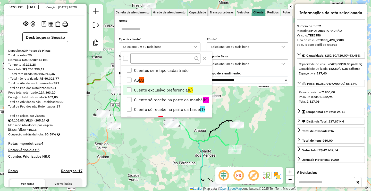
click at [174, 89] on li "Cliente exclusivo preferencia (E)" at bounding box center [167, 90] width 89 height 10
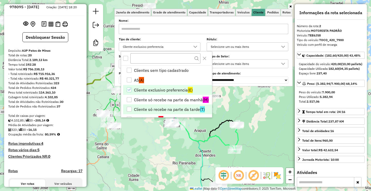
click at [175, 99] on li "Cliente só recebe na parte da manhã (M)" at bounding box center [167, 100] width 89 height 10
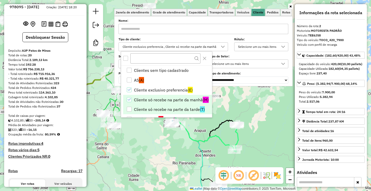
click at [175, 110] on li "Cliente só recebe na parte da tarde (T)" at bounding box center [167, 109] width 89 height 10
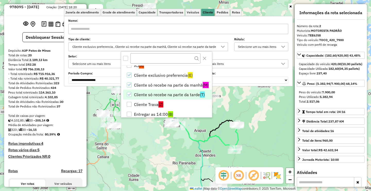
scroll to position [21, 0]
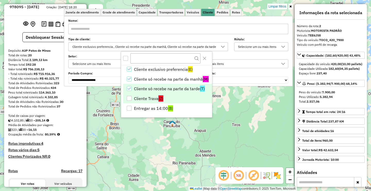
click at [149, 98] on li "Cliente Trava (Z)" at bounding box center [167, 98] width 89 height 10
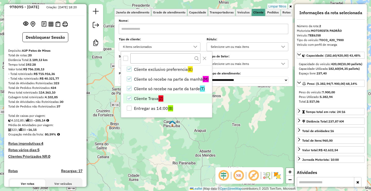
click at [142, 134] on div "Limpar filtros Janela de atendimento Grade de atendimento Capacidade Transporta…" at bounding box center [185, 95] width 371 height 191
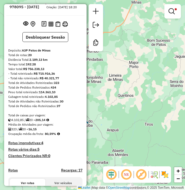
drag, startPoint x: 140, startPoint y: 99, endPoint x: 154, endPoint y: 91, distance: 16.5
click at [154, 91] on div "Limpar filtros Janela de atendimento Grade de atendimento Capacidade Transporta…" at bounding box center [92, 95] width 185 height 190
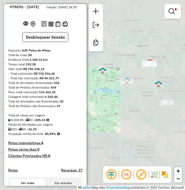
drag, startPoint x: 160, startPoint y: 92, endPoint x: 176, endPoint y: 79, distance: 21.1
click at [177, 81] on div "Limpar filtros Janela de atendimento Grade de atendimento Capacidade Transporta…" at bounding box center [92, 95] width 185 height 190
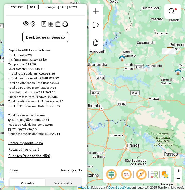
drag, startPoint x: 134, startPoint y: 108, endPoint x: 143, endPoint y: 102, distance: 10.5
click at [125, 112] on div "Limpar filtros Janela de atendimento Grade de atendimento Capacidade Transporta…" at bounding box center [92, 95] width 185 height 190
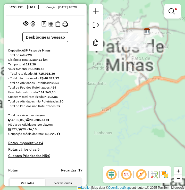
drag, startPoint x: 128, startPoint y: 72, endPoint x: 138, endPoint y: 108, distance: 36.7
click at [138, 106] on div "Limpar filtros Janela de atendimento Grade de atendimento Capacidade Transporta…" at bounding box center [92, 95] width 185 height 190
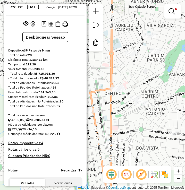
drag, startPoint x: 143, startPoint y: 69, endPoint x: 152, endPoint y: 63, distance: 11.0
click at [149, 65] on div "Limpar filtros Janela de atendimento Grade de atendimento Capacidade Transporta…" at bounding box center [92, 95] width 185 height 190
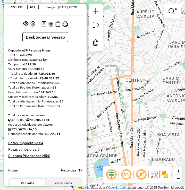
drag, startPoint x: 158, startPoint y: 66, endPoint x: 165, endPoint y: 62, distance: 8.4
click at [163, 64] on div "Limpar filtros Janela de atendimento Grade de atendimento Capacidade Transporta…" at bounding box center [92, 95] width 185 height 190
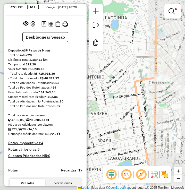
drag, startPoint x: 170, startPoint y: 108, endPoint x: 168, endPoint y: 91, distance: 17.5
click at [168, 94] on div "Limpar filtros Janela de atendimento Grade de atendimento Capacidade Transporta…" at bounding box center [92, 95] width 185 height 190
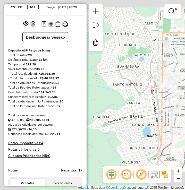
click at [138, 123] on div "Limpar filtros Janela de atendimento Grade de atendimento Capacidade Transporta…" at bounding box center [92, 95] width 185 height 190
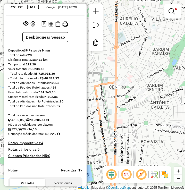
click at [149, 118] on div "Rota 14 - Placa OWO6D62 35215 - MODERNO SUPERMERCADO Limpar filtros Janela de a…" at bounding box center [92, 95] width 185 height 190
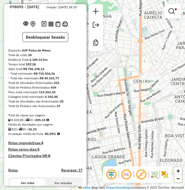
drag, startPoint x: 148, startPoint y: 110, endPoint x: 171, endPoint y: 106, distance: 23.9
click at [166, 107] on div "Rota 20 - Placa QUH6H56 2286 - BAR DO FAUSTAO Limpar filtros Janela de atendime…" at bounding box center [92, 95] width 185 height 190
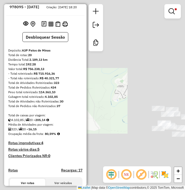
drag, startPoint x: 144, startPoint y: 136, endPoint x: 137, endPoint y: 136, distance: 7.2
click at [137, 136] on div "Limpar filtros Janela de atendimento Grade de atendimento Capacidade Transporta…" at bounding box center [92, 95] width 185 height 190
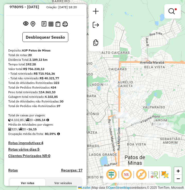
drag, startPoint x: 122, startPoint y: 134, endPoint x: 131, endPoint y: 131, distance: 9.7
click at [122, 134] on div "Rota 20 - Placa QUH6H56 2286 - BAR DO FAUSTAO Limpar filtros Janela de atendime…" at bounding box center [92, 95] width 185 height 190
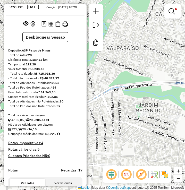
drag, startPoint x: 161, startPoint y: 133, endPoint x: 185, endPoint y: 103, distance: 37.8
click at [174, 109] on div "Limpar filtros Janela de atendimento Grade de atendimento Capacidade Transporta…" at bounding box center [92, 95] width 185 height 190
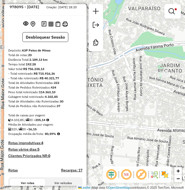
drag, startPoint x: 128, startPoint y: 142, endPoint x: 161, endPoint y: 135, distance: 33.7
click at [154, 138] on div "Rota 16 - Placa TEG9G44 12139 - SUPER ECONOMICO Limpar filtros Janela de atendi…" at bounding box center [92, 95] width 185 height 190
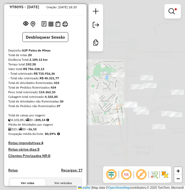
drag, startPoint x: 164, startPoint y: 142, endPoint x: 126, endPoint y: 121, distance: 42.9
click at [128, 123] on div "Limpar filtros Janela de atendimento Grade de atendimento Capacidade Transporta…" at bounding box center [92, 95] width 185 height 190
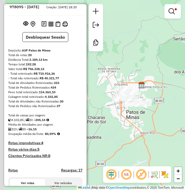
drag, startPoint x: 130, startPoint y: 137, endPoint x: 151, endPoint y: 116, distance: 29.7
click at [149, 118] on div "Limpar filtros Janela de atendimento Grade de atendimento Capacidade Transporta…" at bounding box center [92, 95] width 185 height 190
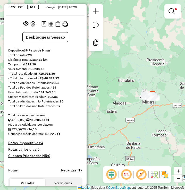
drag, startPoint x: 139, startPoint y: 134, endPoint x: 145, endPoint y: 92, distance: 43.0
click at [139, 106] on div "Limpar filtros Janela de atendimento Grade de atendimento Capacidade Transporta…" at bounding box center [92, 95] width 185 height 190
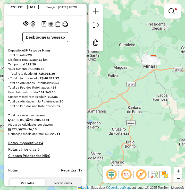
click at [143, 115] on div "Limpar filtros Janela de atendimento Grade de atendimento Capacidade Transporta…" at bounding box center [92, 95] width 185 height 190
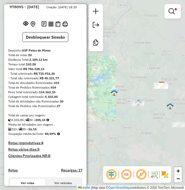
drag, startPoint x: 164, startPoint y: 114, endPoint x: 171, endPoint y: 112, distance: 7.1
click at [170, 112] on div "Limpar filtros Janela de atendimento Grade de atendimento Capacidade Transporta…" at bounding box center [92, 95] width 185 height 190
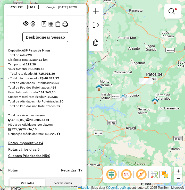
drag, startPoint x: 168, startPoint y: 115, endPoint x: 130, endPoint y: 117, distance: 38.3
click at [130, 117] on div "Limpar filtros Janela de atendimento Grade de atendimento Capacidade Transporta…" at bounding box center [92, 95] width 185 height 190
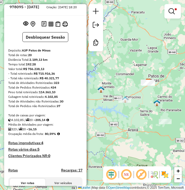
drag, startPoint x: 139, startPoint y: 121, endPoint x: 160, endPoint y: 124, distance: 21.1
click at [158, 124] on div "Limpar filtros Janela de atendimento Grade de atendimento Capacidade Transporta…" at bounding box center [92, 95] width 185 height 190
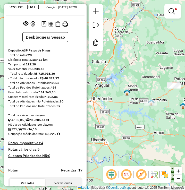
drag, startPoint x: 137, startPoint y: 122, endPoint x: 153, endPoint y: 122, distance: 16.5
click at [152, 122] on div "Limpar filtros Janela de atendimento Grade de atendimento Capacidade Transporta…" at bounding box center [92, 95] width 185 height 190
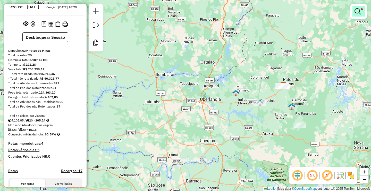
click at [356, 11] on em at bounding box center [358, 11] width 6 height 6
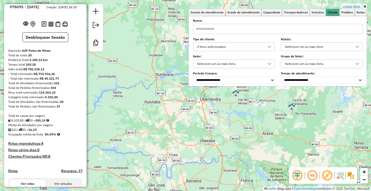
click at [353, 6] on link "Limpar filtros" at bounding box center [352, 7] width 20 height 6
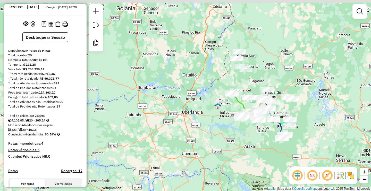
drag, startPoint x: 228, startPoint y: 110, endPoint x: 224, endPoint y: 120, distance: 11.0
click at [218, 123] on div "Janela de atendimento Grade de atendimento Capacidade Transportadoras Veículos …" at bounding box center [185, 95] width 371 height 191
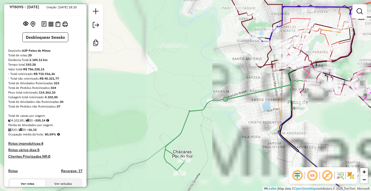
drag, startPoint x: 254, startPoint y: 115, endPoint x: 239, endPoint y: 137, distance: 26.7
click at [239, 137] on div "Janela de atendimento Grade de atendimento Capacidade Transportadoras Veículos …" at bounding box center [185, 95] width 371 height 191
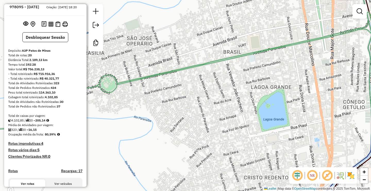
click at [240, 56] on icon at bounding box center [186, 72] width 446 height 126
select select "**********"
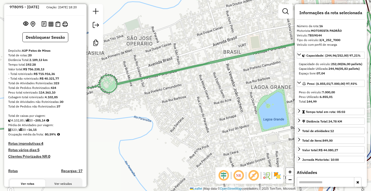
scroll to position [573, 0]
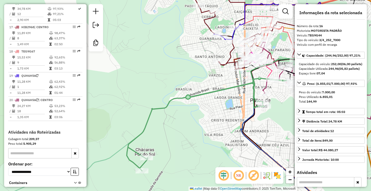
drag, startPoint x: 247, startPoint y: 86, endPoint x: 219, endPoint y: 93, distance: 28.8
click at [223, 109] on div "Janela de atendimento Grade de atendimento Capacidade Transportadoras Veículos …" at bounding box center [185, 95] width 371 height 191
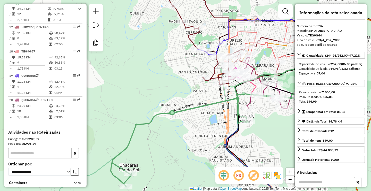
click at [207, 104] on icon at bounding box center [220, 138] width 218 height 96
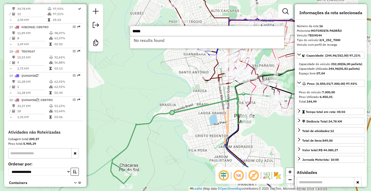
type input "*****"
click at [153, 90] on div "Janela de atendimento Grade de atendimento Capacidade Transportadoras Veículos …" at bounding box center [185, 95] width 371 height 191
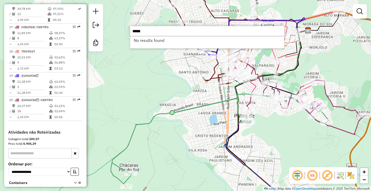
type input "****"
click at [202, 113] on div "Rota 15 - Placa OWO6D62 577 - SUP SANTO [PERSON_NAME] de atendimento Grade de a…" at bounding box center [185, 95] width 371 height 191
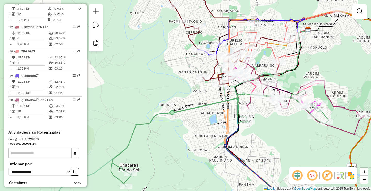
drag, startPoint x: 258, startPoint y: 118, endPoint x: 247, endPoint y: 124, distance: 12.6
click at [249, 123] on div "Rota 16 - Placa TEG9G44 12139 - SUPER ECONOMICO Janela de atendimento Grade de …" at bounding box center [185, 95] width 371 height 191
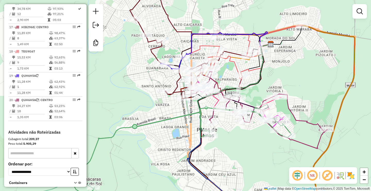
drag, startPoint x: 251, startPoint y: 153, endPoint x: 208, endPoint y: 102, distance: 66.7
click at [208, 107] on div "Janela de atendimento Grade de atendimento Capacidade Transportadoras Veículos …" at bounding box center [185, 95] width 371 height 191
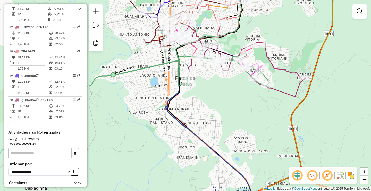
click at [233, 153] on div "Janela de atendimento Grade de atendimento Capacidade Transportadoras Veículos …" at bounding box center [185, 95] width 371 height 191
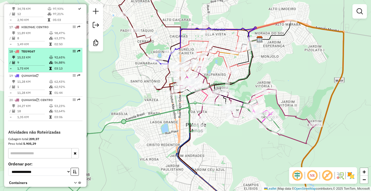
click at [51, 65] on td at bounding box center [51, 62] width 5 height 5
select select "**********"
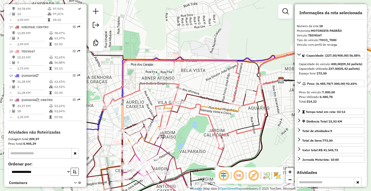
drag, startPoint x: 162, startPoint y: 77, endPoint x: 194, endPoint y: 77, distance: 32.0
click at [194, 77] on div "Janela de atendimento Grade de atendimento Capacidade Transportadoras Veículos …" at bounding box center [185, 95] width 371 height 191
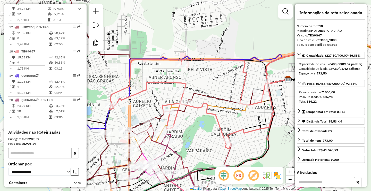
drag, startPoint x: 159, startPoint y: 75, endPoint x: 194, endPoint y: 68, distance: 36.0
click at [190, 69] on div "Janela de atendimento Grade de atendimento Capacidade Transportadoras Veículos …" at bounding box center [185, 95] width 371 height 191
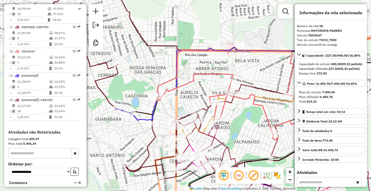
drag, startPoint x: 163, startPoint y: 68, endPoint x: 166, endPoint y: 74, distance: 7.0
click at [172, 74] on div "Janela de atendimento Grade de atendimento Capacidade Transportadoras Veículos …" at bounding box center [185, 95] width 371 height 191
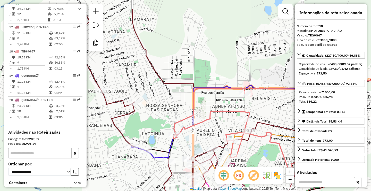
drag, startPoint x: 166, startPoint y: 80, endPoint x: 132, endPoint y: 56, distance: 41.9
click at [132, 57] on div "Janela de atendimento Grade de atendimento Capacidade Transportadoras Veículos …" at bounding box center [185, 95] width 371 height 191
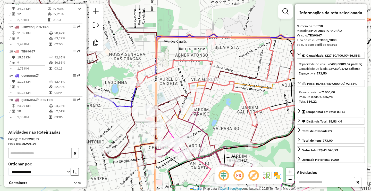
drag, startPoint x: 243, startPoint y: 118, endPoint x: 245, endPoint y: 80, distance: 38.2
click at [246, 81] on div "Janela de atendimento Grade de atendimento Capacidade Transportadoras Veículos …" at bounding box center [185, 95] width 371 height 191
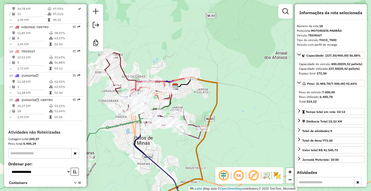
click at [150, 148] on div "Janela de atendimento Grade de atendimento Capacidade Transportadoras Veículos …" at bounding box center [185, 95] width 371 height 191
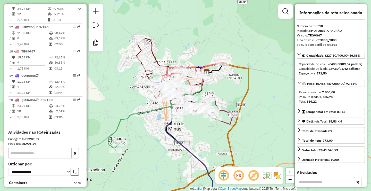
drag, startPoint x: 132, startPoint y: 109, endPoint x: 140, endPoint y: 124, distance: 16.8
click at [139, 124] on div "Janela de atendimento Grade de atendimento Capacidade Transportadoras Veículos …" at bounding box center [185, 95] width 371 height 191
